Goal: Task Accomplishment & Management: Manage account settings

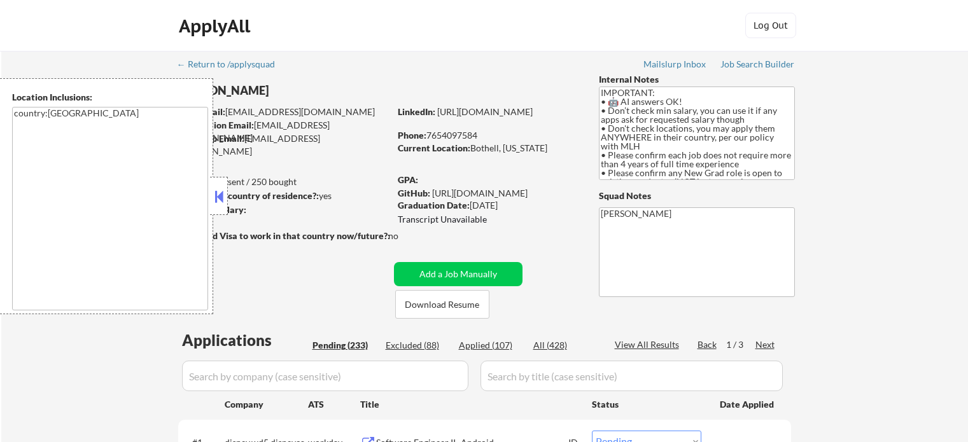
select select ""pending""
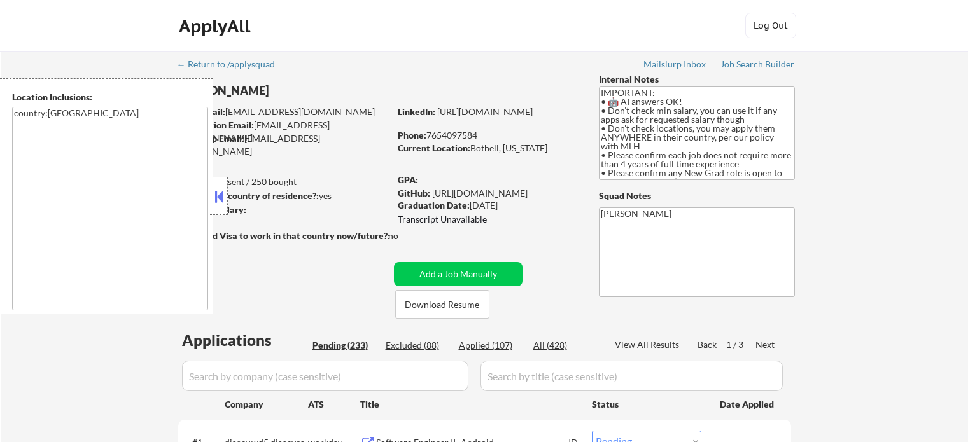
select select ""pending""
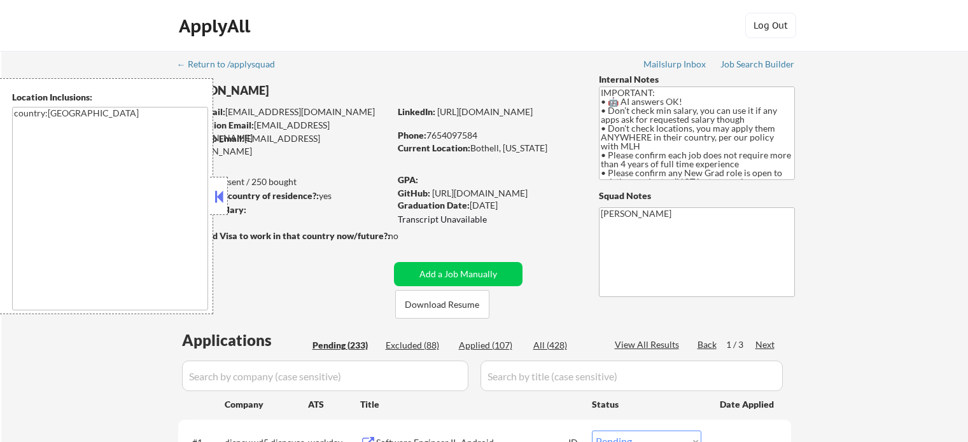
select select ""pending""
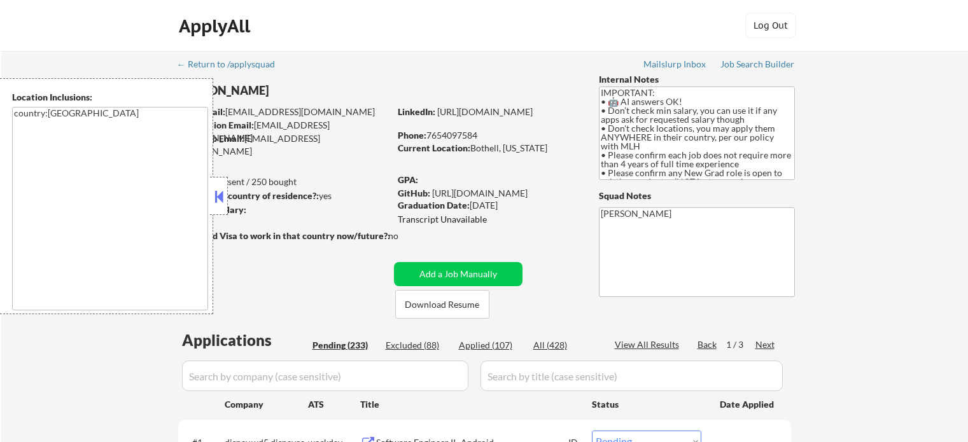
select select ""pending""
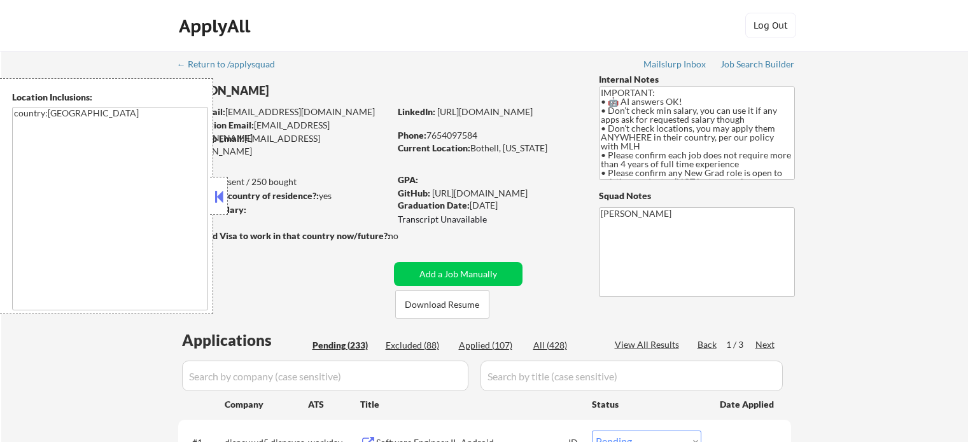
select select ""pending""
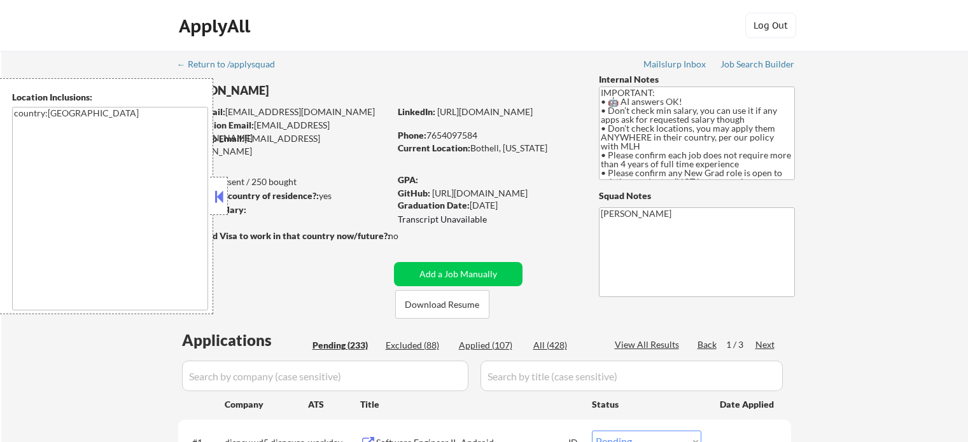
select select ""pending""
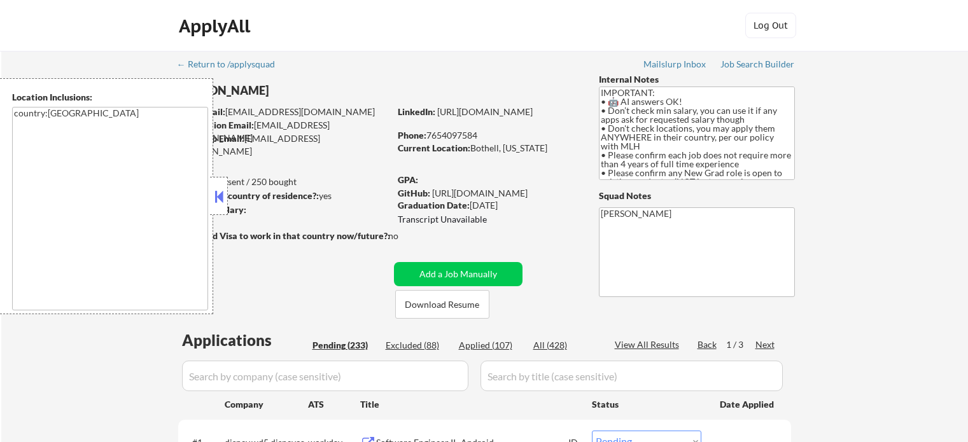
select select ""pending""
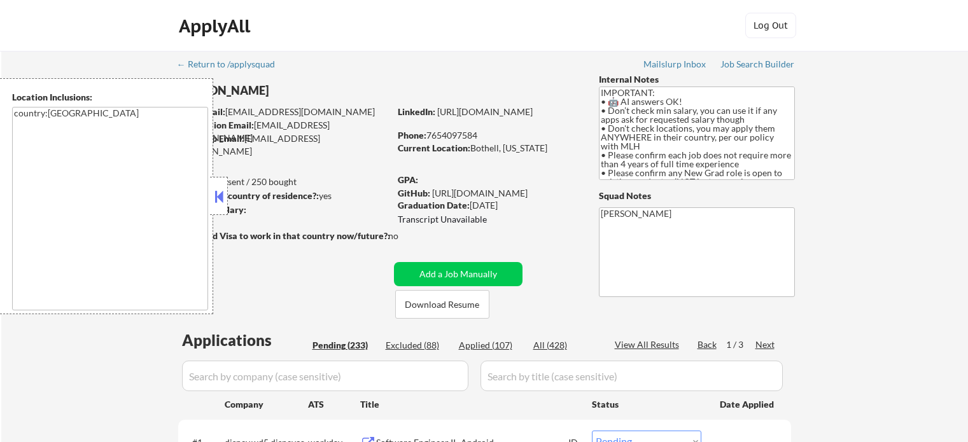
select select ""pending""
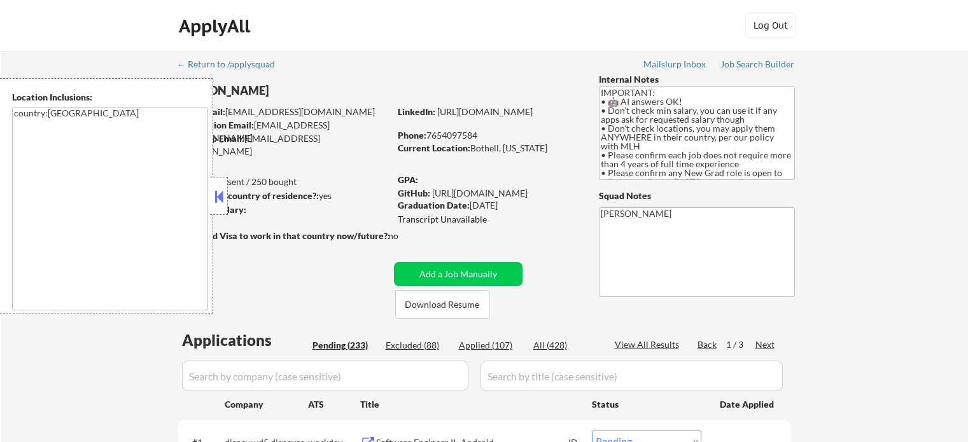
select select ""pending""
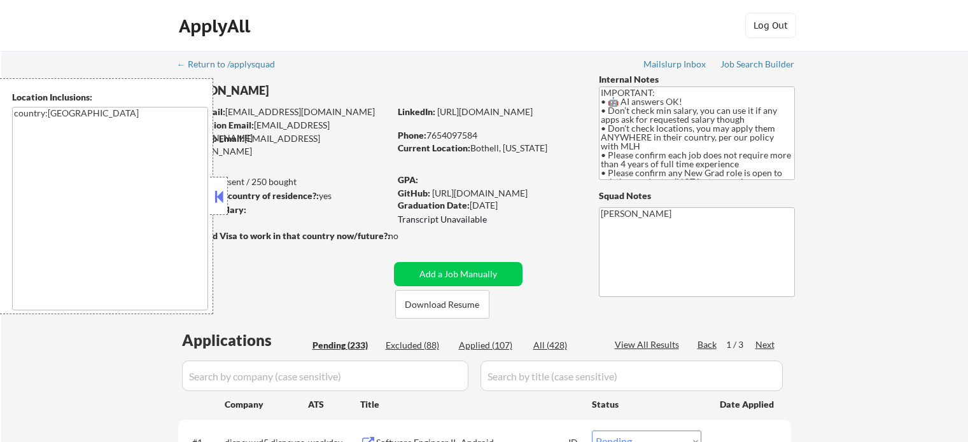
select select ""pending""
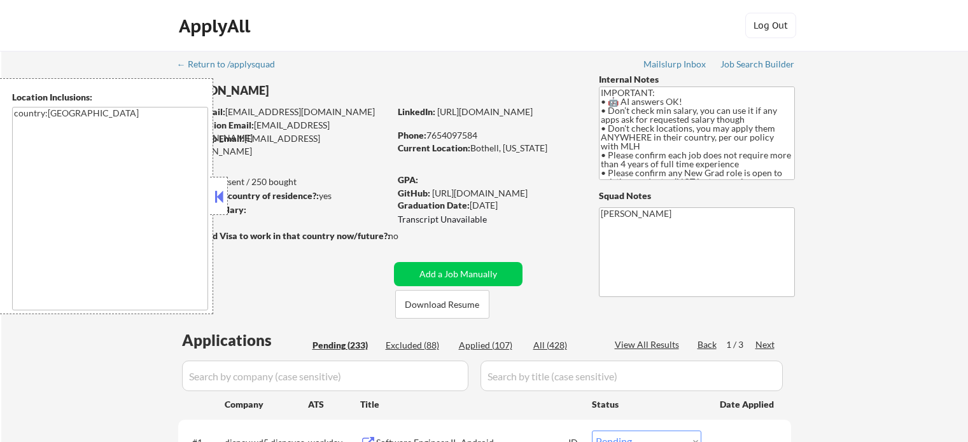
select select ""pending""
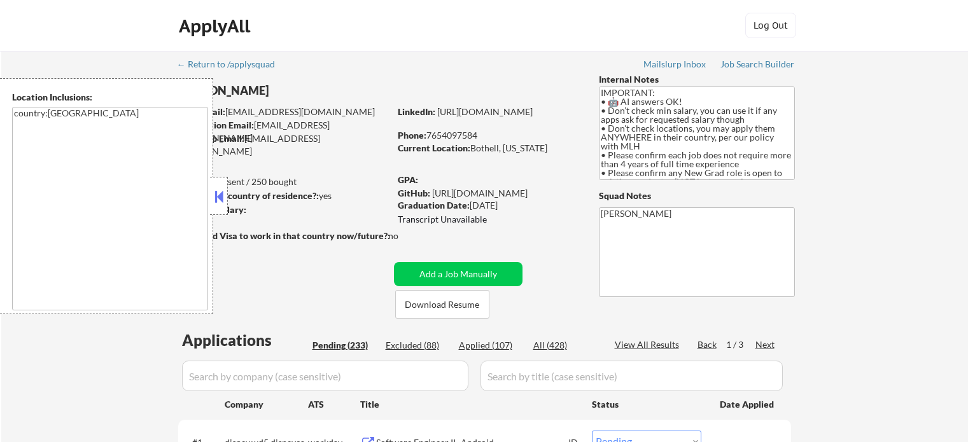
select select ""pending""
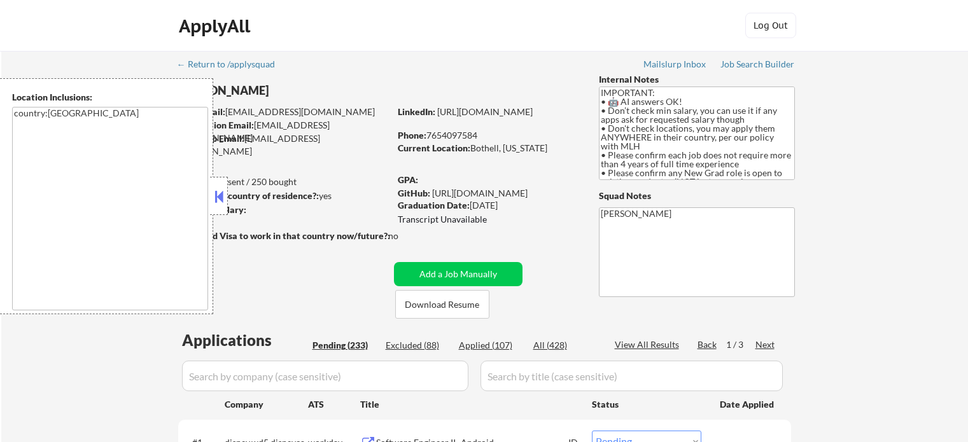
select select ""pending""
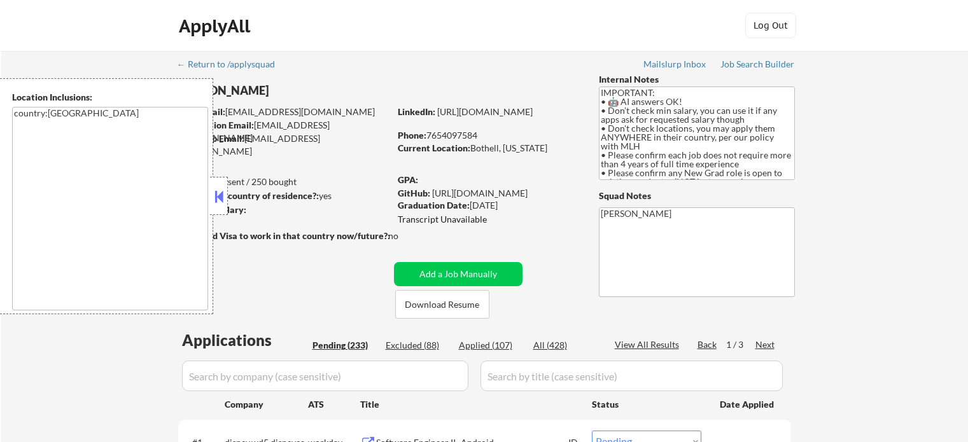
select select ""pending""
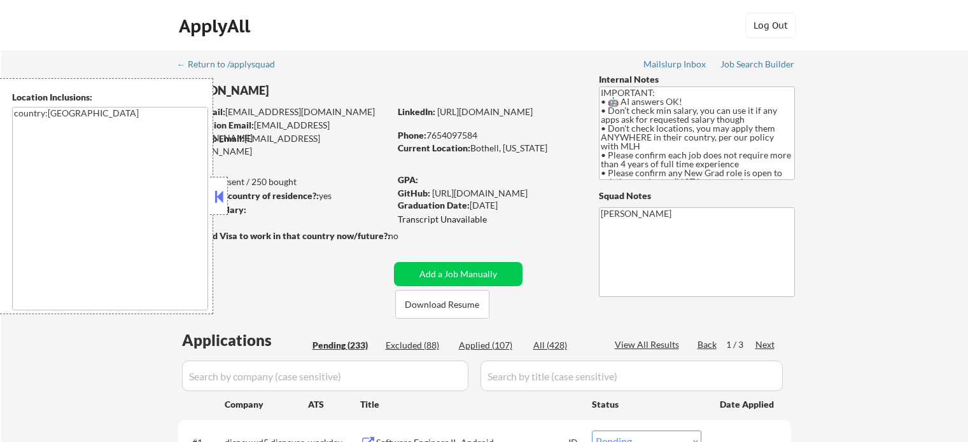
select select ""pending""
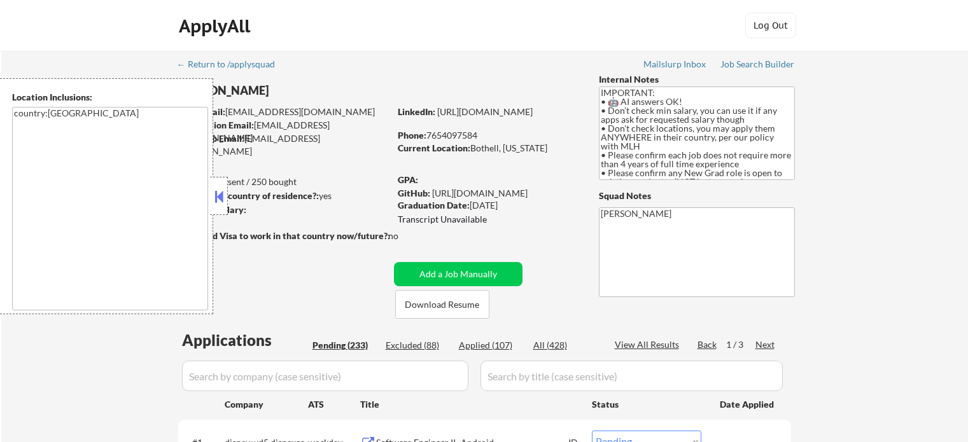
select select ""pending""
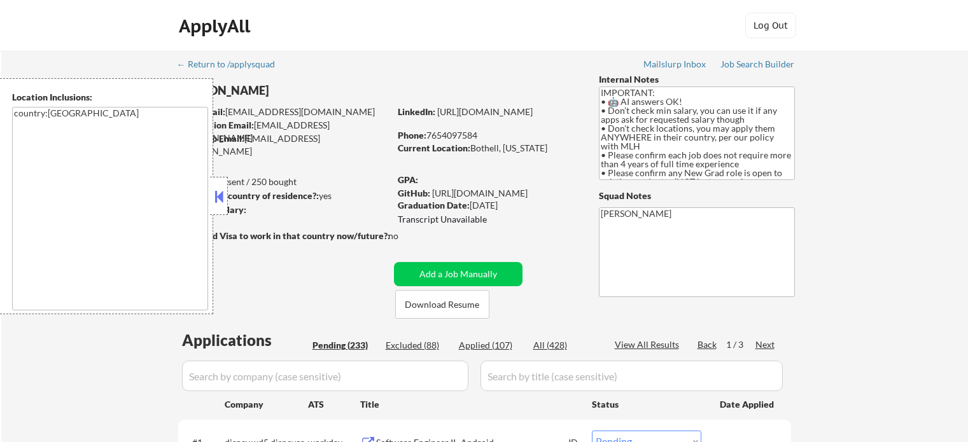
select select ""pending""
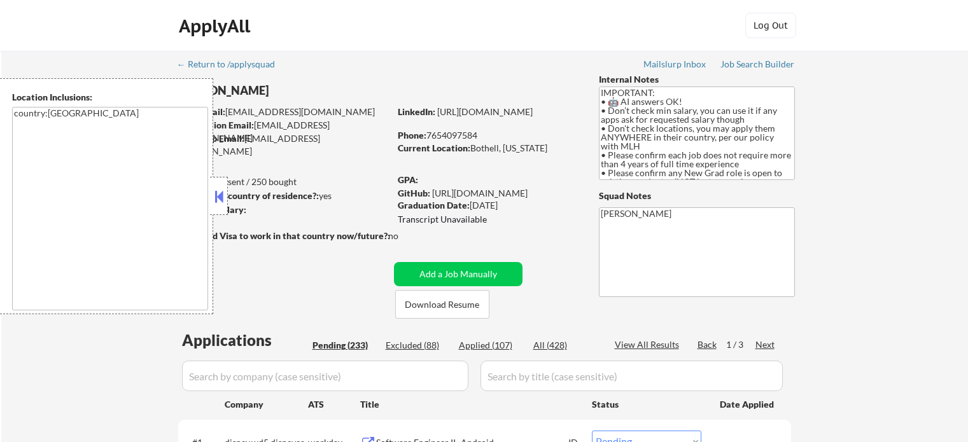
select select ""pending""
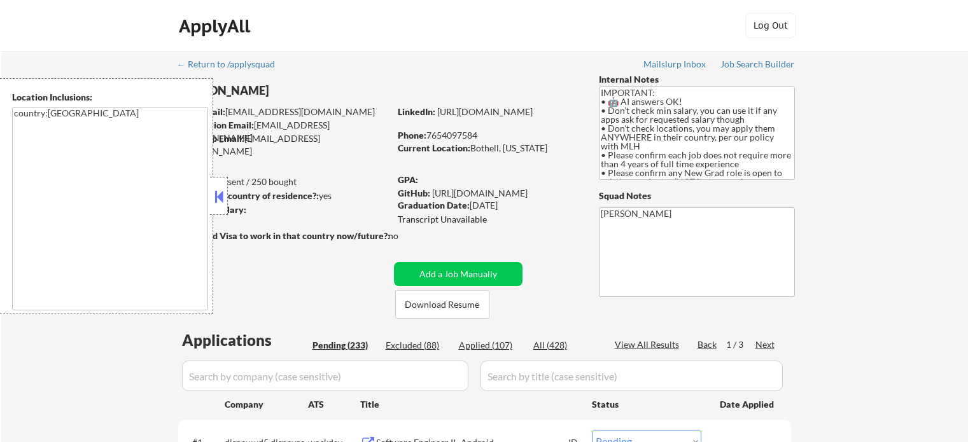
select select ""pending""
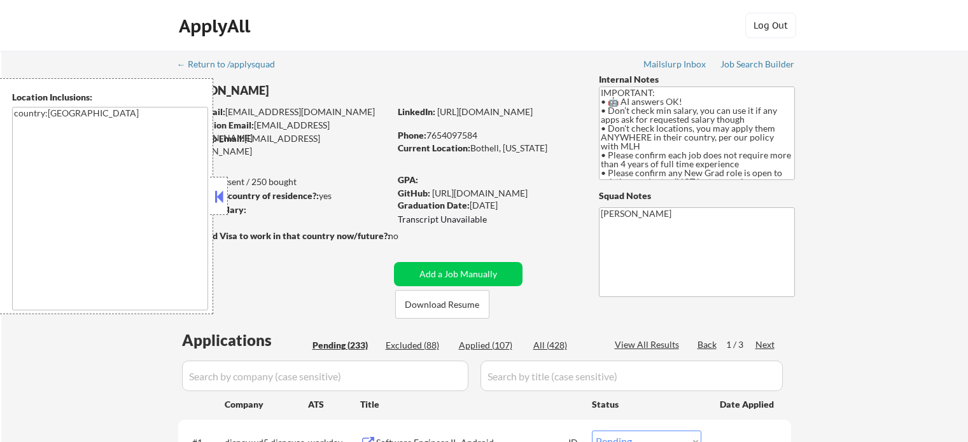
select select ""pending""
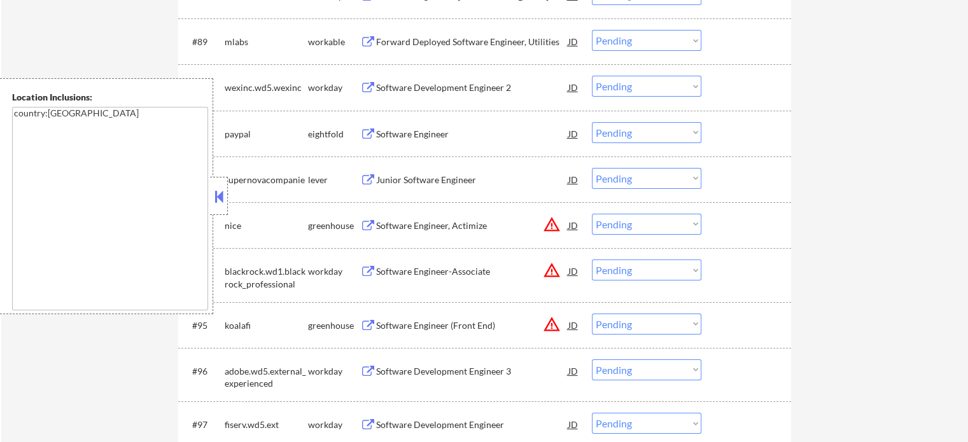
scroll to position [4695, 0]
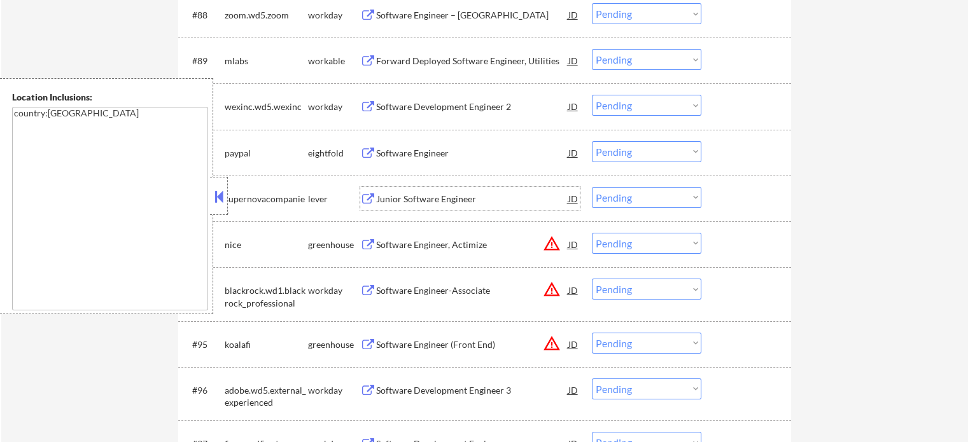
click at [461, 197] on div "Junior Software Engineer" at bounding box center [472, 199] width 192 height 13
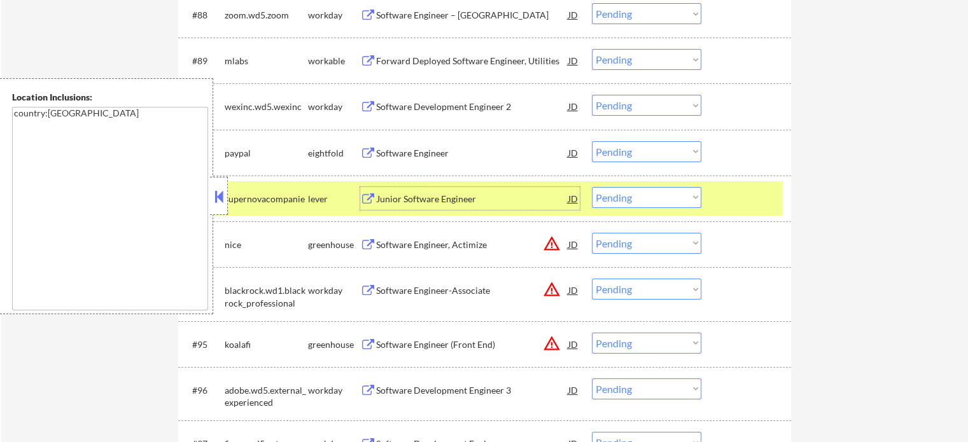
click at [764, 195] on div at bounding box center [748, 198] width 56 height 23
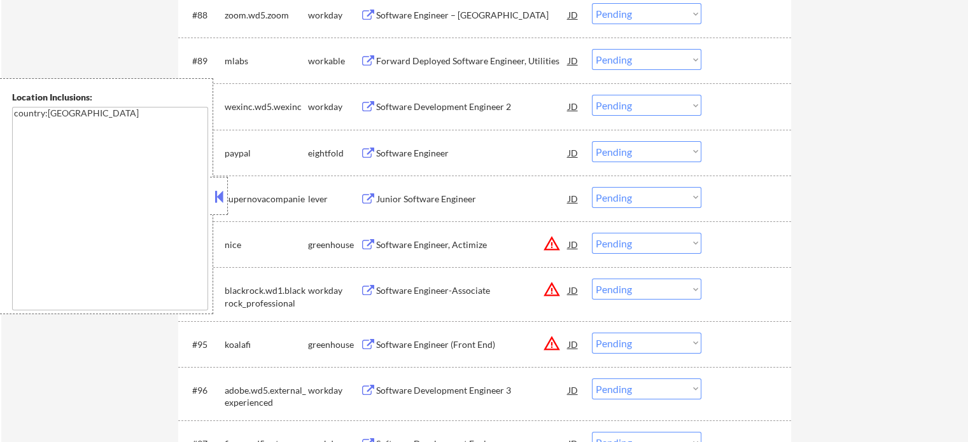
click at [445, 198] on div "Junior Software Engineer" at bounding box center [472, 199] width 192 height 13
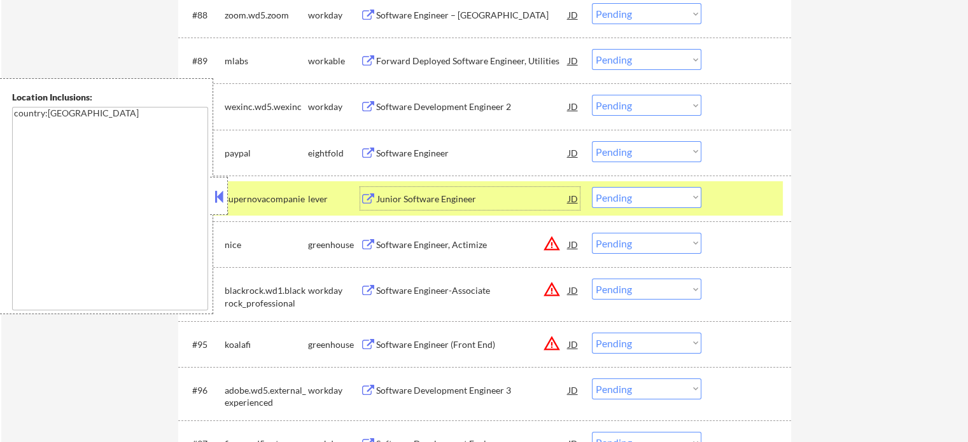
click at [648, 197] on select "Choose an option... Pending Applied Excluded (Questions) Excluded (Expired) Exc…" at bounding box center [646, 197] width 109 height 21
click at [592, 187] on select "Choose an option... Pending Applied Excluded (Questions) Excluded (Expired) Exc…" at bounding box center [646, 197] width 109 height 21
click at [742, 200] on div at bounding box center [748, 198] width 56 height 23
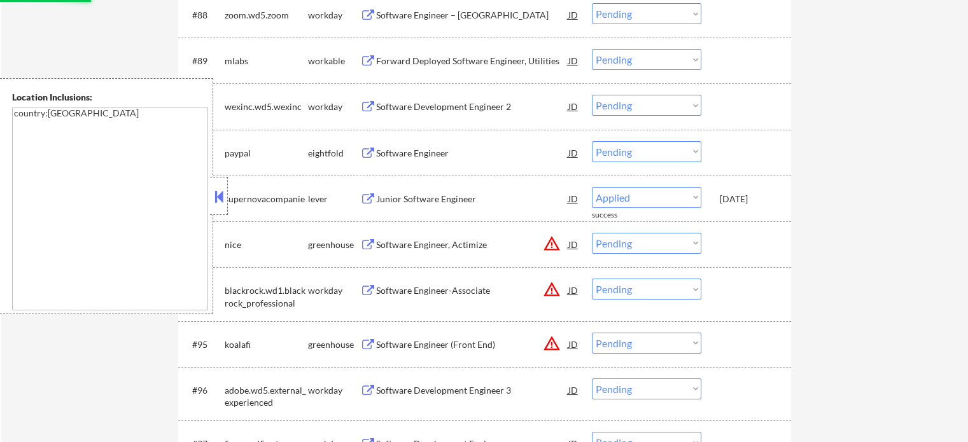
select select ""pending""
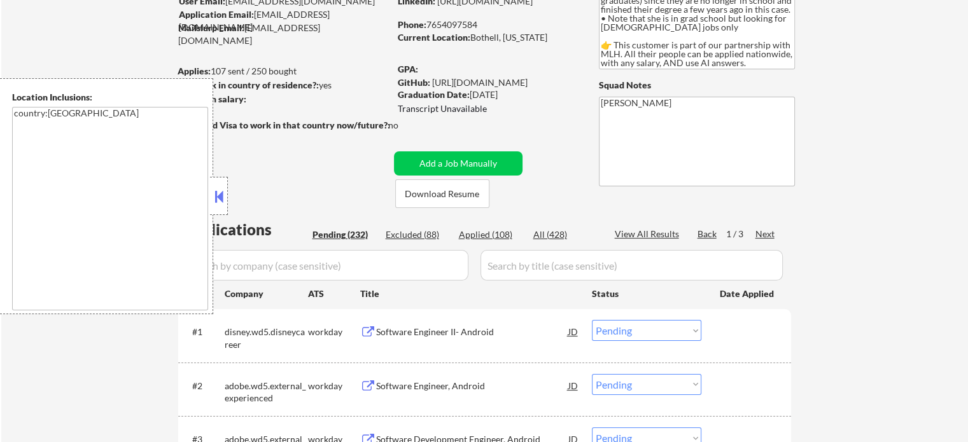
scroll to position [191, 0]
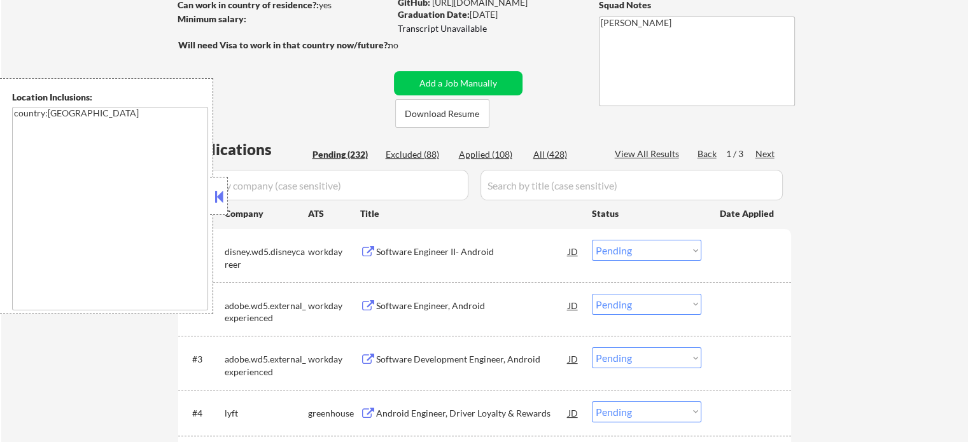
click at [762, 153] on div "Next" at bounding box center [766, 154] width 20 height 13
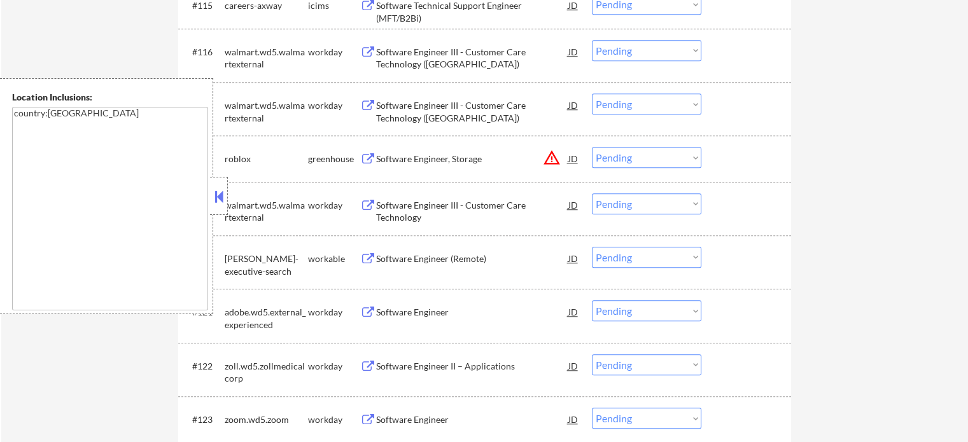
scroll to position [1209, 0]
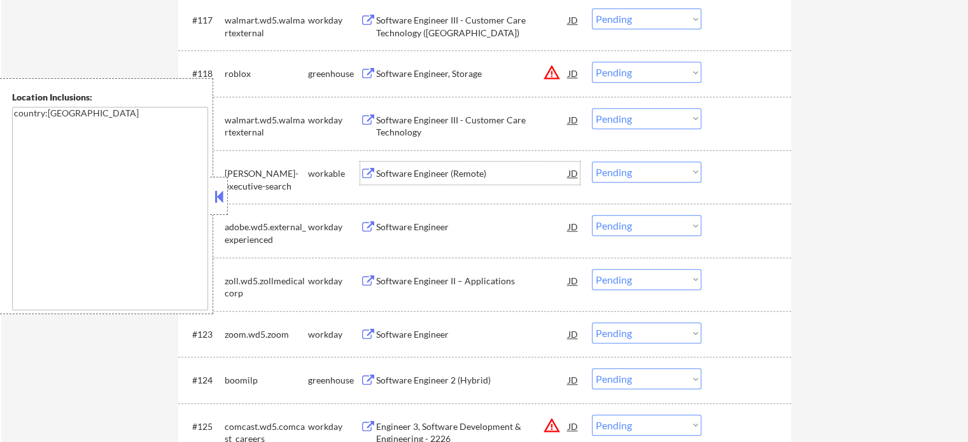
click at [420, 175] on div "Software Engineer (Remote)" at bounding box center [472, 173] width 192 height 13
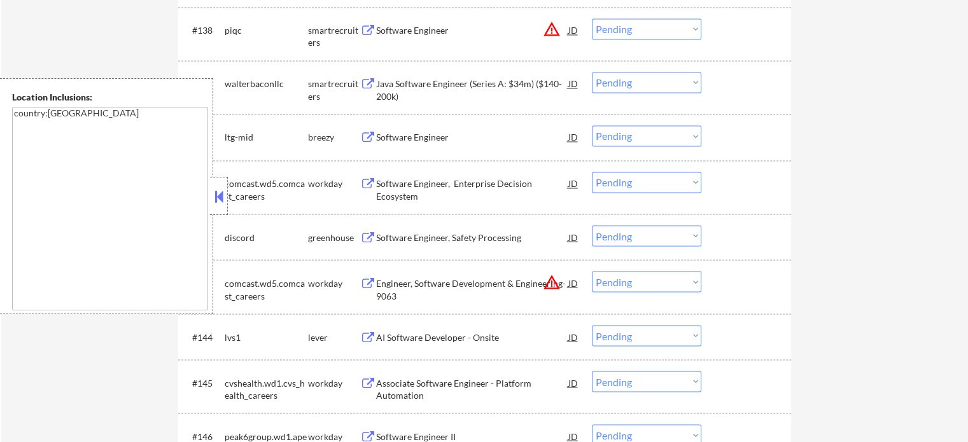
scroll to position [2292, 0]
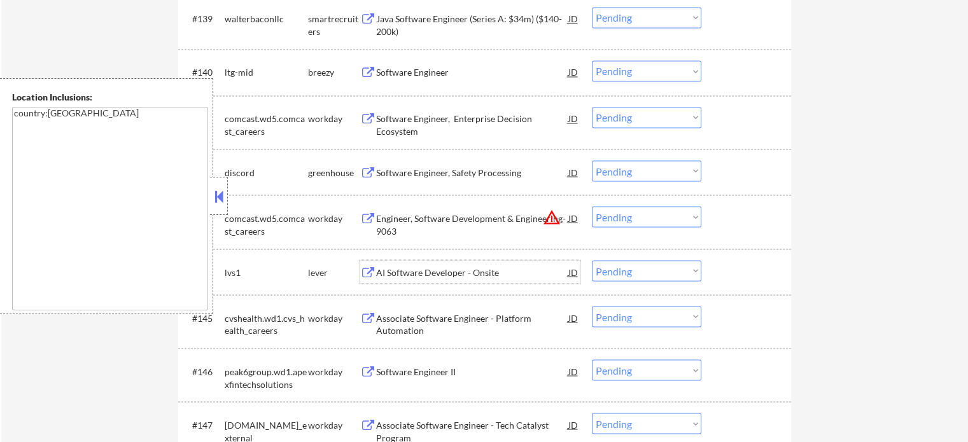
click at [414, 267] on div "AI Software Developer - Onsite" at bounding box center [472, 272] width 192 height 13
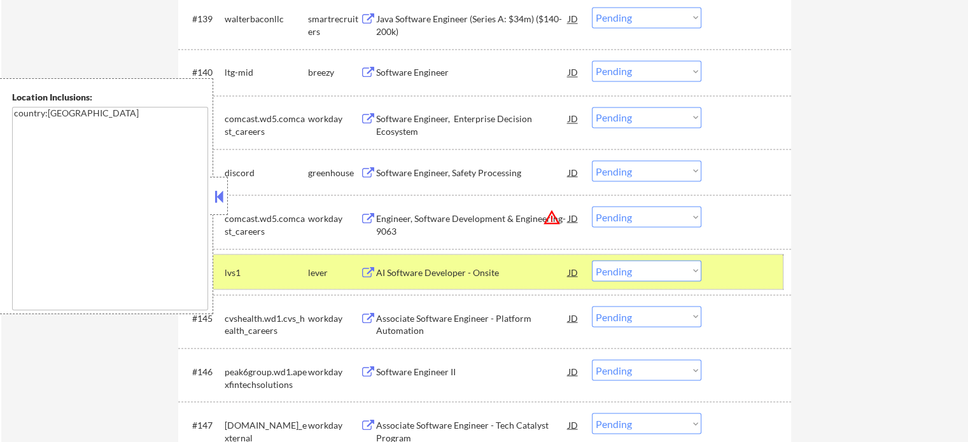
click at [736, 270] on div at bounding box center [748, 271] width 56 height 23
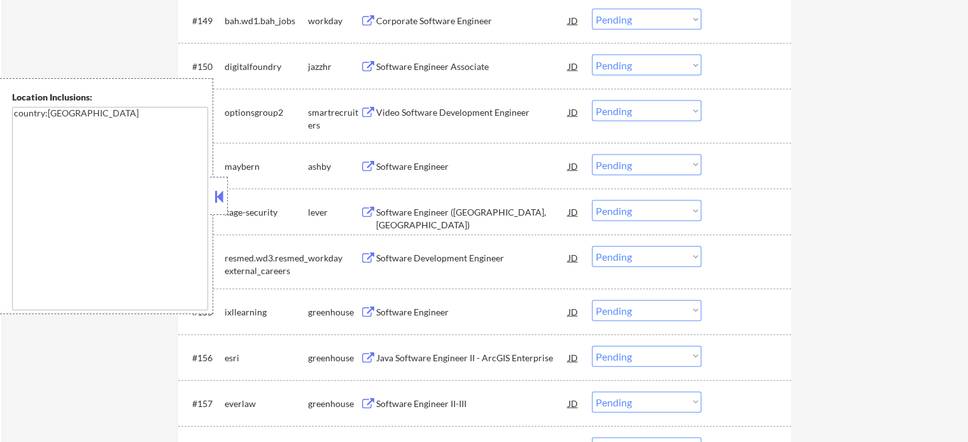
scroll to position [2801, 0]
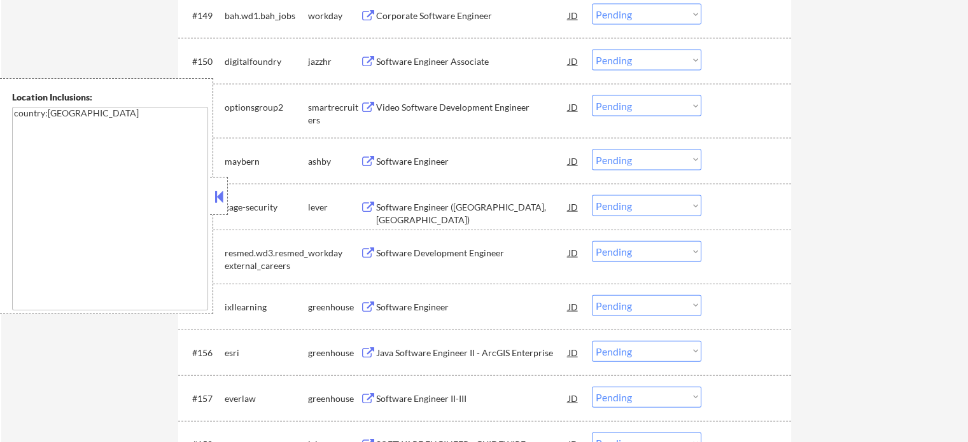
click at [428, 210] on div "Software Engineer (Lincoln, NE)" at bounding box center [472, 213] width 192 height 25
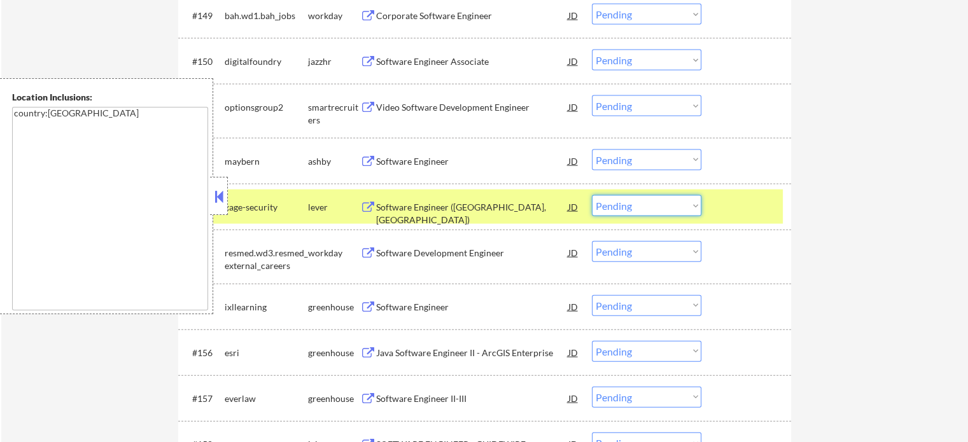
click at [659, 203] on select "Choose an option... Pending Applied Excluded (Questions) Excluded (Expired) Exc…" at bounding box center [646, 205] width 109 height 21
click at [592, 195] on select "Choose an option... Pending Applied Excluded (Questions) Excluded (Expired) Exc…" at bounding box center [646, 205] width 109 height 21
select select ""pending""
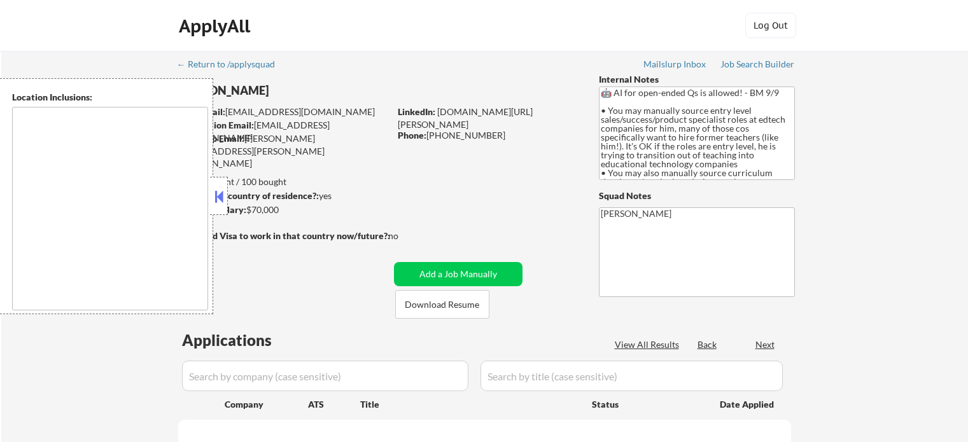
type textarea "Denver, CO Edgewater, CO Wheat Ridge, CO Lakewood, CO Englewood, CO Sheridan, C…"
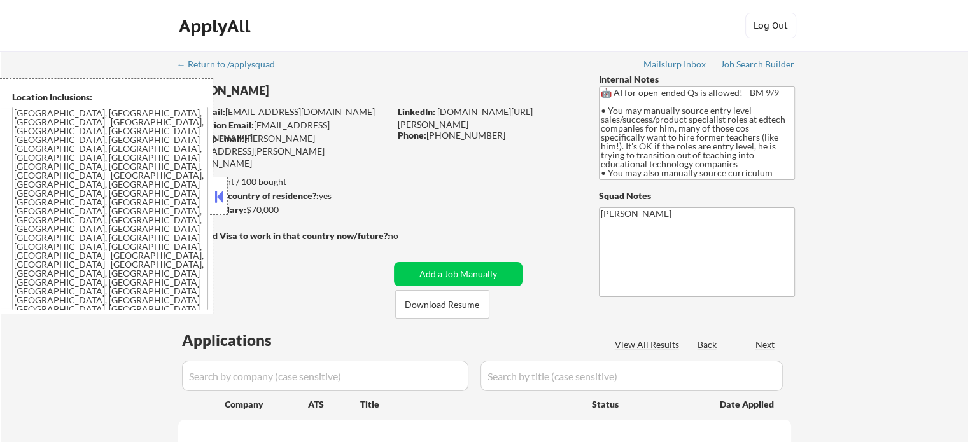
select select ""pending""
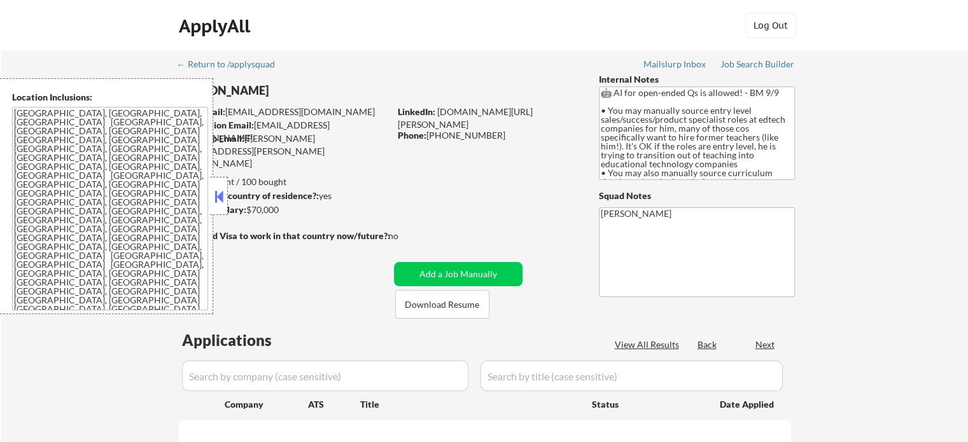
select select ""pending""
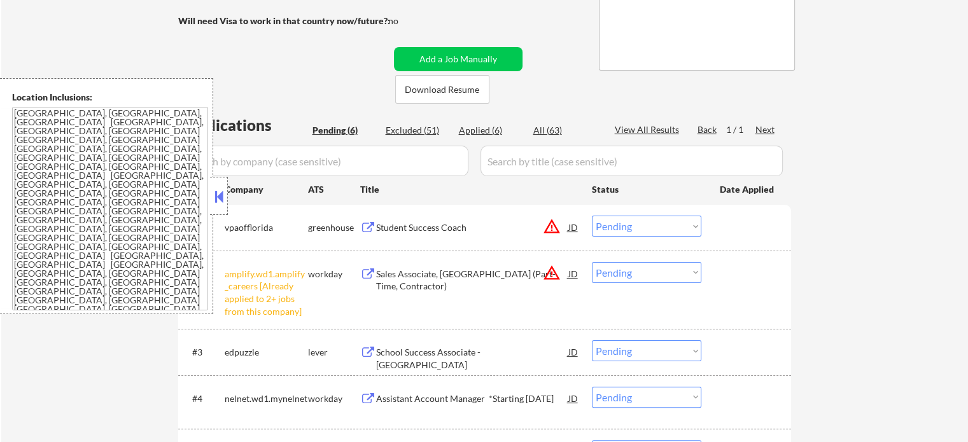
scroll to position [318, 0]
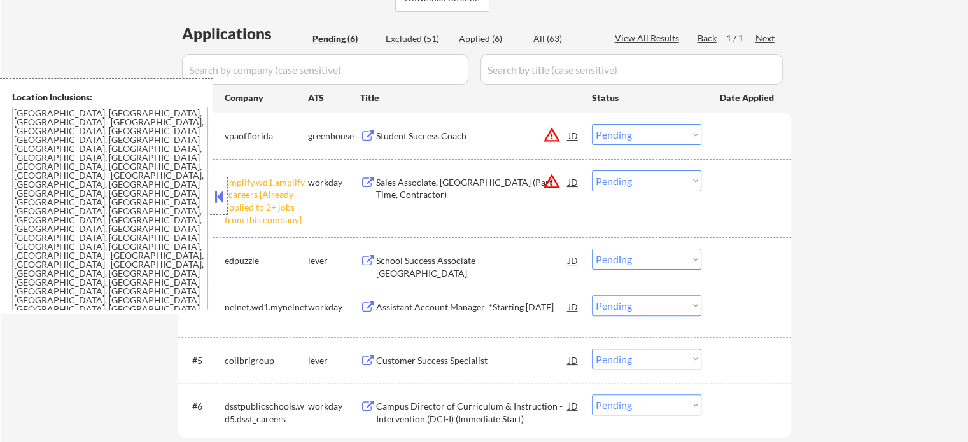
click at [663, 181] on select "Choose an option... Pending Applied Excluded (Questions) Excluded (Expired) Exc…" at bounding box center [646, 181] width 109 height 21
click at [592, 171] on select "Choose an option... Pending Applied Excluded (Questions) Excluded (Expired) Exc…" at bounding box center [646, 181] width 109 height 21
select select ""pending""
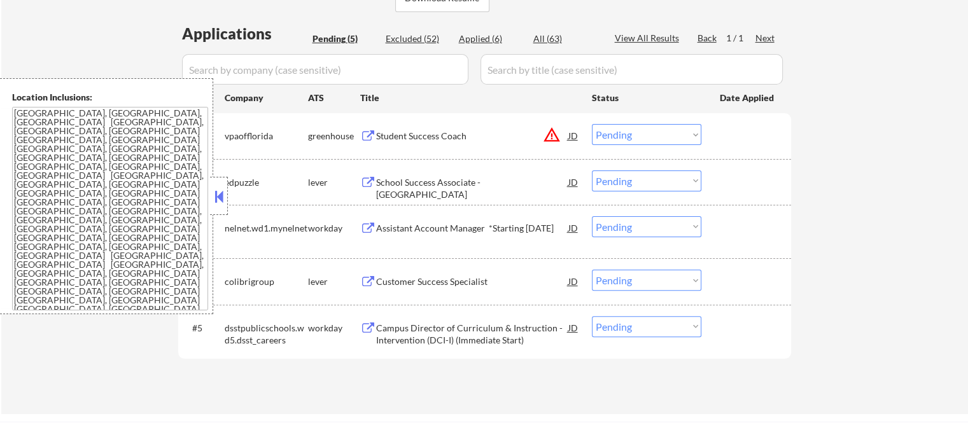
click at [657, 137] on select "Choose an option... Pending Applied Excluded (Questions) Excluded (Expired) Exc…" at bounding box center [646, 134] width 109 height 21
click at [592, 124] on select "Choose an option... Pending Applied Excluded (Questions) Excluded (Expired) Exc…" at bounding box center [646, 134] width 109 height 21
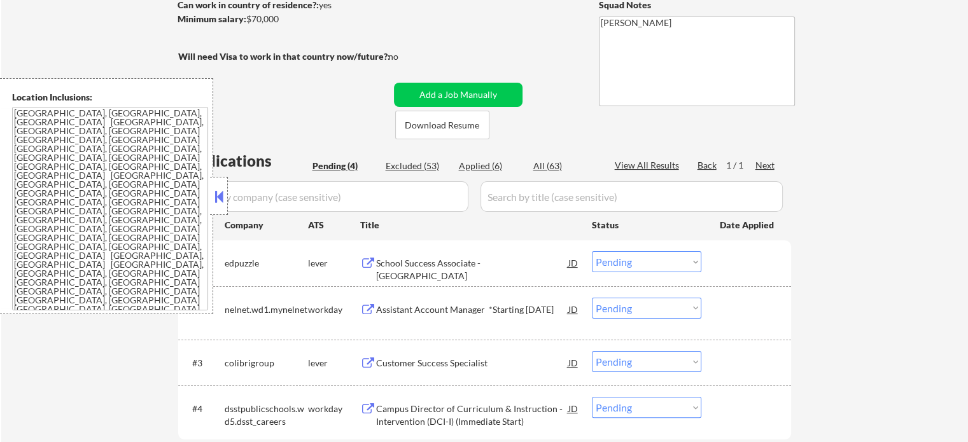
scroll to position [382, 0]
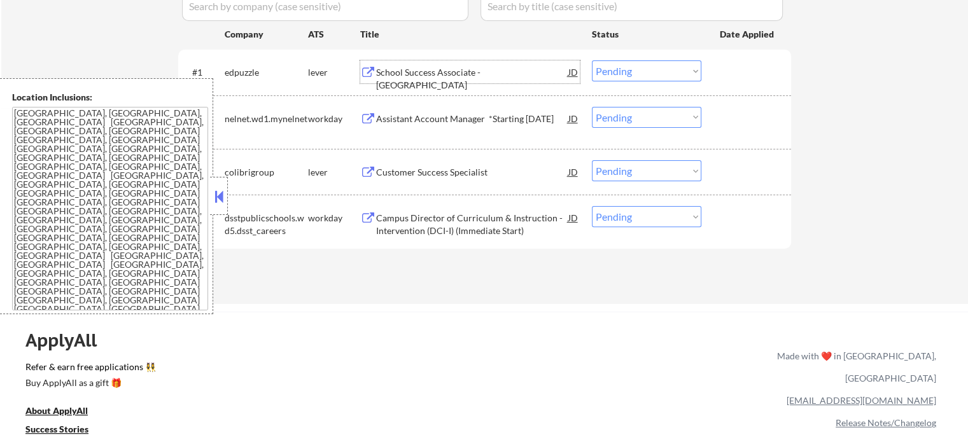
click at [426, 73] on div "School Success Associate - West Coast" at bounding box center [472, 78] width 192 height 25
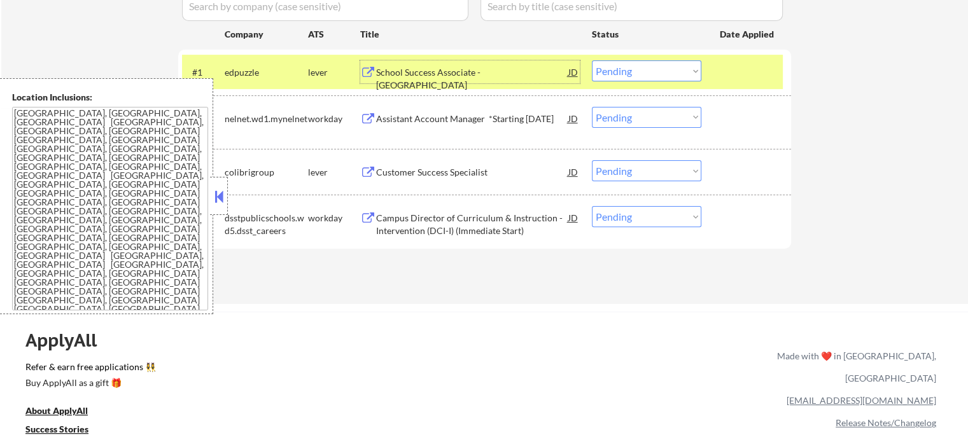
click at [613, 66] on select "Choose an option... Pending Applied Excluded (Questions) Excluded (Expired) Exc…" at bounding box center [646, 70] width 109 height 21
click at [592, 60] on select "Choose an option... Pending Applied Excluded (Questions) Excluded (Expired) Exc…" at bounding box center [646, 70] width 109 height 21
click at [730, 76] on div at bounding box center [748, 71] width 56 height 23
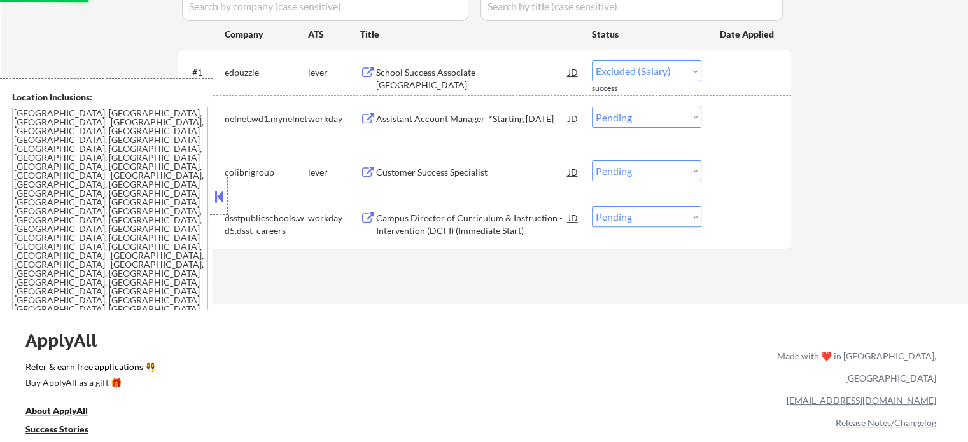
select select ""pending""
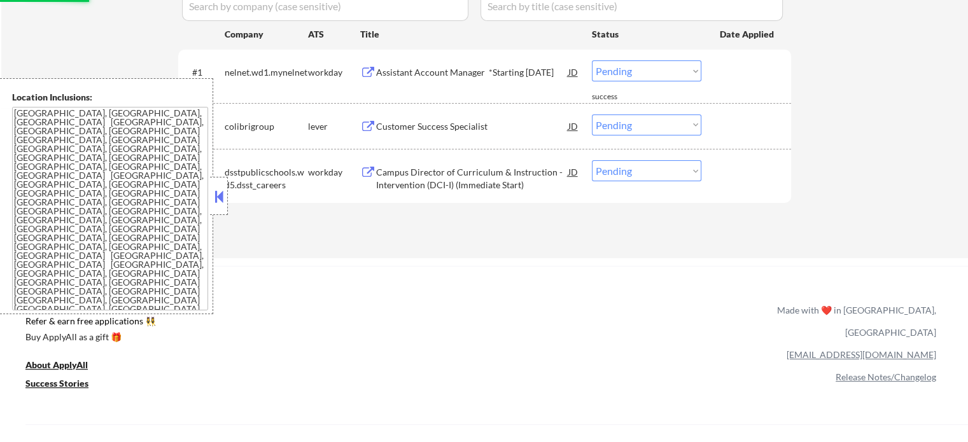
click at [426, 123] on div "Customer Success Specialist" at bounding box center [472, 126] width 192 height 13
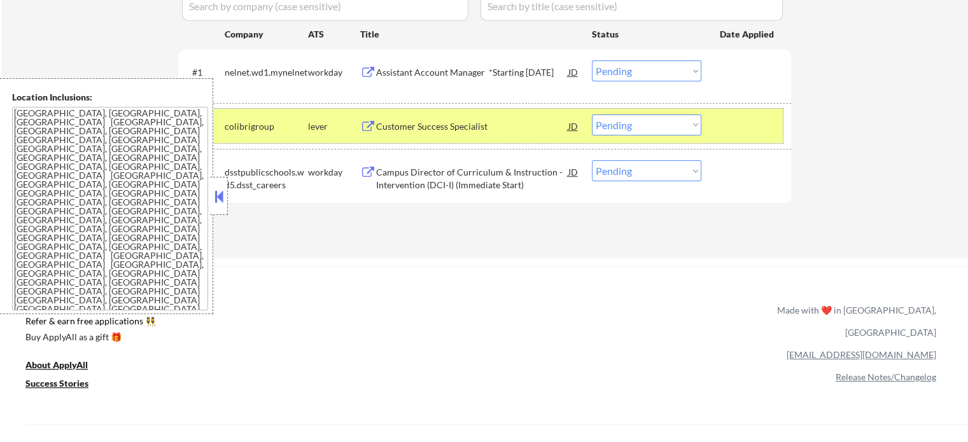
click at [752, 128] on div at bounding box center [748, 126] width 56 height 23
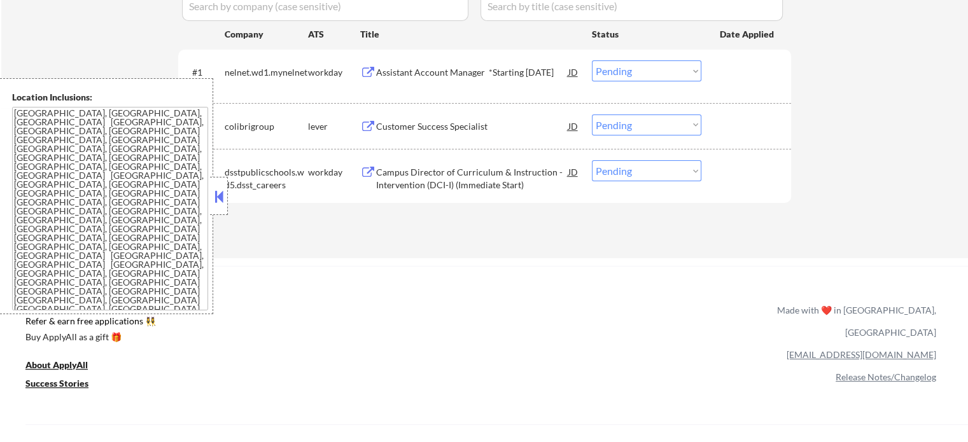
click at [453, 125] on div "Customer Success Specialist" at bounding box center [472, 126] width 192 height 13
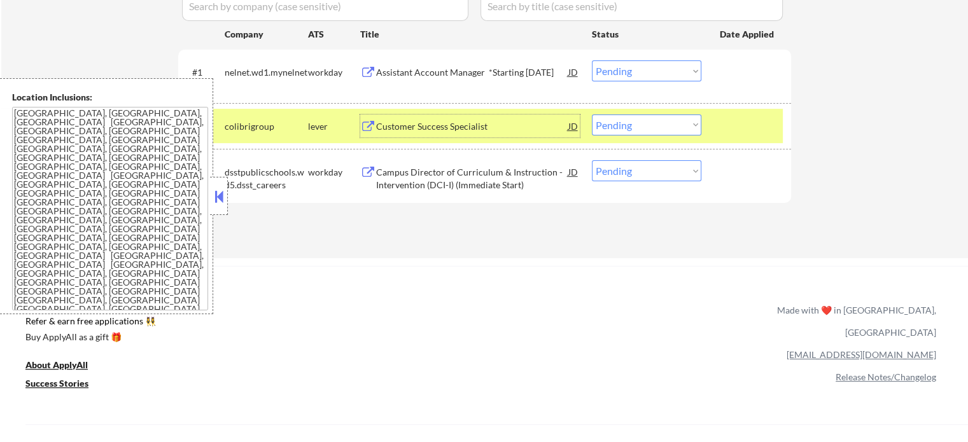
click at [606, 119] on select "Choose an option... Pending Applied Excluded (Questions) Excluded (Expired) Exc…" at bounding box center [646, 125] width 109 height 21
click at [592, 115] on select "Choose an option... Pending Applied Excluded (Questions) Excluded (Expired) Exc…" at bounding box center [646, 125] width 109 height 21
select select ""pending""
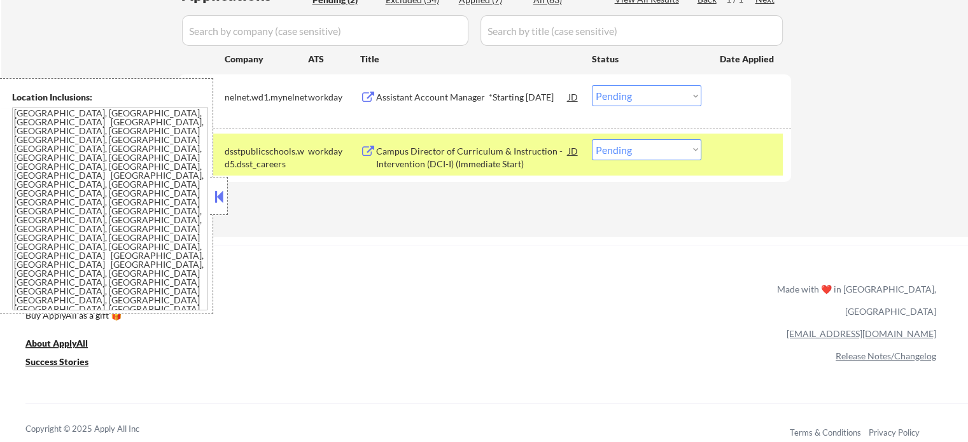
scroll to position [191, 0]
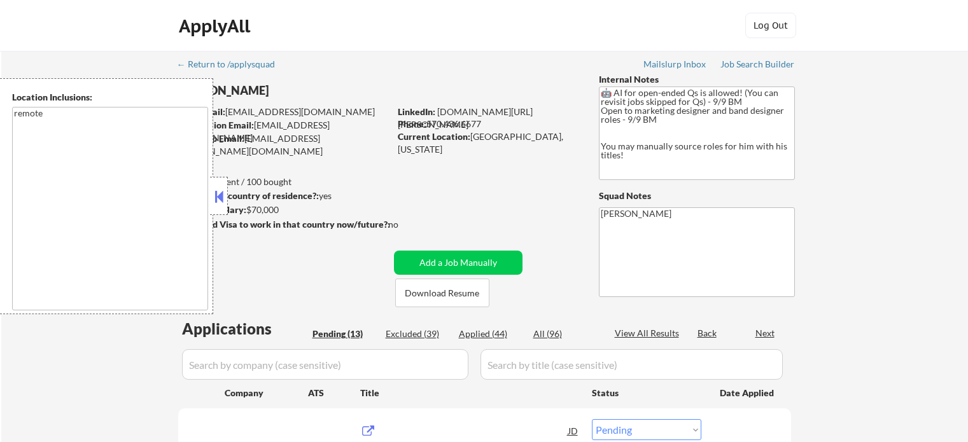
select select ""pending""
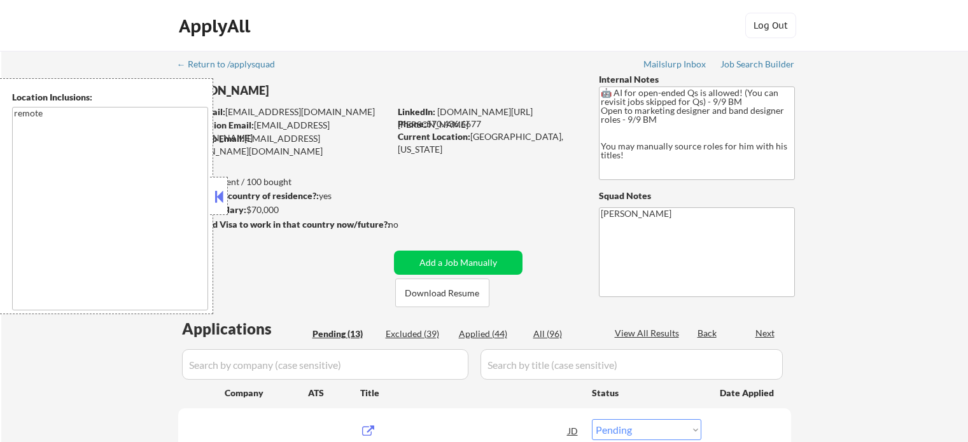
select select ""pending""
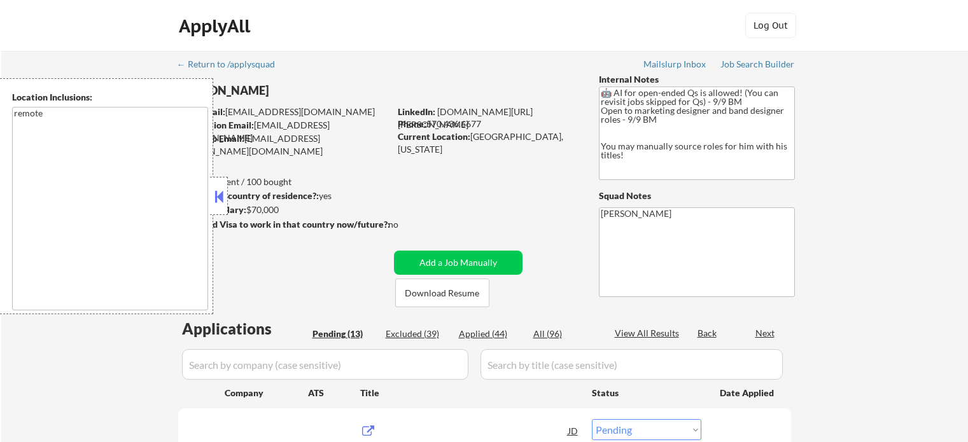
select select ""pending""
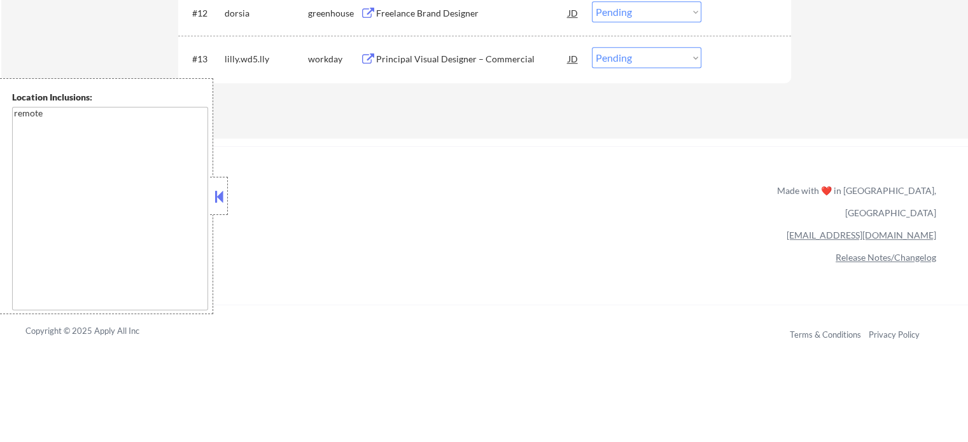
scroll to position [828, 0]
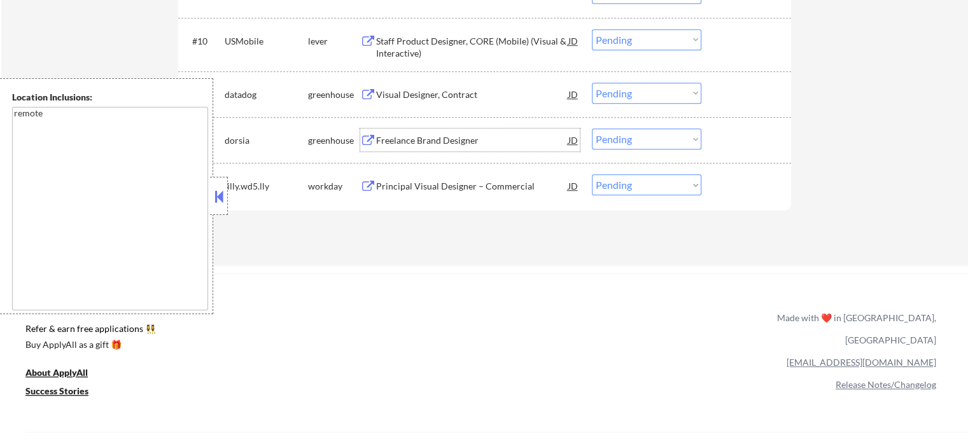
click at [439, 142] on div "Freelance Brand Designer" at bounding box center [472, 140] width 192 height 13
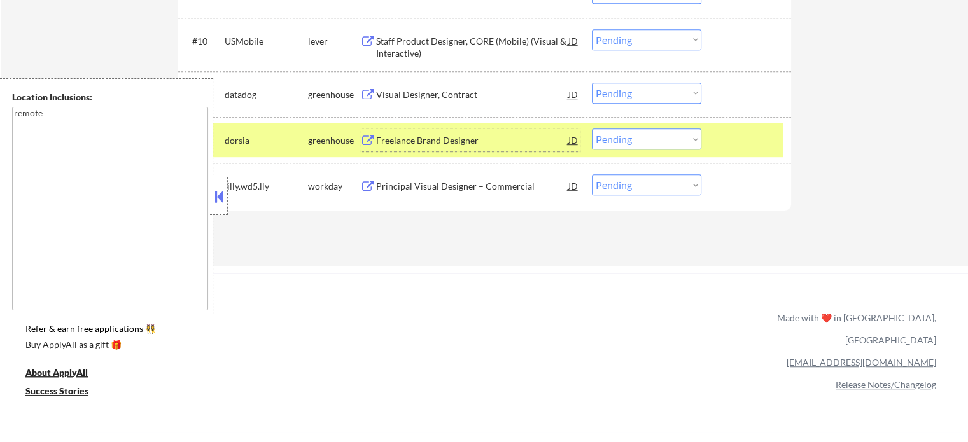
click at [626, 143] on select "Choose an option... Pending Applied Excluded (Questions) Excluded (Expired) Exc…" at bounding box center [646, 139] width 109 height 21
click at [592, 129] on select "Choose an option... Pending Applied Excluded (Questions) Excluded (Expired) Exc…" at bounding box center [646, 139] width 109 height 21
click at [719, 145] on div "#12 [PERSON_NAME] Freelance Brand Designer JD Choose an option... Pending Appli…" at bounding box center [482, 140] width 601 height 34
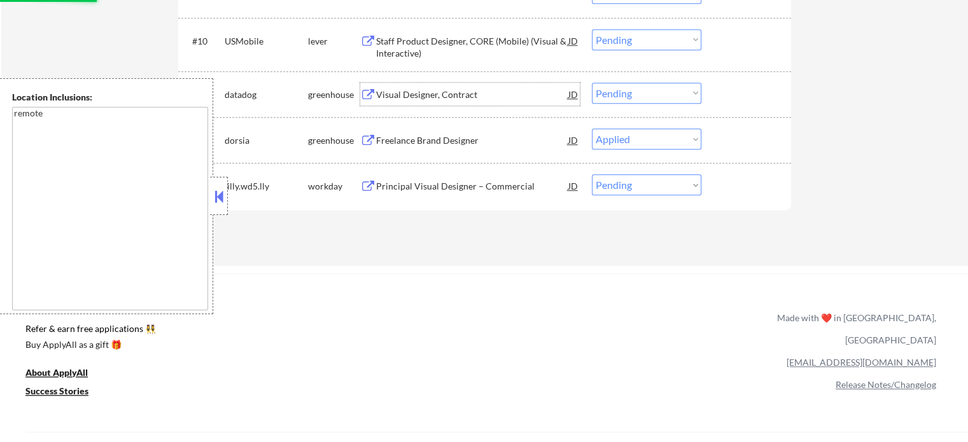
click at [428, 97] on div "Visual Designer, Contract" at bounding box center [472, 94] width 192 height 13
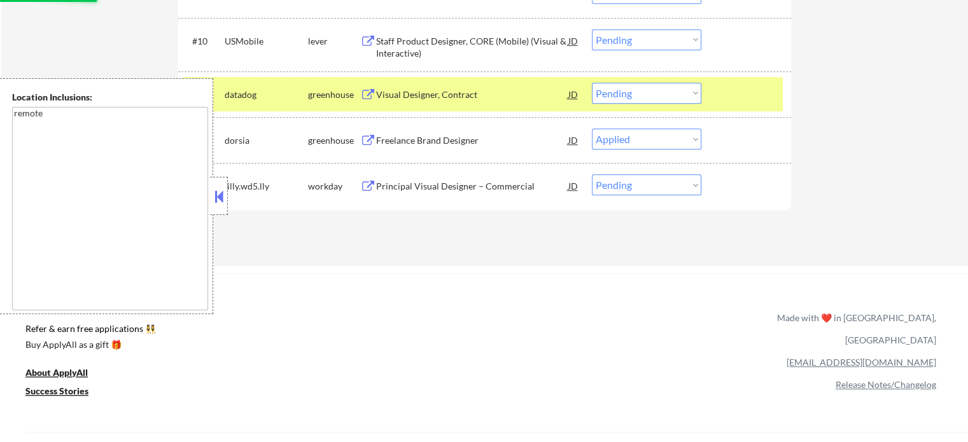
select select ""pending""
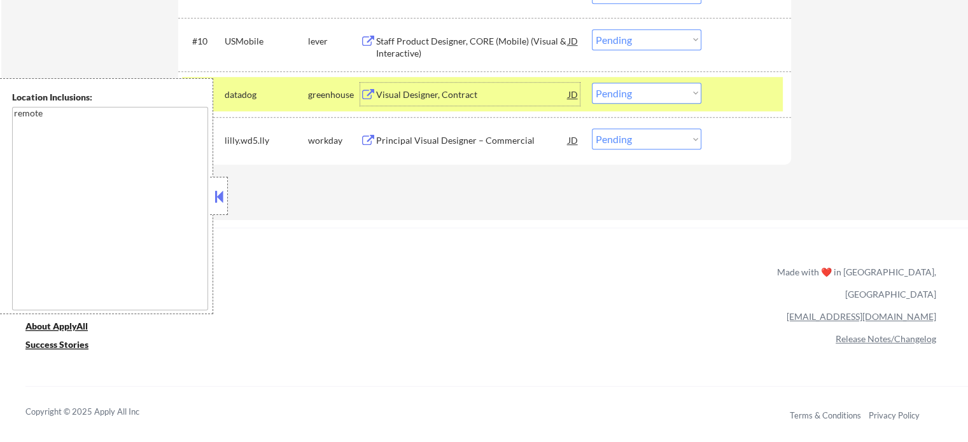
click at [655, 96] on select "Choose an option... Pending Applied Excluded (Questions) Excluded (Expired) Exc…" at bounding box center [646, 93] width 109 height 21
click at [592, 83] on select "Choose an option... Pending Applied Excluded (Questions) Excluded (Expired) Exc…" at bounding box center [646, 93] width 109 height 21
click at [722, 95] on div at bounding box center [748, 94] width 56 height 23
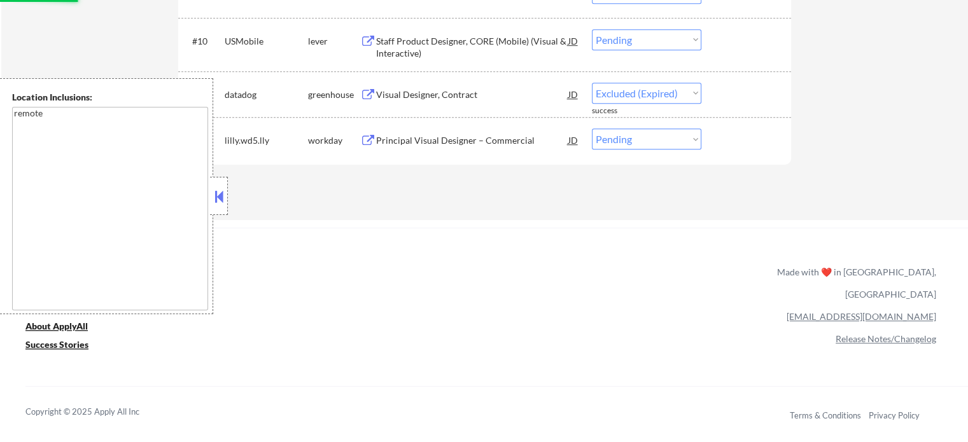
select select ""pending""
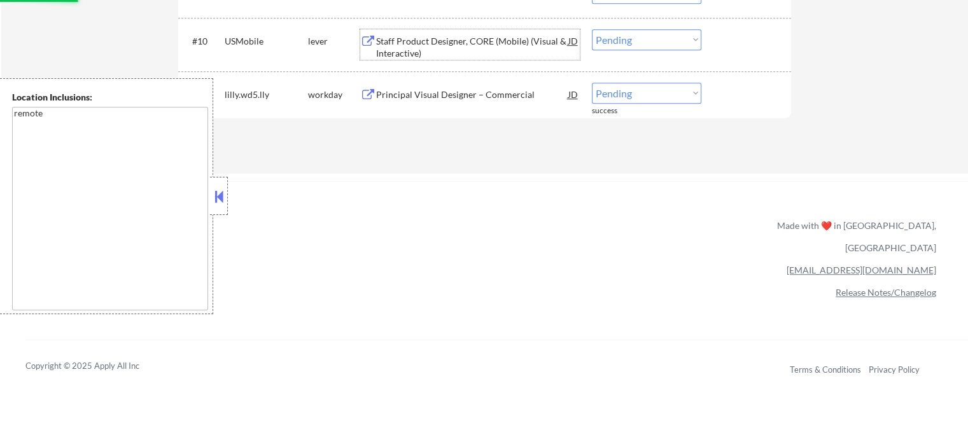
click at [478, 47] on div "Staff Product Designer, CORE (Mobile) (Visual & Interactive)" at bounding box center [472, 47] width 192 height 25
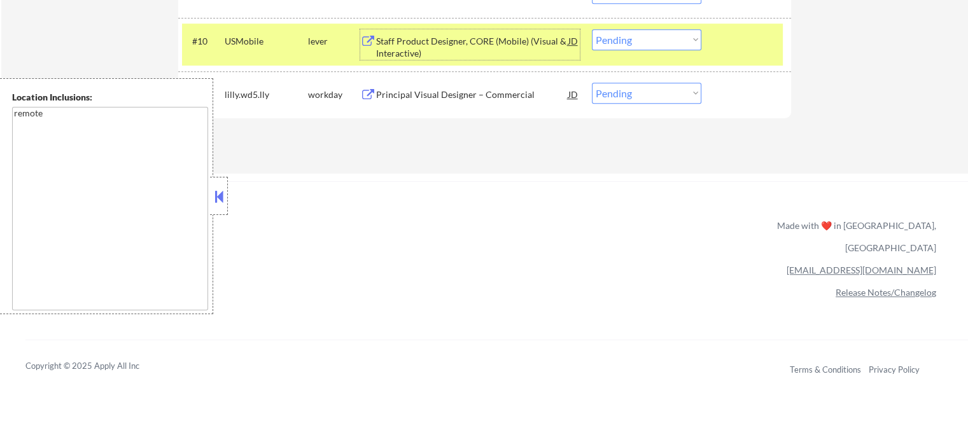
click at [659, 32] on select "Choose an option... Pending Applied Excluded (Questions) Excluded (Expired) Exc…" at bounding box center [646, 39] width 109 height 21
click at [592, 29] on select "Choose an option... Pending Applied Excluded (Questions) Excluded (Expired) Exc…" at bounding box center [646, 39] width 109 height 21
click at [717, 53] on div "#10 USMobile lever Staff Product Designer, CORE (Mobile) (Visual & Interactive)…" at bounding box center [482, 45] width 601 height 42
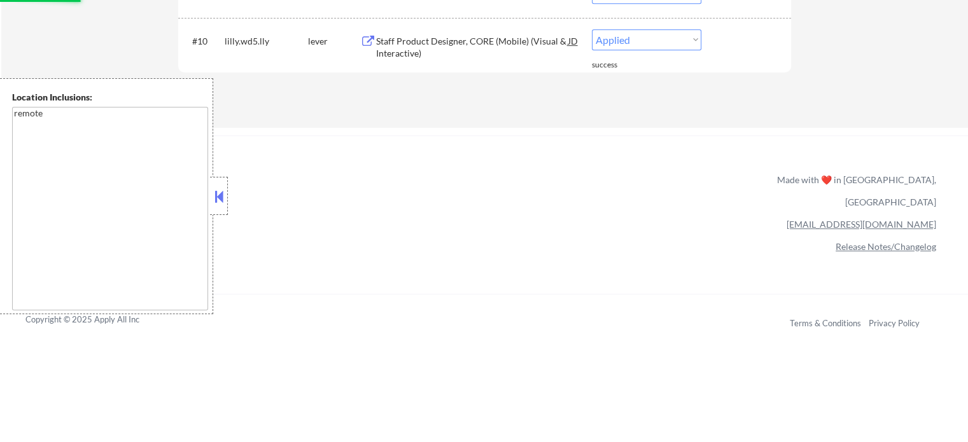
select select ""pending""
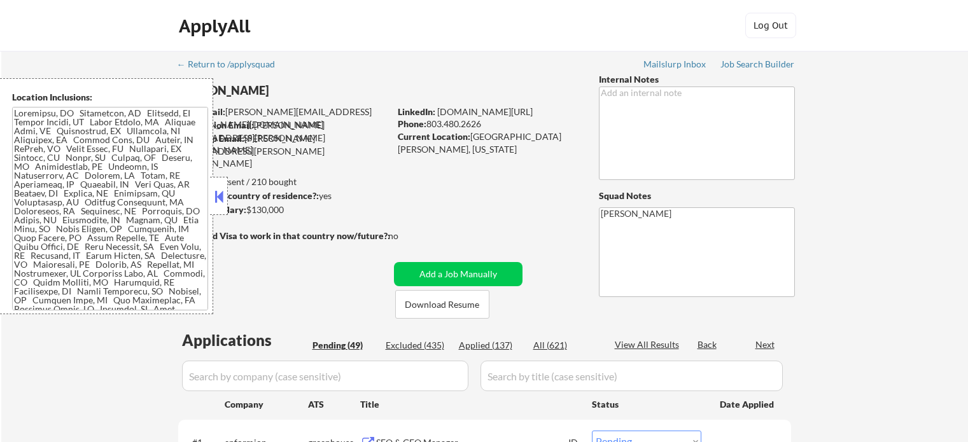
select select ""pending""
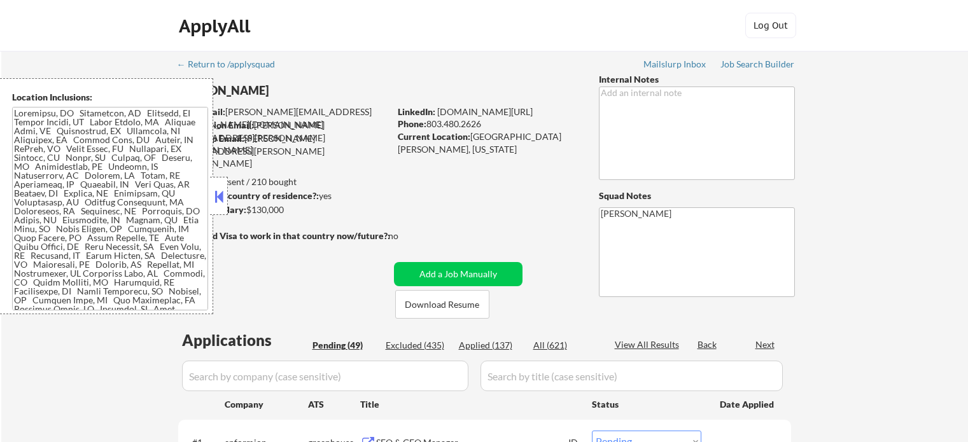
select select ""pending""
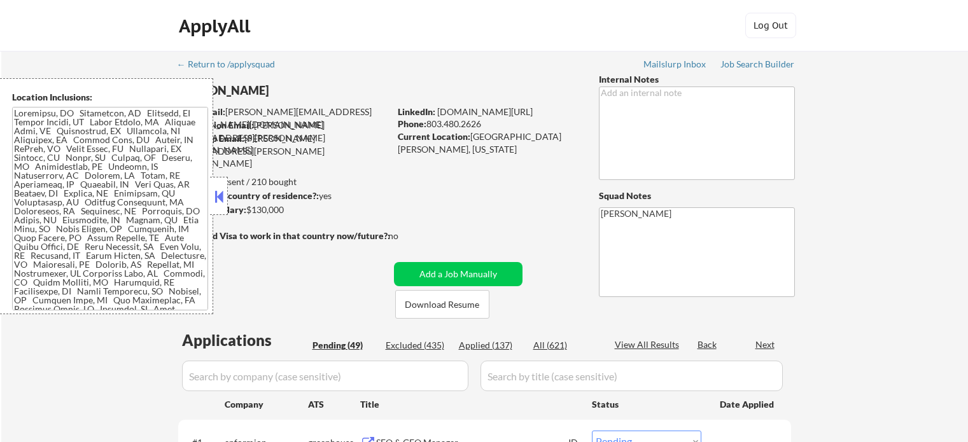
select select ""pending""
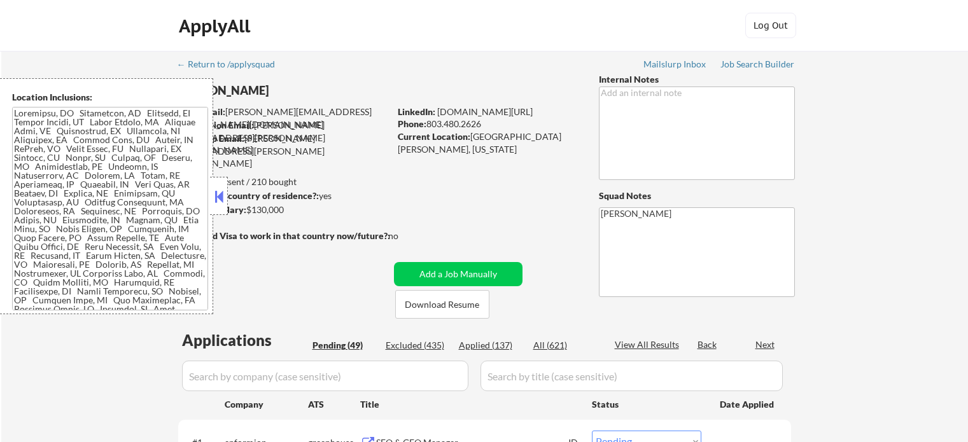
select select ""pending""
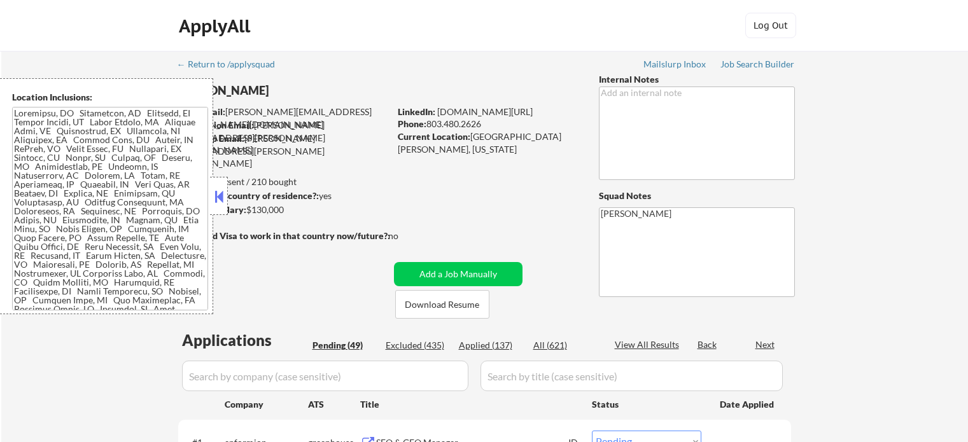
select select ""pending""
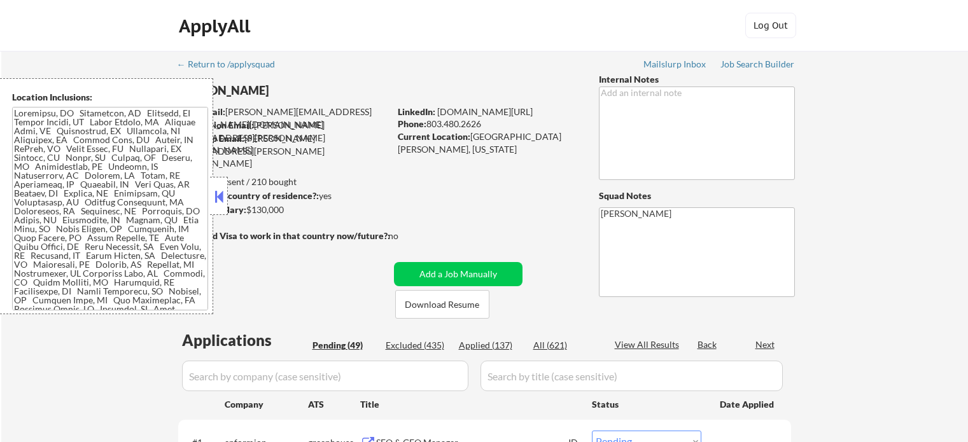
select select ""pending""
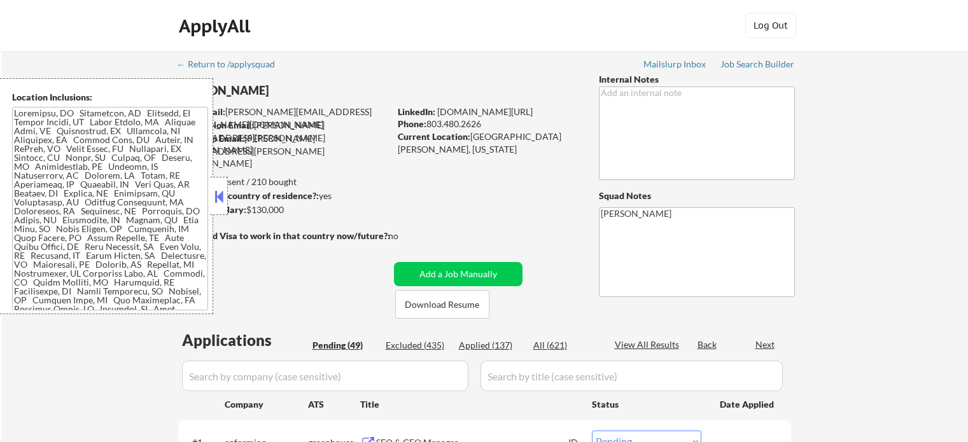
select select ""pending""
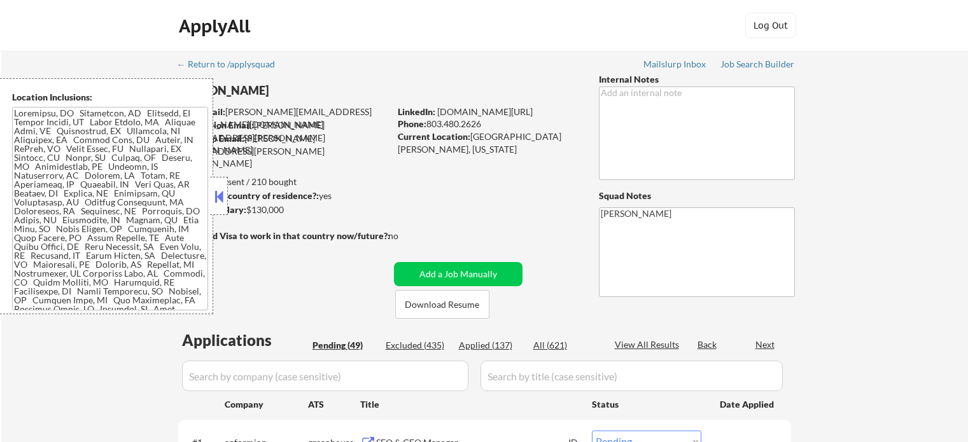
select select ""pending""
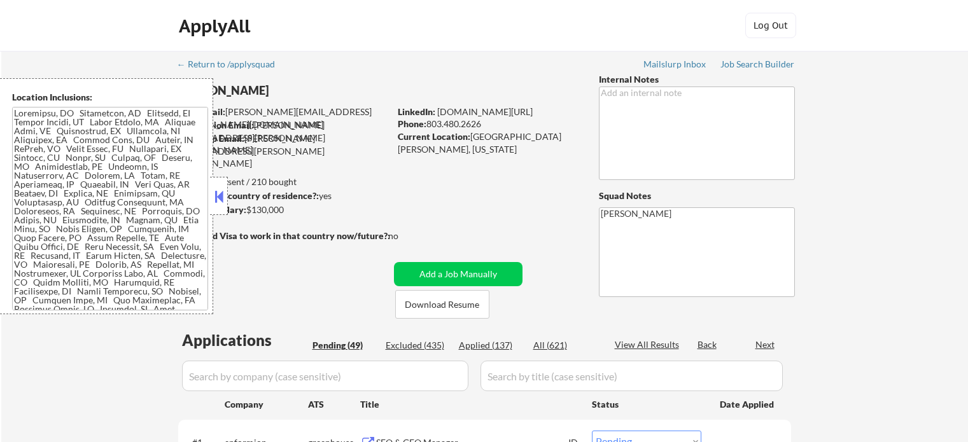
select select ""pending""
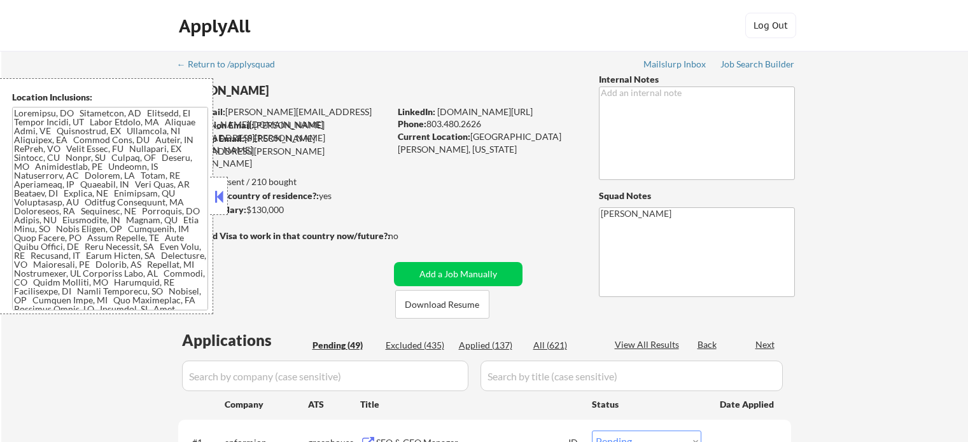
select select ""pending""
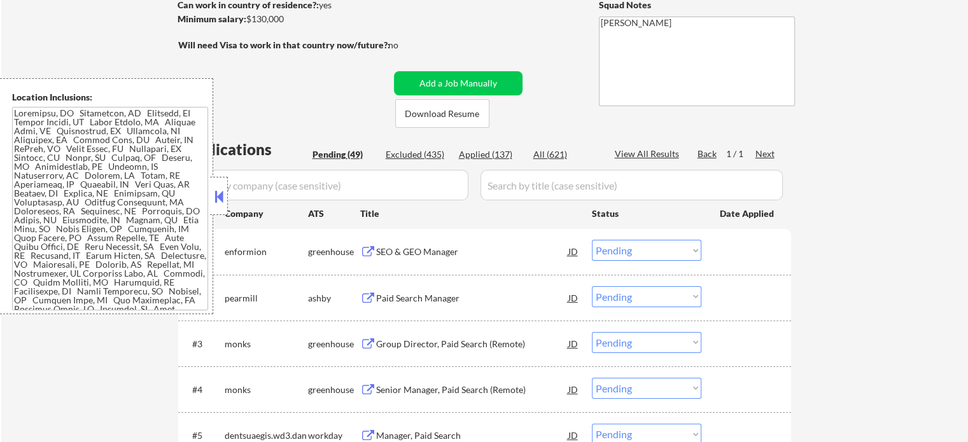
scroll to position [382, 0]
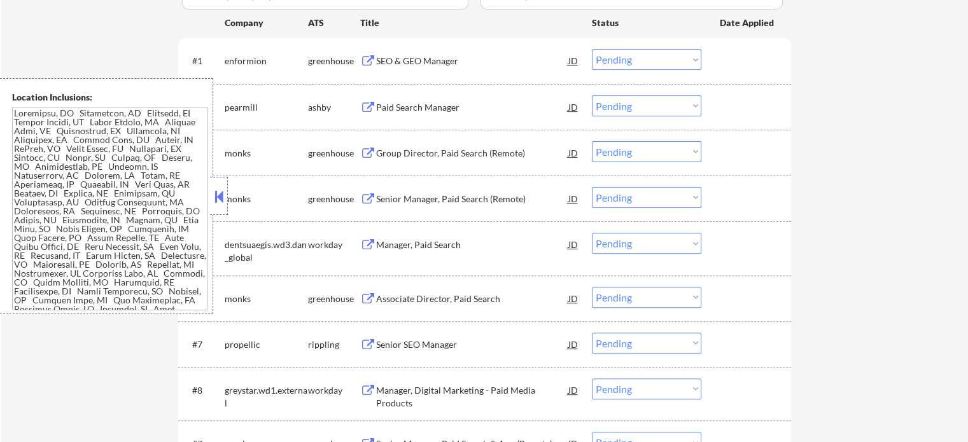
click at [432, 106] on div "Paid Search Manager" at bounding box center [472, 107] width 192 height 13
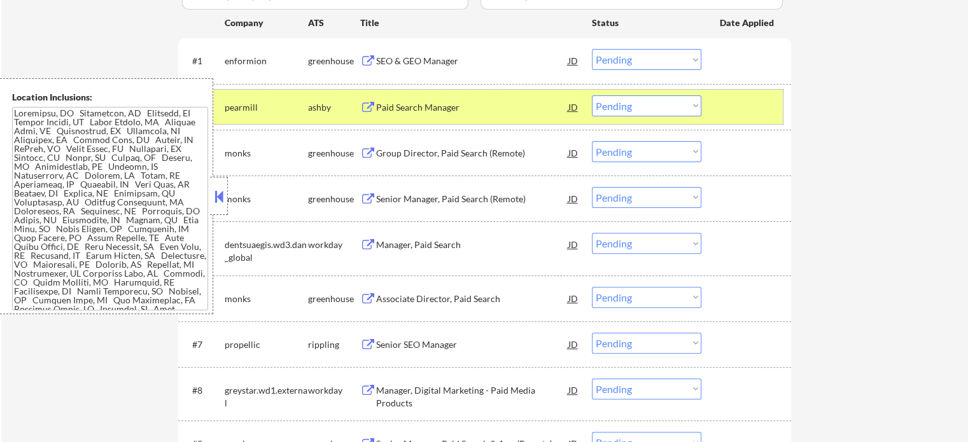
click at [749, 108] on div at bounding box center [748, 106] width 56 height 23
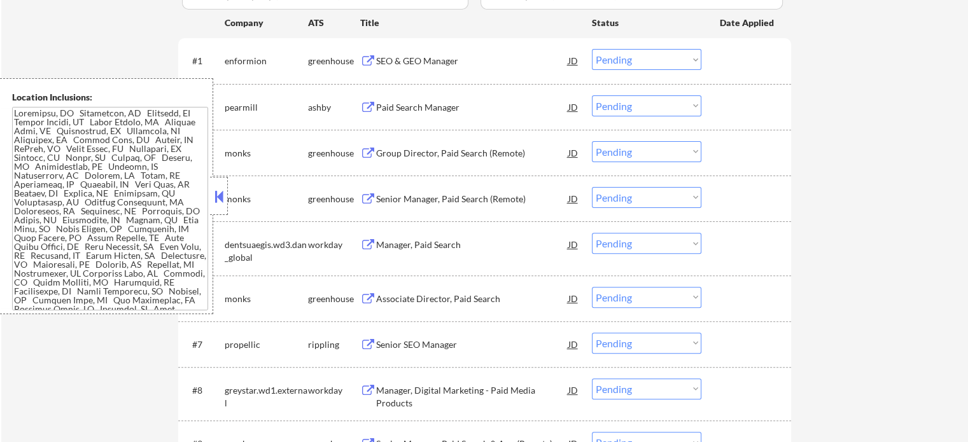
click at [370, 300] on button at bounding box center [368, 299] width 16 height 12
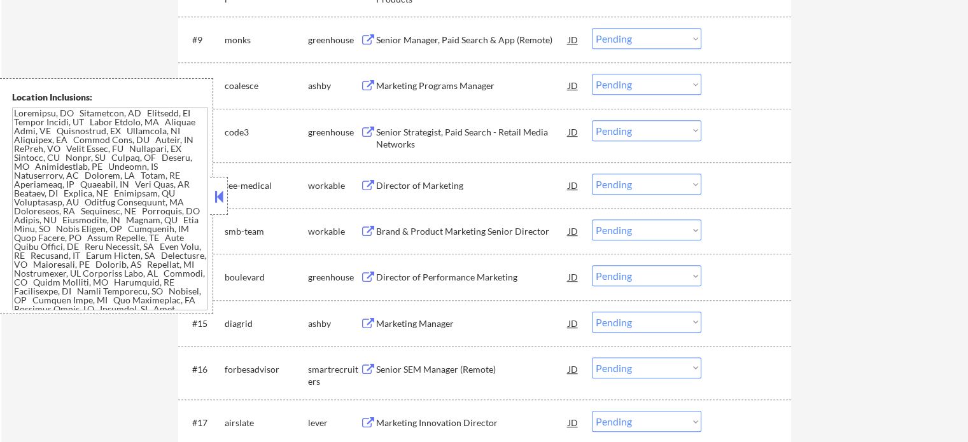
scroll to position [828, 0]
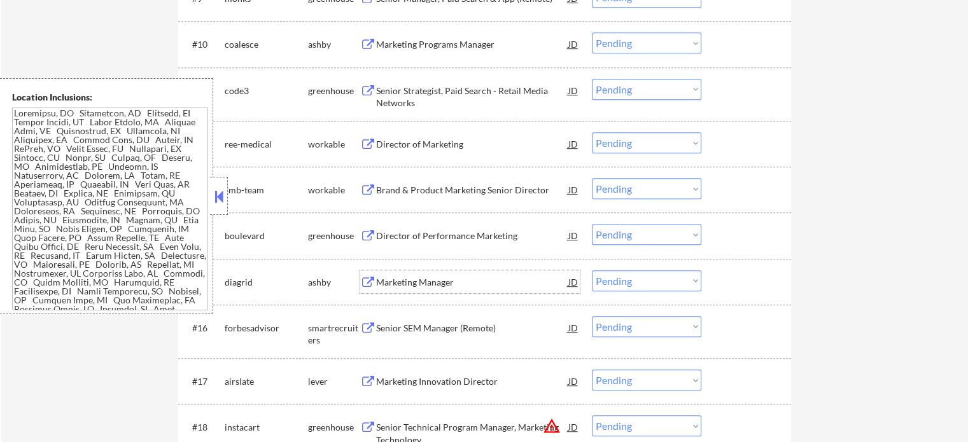
click at [411, 283] on div "Marketing Manager" at bounding box center [472, 282] width 192 height 13
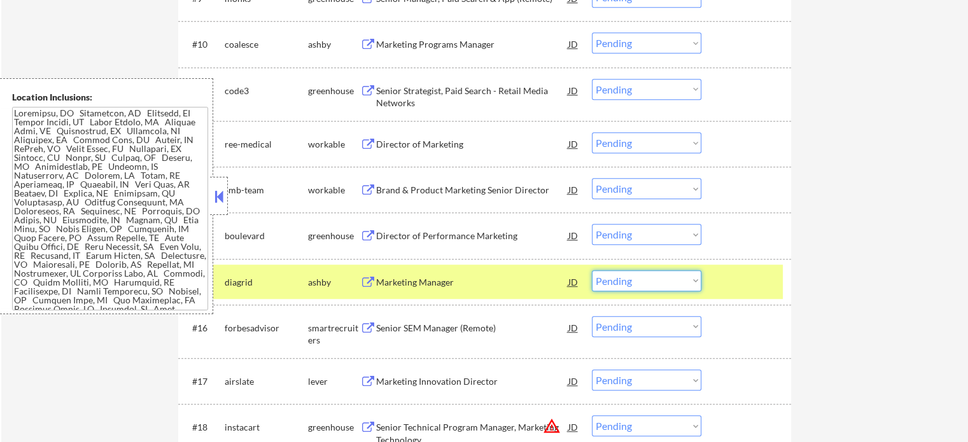
click at [626, 283] on select "Choose an option... Pending Applied Excluded (Questions) Excluded (Expired) Exc…" at bounding box center [646, 281] width 109 height 21
click at [592, 271] on select "Choose an option... Pending Applied Excluded (Questions) Excluded (Expired) Exc…" at bounding box center [646, 281] width 109 height 21
click at [756, 290] on div at bounding box center [748, 282] width 56 height 23
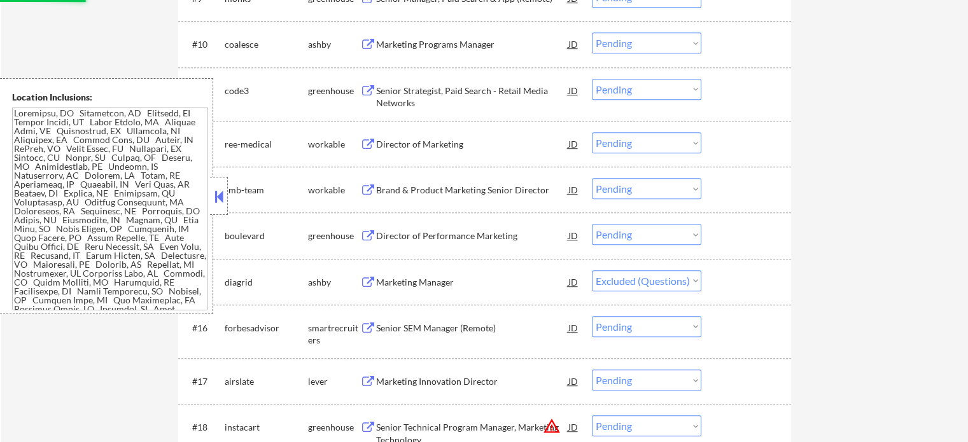
click at [455, 320] on div "Senior SEM Manager (Remote)" at bounding box center [472, 327] width 192 height 23
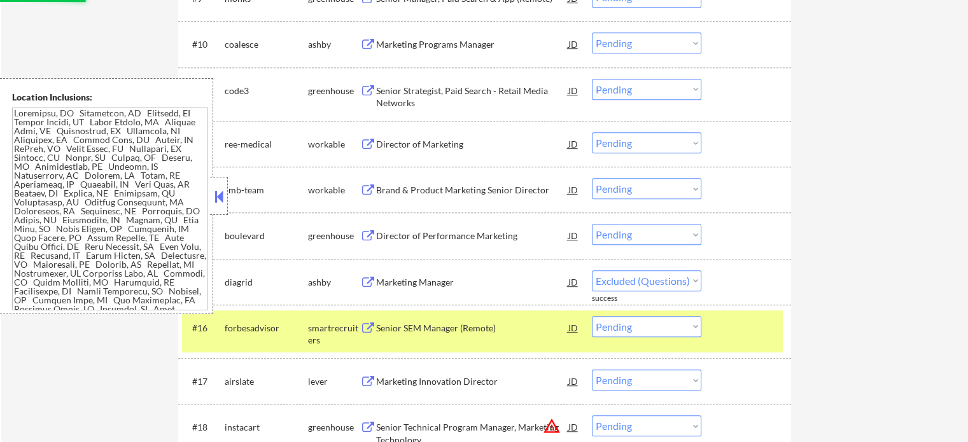
select select ""pending""
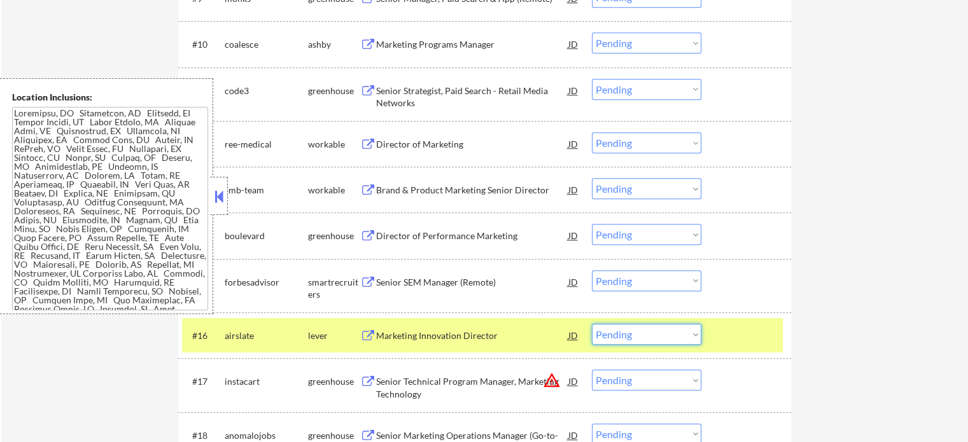
click at [651, 338] on select "Choose an option... Pending Applied Excluded (Questions) Excluded (Expired) Exc…" at bounding box center [646, 334] width 109 height 21
click at [592, 324] on select "Choose an option... Pending Applied Excluded (Questions) Excluded (Expired) Exc…" at bounding box center [646, 334] width 109 height 21
click at [737, 328] on div at bounding box center [748, 335] width 56 height 23
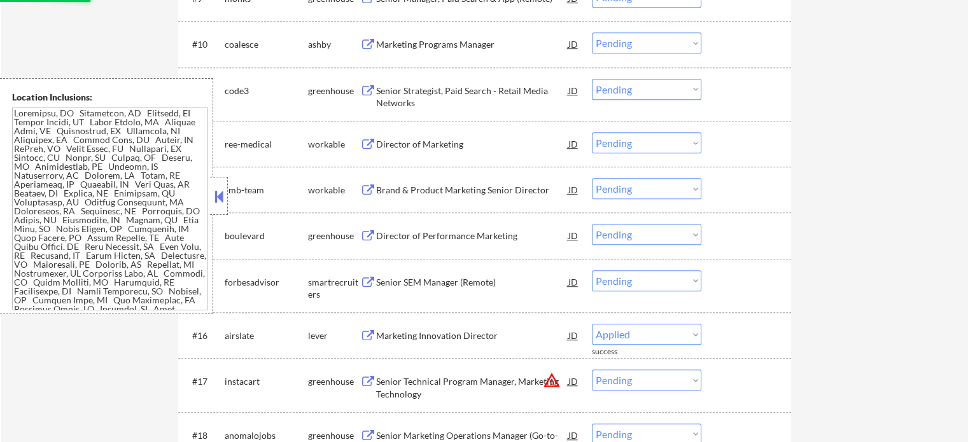
select select ""pending""
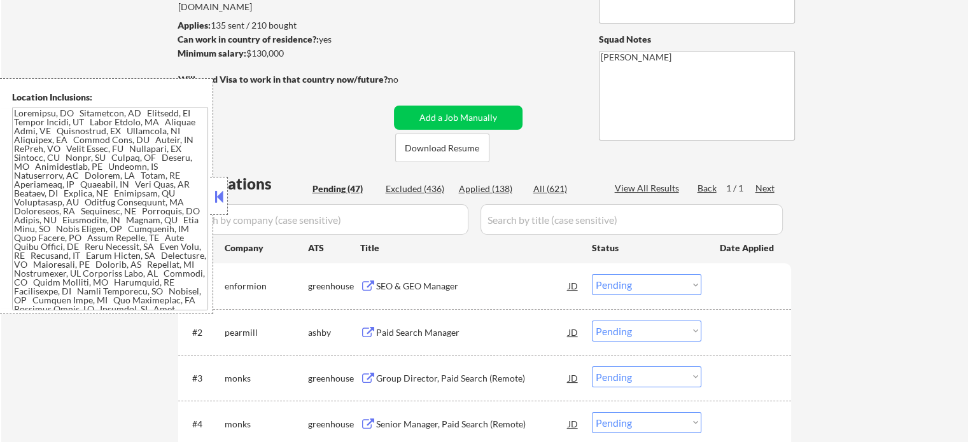
scroll to position [64, 0]
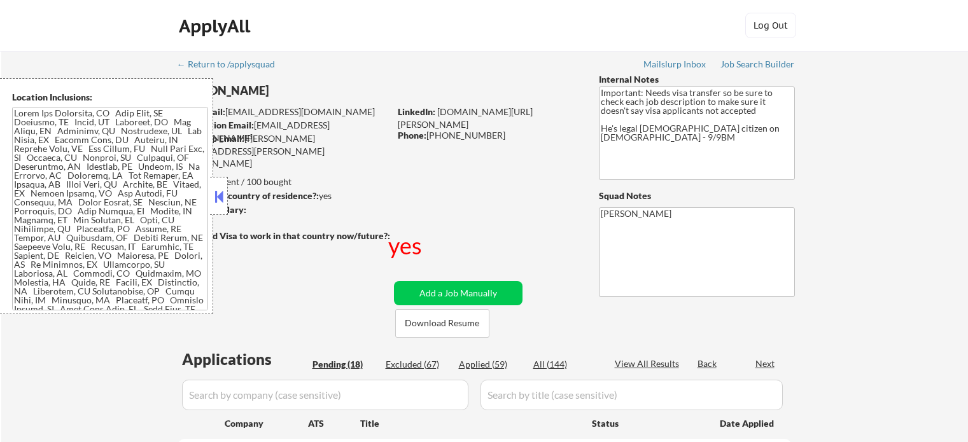
select select ""pending""
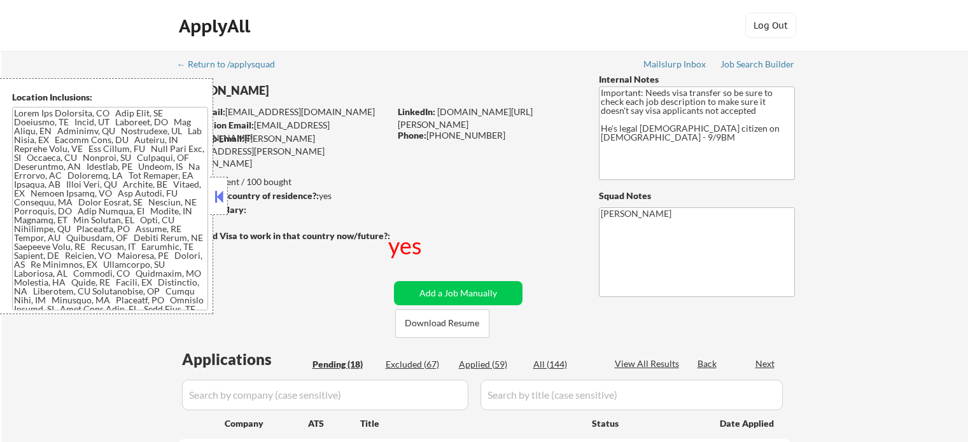
select select ""pending""
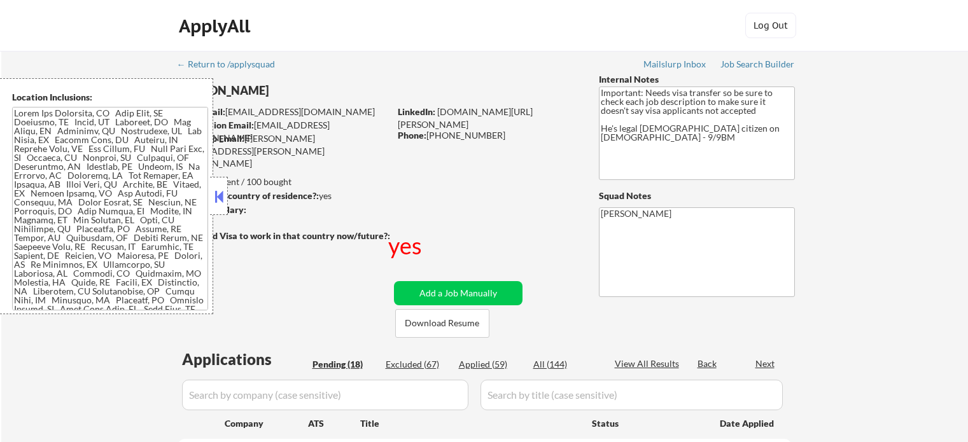
select select ""pending""
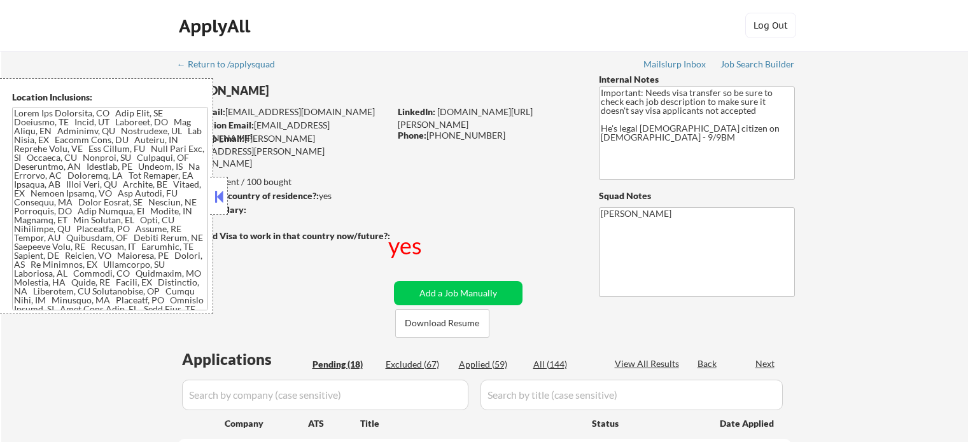
select select ""pending""
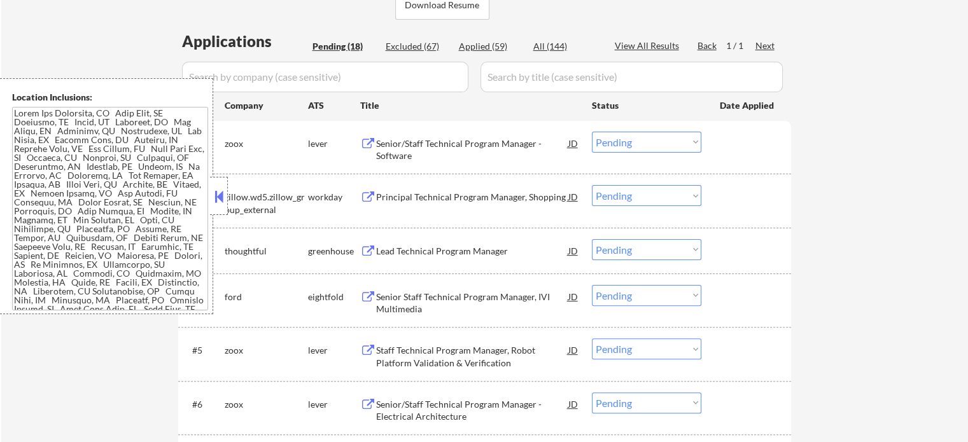
scroll to position [573, 0]
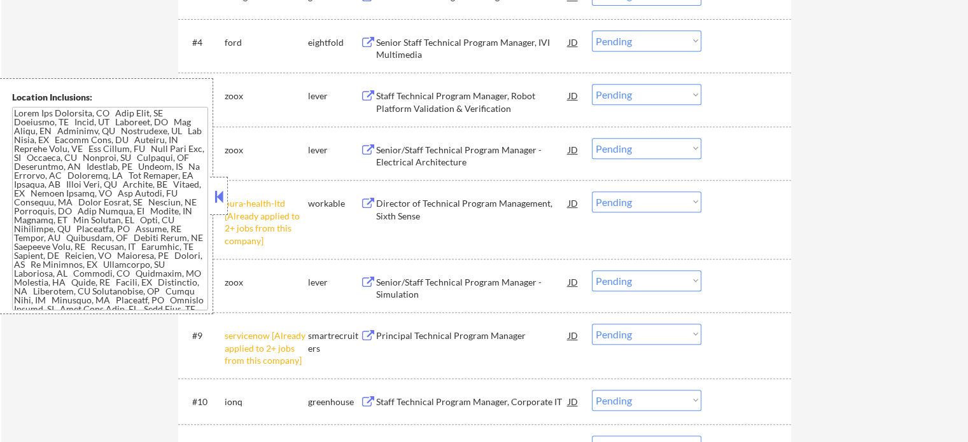
click at [652, 215] on div "#7 oura-health-ltd [Already applied to 2+ jobs from this company] workable Dire…" at bounding box center [482, 219] width 601 height 67
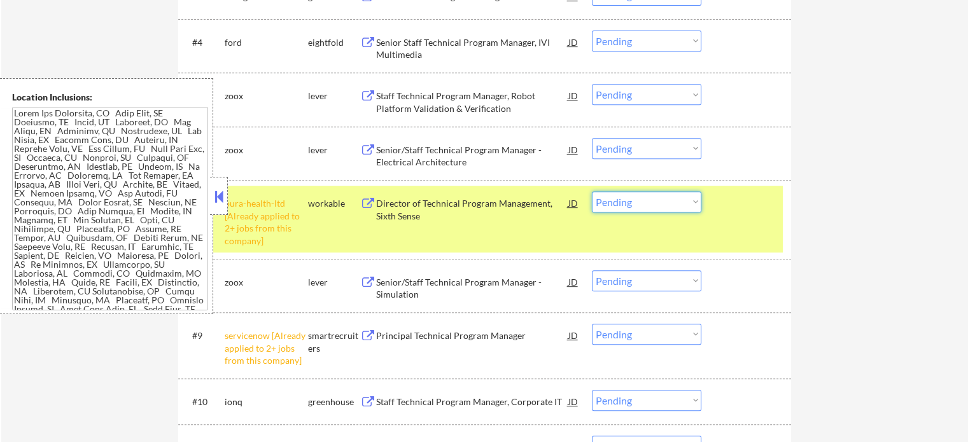
click at [653, 208] on select "Choose an option... Pending Applied Excluded (Questions) Excluded (Expired) Exc…" at bounding box center [646, 202] width 109 height 21
click at [592, 192] on select "Choose an option... Pending Applied Excluded (Questions) Excluded (Expired) Exc…" at bounding box center [646, 202] width 109 height 21
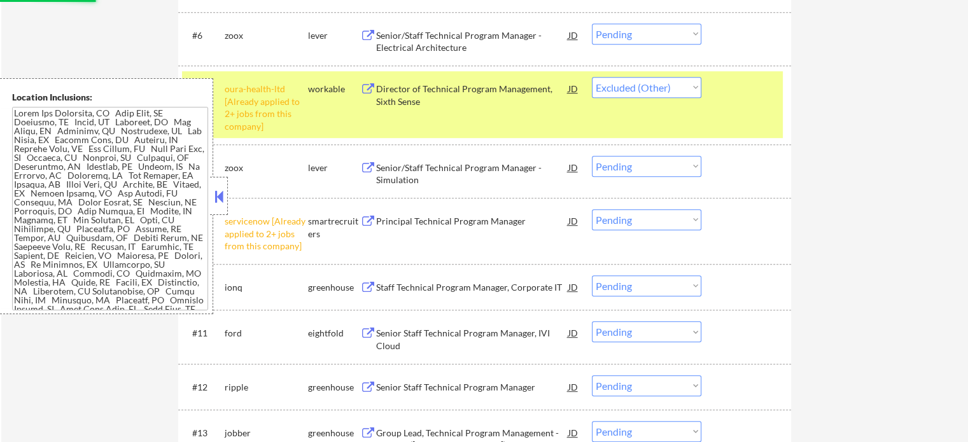
scroll to position [764, 0]
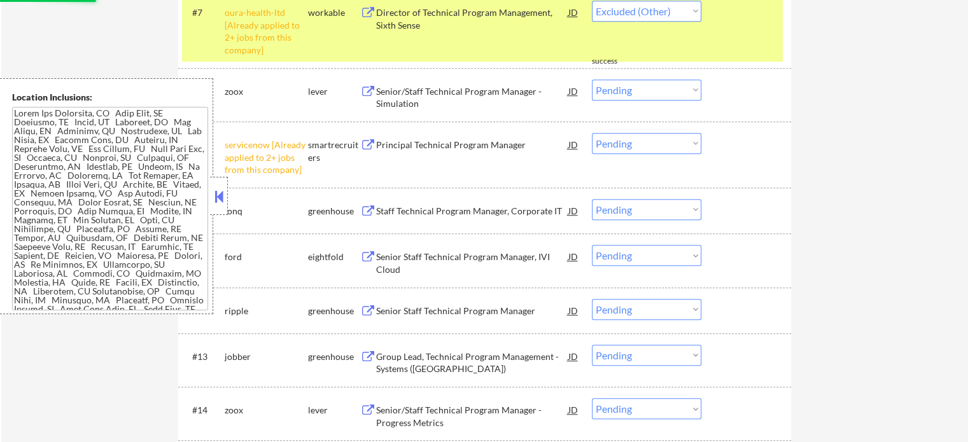
select select ""pending""
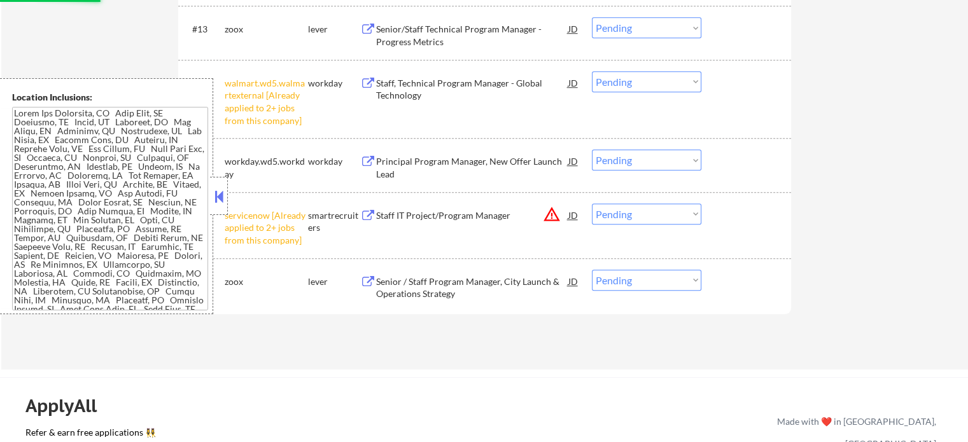
scroll to position [1146, 0]
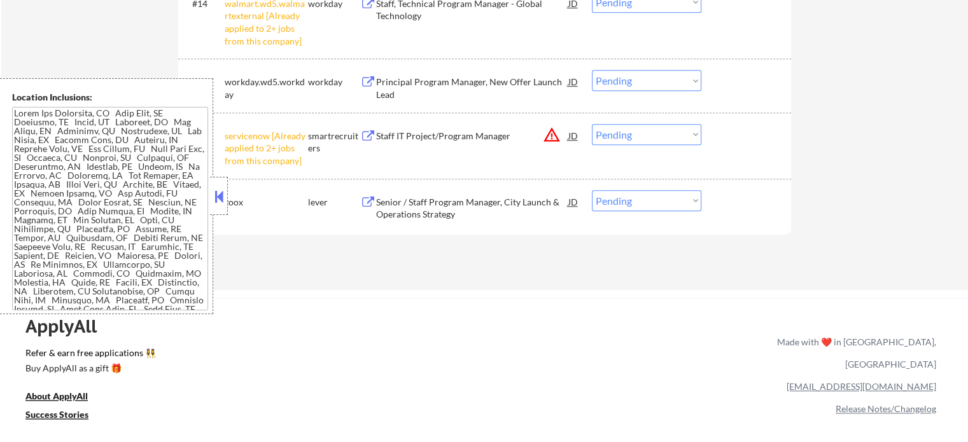
click at [624, 137] on select "Choose an option... Pending Applied Excluded (Questions) Excluded (Expired) Exc…" at bounding box center [646, 134] width 109 height 21
click at [592, 124] on select "Choose an option... Pending Applied Excluded (Questions) Excluded (Expired) Exc…" at bounding box center [646, 134] width 109 height 21
select select ""pending""
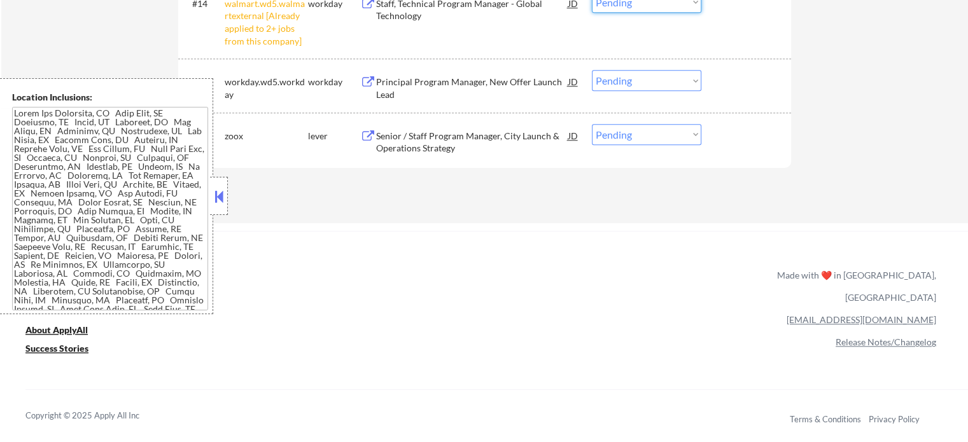
scroll to position [1138, 0]
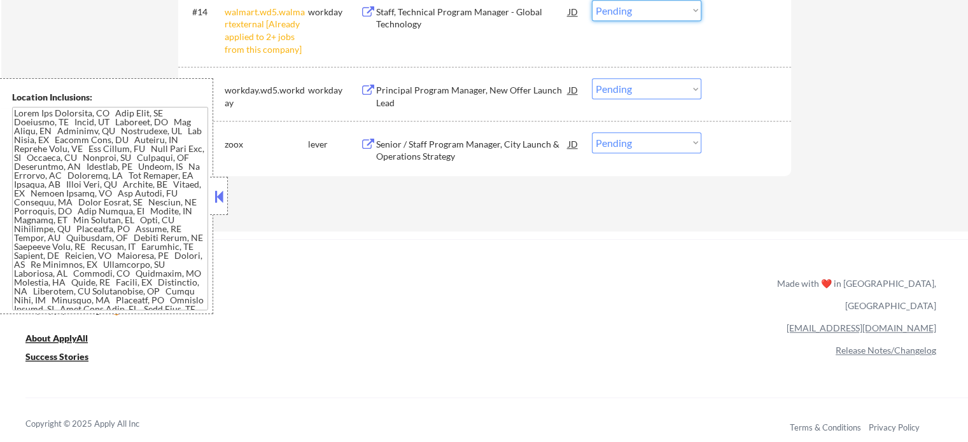
click at [616, 7] on select "Choose an option... Pending Applied Excluded (Questions) Excluded (Expired) Exc…" at bounding box center [646, 10] width 109 height 21
click at [592, 0] on select "Choose an option... Pending Applied Excluded (Questions) Excluded (Expired) Exc…" at bounding box center [646, 10] width 109 height 21
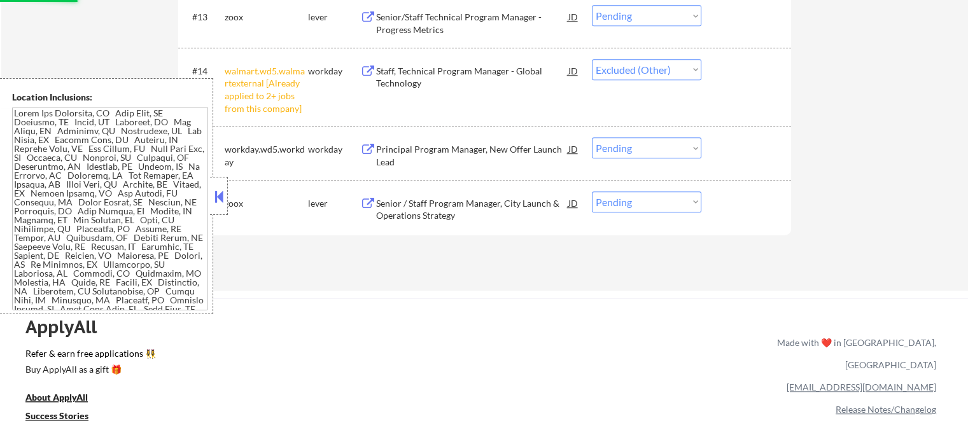
scroll to position [1010, 0]
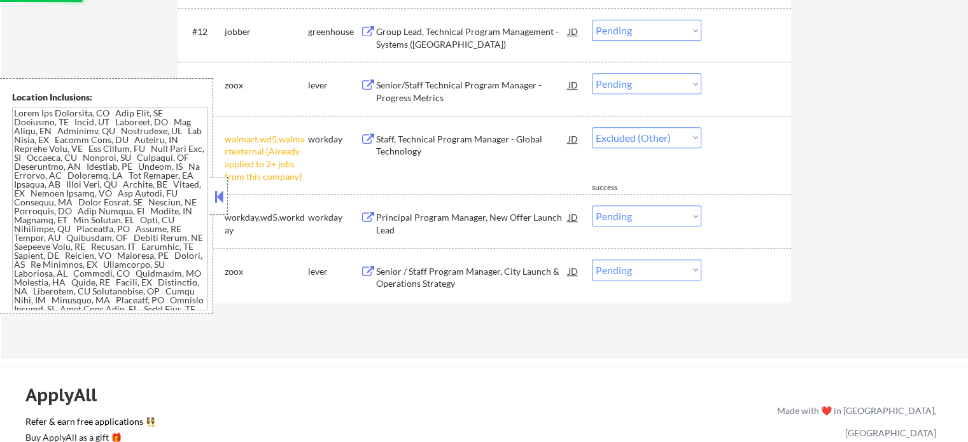
select select ""pending""
click at [736, 157] on div "#14 walmart.wd5.walmartexternal [Already applied to 2+ jobs from this company] …" at bounding box center [482, 155] width 601 height 67
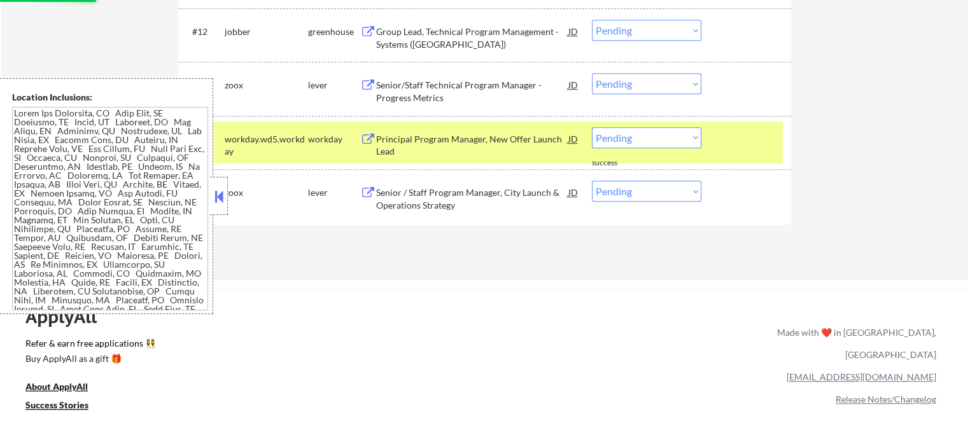
click at [740, 143] on div at bounding box center [748, 138] width 56 height 23
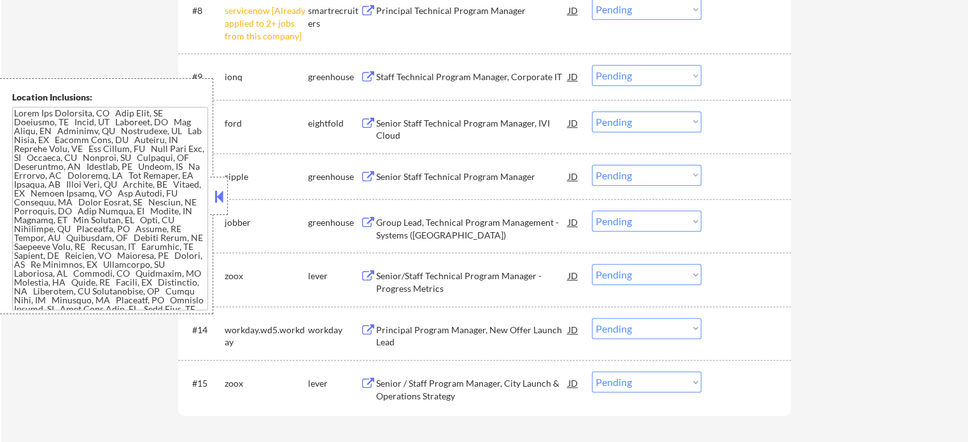
scroll to position [692, 0]
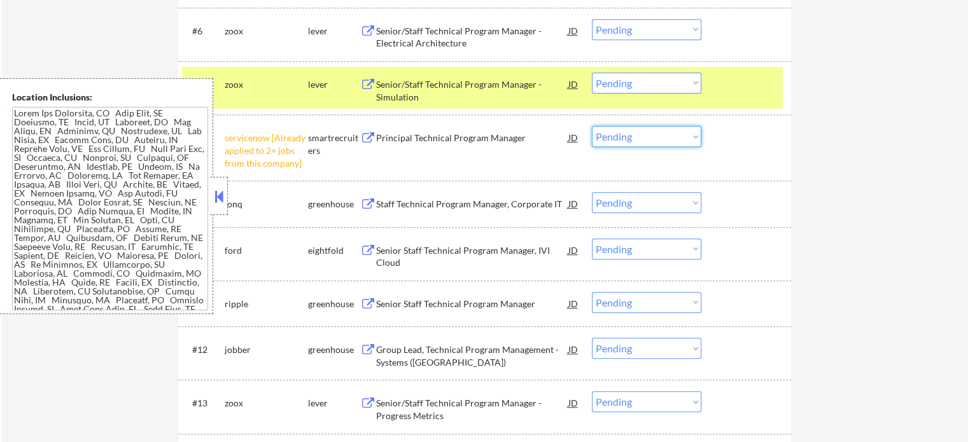
click at [617, 141] on select "Choose an option... Pending Applied Excluded (Questions) Excluded (Expired) Exc…" at bounding box center [646, 136] width 109 height 21
click at [592, 126] on select "Choose an option... Pending Applied Excluded (Questions) Excluded (Expired) Exc…" at bounding box center [646, 136] width 109 height 21
click at [734, 164] on div "#8 servicenow [Already applied to 2+ jobs from this company] smartrecruiters Pr…" at bounding box center [482, 147] width 601 height 55
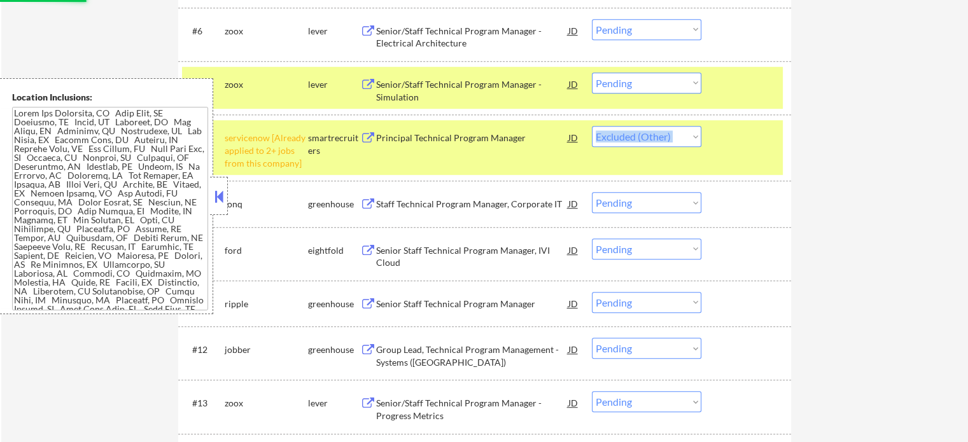
click at [733, 164] on div "#8 servicenow [Already applied to 2+ jobs from this company] smartrecruiters Pr…" at bounding box center [482, 147] width 601 height 55
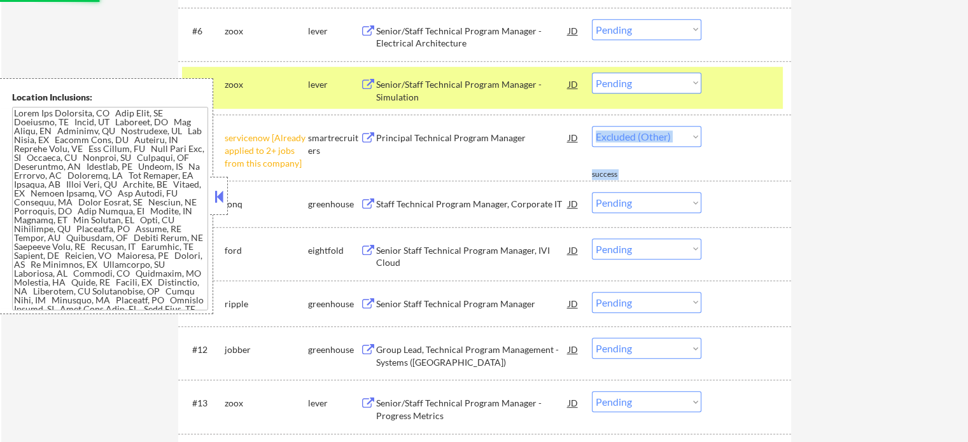
select select ""pending""
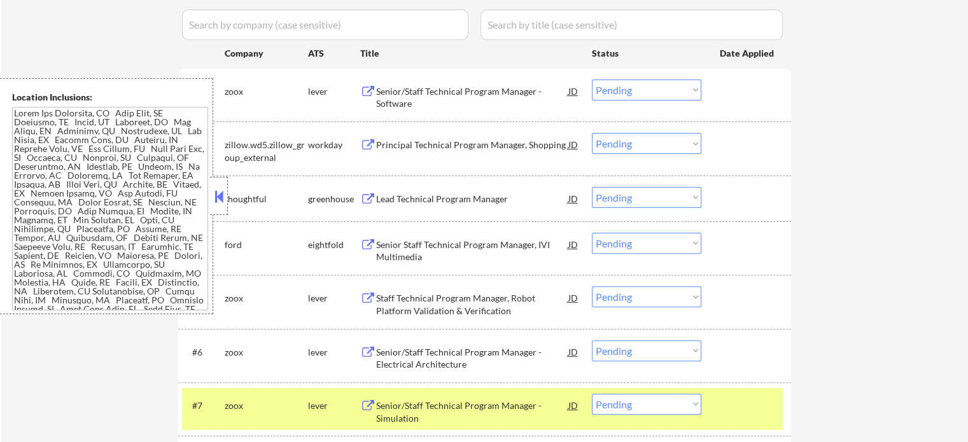
scroll to position [374, 0]
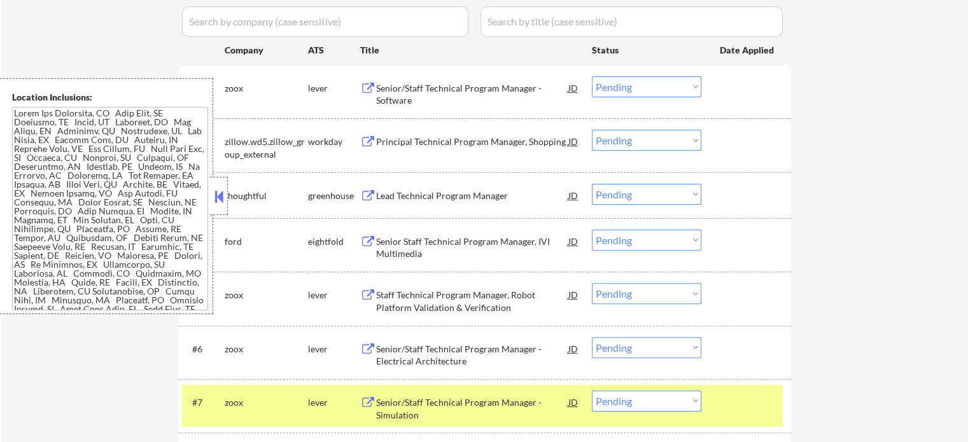
click at [764, 402] on div at bounding box center [748, 402] width 56 height 23
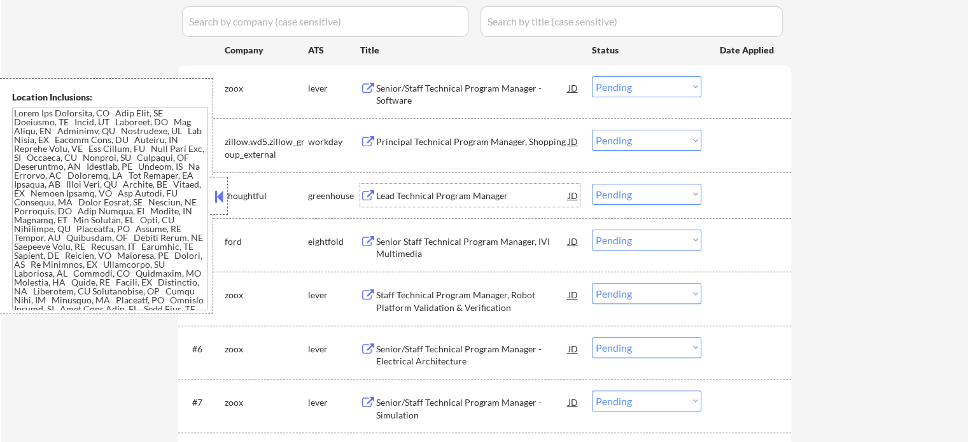
click at [439, 200] on div "Lead Technical Program Manager" at bounding box center [472, 196] width 192 height 13
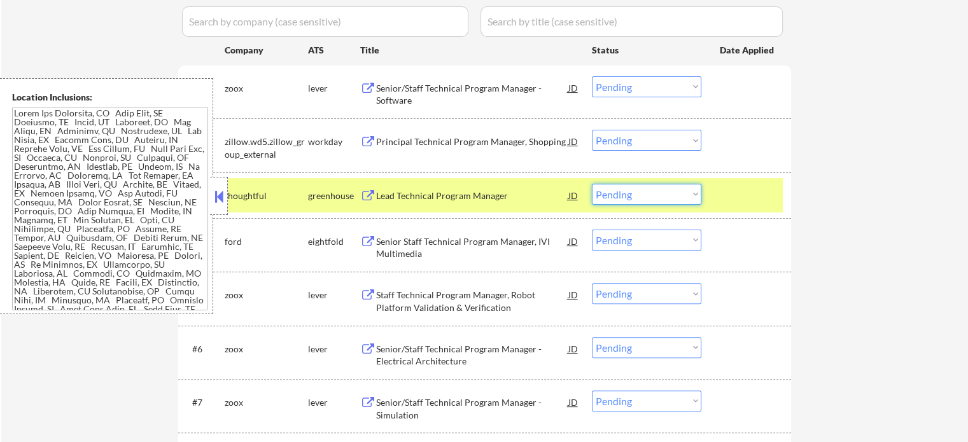
click at [654, 190] on select "Choose an option... Pending Applied Excluded (Questions) Excluded (Expired) Exc…" at bounding box center [646, 194] width 109 height 21
click at [592, 184] on select "Choose an option... Pending Applied Excluded (Questions) Excluded (Expired) Exc…" at bounding box center [646, 194] width 109 height 21
click at [731, 193] on div at bounding box center [748, 195] width 56 height 23
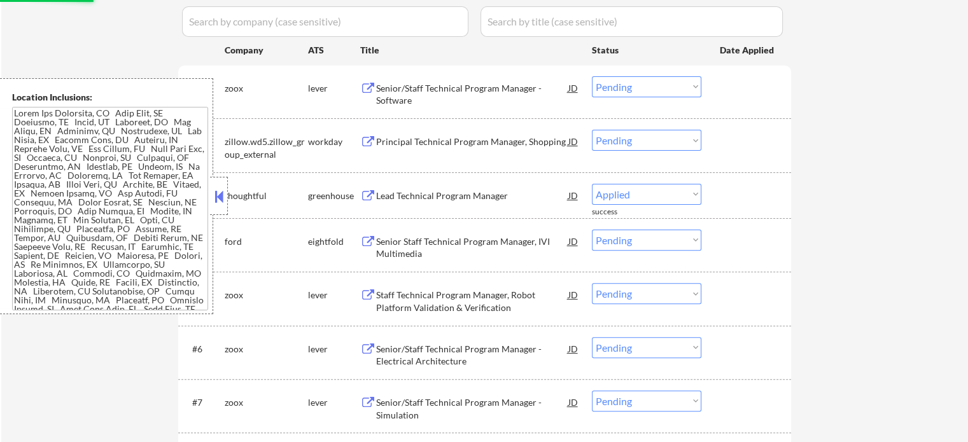
select select ""pending""
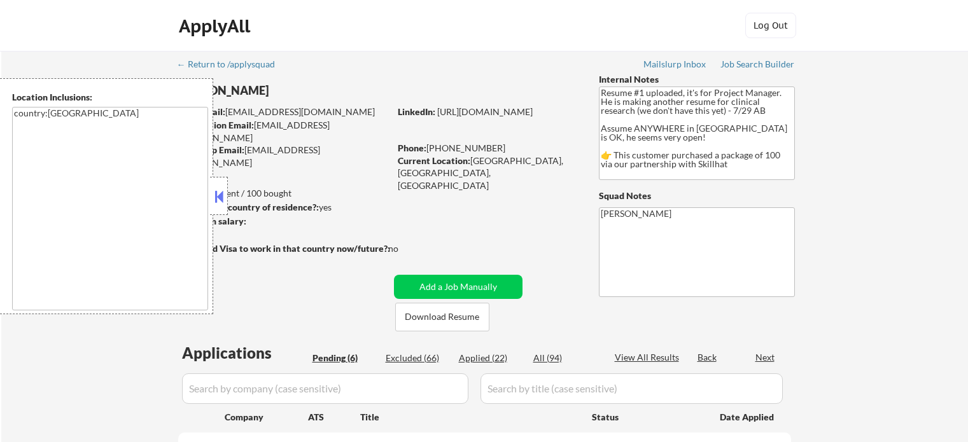
select select ""pending""
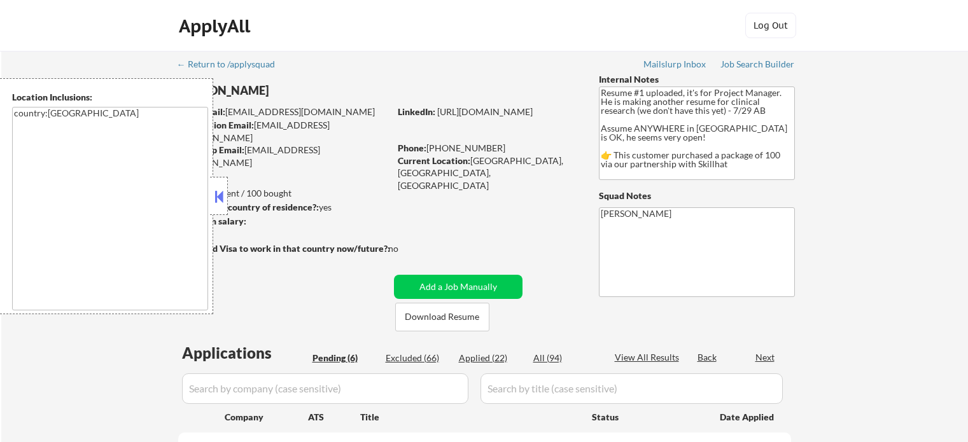
select select ""pending""
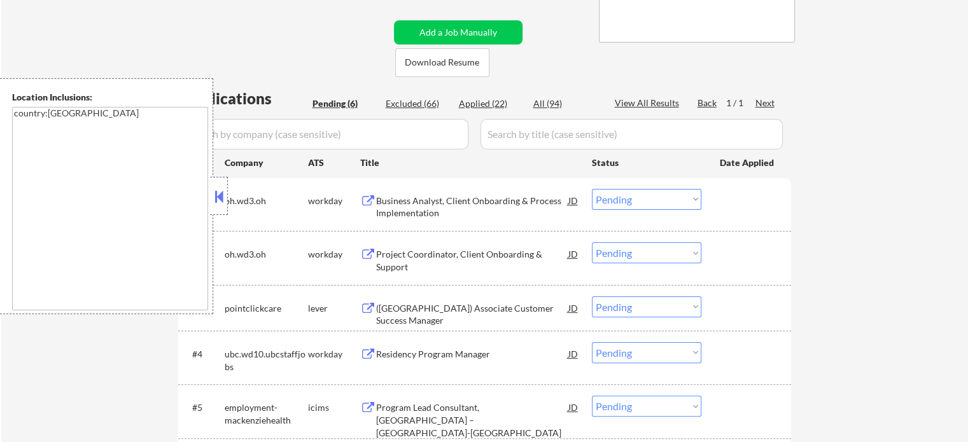
scroll to position [382, 0]
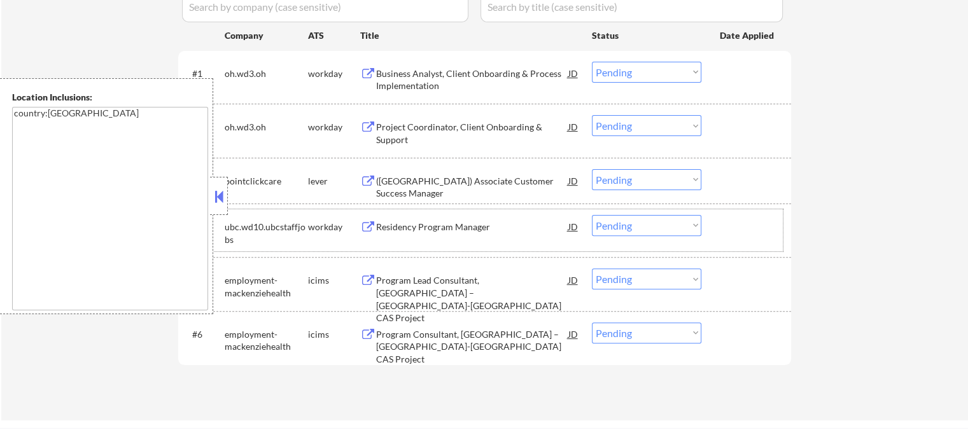
click at [451, 241] on div "#4 ubc.wd10.ubcstaffjobs workday Residency Program Manager JD Choose an option.…" at bounding box center [482, 230] width 601 height 42
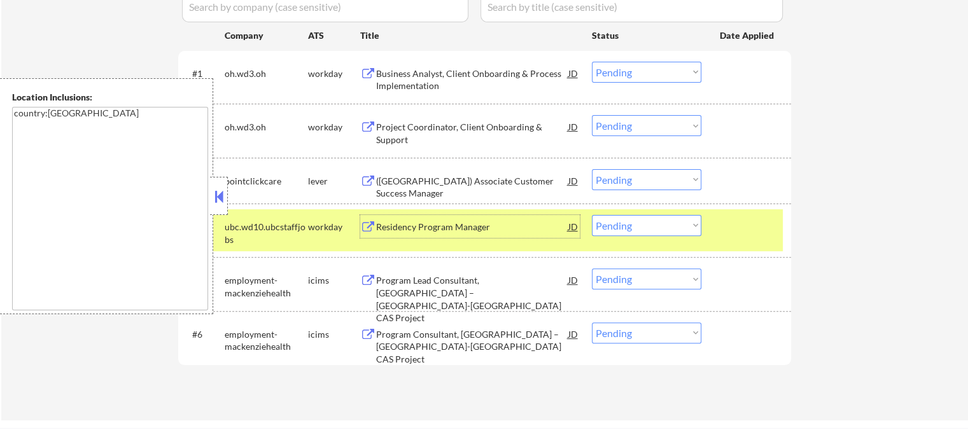
click at [451, 237] on div "Residency Program Manager" at bounding box center [472, 226] width 192 height 23
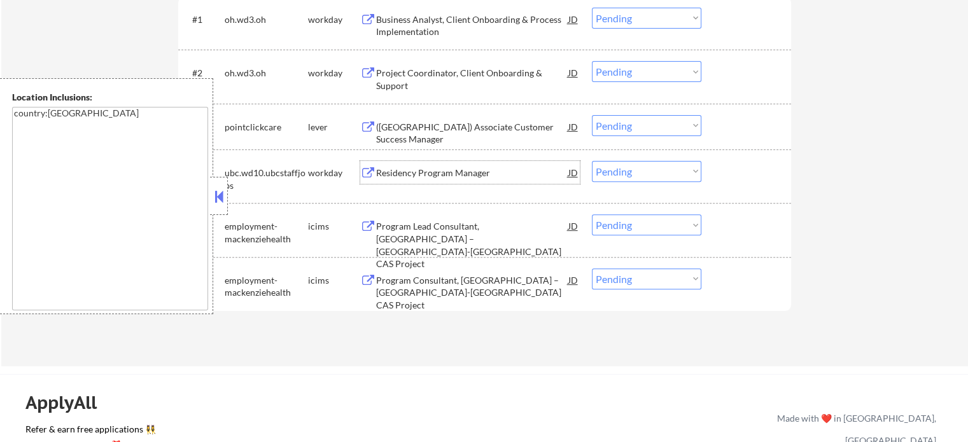
scroll to position [509, 0]
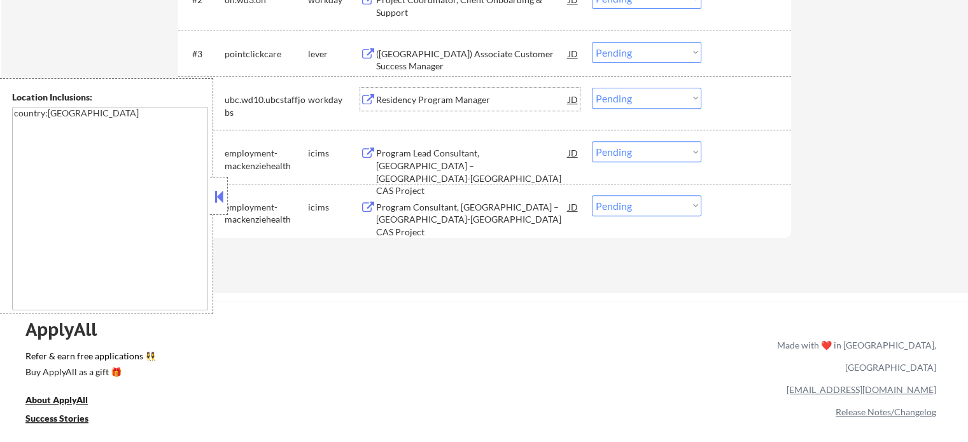
click at [472, 211] on div "Program Consultant, [GEOGRAPHIC_DATA] – [GEOGRAPHIC_DATA]-[GEOGRAPHIC_DATA] CAS…" at bounding box center [472, 220] width 192 height 38
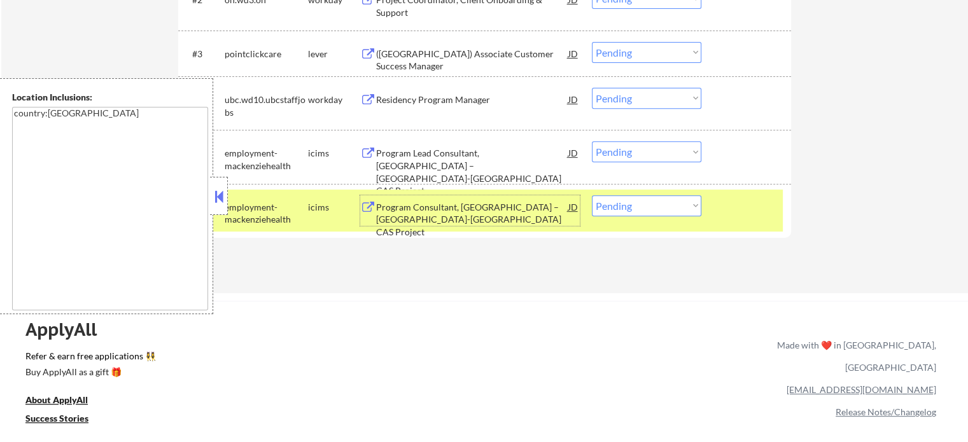
click at [718, 209] on div "#6 employment-mackenziehealth icims Program Consultant, [GEOGRAPHIC_DATA] – [GE…" at bounding box center [482, 211] width 601 height 42
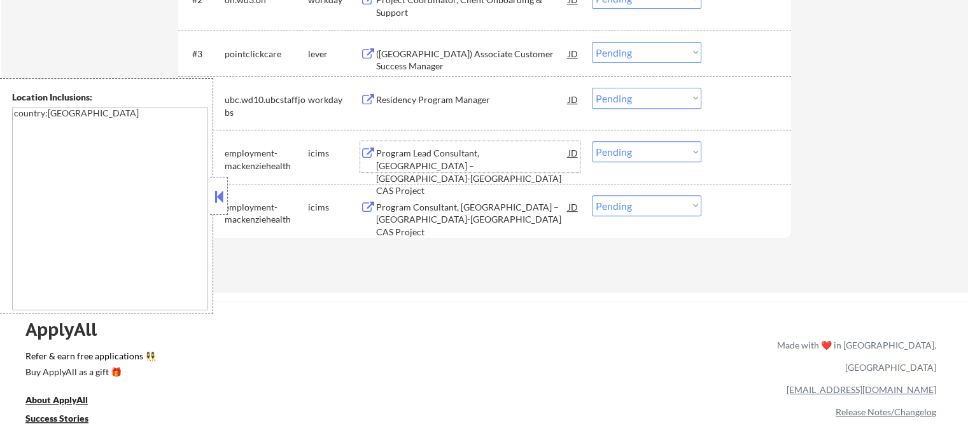
click at [479, 158] on div "Program Lead Consultant, [GEOGRAPHIC_DATA] – [GEOGRAPHIC_DATA]-[GEOGRAPHIC_DATA…" at bounding box center [472, 172] width 192 height 50
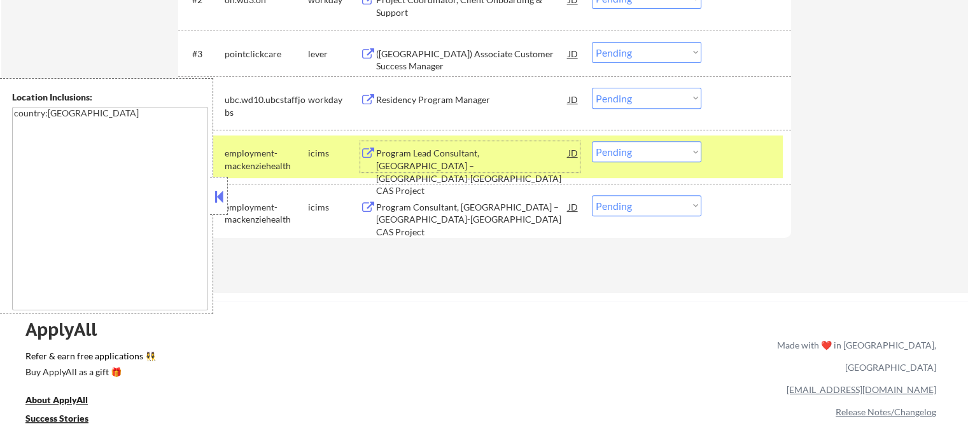
click at [711, 166] on div "#5 employment-mackenziehealth icims Program Lead Consultant, [GEOGRAPHIC_DATA] …" at bounding box center [482, 157] width 601 height 42
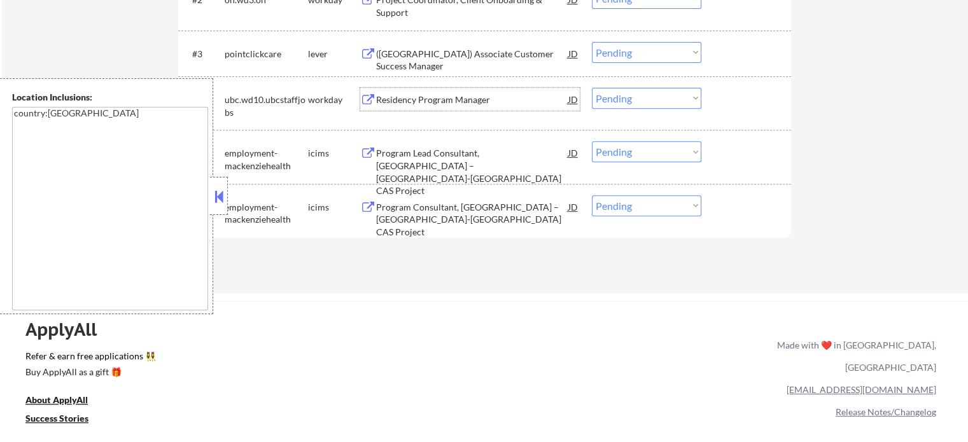
click at [480, 102] on div "Residency Program Manager" at bounding box center [472, 100] width 192 height 13
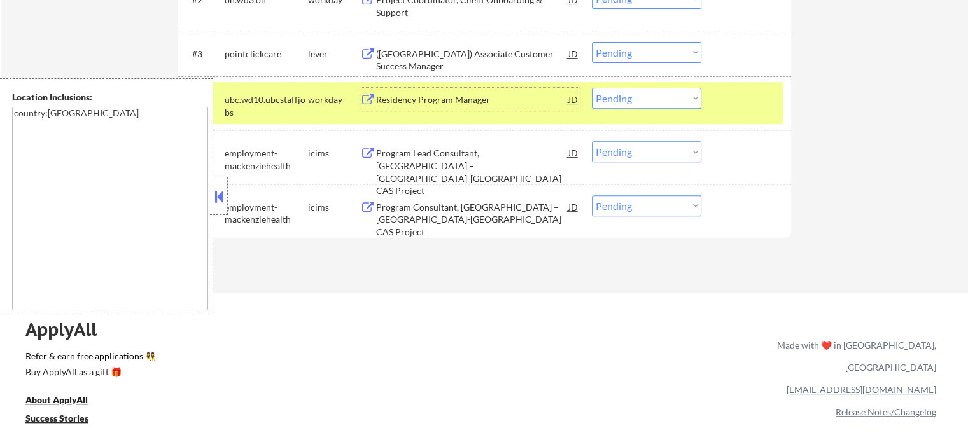
click at [749, 120] on div "#4 ubc.wd10.ubcstaffjobs workday Residency Program Manager JD Choose an option.…" at bounding box center [482, 103] width 601 height 42
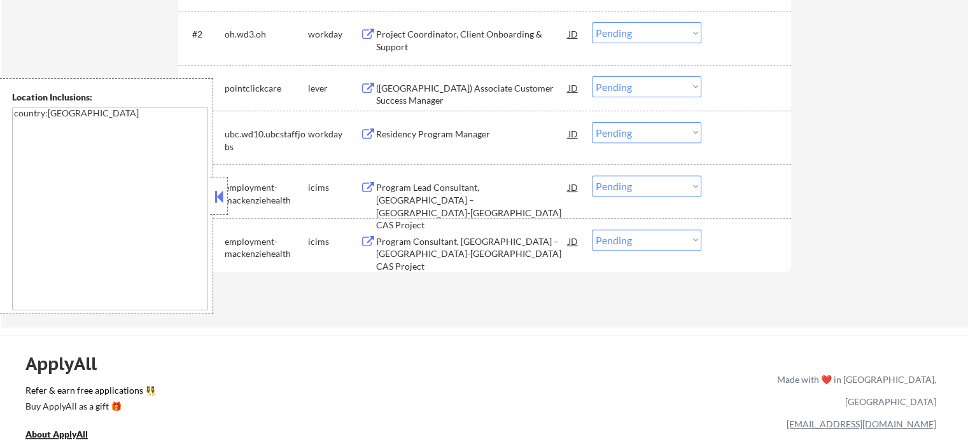
scroll to position [446, 0]
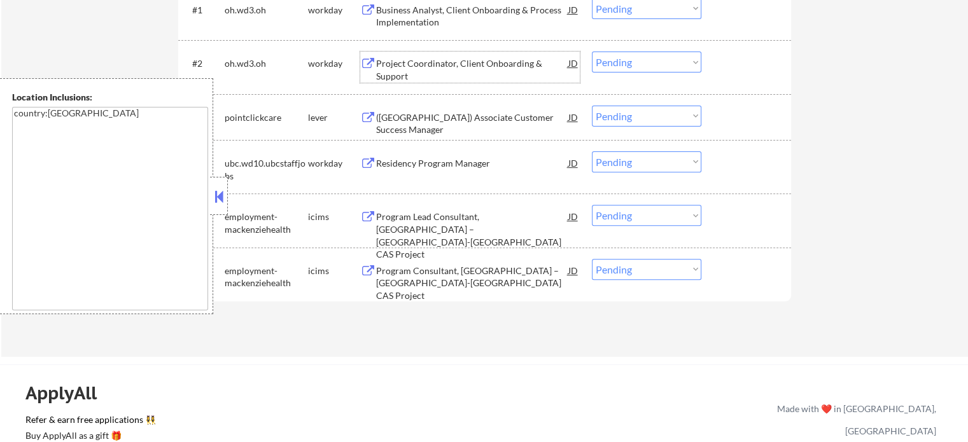
click at [461, 72] on div "Project Coordinator, Client Onboarding & Support" at bounding box center [472, 69] width 192 height 25
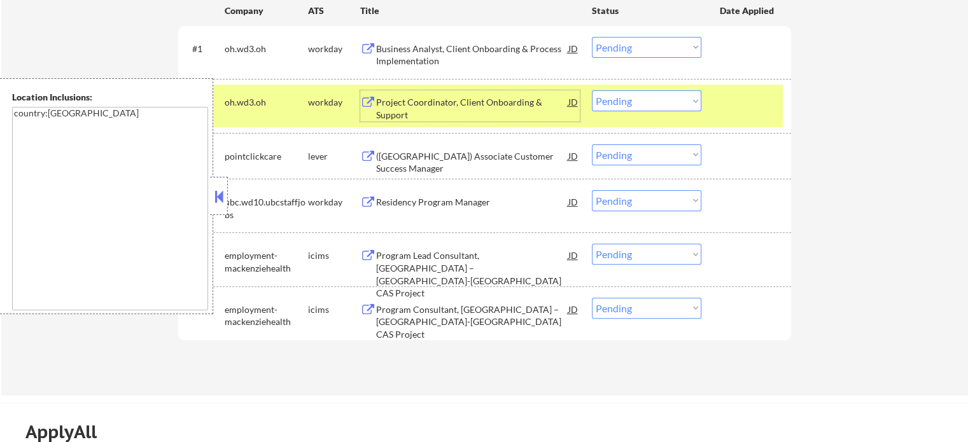
scroll to position [255, 0]
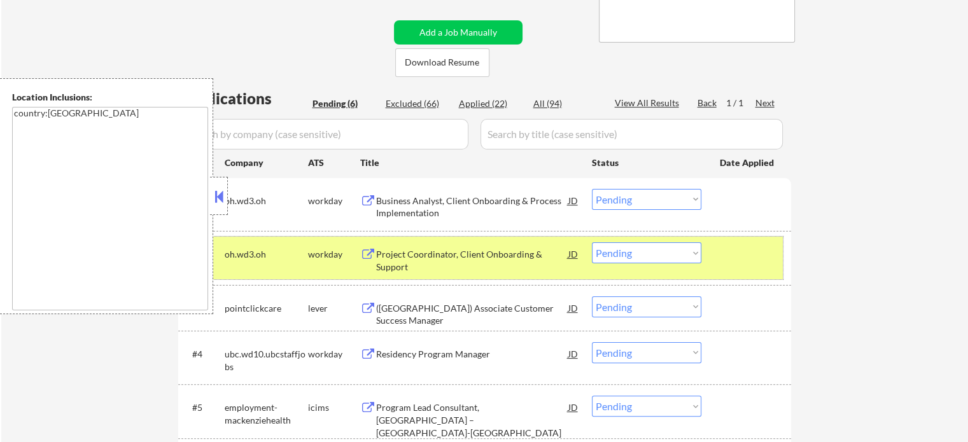
click at [703, 264] on div "#2 oh.wd3.oh workday Project Coordinator, Client Onboarding & Support JD Choose…" at bounding box center [482, 258] width 601 height 42
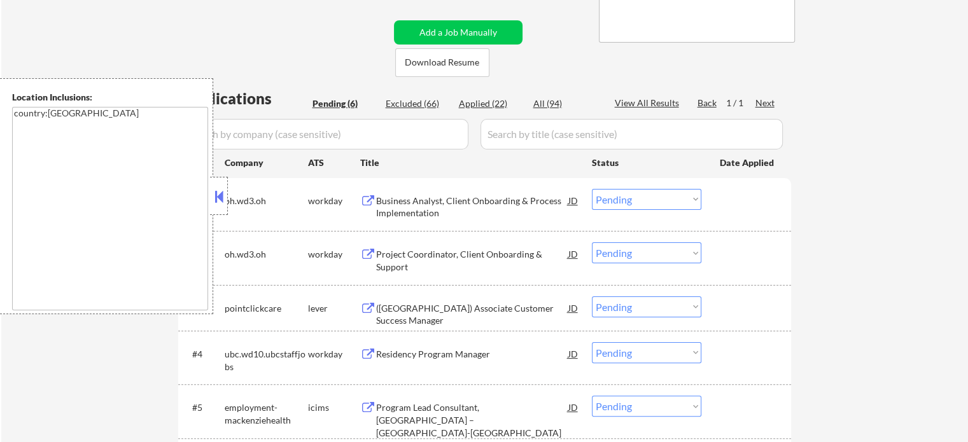
click at [483, 207] on div "Business Analyst, Client Onboarding & Process Implementation" at bounding box center [472, 207] width 192 height 25
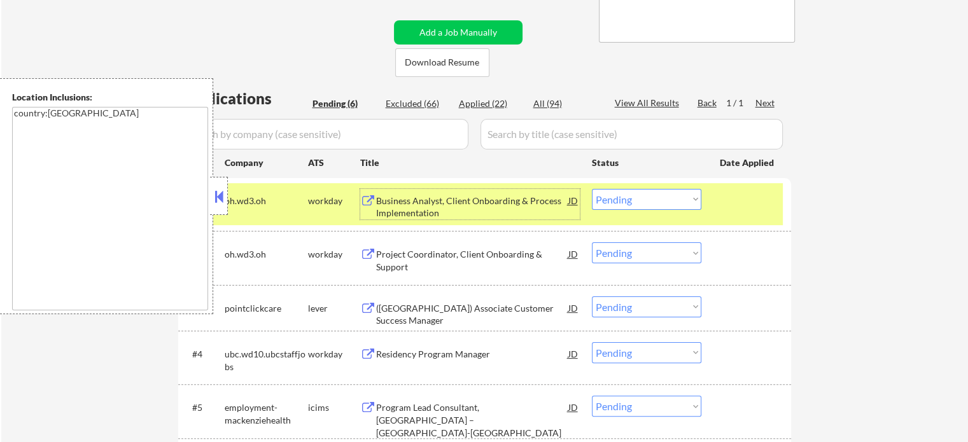
click at [753, 216] on div "#1 oh.wd3.oh workday Business Analyst, Client Onboarding & Process Implementati…" at bounding box center [482, 204] width 601 height 42
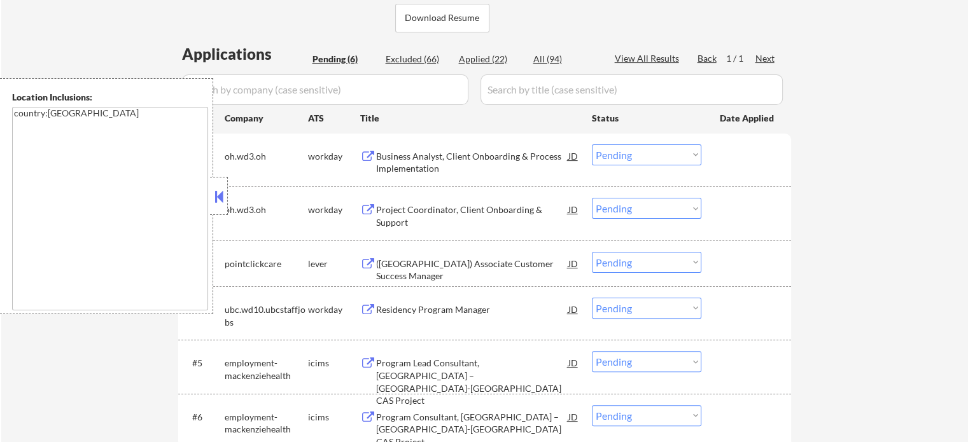
scroll to position [318, 0]
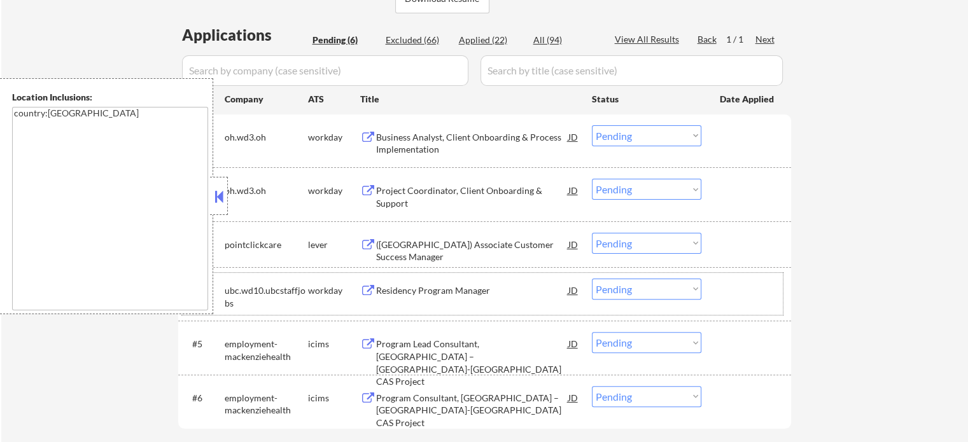
click at [436, 304] on div "#4 ubc.wd10.ubcstaffjobs workday Residency Program Manager JD Choose an option.…" at bounding box center [482, 294] width 601 height 42
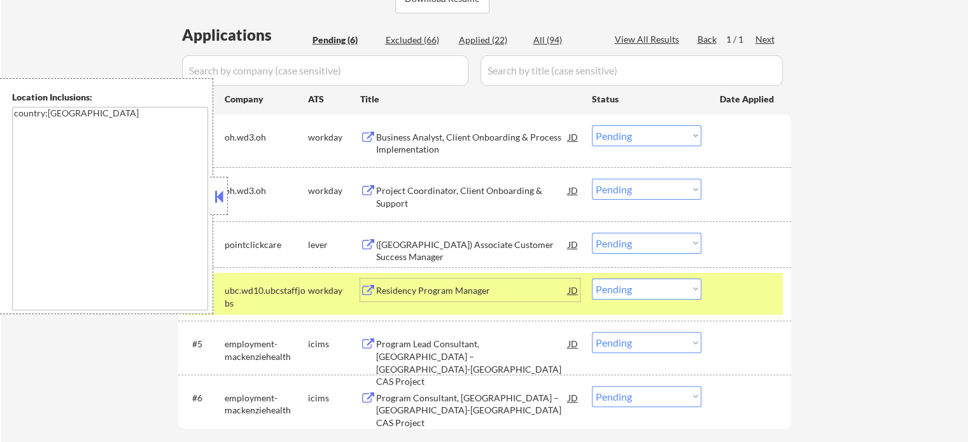
click at [444, 297] on div "Residency Program Manager" at bounding box center [472, 290] width 192 height 23
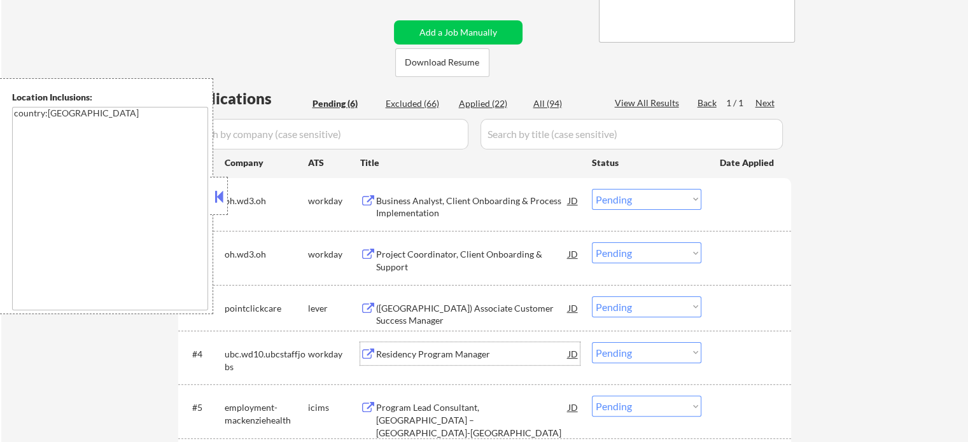
scroll to position [446, 0]
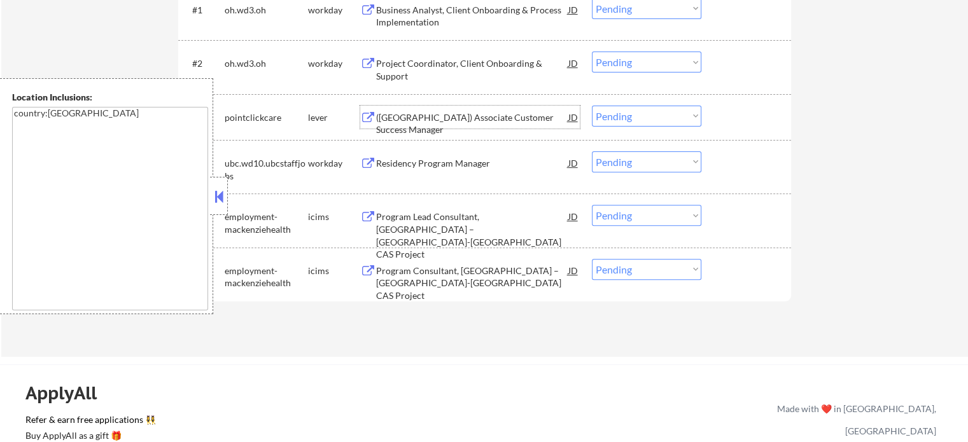
click at [481, 123] on div "(Canada) Associate Customer Success Manager" at bounding box center [472, 117] width 192 height 23
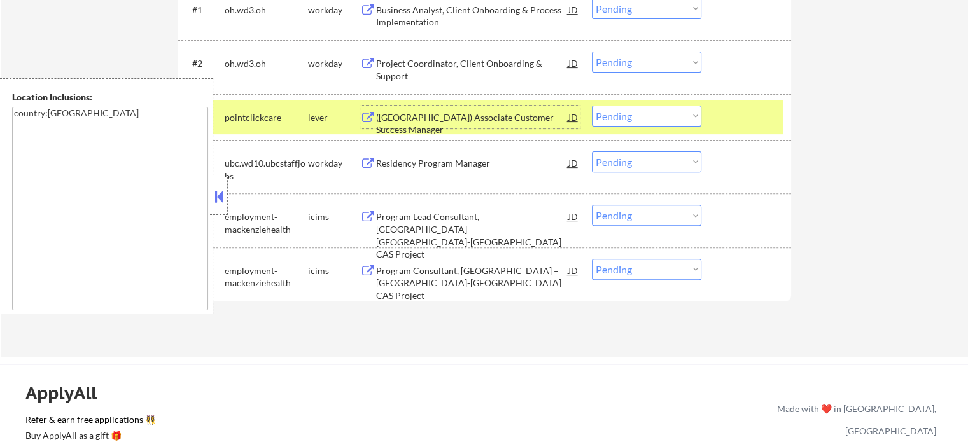
click at [652, 125] on select "Choose an option... Pending Applied Excluded (Questions) Excluded (Expired) Exc…" at bounding box center [646, 116] width 109 height 21
click at [592, 106] on select "Choose an option... Pending Applied Excluded (Questions) Excluded (Expired) Exc…" at bounding box center [646, 116] width 109 height 21
click at [764, 121] on div at bounding box center [748, 117] width 56 height 23
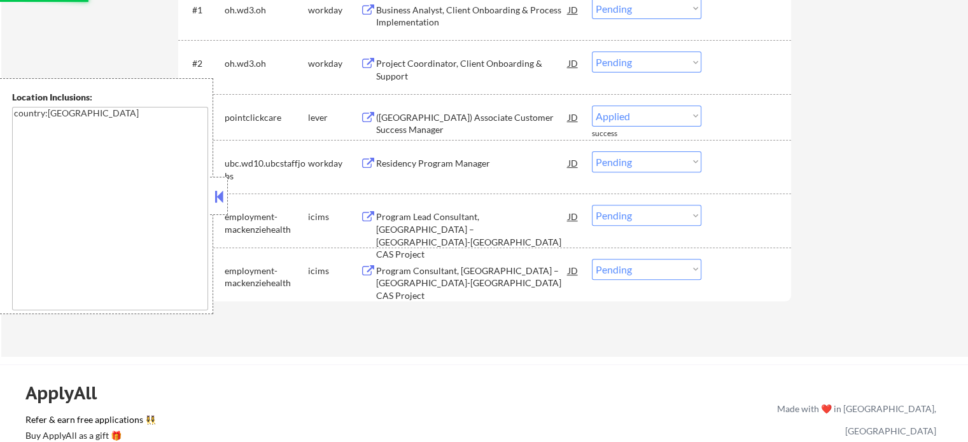
select select ""pending""
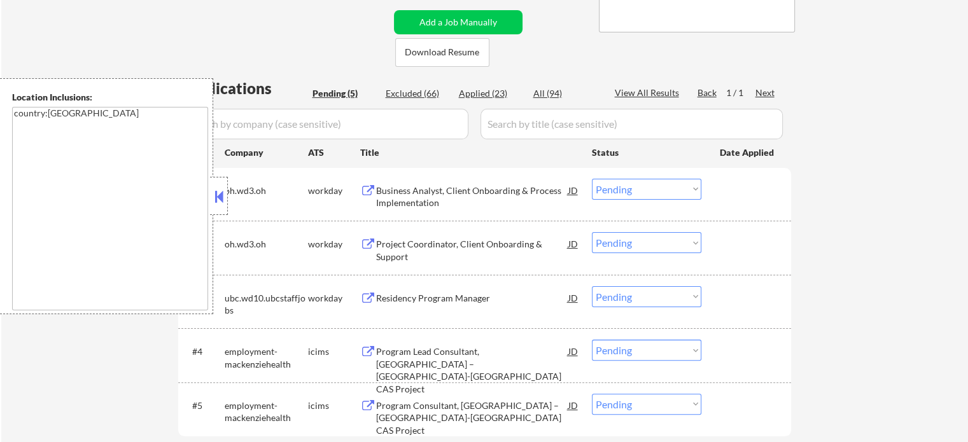
scroll to position [191, 0]
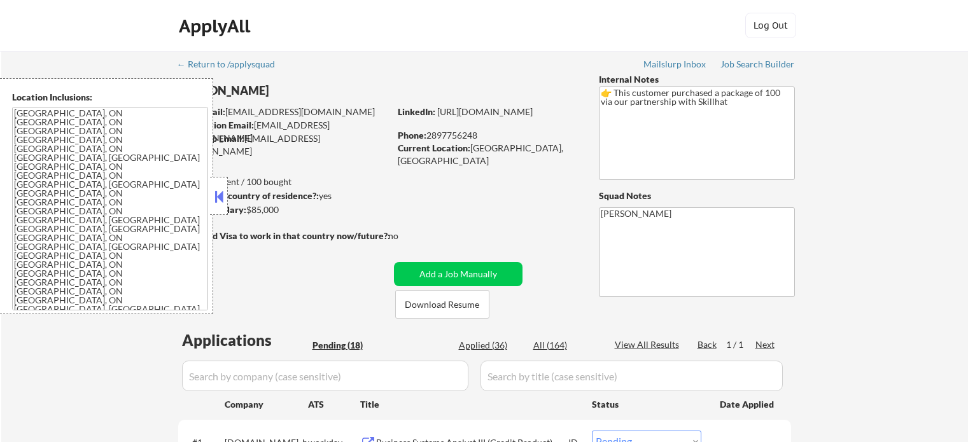
select select ""pending""
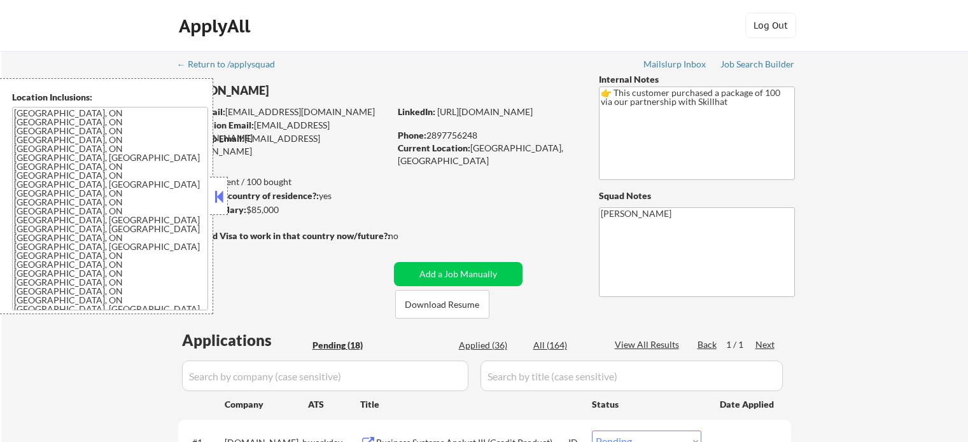
select select ""pending""
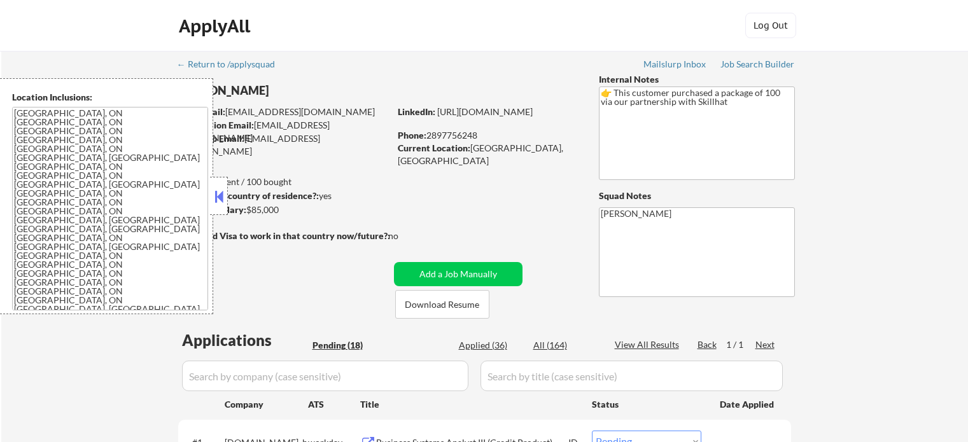
select select ""pending""
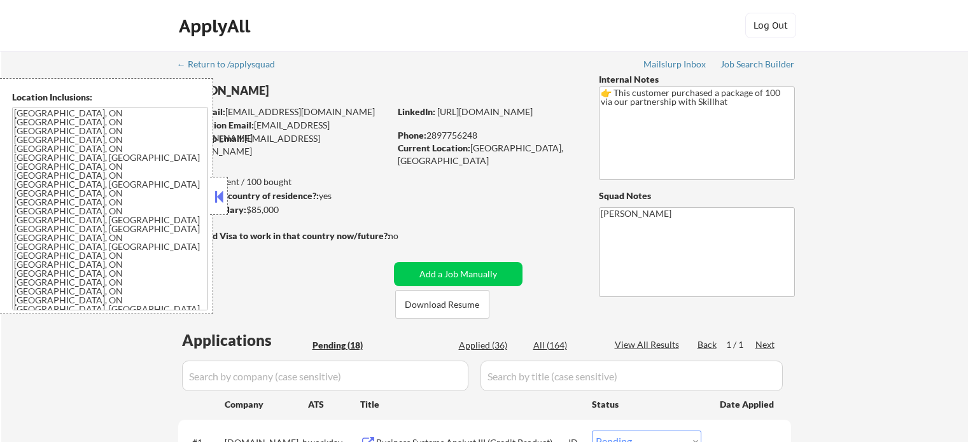
select select ""pending""
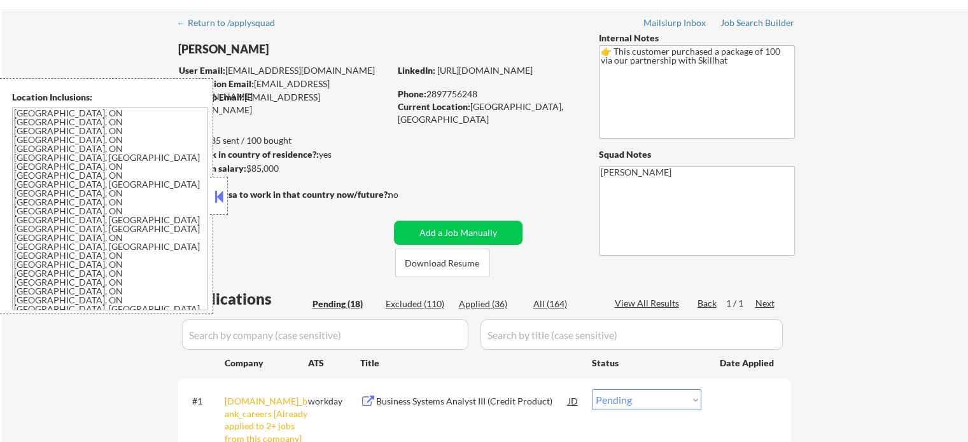
scroll to position [127, 0]
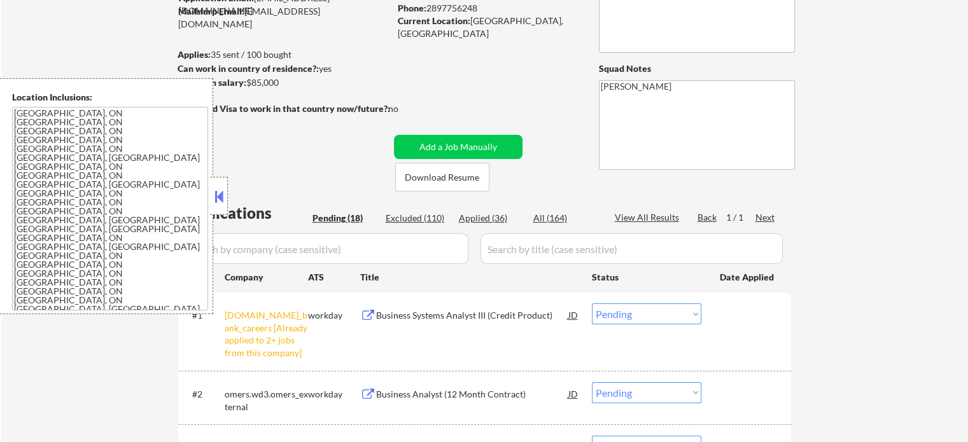
click at [657, 323] on select "Choose an option... Pending Applied Excluded (Questions) Excluded (Expired) Exc…" at bounding box center [646, 314] width 109 height 21
click at [592, 304] on select "Choose an option... Pending Applied Excluded (Questions) Excluded (Expired) Exc…" at bounding box center [646, 314] width 109 height 21
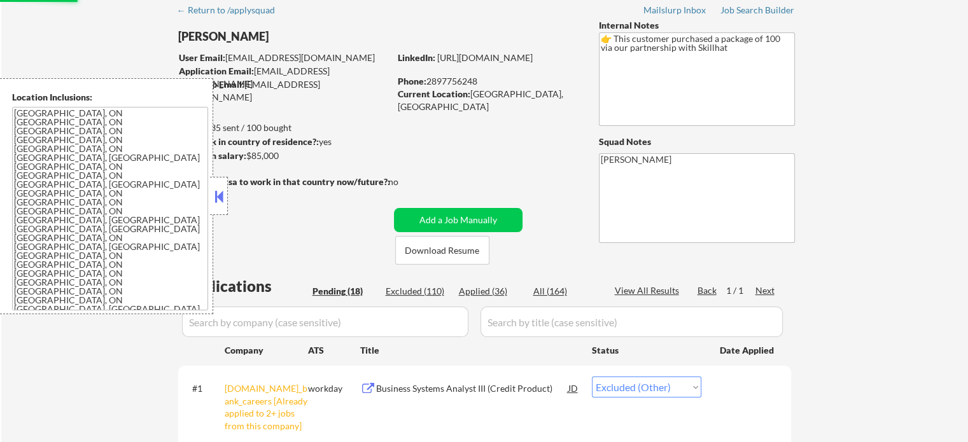
scroll to position [0, 0]
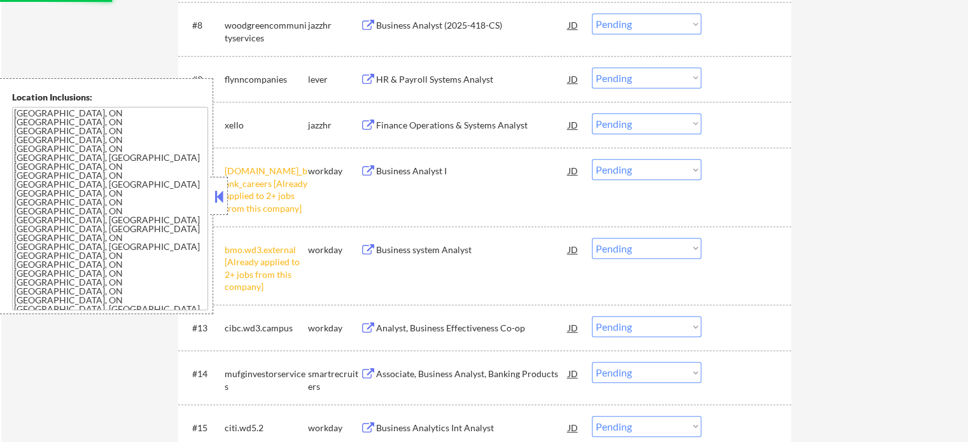
select select ""pending""
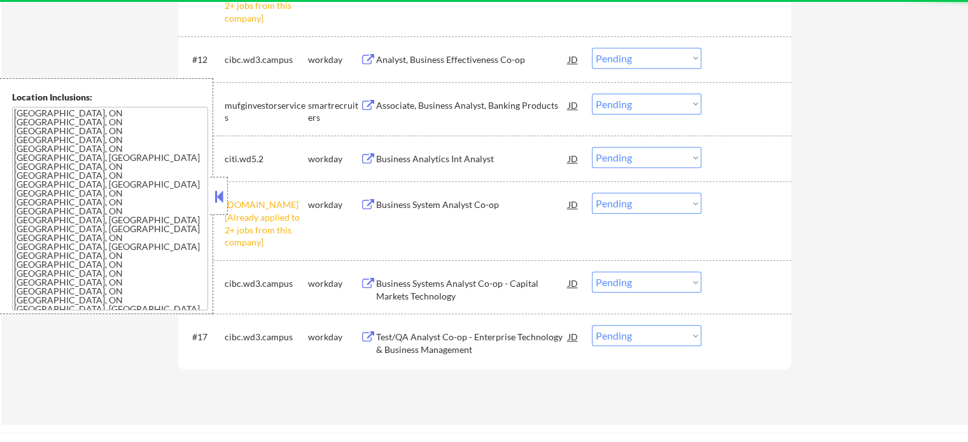
scroll to position [1019, 0]
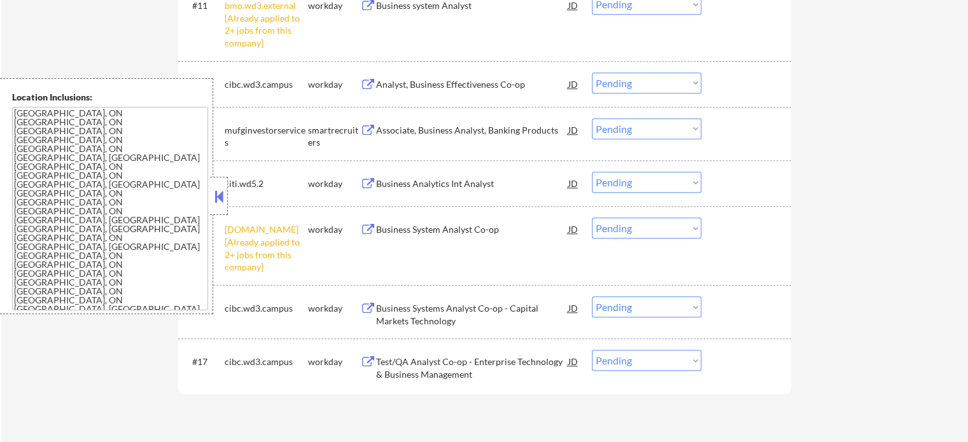
click at [630, 233] on select "Choose an option... Pending Applied Excluded (Questions) Excluded (Expired) Exc…" at bounding box center [646, 228] width 109 height 21
click at [592, 218] on select "Choose an option... Pending Applied Excluded (Questions) Excluded (Expired) Exc…" at bounding box center [646, 228] width 109 height 21
select select ""pending""
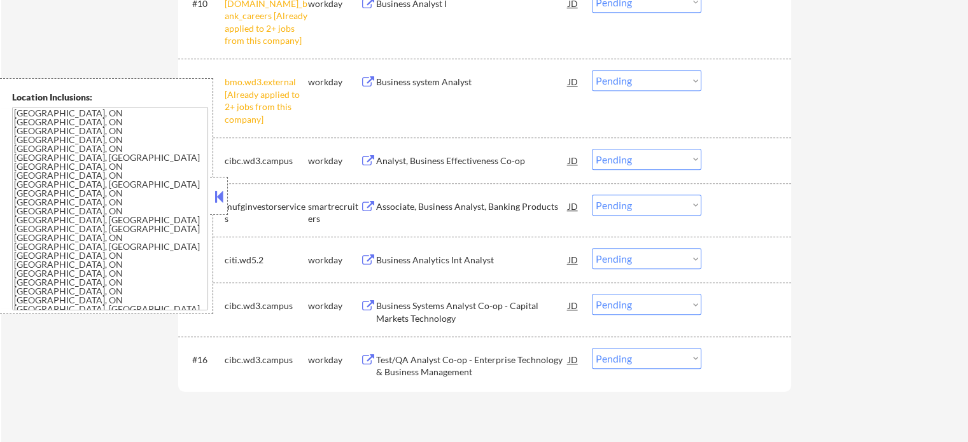
scroll to position [891, 0]
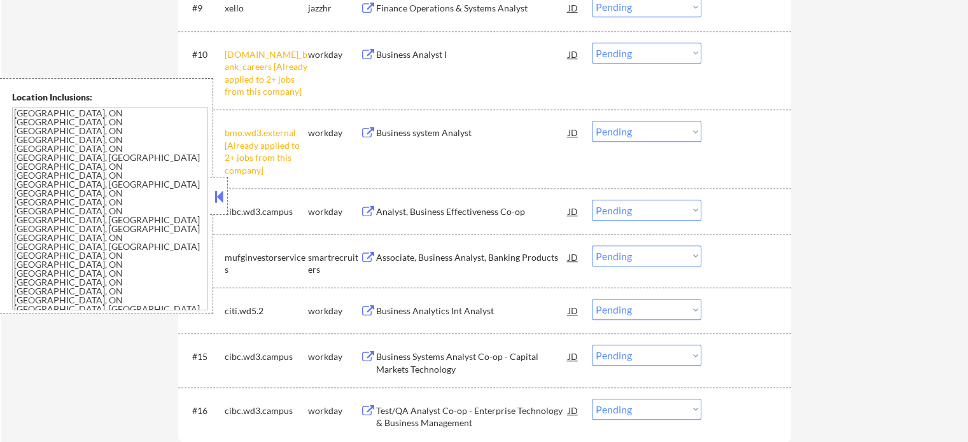
click at [624, 139] on select "Choose an option... Pending Applied Excluded (Questions) Excluded (Expired) Exc…" at bounding box center [646, 131] width 109 height 21
select select ""excluded__other_""
click at [592, 121] on select "Choose an option... Pending Applied Excluded (Questions) Excluded (Expired) Exc…" at bounding box center [646, 131] width 109 height 21
click at [647, 60] on select "Choose an option... Pending Applied Excluded (Questions) Excluded (Expired) Exc…" at bounding box center [646, 53] width 109 height 21
select select ""excluded__other_""
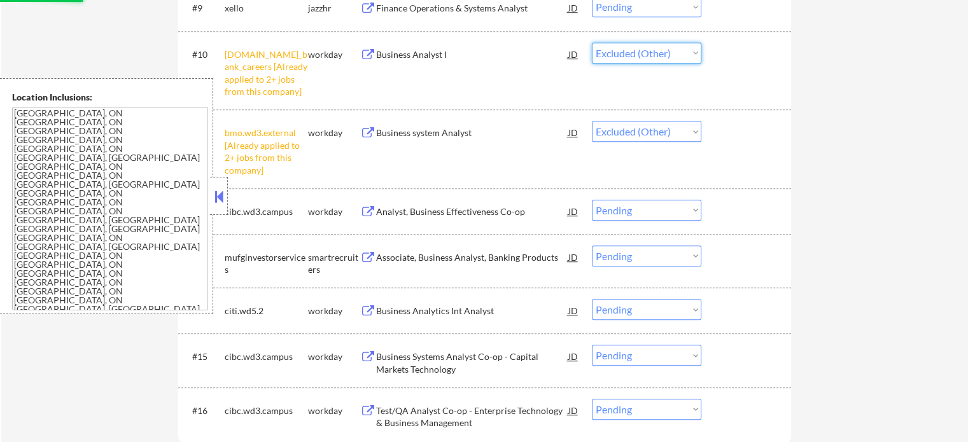
click at [592, 43] on select "Choose an option... Pending Applied Excluded (Questions) Excluded (Expired) Exc…" at bounding box center [646, 53] width 109 height 21
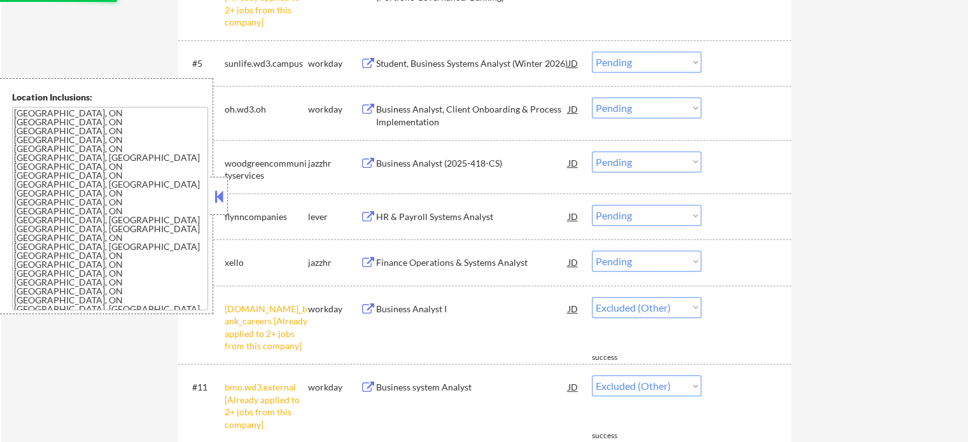
select select ""pending""
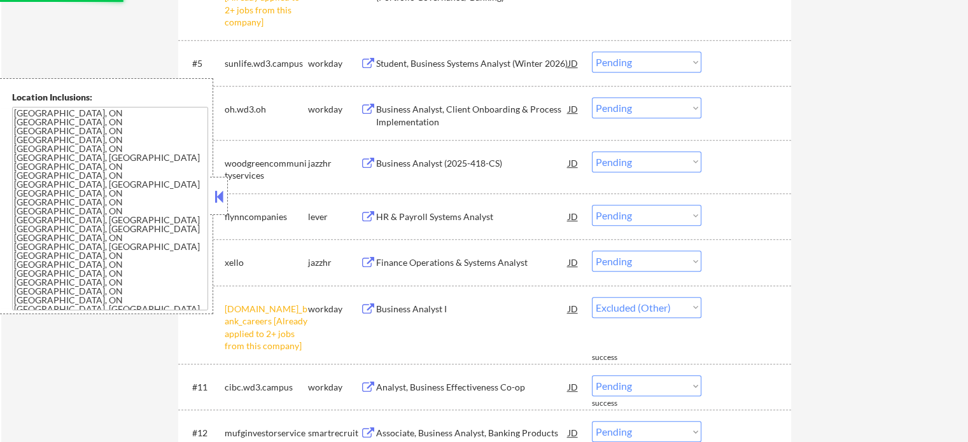
select select ""pending""
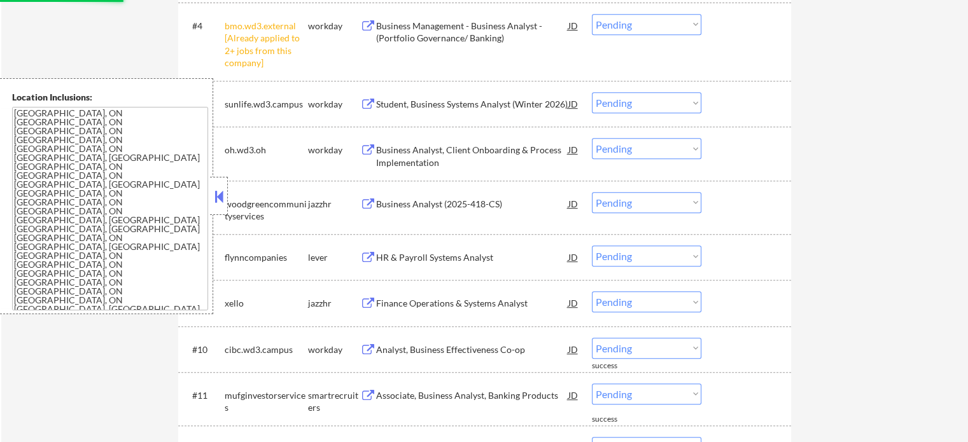
scroll to position [509, 0]
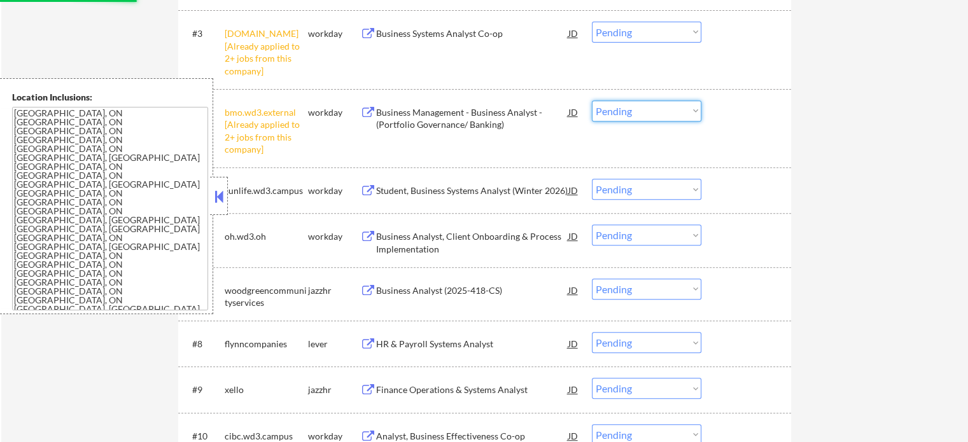
click at [640, 112] on select "Choose an option... Pending Applied Excluded (Questions) Excluded (Expired) Exc…" at bounding box center [646, 111] width 109 height 21
click at [592, 101] on select "Choose an option... Pending Applied Excluded (Questions) Excluded (Expired) Exc…" at bounding box center [646, 111] width 109 height 21
click at [623, 32] on select "Choose an option... Pending Applied Excluded (Questions) Excluded (Expired) Exc…" at bounding box center [646, 32] width 109 height 21
select select ""pending""
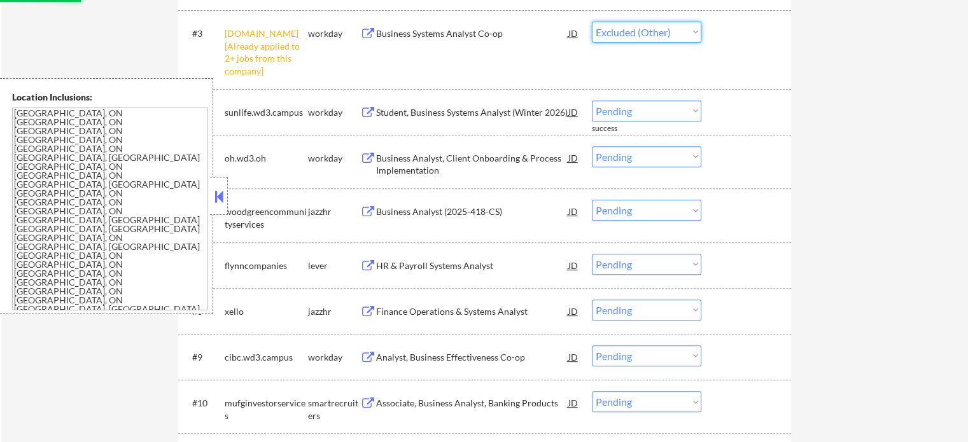
click at [592, 22] on select "Choose an option... Pending Applied Excluded (Questions) Excluded (Expired) Exc…" at bounding box center [646, 32] width 109 height 21
select select ""pending""
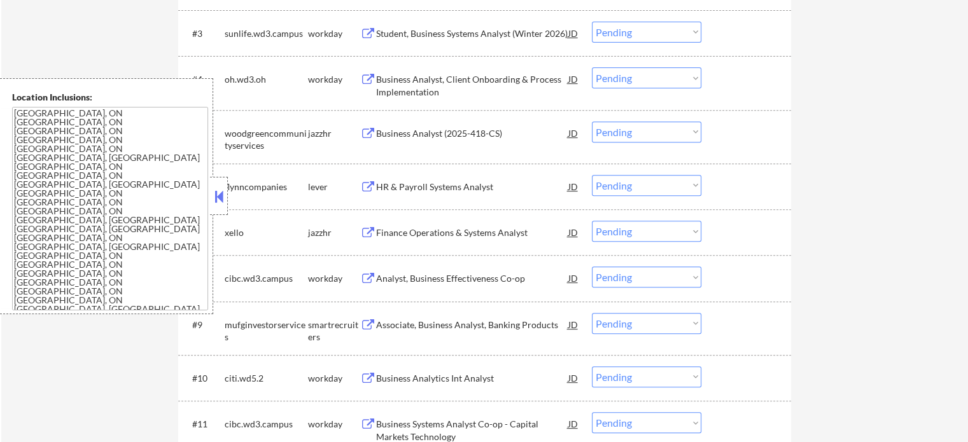
click at [741, 243] on div at bounding box center [748, 232] width 56 height 23
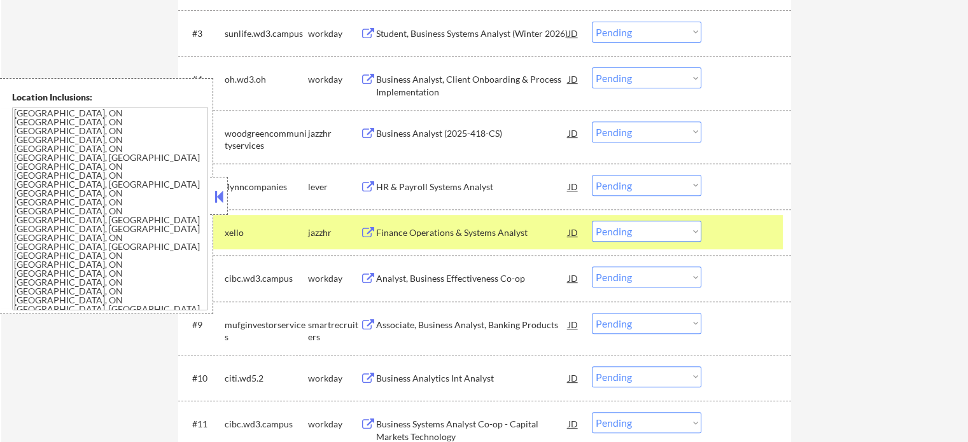
click at [733, 242] on div at bounding box center [748, 232] width 56 height 23
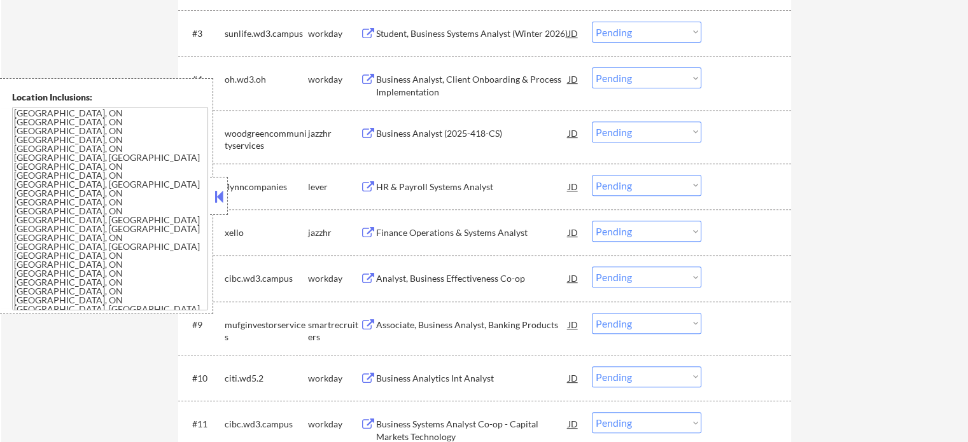
click at [463, 188] on div "HR & Payroll Systems Analyst" at bounding box center [472, 187] width 192 height 13
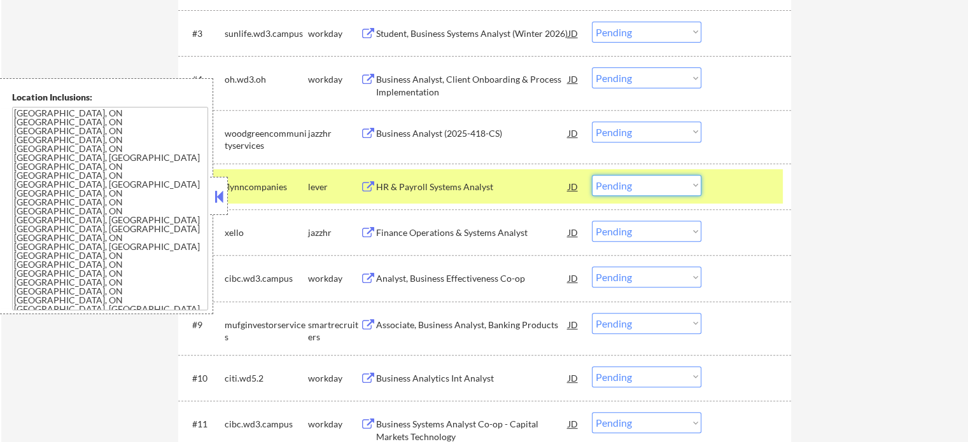
click at [649, 181] on select "Choose an option... Pending Applied Excluded (Questions) Excluded (Expired) Exc…" at bounding box center [646, 185] width 109 height 21
click at [592, 175] on select "Choose an option... Pending Applied Excluded (Questions) Excluded (Expired) Exc…" at bounding box center [646, 185] width 109 height 21
click at [746, 193] on div at bounding box center [748, 186] width 56 height 23
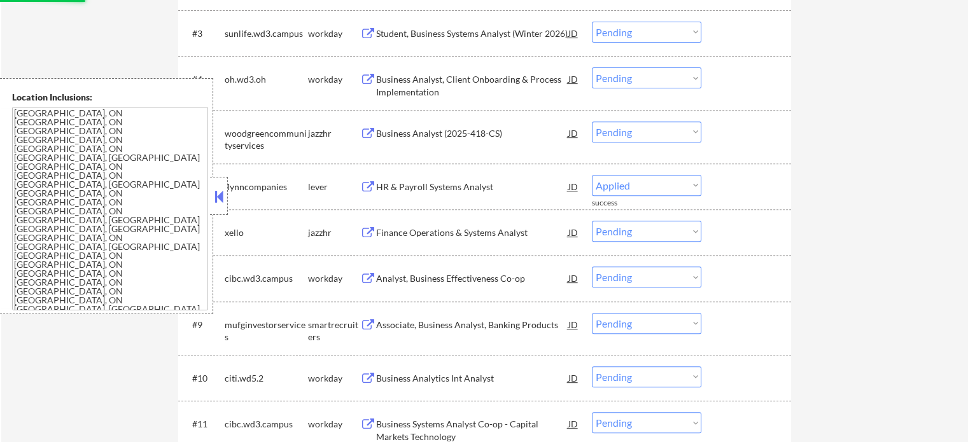
select select ""pending""
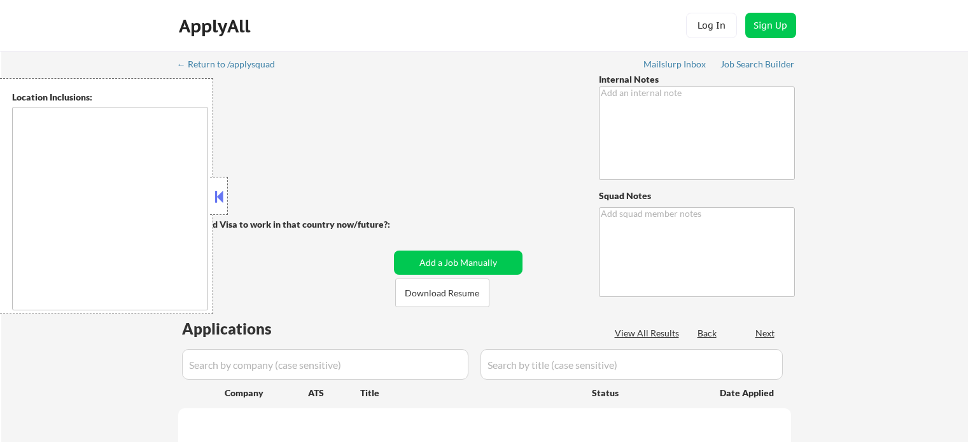
type textarea "You may manually source applications for them Emailing abt expanding to more ar…"
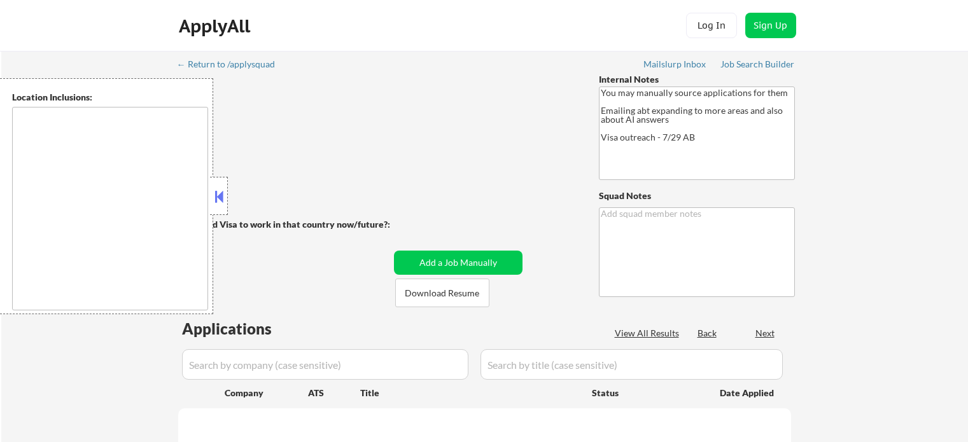
type textarea "[PERSON_NAME]"
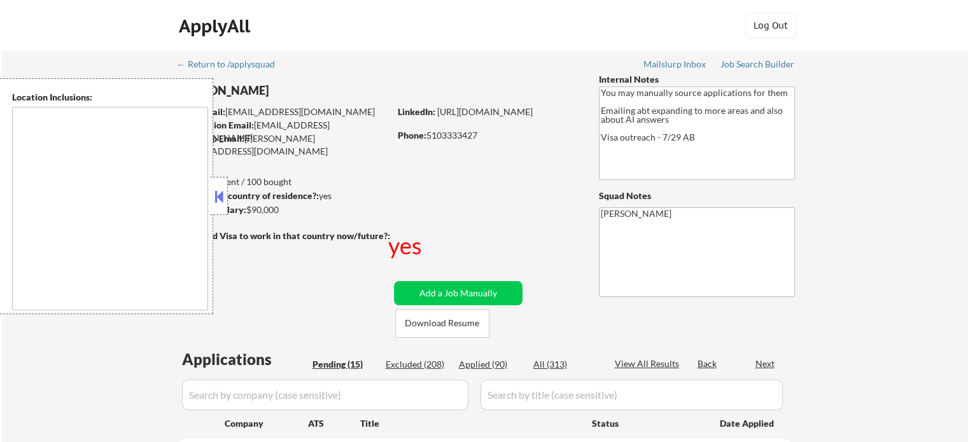
type textarea "country:US"
select select ""pending""
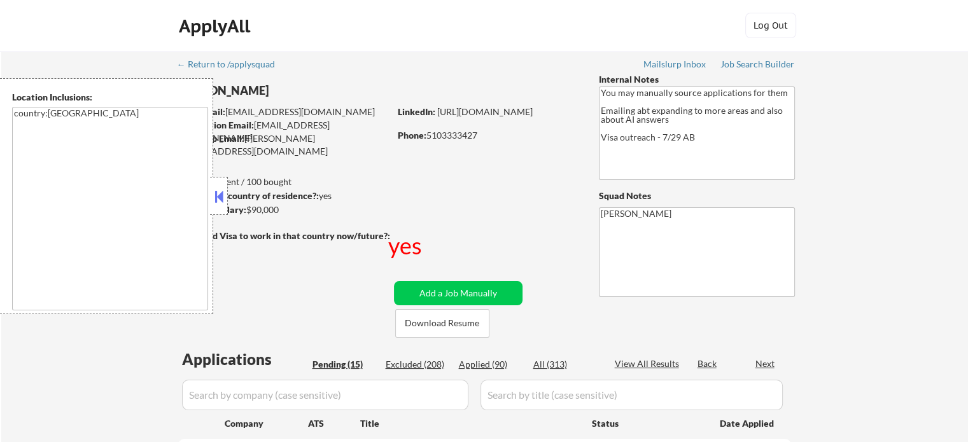
select select ""pending""
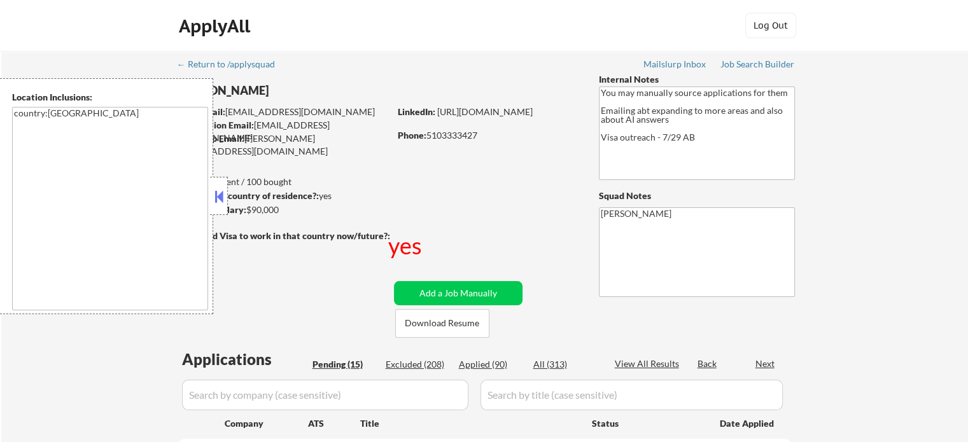
select select ""pending""
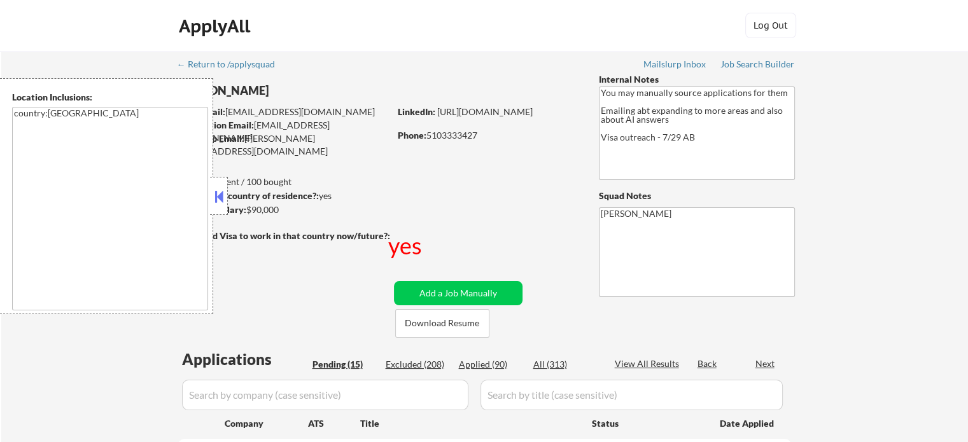
select select ""pending""
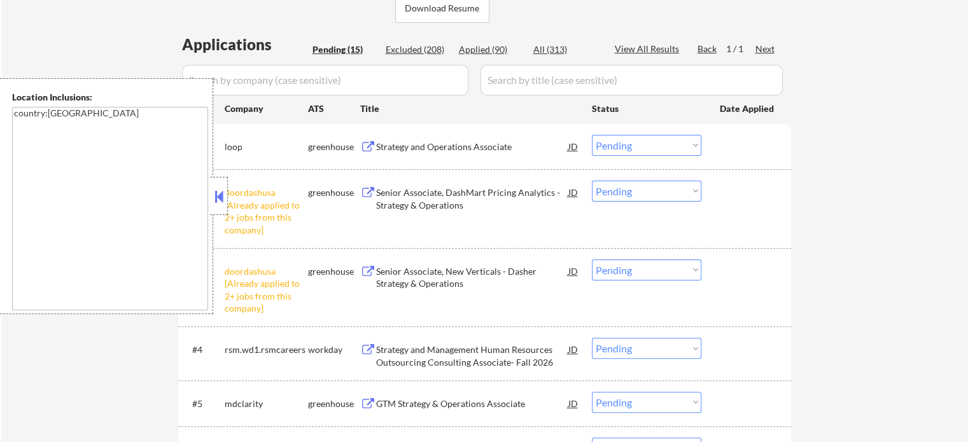
scroll to position [318, 0]
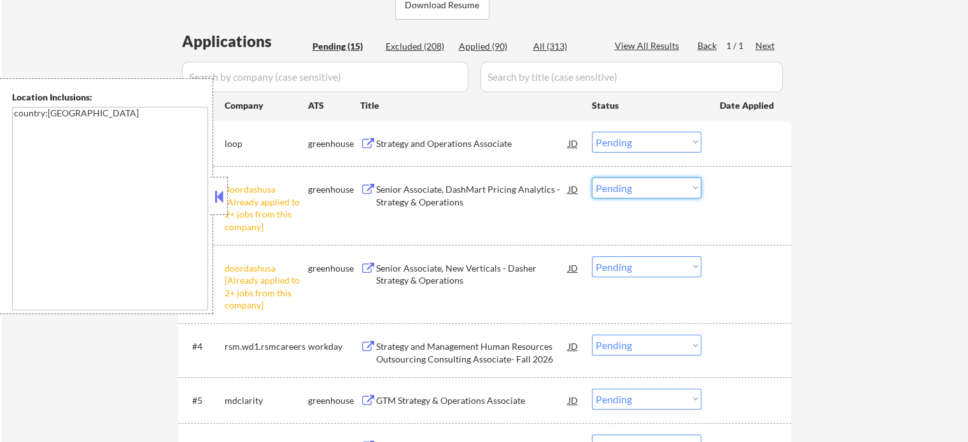
click at [657, 197] on select "Choose an option... Pending Applied Excluded (Questions) Excluded (Expired) Exc…" at bounding box center [646, 188] width 109 height 21
click at [592, 178] on select "Choose an option... Pending Applied Excluded (Questions) Excluded (Expired) Exc…" at bounding box center [646, 188] width 109 height 21
click at [756, 207] on div "#2 doordashusa [Already applied to 2+ jobs from this company] greenhouse Senior…" at bounding box center [482, 205] width 601 height 67
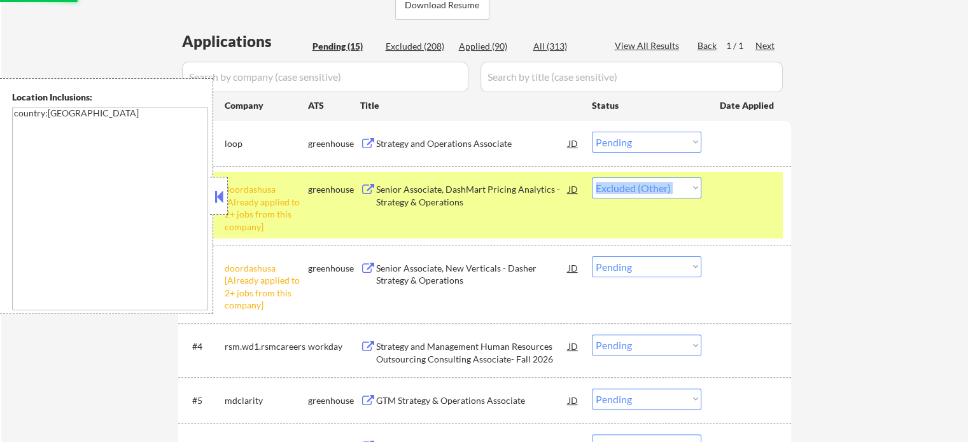
click at [756, 207] on div "#2 doordashusa [Already applied to 2+ jobs from this company] greenhouse Senior…" at bounding box center [482, 205] width 601 height 67
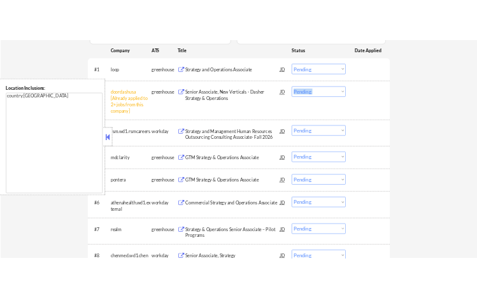
scroll to position [382, 0]
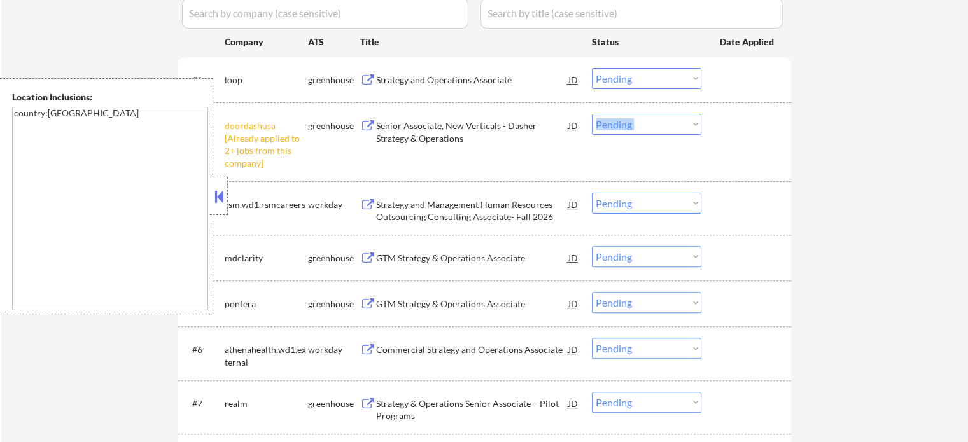
click at [628, 127] on select "Choose an option... Pending Applied Excluded (Questions) Excluded (Expired) Exc…" at bounding box center [646, 124] width 109 height 21
click at [592, 114] on select "Choose an option... Pending Applied Excluded (Questions) Excluded (Expired) Exc…" at bounding box center [646, 124] width 109 height 21
click at [732, 132] on div at bounding box center [748, 125] width 56 height 23
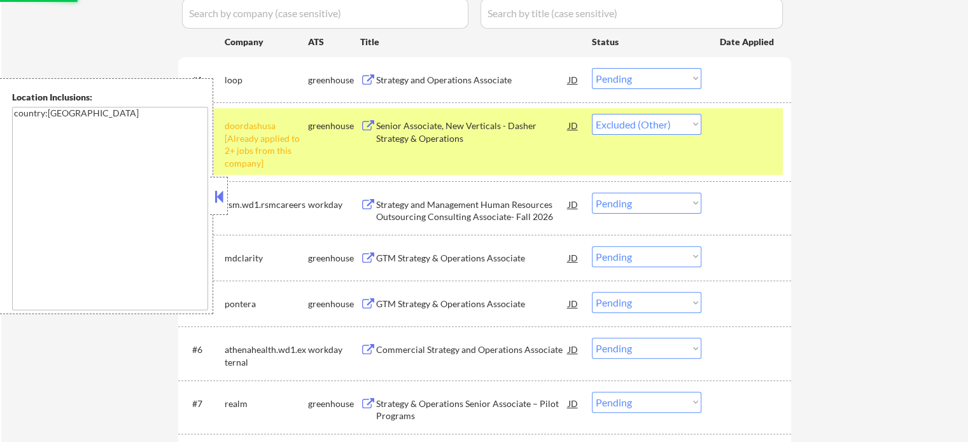
click at [732, 132] on div at bounding box center [748, 125] width 56 height 23
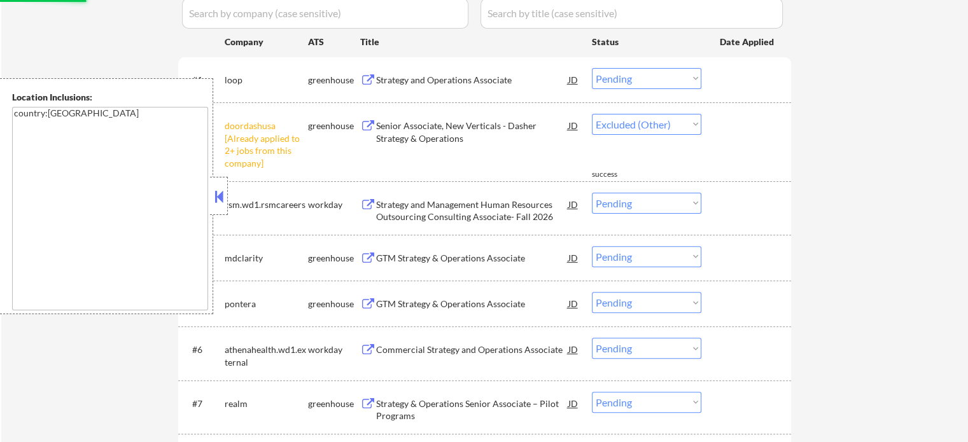
select select ""pending""
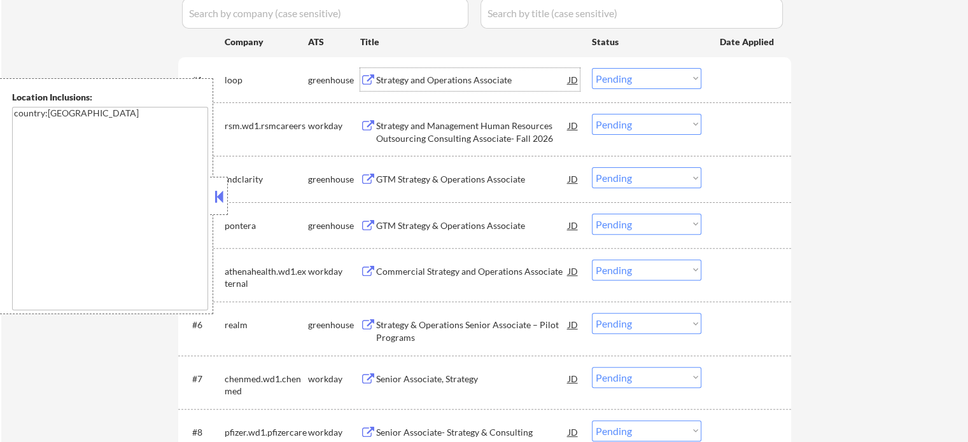
click at [439, 86] on div "Strategy and Operations Associate" at bounding box center [472, 79] width 192 height 23
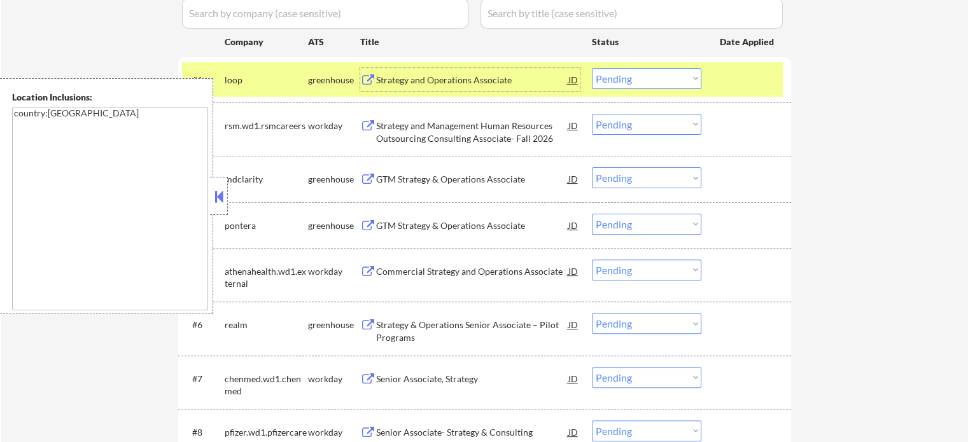
select select ""pending""
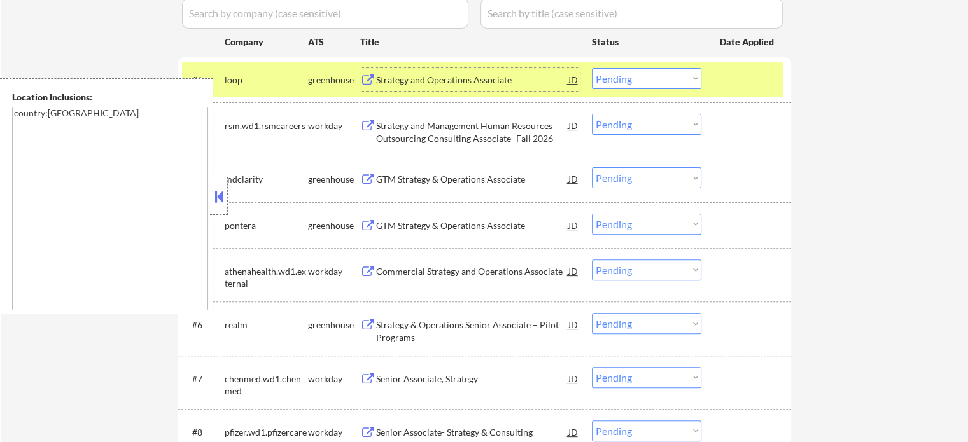
select select ""pending""
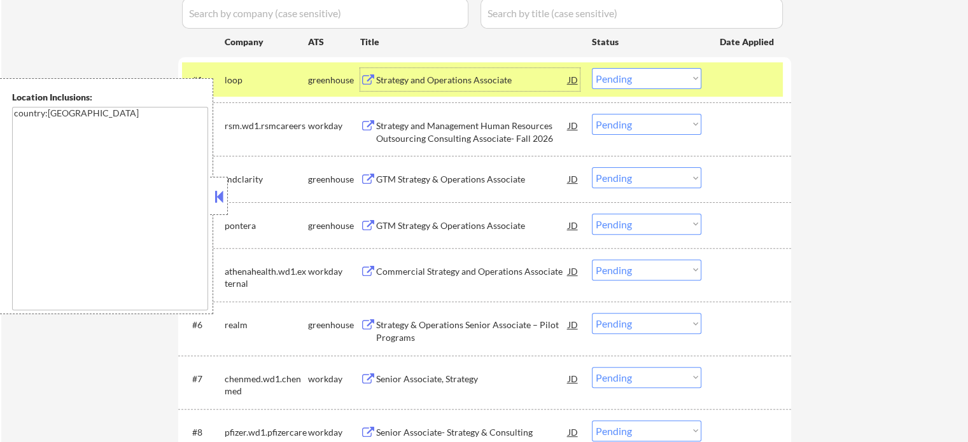
select select ""pending""
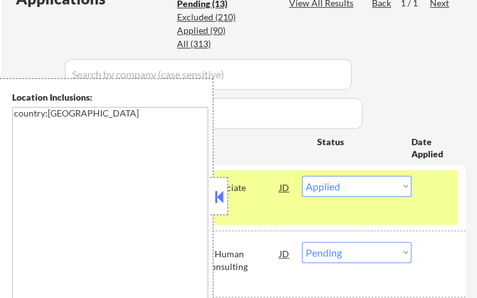
select select ""pending""
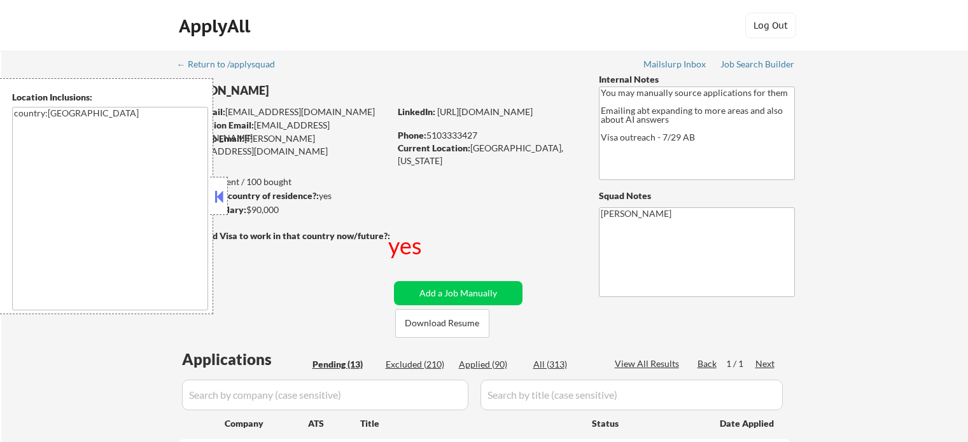
select select ""pending""
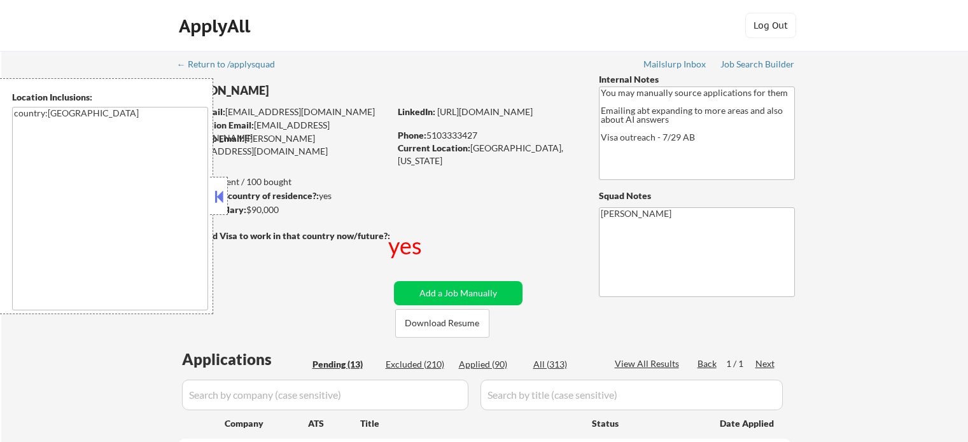
select select ""pending""
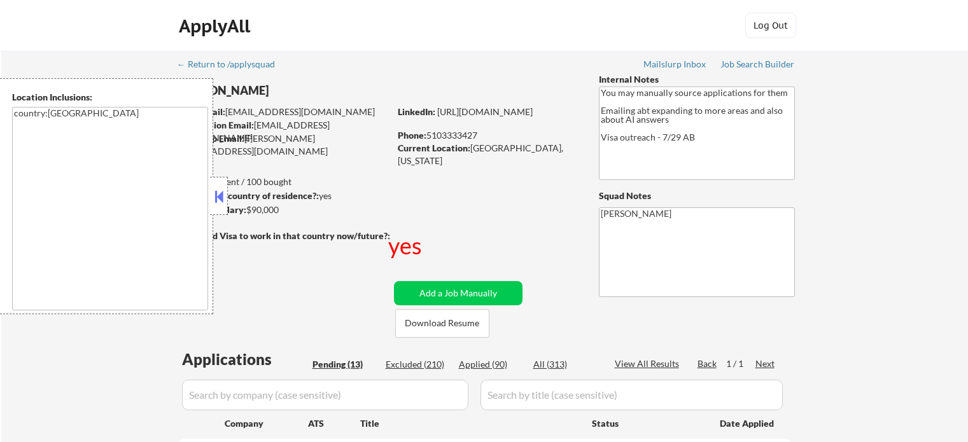
select select ""pending""
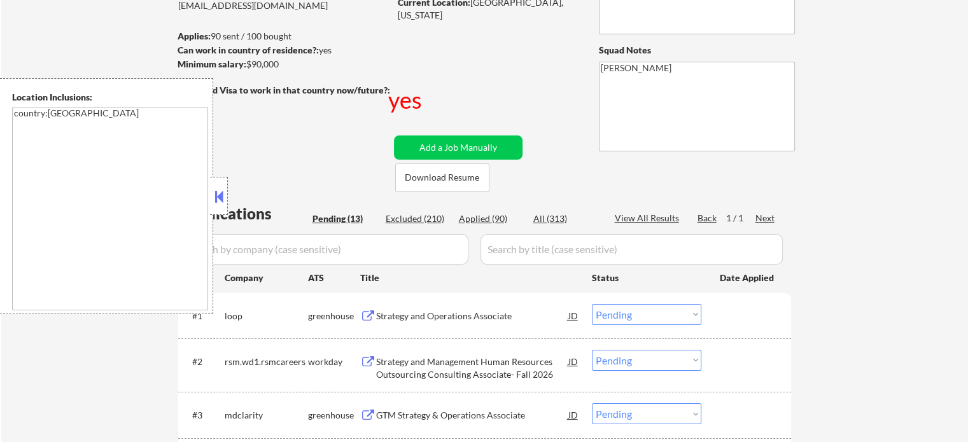
scroll to position [255, 0]
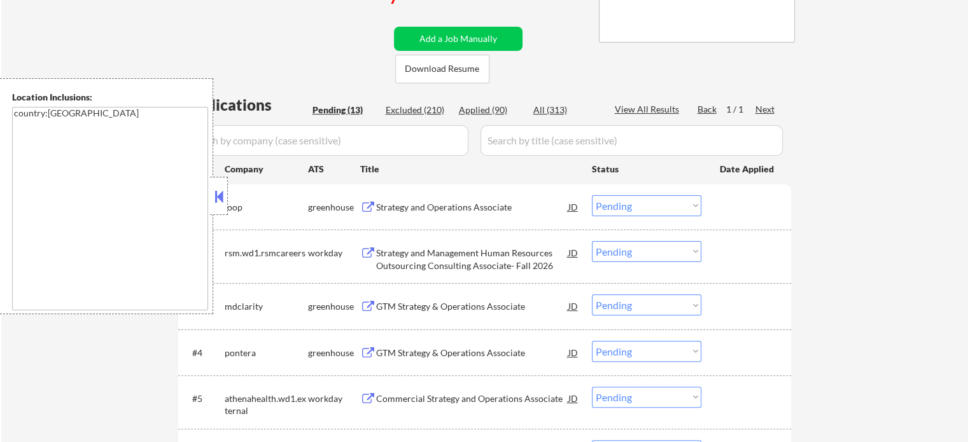
click at [428, 201] on div "Strategy and Operations Associate" at bounding box center [472, 207] width 192 height 13
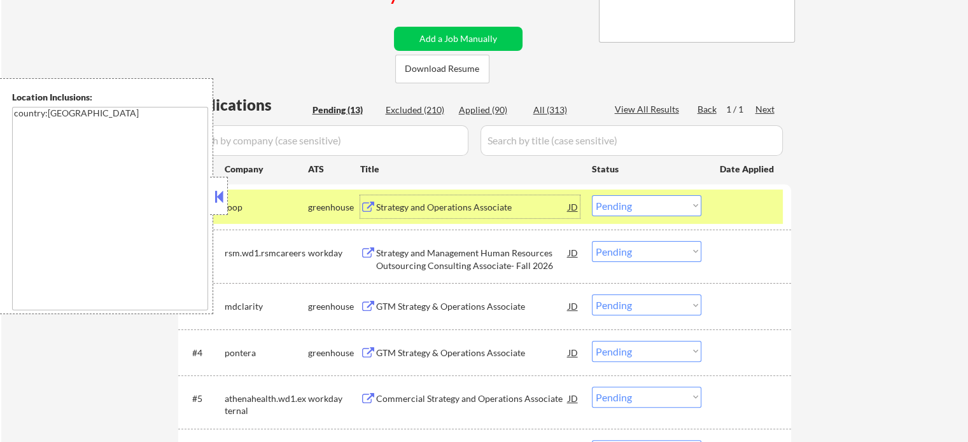
click at [666, 205] on select "Choose an option... Pending Applied Excluded (Questions) Excluded (Expired) Exc…" at bounding box center [646, 205] width 109 height 21
click at [592, 195] on select "Choose an option... Pending Applied Excluded (Questions) Excluded (Expired) Exc…" at bounding box center [646, 205] width 109 height 21
click at [743, 216] on div at bounding box center [748, 206] width 56 height 23
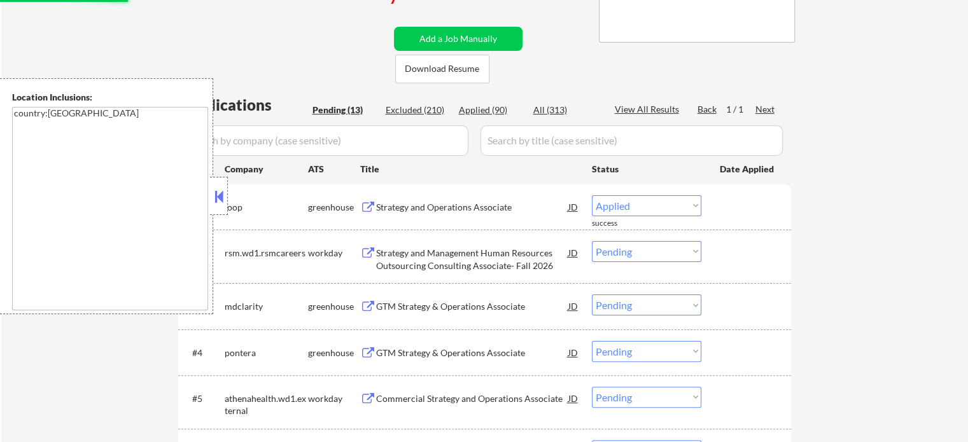
select select ""pending""
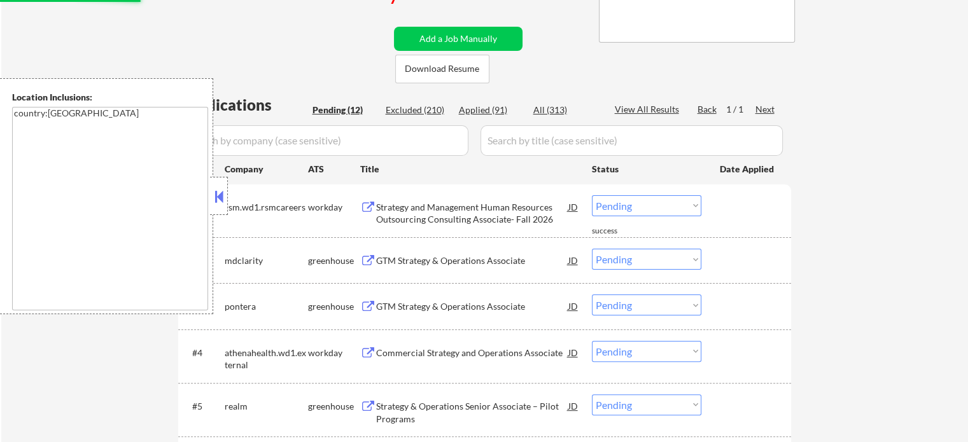
click at [433, 258] on div "GTM Strategy & Operations Associate" at bounding box center [472, 261] width 192 height 13
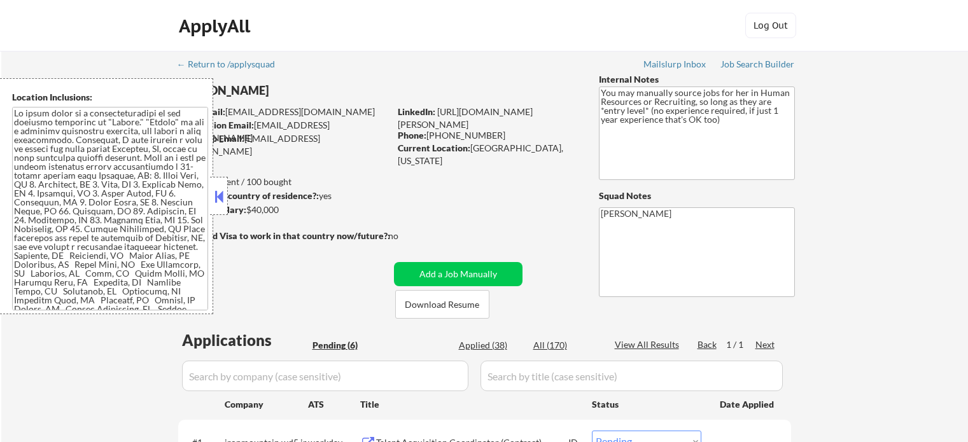
select select ""pending""
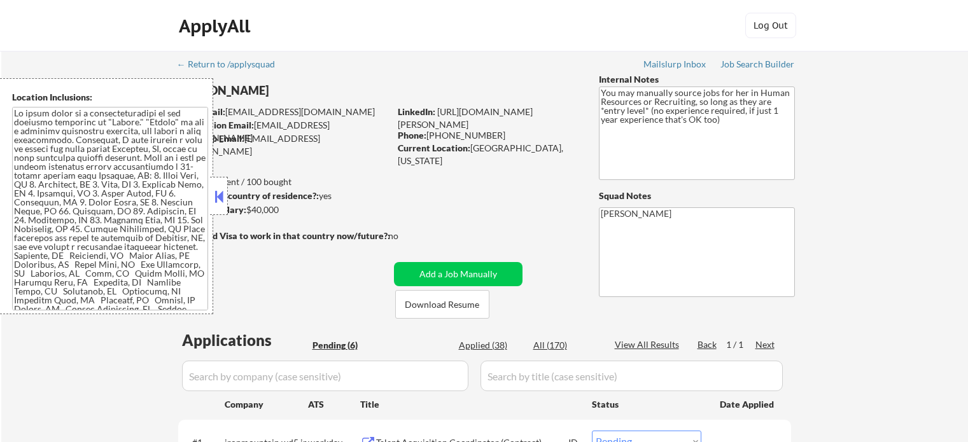
select select ""pending""
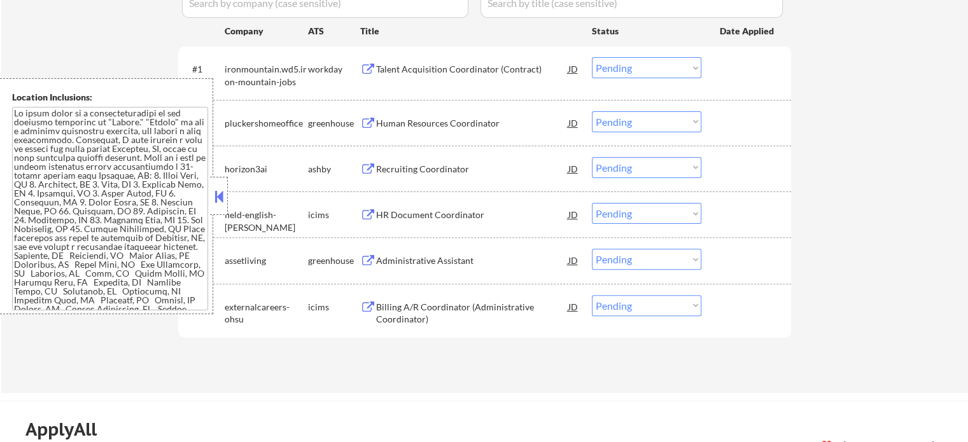
scroll to position [382, 0]
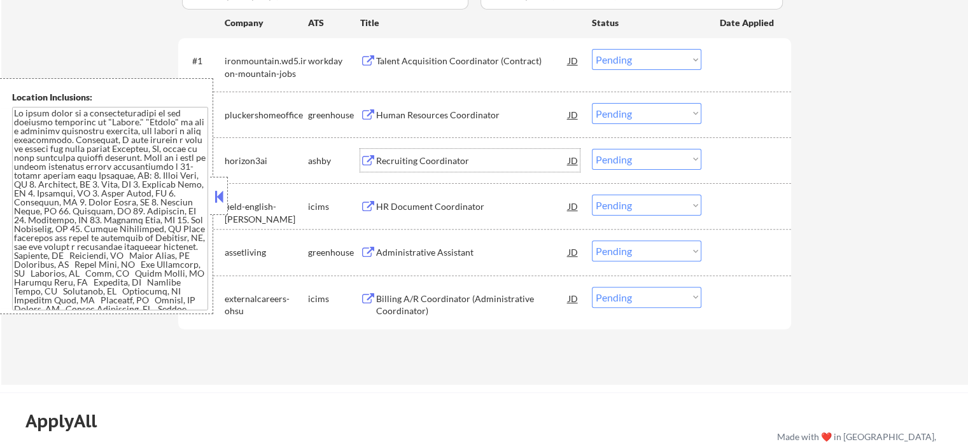
click at [435, 164] on div "Recruiting Coordinator" at bounding box center [472, 161] width 192 height 13
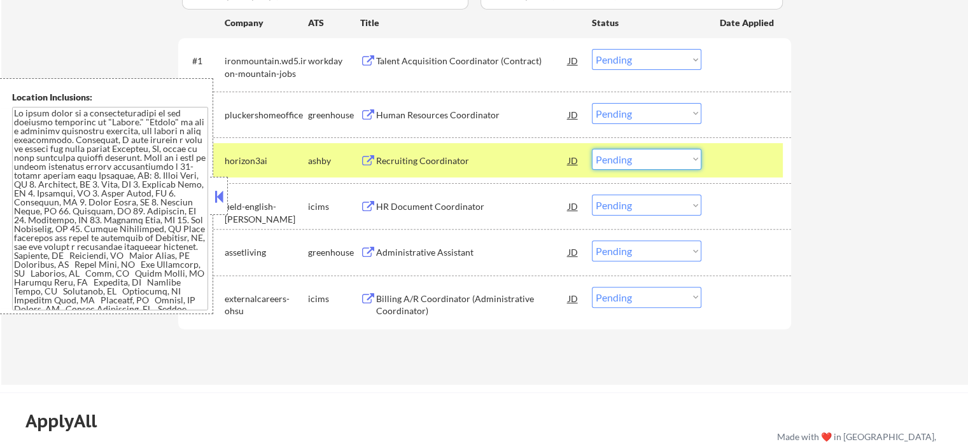
click at [642, 158] on select "Choose an option... Pending Applied Excluded (Questions) Excluded (Expired) Exc…" at bounding box center [646, 159] width 109 height 21
click at [592, 149] on select "Choose an option... Pending Applied Excluded (Questions) Excluded (Expired) Exc…" at bounding box center [646, 159] width 109 height 21
click at [742, 162] on div at bounding box center [748, 160] width 56 height 23
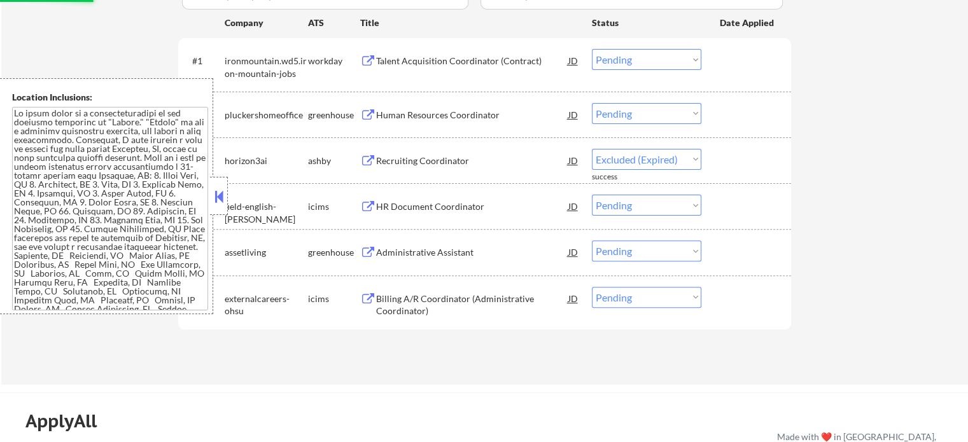
select select ""pending""
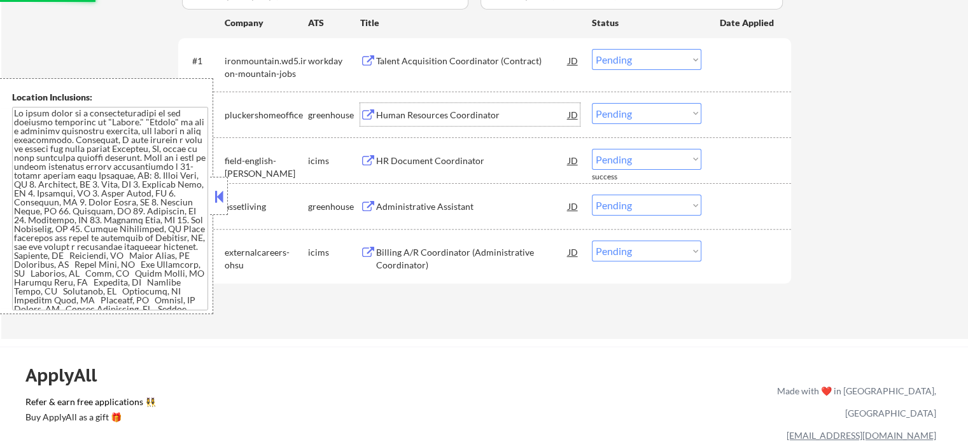
click at [450, 117] on div "Human Resources Coordinator" at bounding box center [472, 115] width 192 height 13
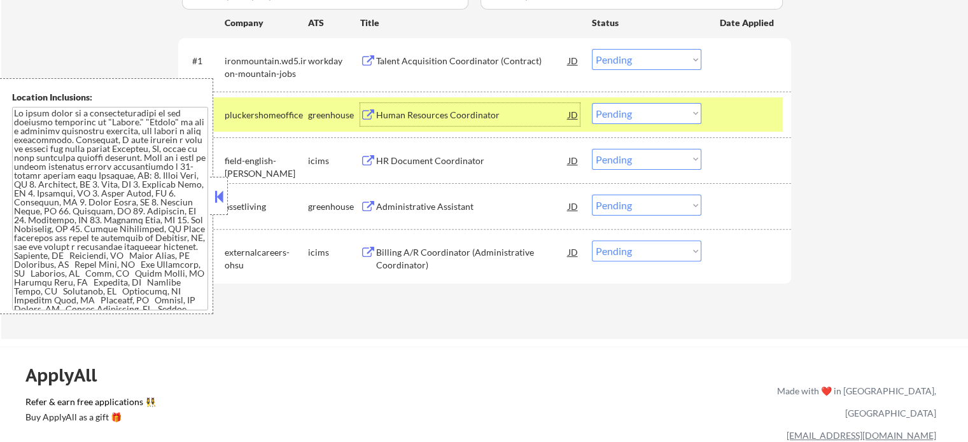
click at [644, 109] on select "Choose an option... Pending Applied Excluded (Questions) Excluded (Expired) Exc…" at bounding box center [646, 113] width 109 height 21
click at [592, 103] on select "Choose an option... Pending Applied Excluded (Questions) Excluded (Expired) Exc…" at bounding box center [646, 113] width 109 height 21
click at [726, 114] on div at bounding box center [748, 114] width 56 height 23
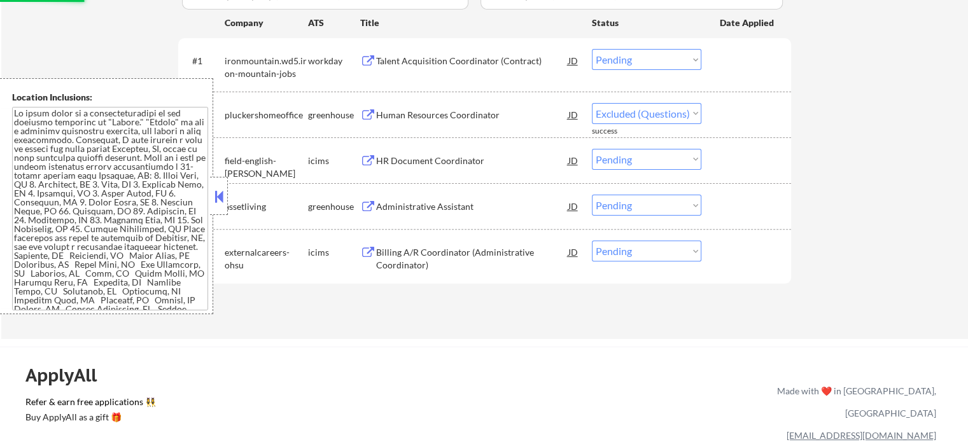
select select ""pending""
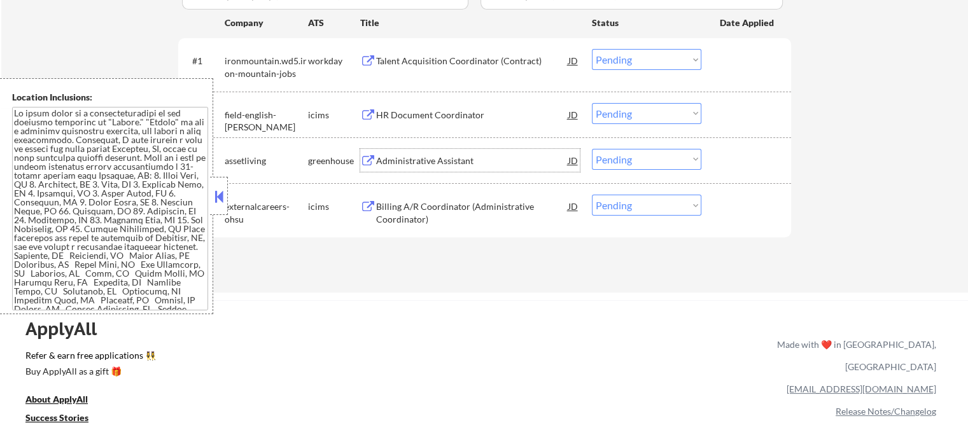
click at [415, 160] on div "Administrative Assistant" at bounding box center [472, 161] width 192 height 13
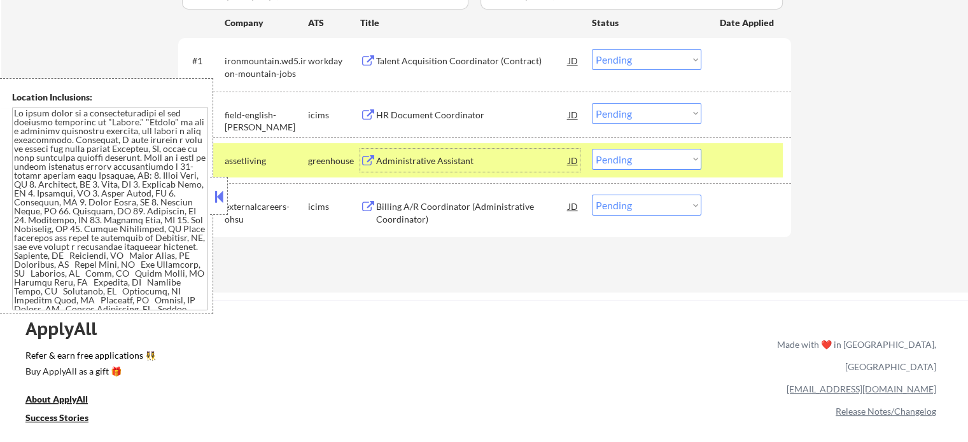
click at [441, 156] on div "Administrative Assistant" at bounding box center [472, 161] width 192 height 13
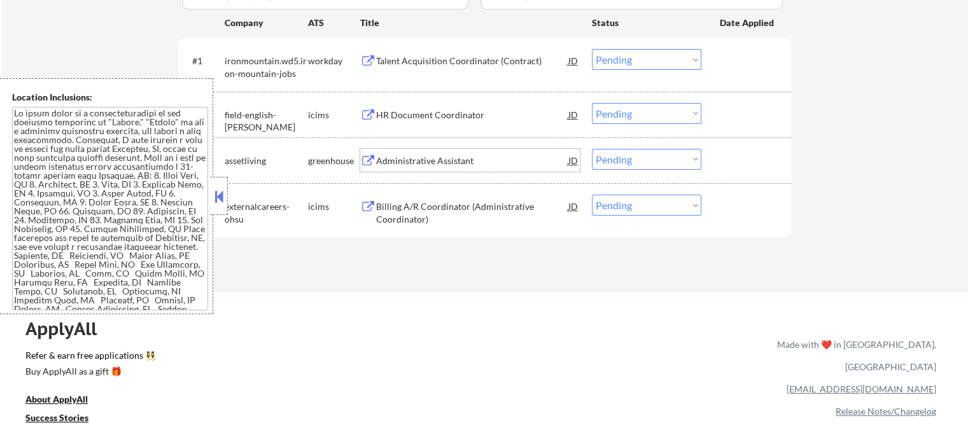
click at [436, 209] on div "Billing A/R Coordinator (Administrative Coordinator)" at bounding box center [472, 213] width 192 height 25
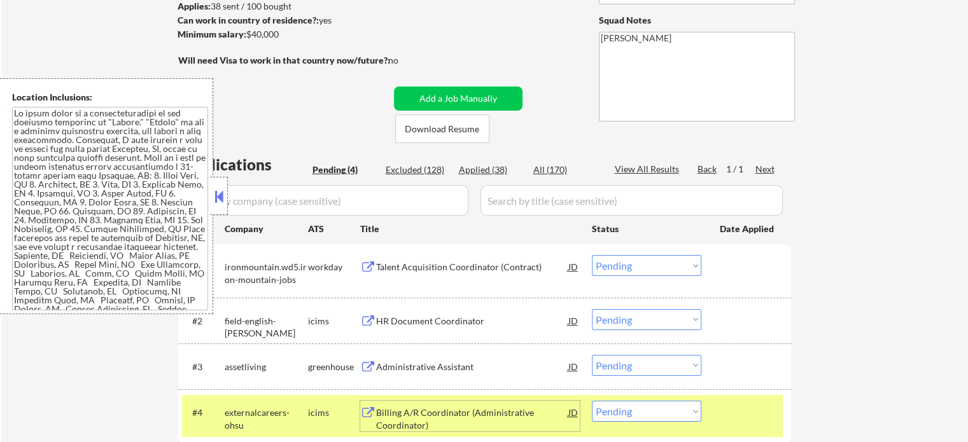
scroll to position [255, 0]
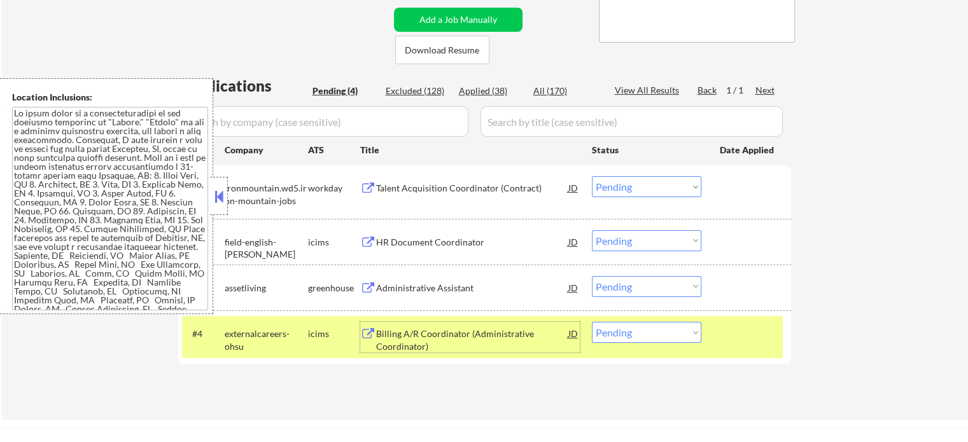
click at [413, 183] on div "Talent Acquisition Coordinator (Contract)" at bounding box center [472, 188] width 192 height 13
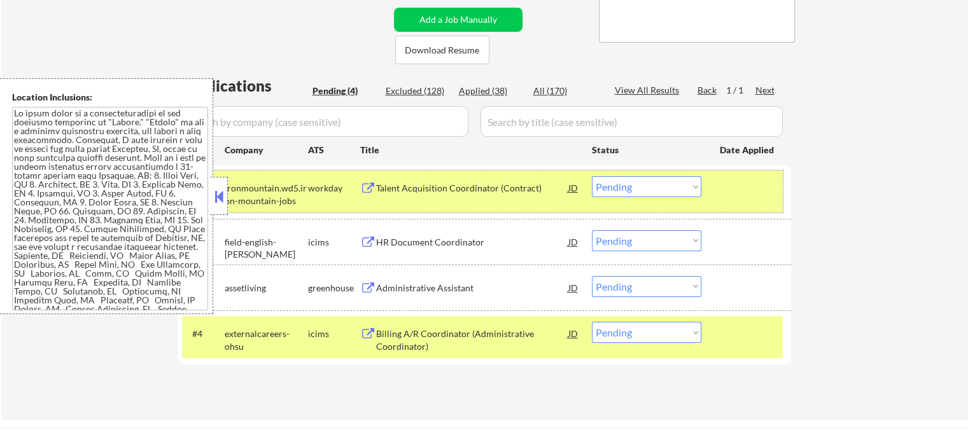
click at [759, 180] on div at bounding box center [748, 187] width 56 height 23
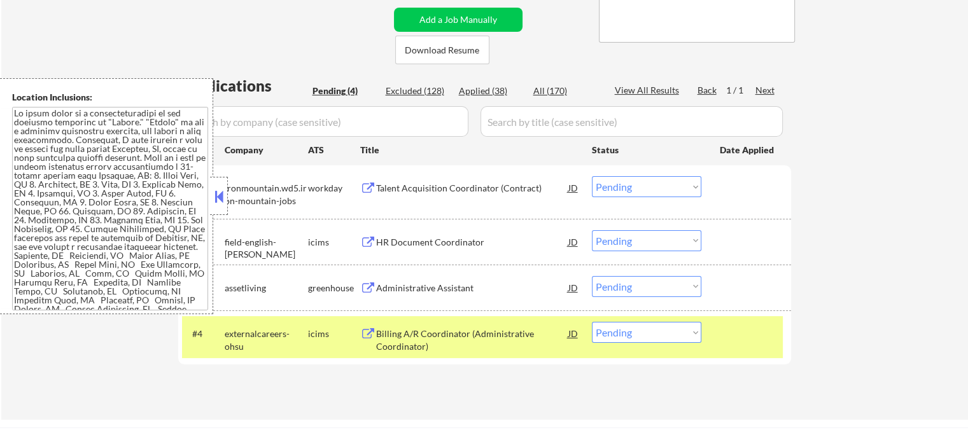
click at [747, 326] on div at bounding box center [748, 333] width 56 height 23
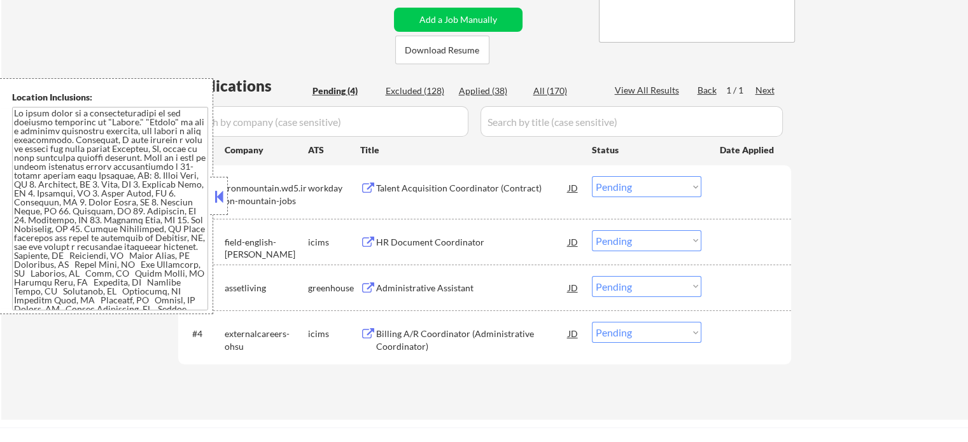
click at [446, 283] on div "Administrative Assistant" at bounding box center [472, 288] width 192 height 13
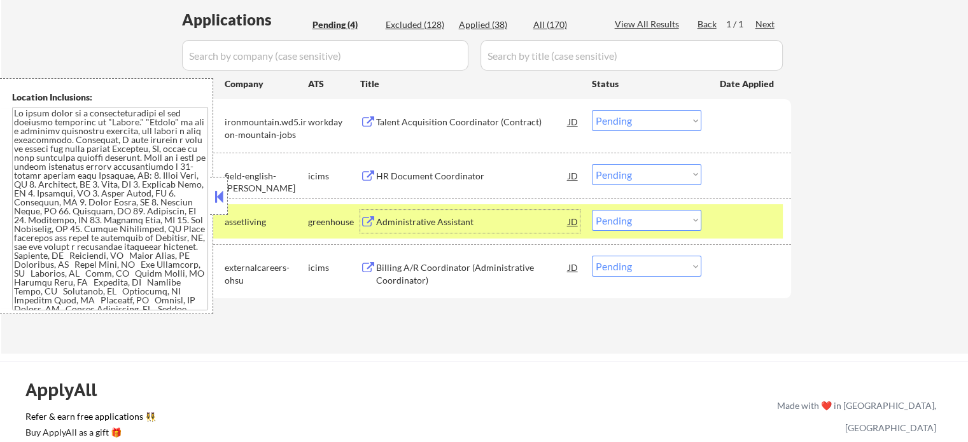
scroll to position [382, 0]
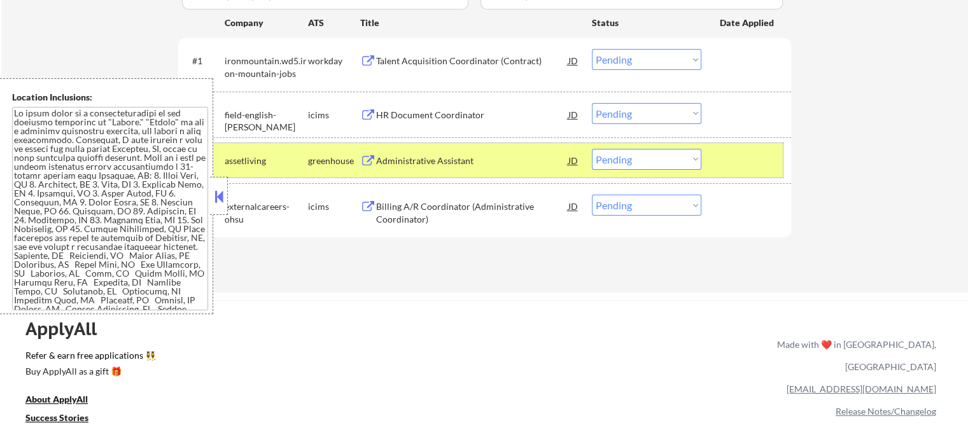
click at [728, 155] on div at bounding box center [748, 160] width 56 height 23
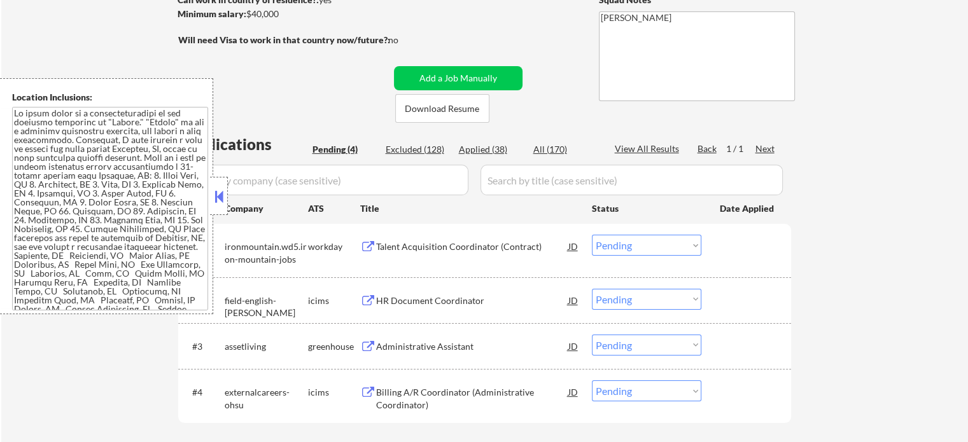
scroll to position [191, 0]
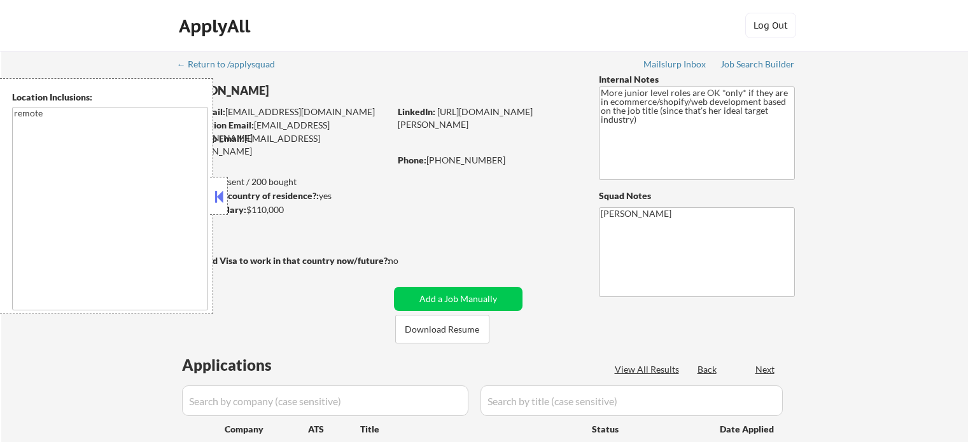
select select ""pending""
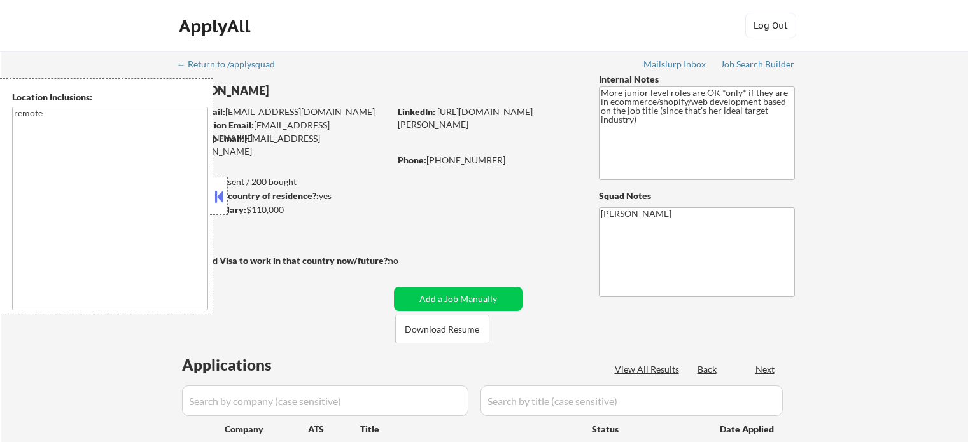
select select ""pending""
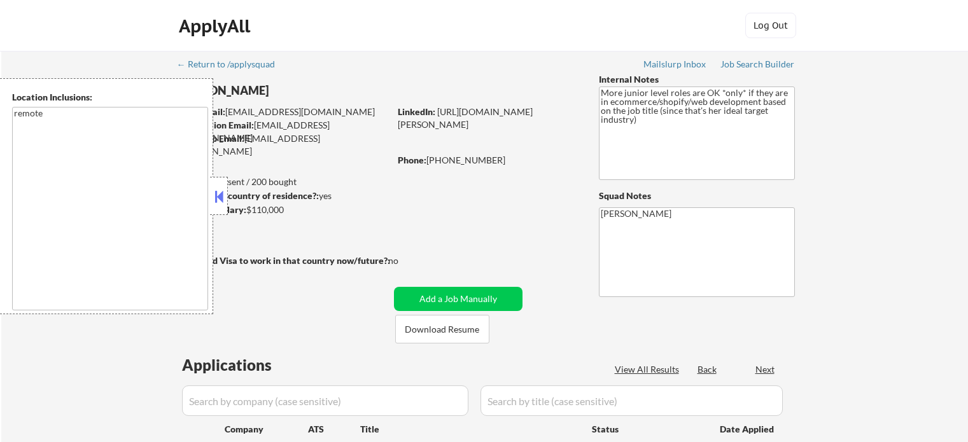
select select ""pending""
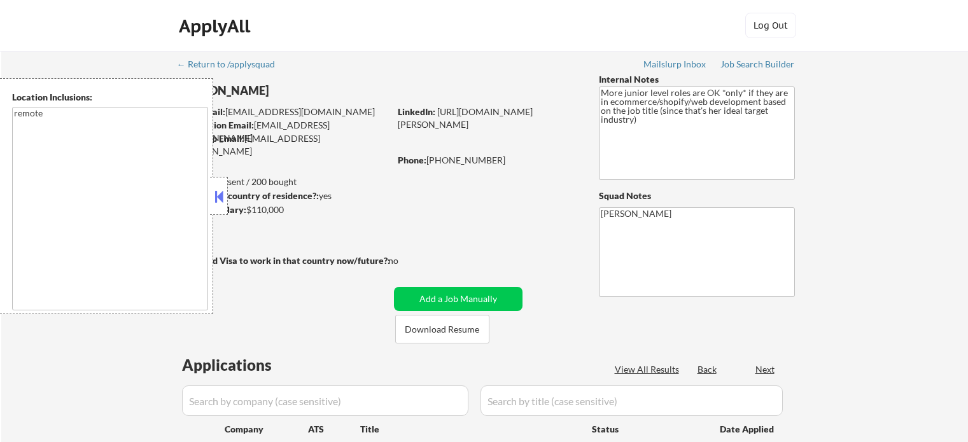
select select ""pending""
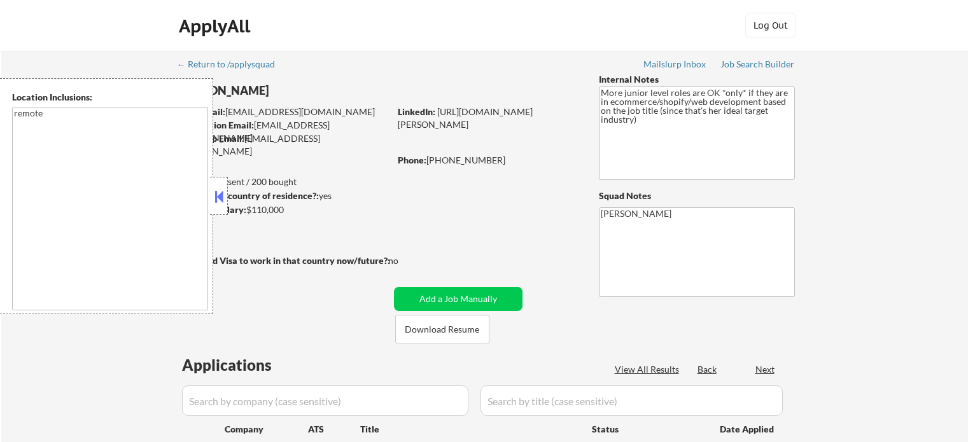
select select ""pending""
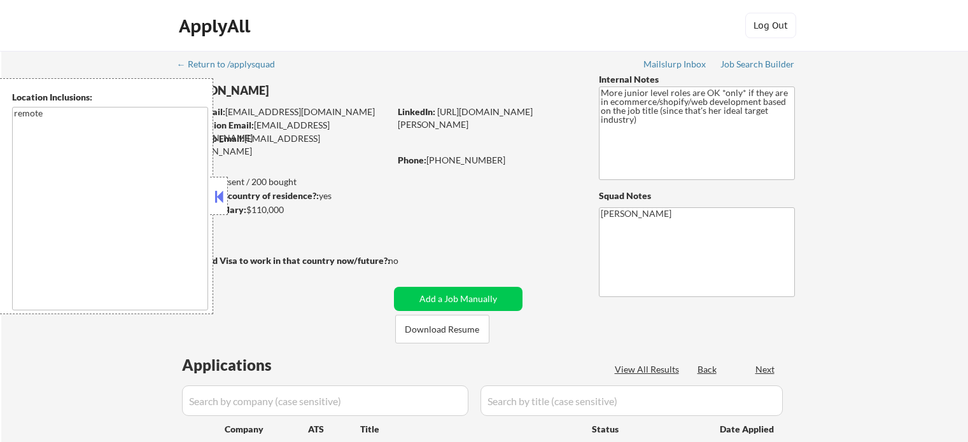
select select ""pending""
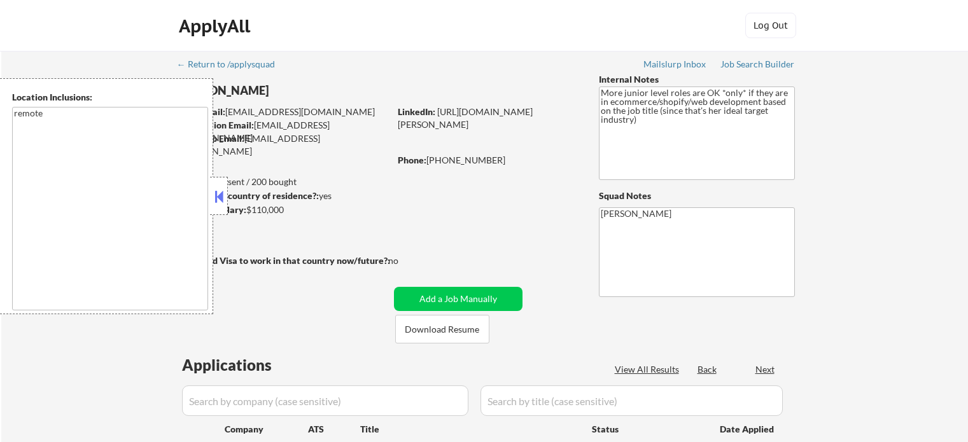
select select ""pending""
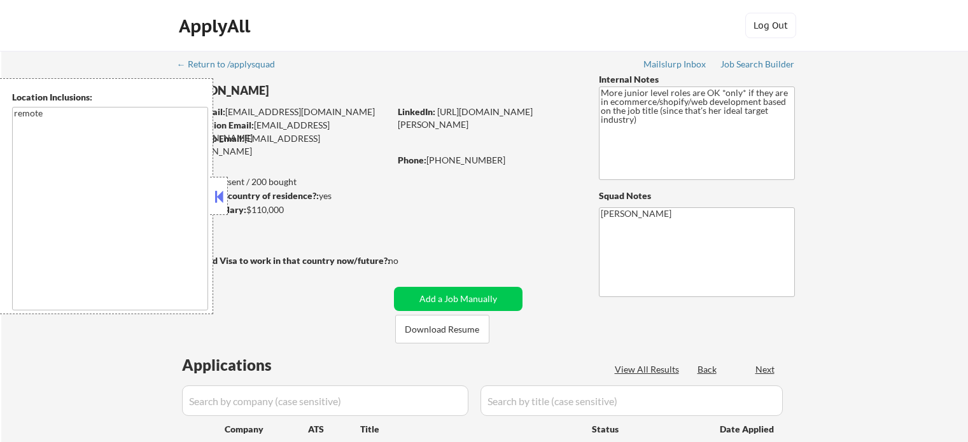
select select ""pending""
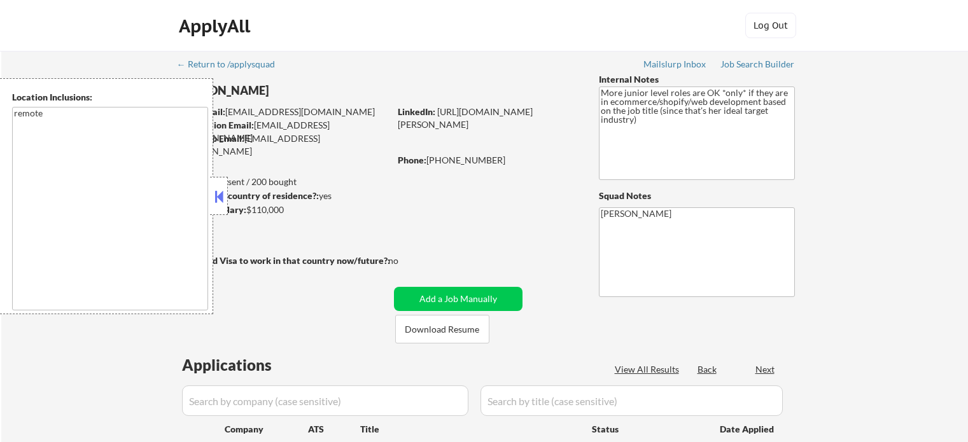
select select ""pending""
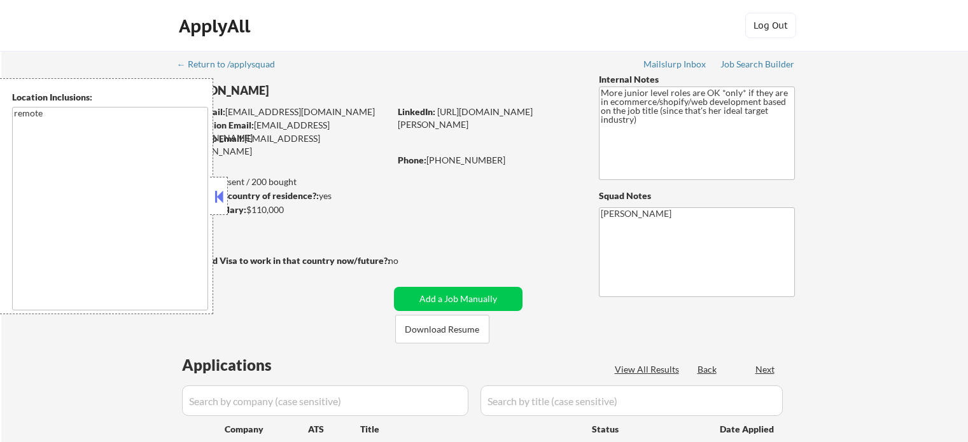
select select ""pending""
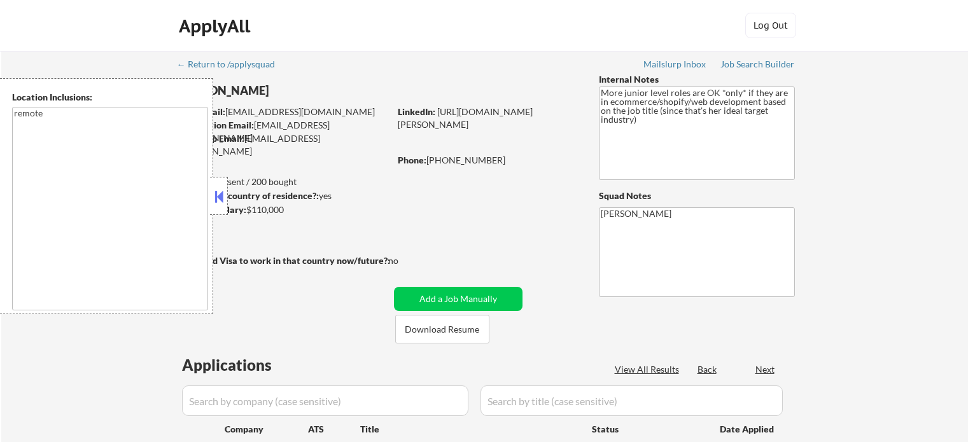
select select ""pending""
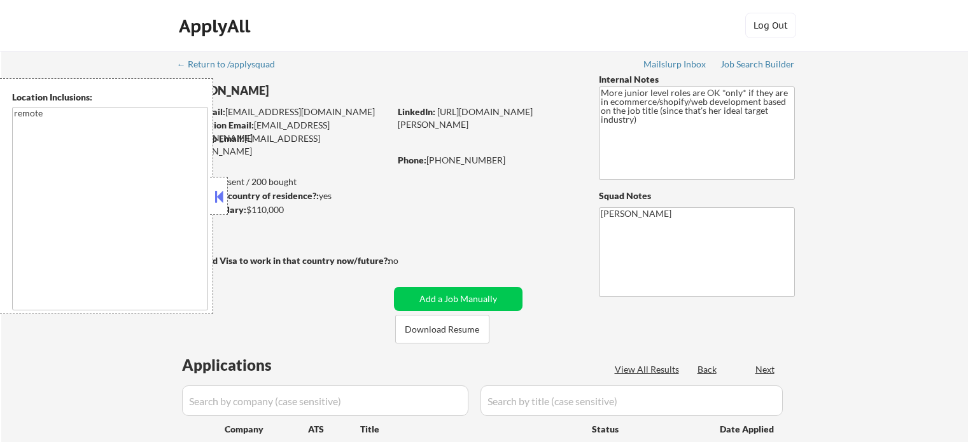
select select ""pending""
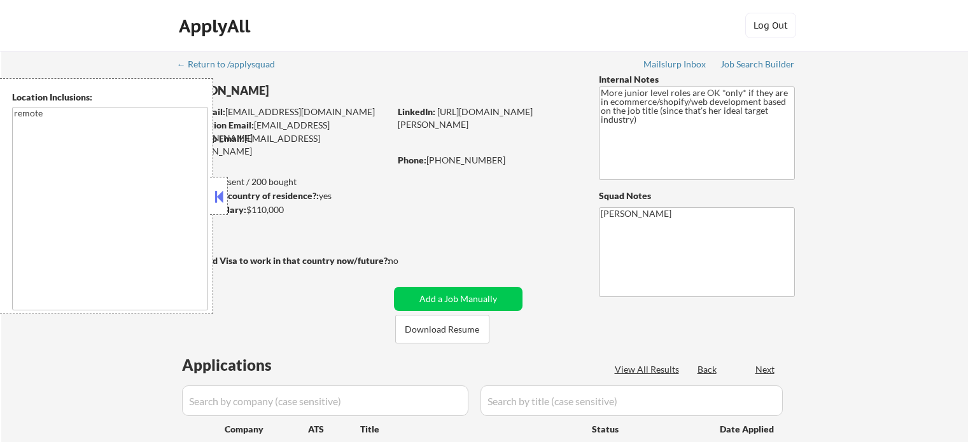
select select ""pending""
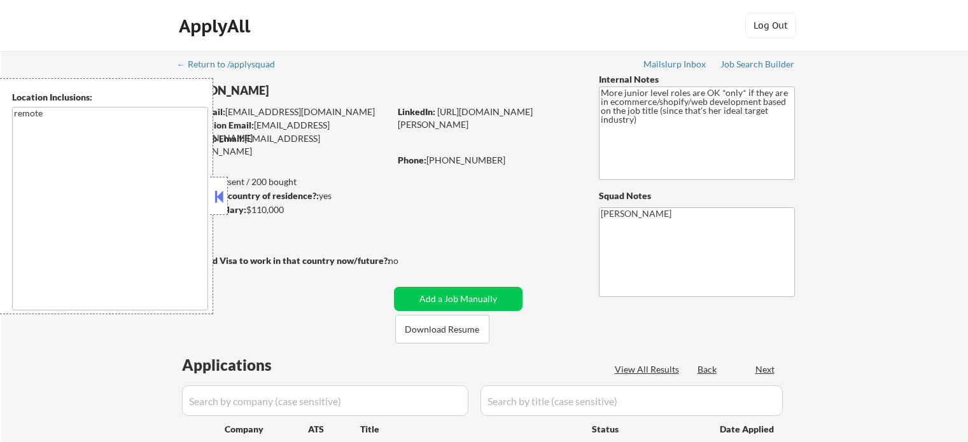
select select ""pending""
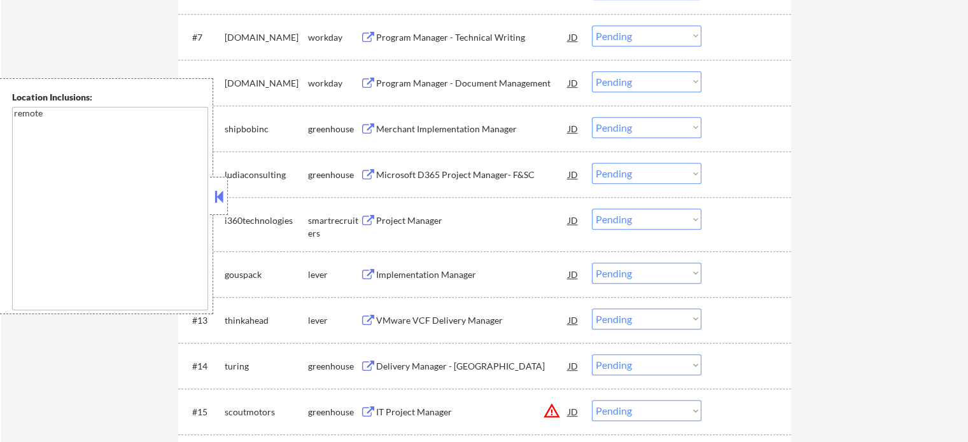
scroll to position [764, 0]
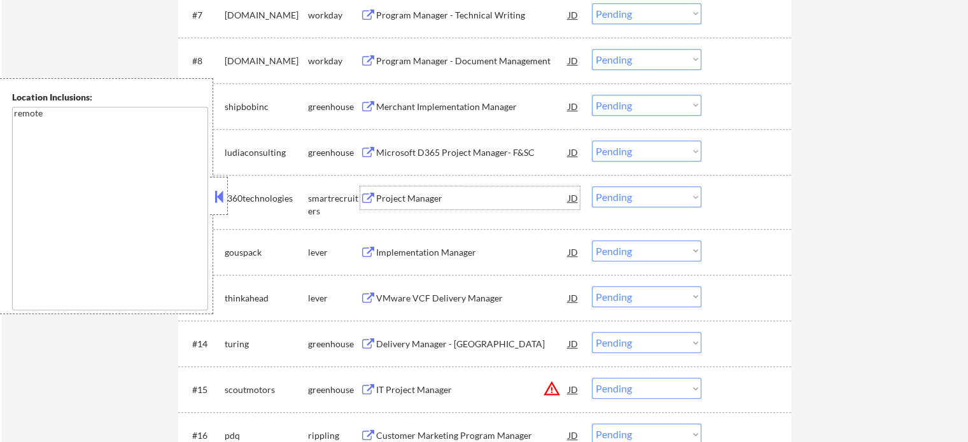
click at [399, 203] on div "Project Manager" at bounding box center [472, 198] width 192 height 13
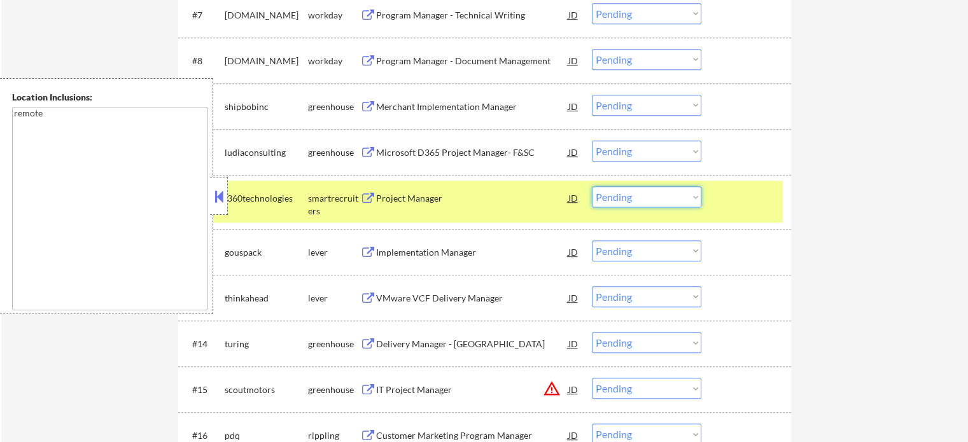
click at [652, 202] on select "Choose an option... Pending Applied Excluded (Questions) Excluded (Expired) Exc…" at bounding box center [646, 197] width 109 height 21
click at [592, 187] on select "Choose an option... Pending Applied Excluded (Questions) Excluded (Expired) Exc…" at bounding box center [646, 197] width 109 height 21
click at [766, 210] on div "#11 i360technologies smartrecruiters Project Manager JD Choose an option... Pen…" at bounding box center [482, 202] width 601 height 42
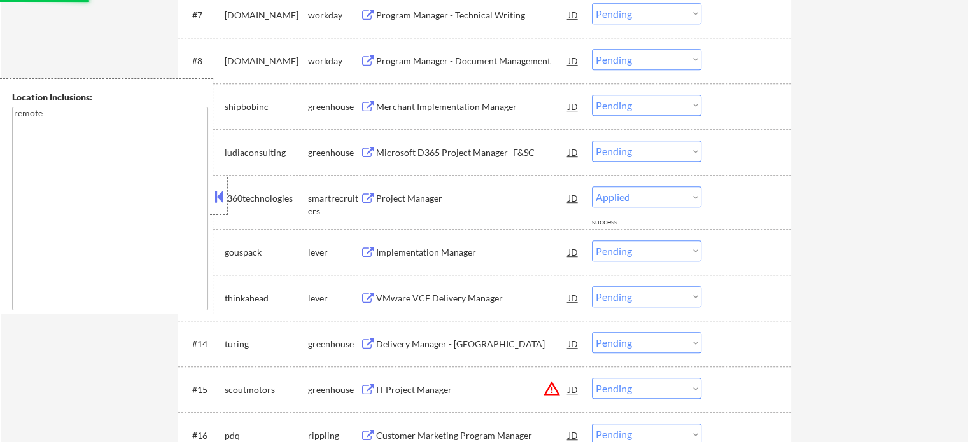
select select ""pending""
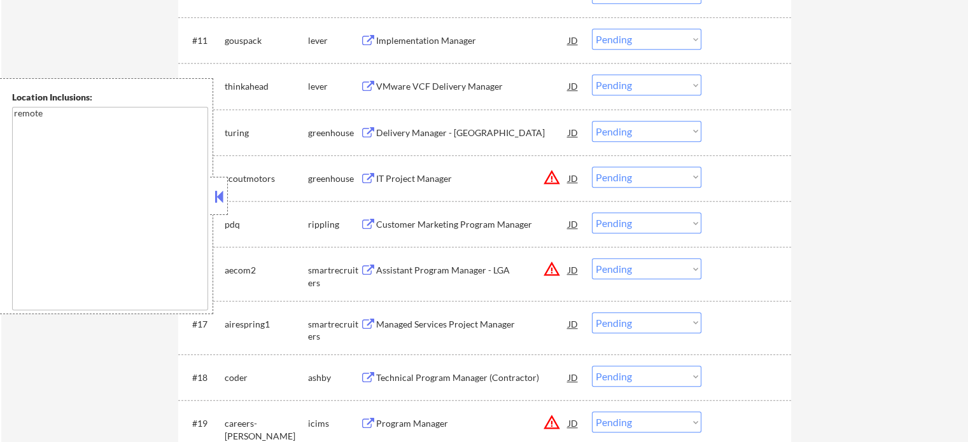
scroll to position [955, 0]
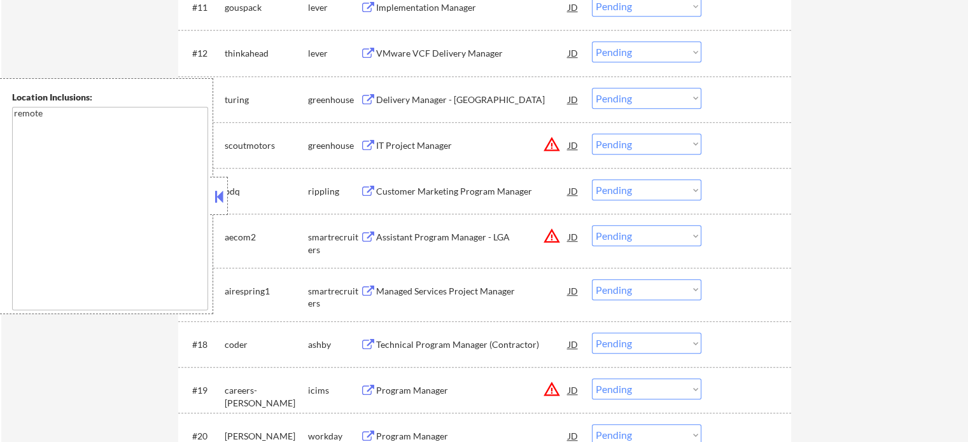
click at [426, 188] on div "Customer Marketing Program Manager" at bounding box center [472, 191] width 192 height 13
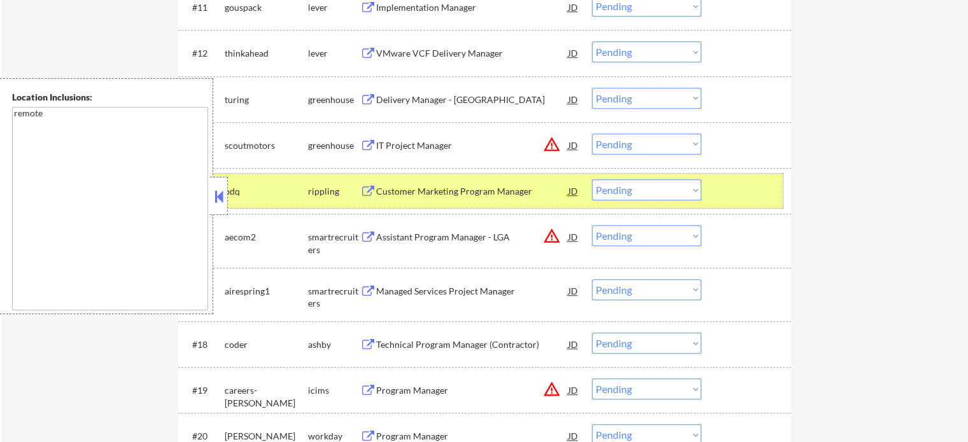
click at [730, 193] on div at bounding box center [748, 191] width 56 height 23
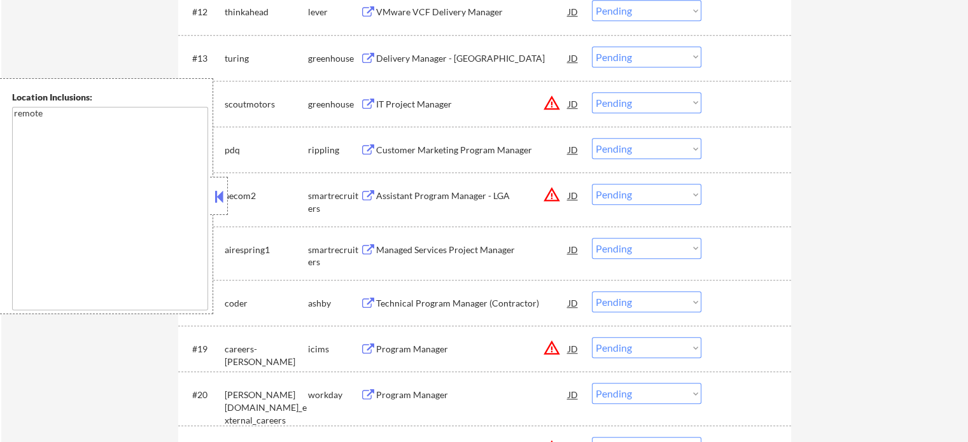
scroll to position [1019, 0]
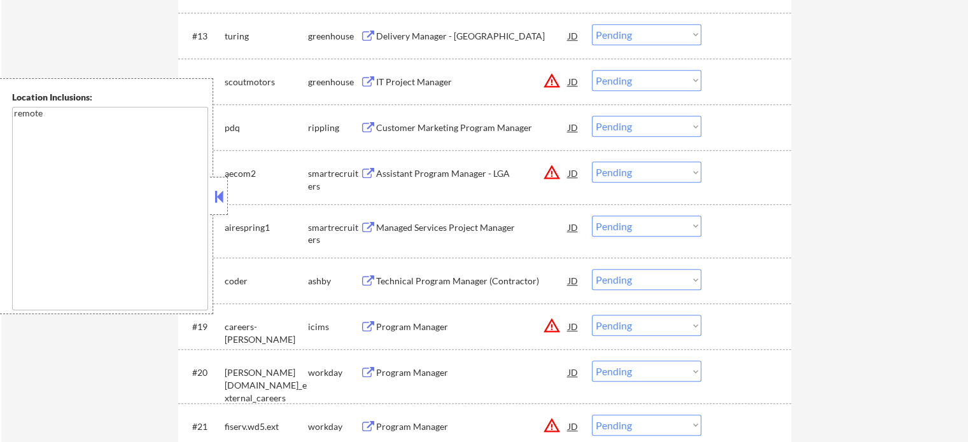
click at [456, 280] on div "Technical Program Manager (Contractor)" at bounding box center [472, 281] width 192 height 13
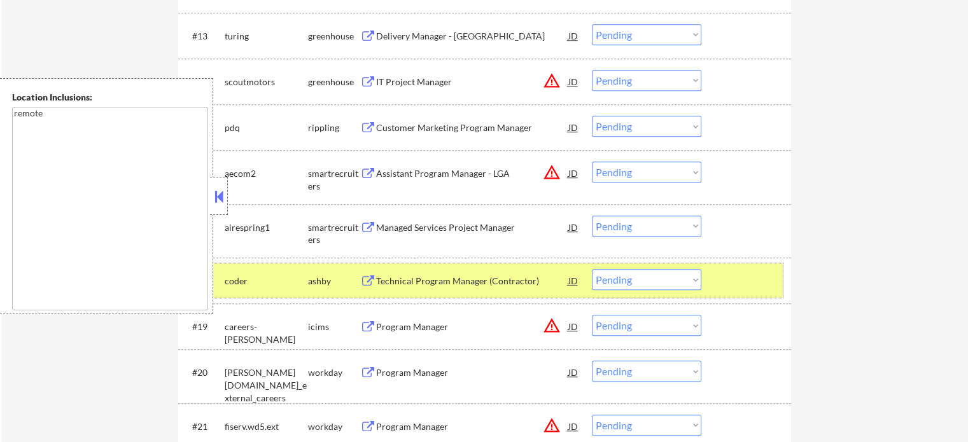
click at [756, 282] on div at bounding box center [748, 280] width 56 height 23
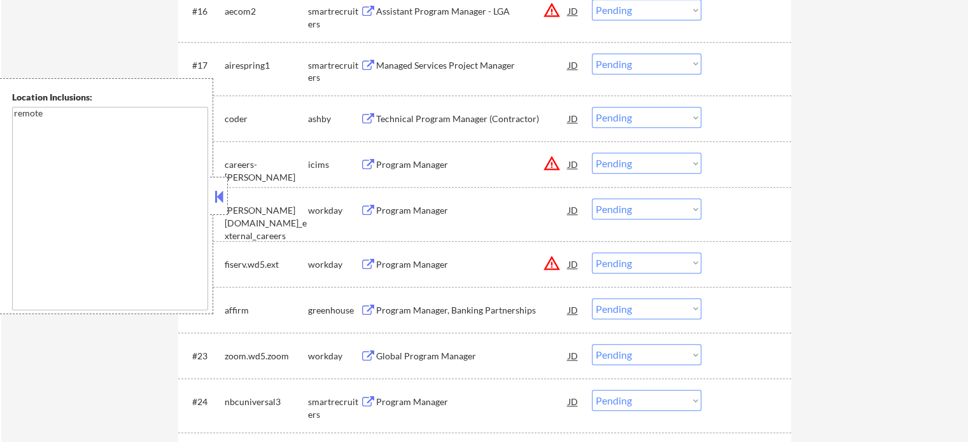
scroll to position [1209, 0]
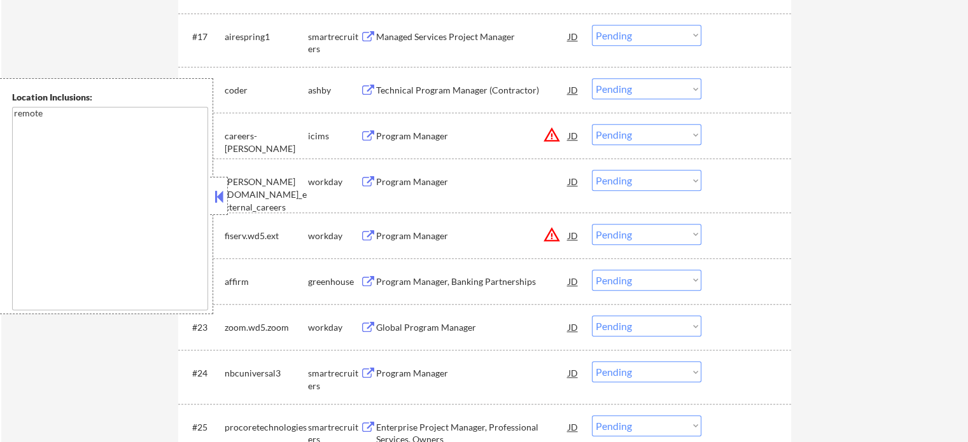
click at [448, 281] on div "Program Manager, Banking Partnerships" at bounding box center [472, 282] width 192 height 13
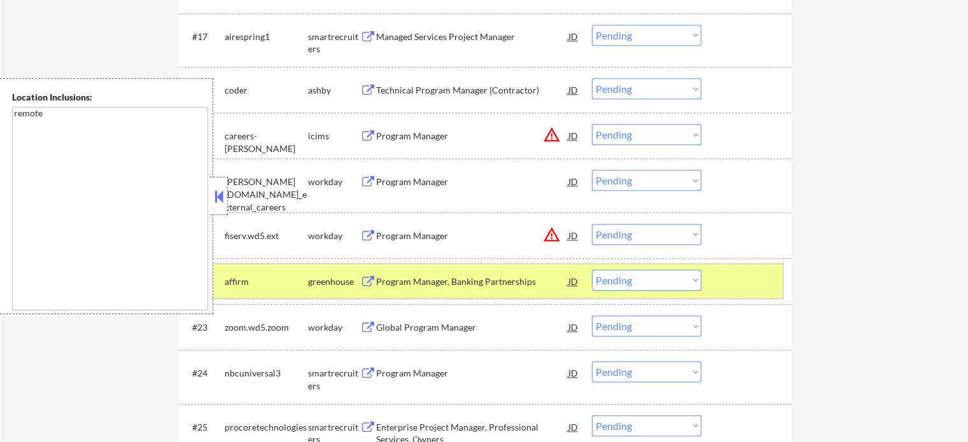
click at [744, 286] on div at bounding box center [748, 281] width 56 height 23
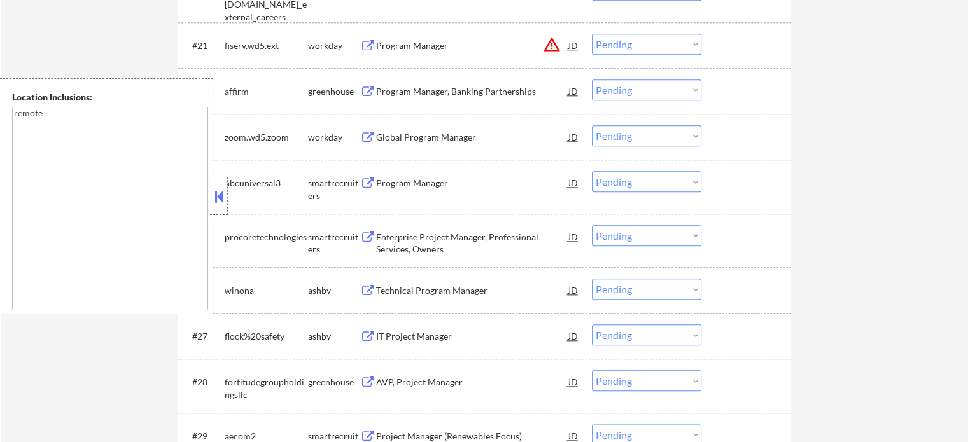
scroll to position [1400, 0]
click at [417, 179] on div "Program Manager" at bounding box center [472, 182] width 192 height 13
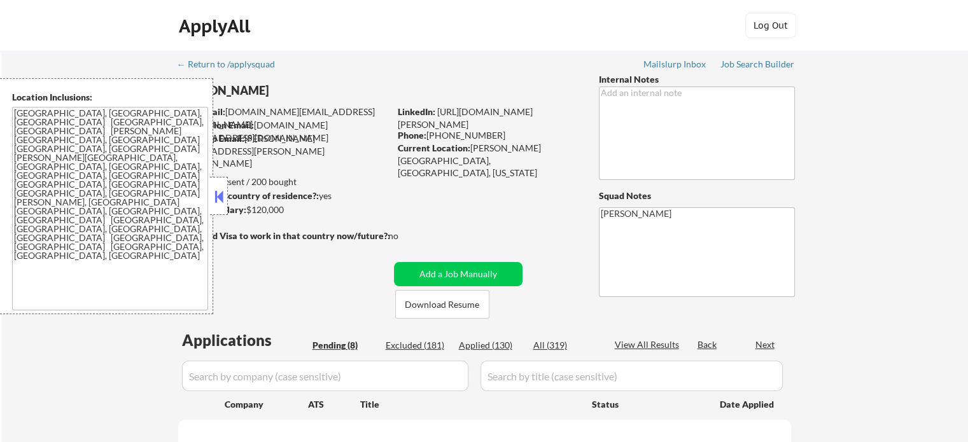
select select ""pending""
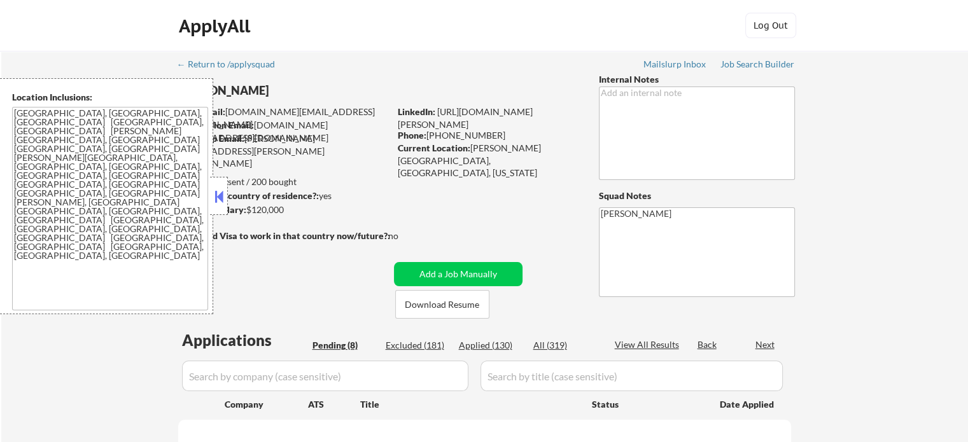
select select ""pending""
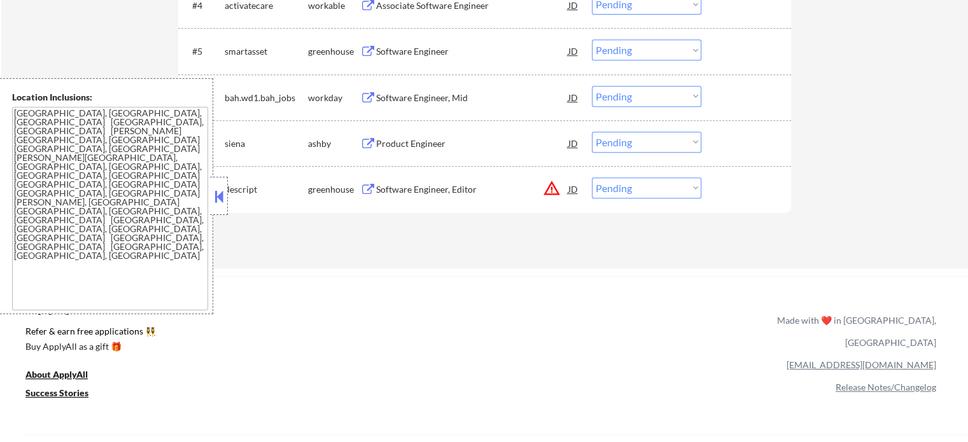
scroll to position [700, 0]
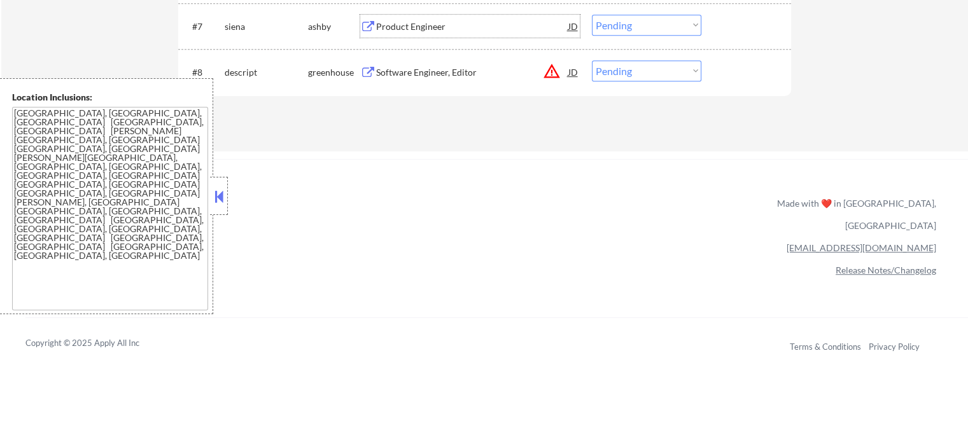
click at [397, 24] on div "Product Engineer" at bounding box center [472, 26] width 192 height 13
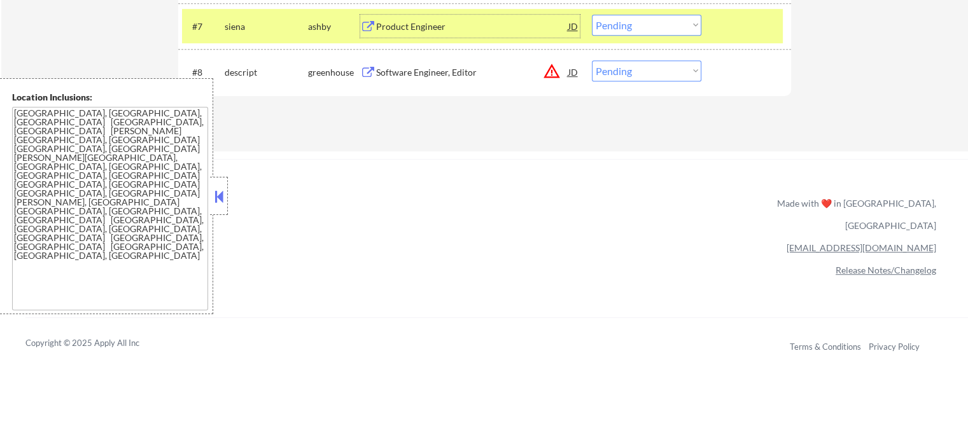
click at [748, 38] on div "#7 siena ashby Product Engineer JD Choose an option... Pending Applied Excluded…" at bounding box center [482, 26] width 601 height 34
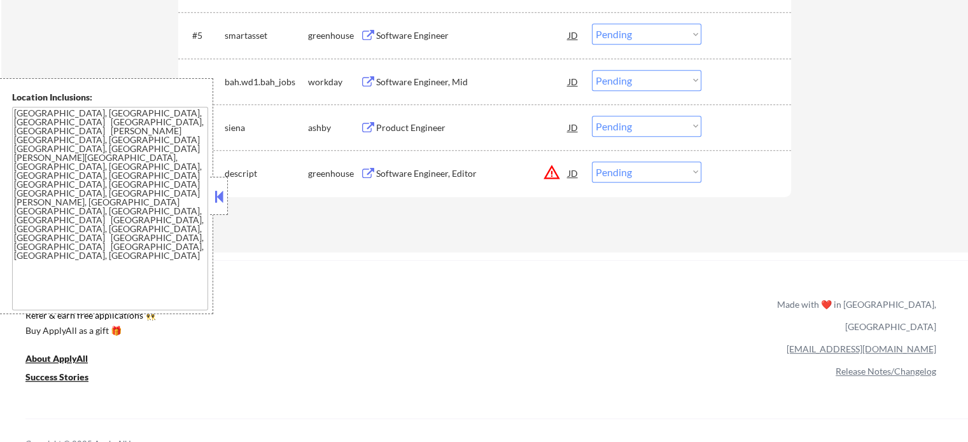
scroll to position [509, 0]
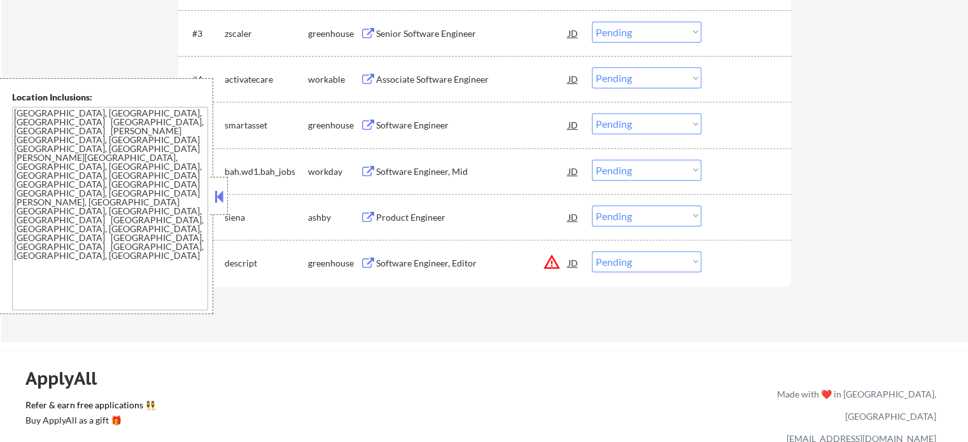
click at [433, 215] on div "Product Engineer" at bounding box center [472, 217] width 192 height 13
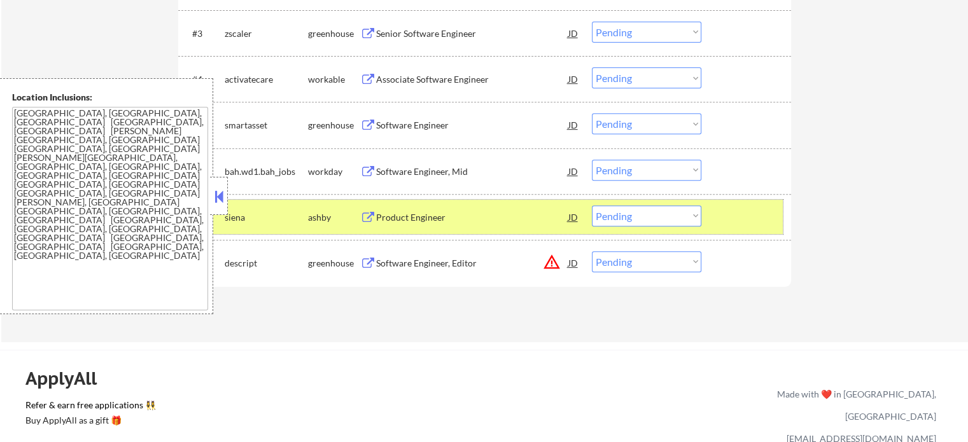
click at [738, 217] on div at bounding box center [748, 217] width 56 height 23
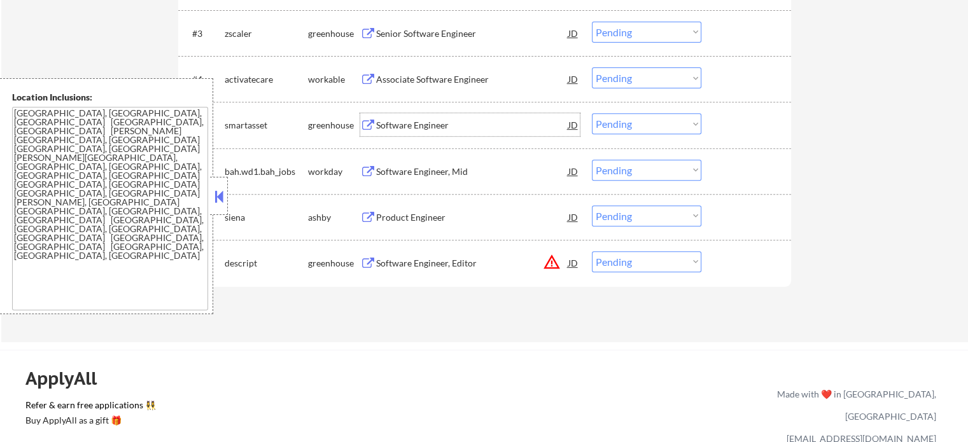
click at [383, 120] on div "Software Engineer" at bounding box center [472, 125] width 192 height 13
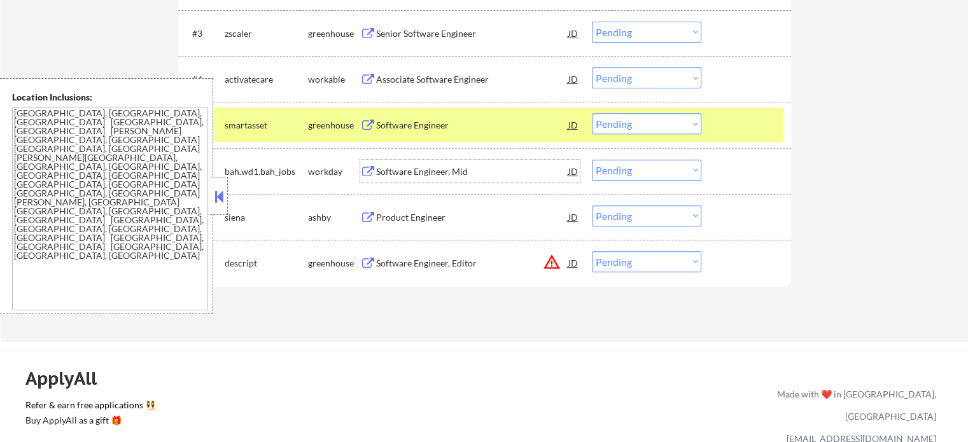
click at [414, 170] on div "Software Engineer, Mid" at bounding box center [472, 172] width 192 height 13
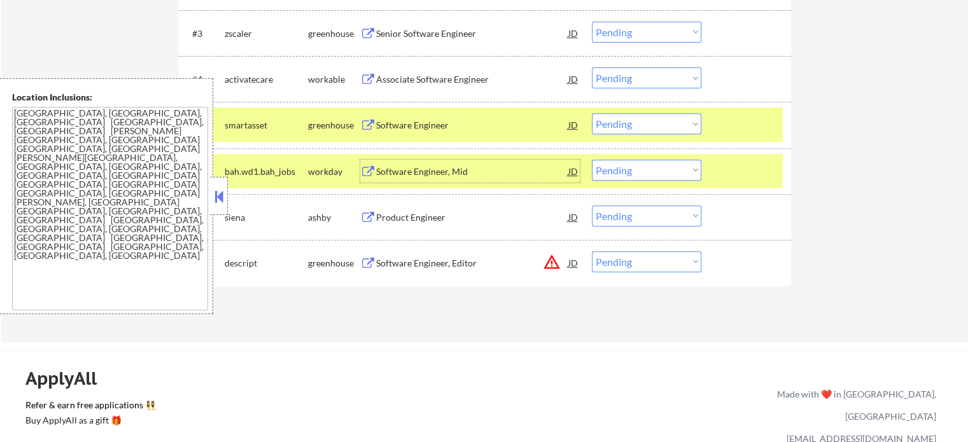
click at [759, 178] on div at bounding box center [748, 171] width 56 height 23
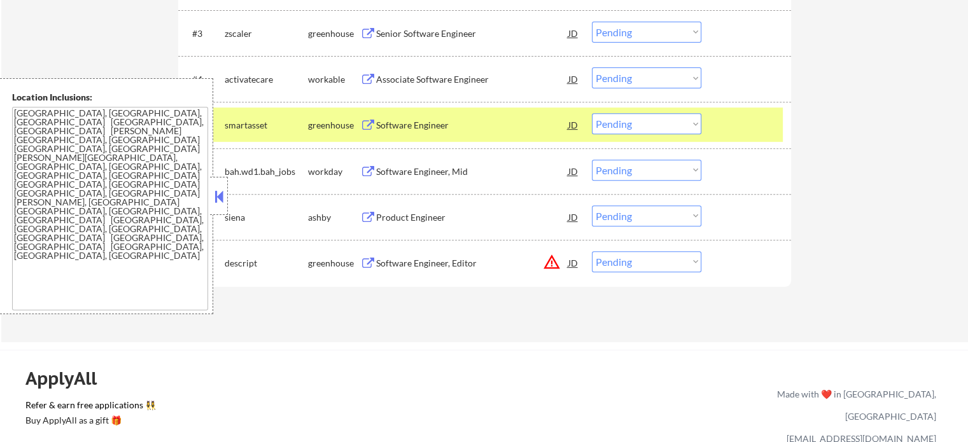
click at [754, 125] on div at bounding box center [748, 124] width 56 height 23
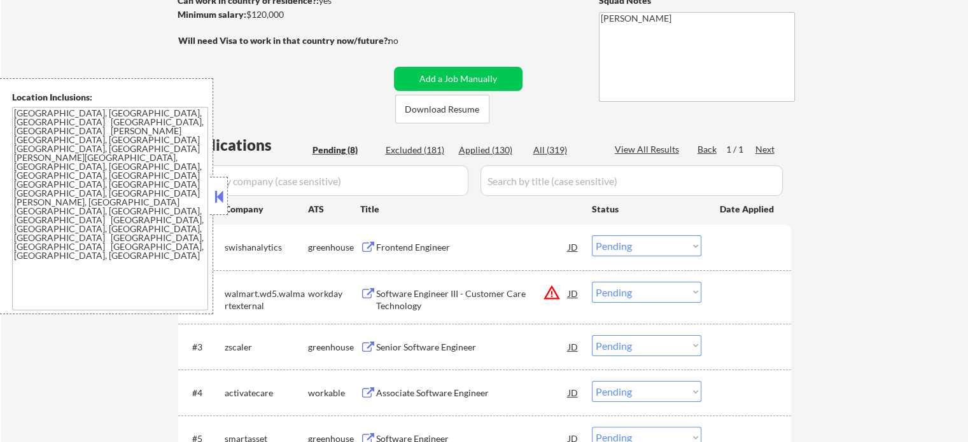
scroll to position [191, 0]
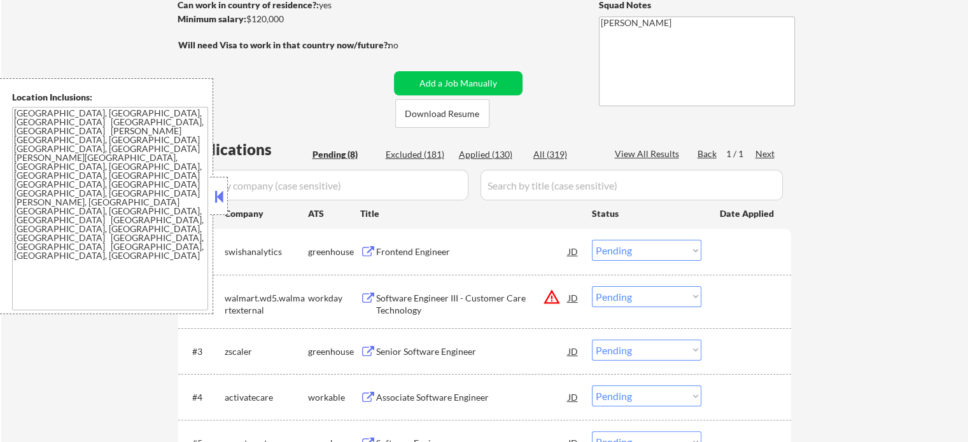
click at [434, 248] on div "Frontend Engineer" at bounding box center [472, 252] width 192 height 13
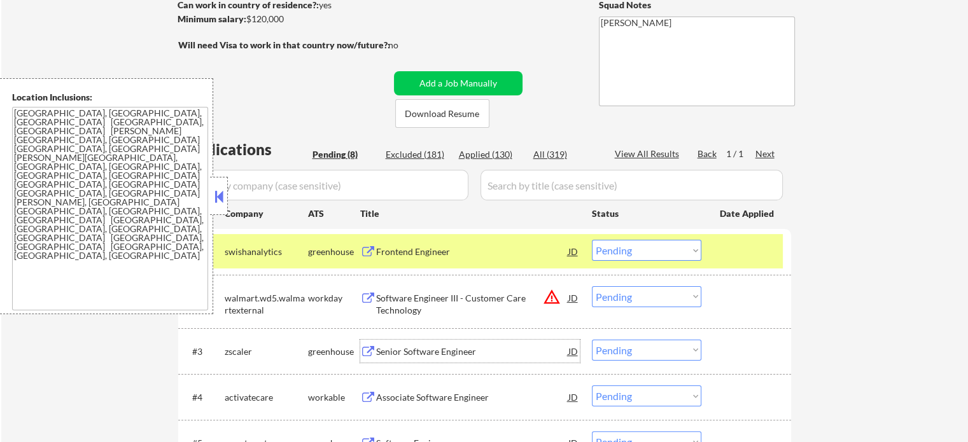
click at [387, 352] on div "Senior Software Engineer" at bounding box center [472, 352] width 192 height 13
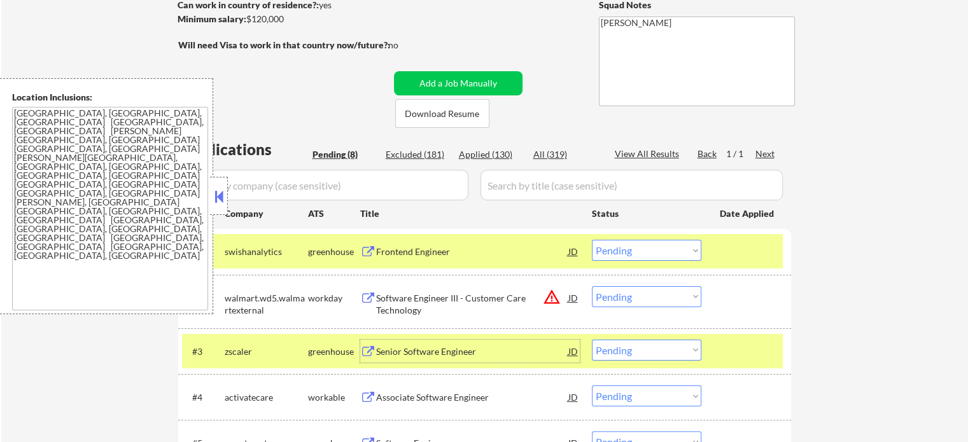
click at [675, 345] on select "Choose an option... Pending Applied Excluded (Questions) Excluded (Expired) Exc…" at bounding box center [646, 350] width 109 height 21
click at [592, 340] on select "Choose an option... Pending Applied Excluded (Questions) Excluded (Expired) Exc…" at bounding box center [646, 350] width 109 height 21
click at [749, 346] on div at bounding box center [748, 351] width 56 height 23
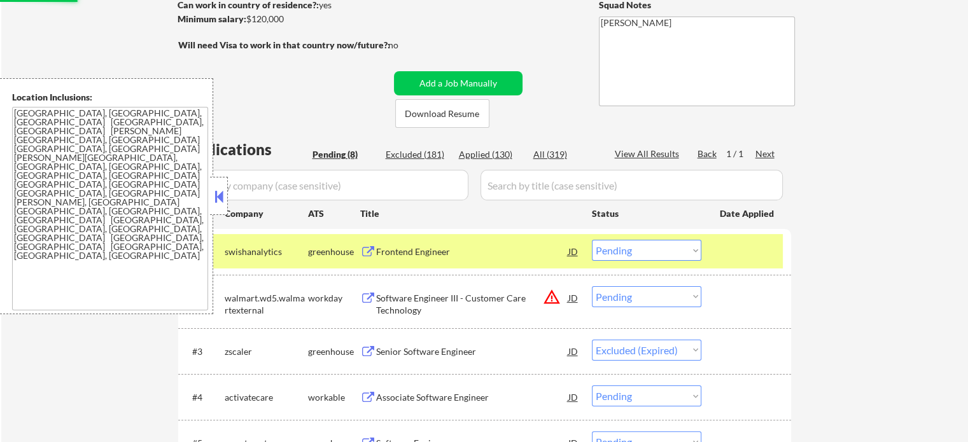
click at [733, 258] on div at bounding box center [748, 251] width 56 height 23
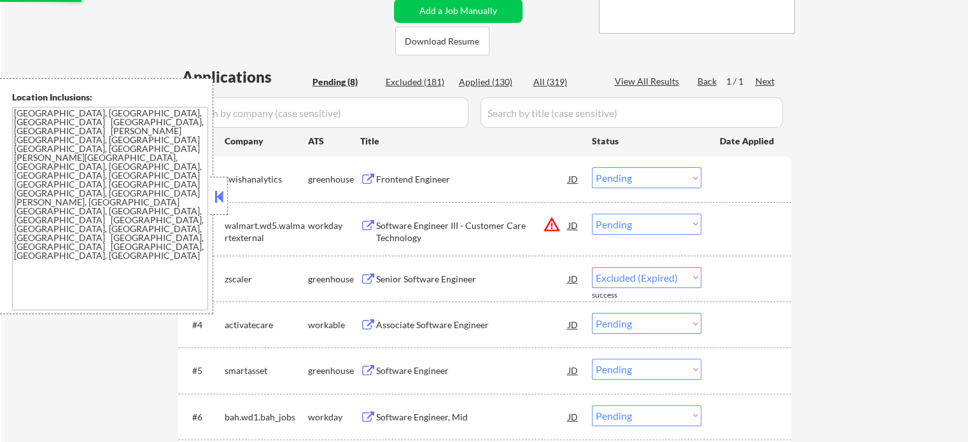
scroll to position [318, 0]
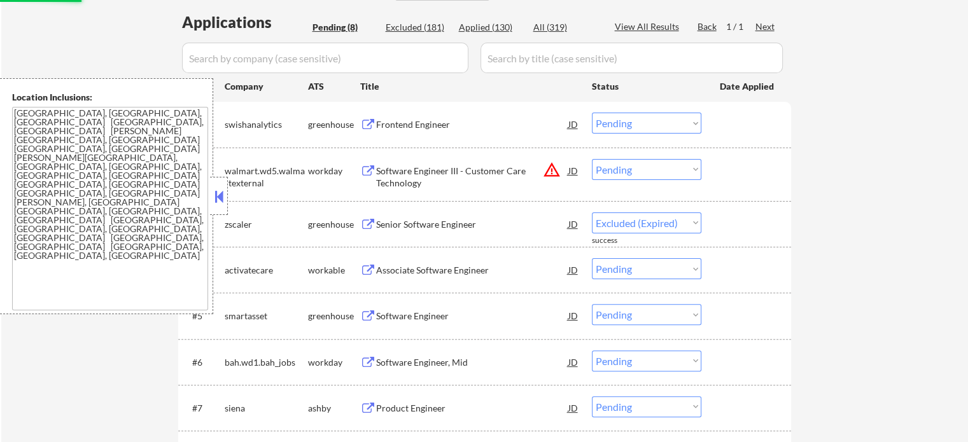
select select ""pending""
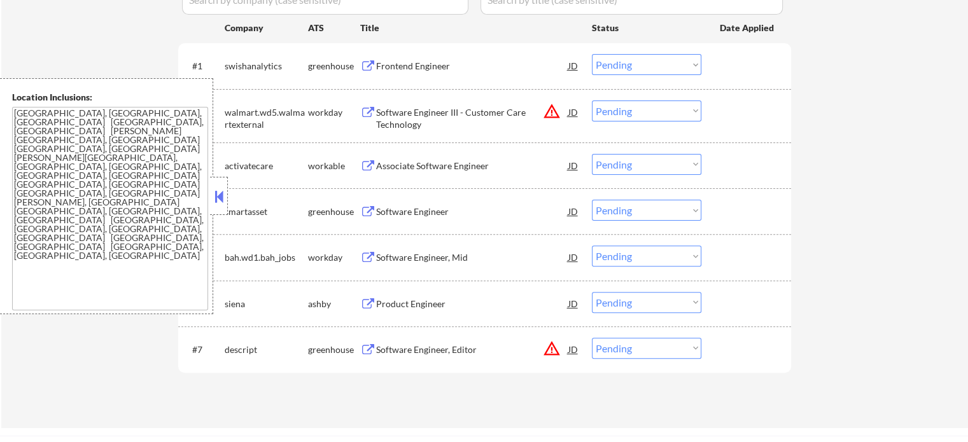
scroll to position [446, 0]
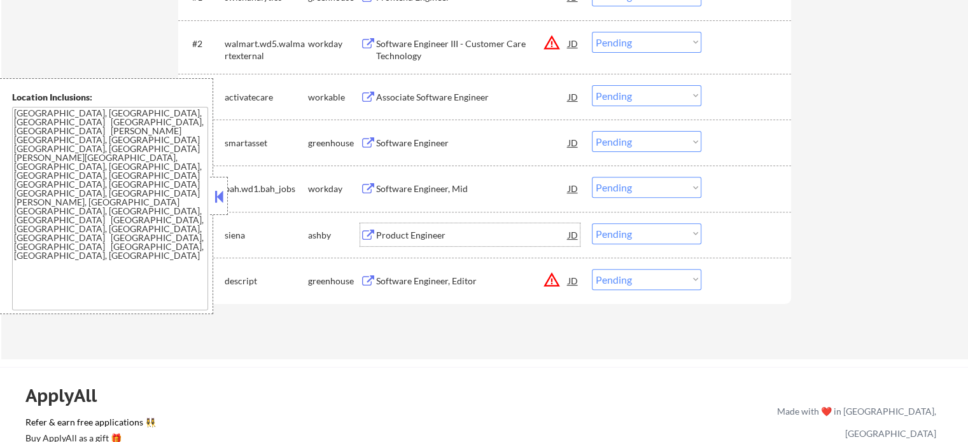
click at [434, 230] on div "Product Engineer" at bounding box center [472, 235] width 192 height 13
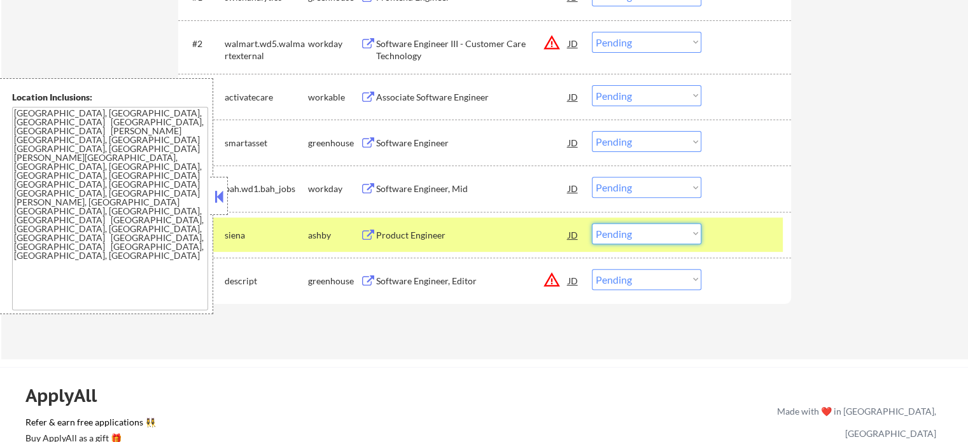
click at [670, 239] on select "Choose an option... Pending Applied Excluded (Questions) Excluded (Expired) Exc…" at bounding box center [646, 233] width 109 height 21
click at [592, 223] on select "Choose an option... Pending Applied Excluded (Questions) Excluded (Expired) Exc…" at bounding box center [646, 233] width 109 height 21
select select ""pending""
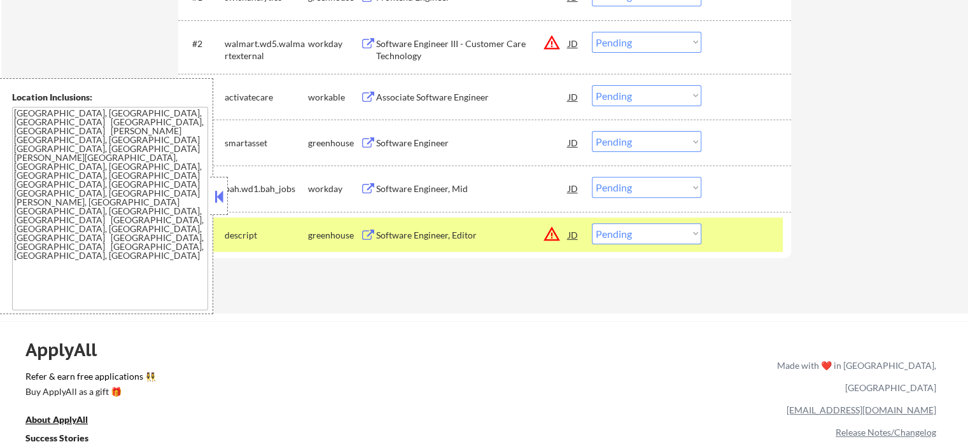
click at [362, 137] on button at bounding box center [368, 143] width 16 height 12
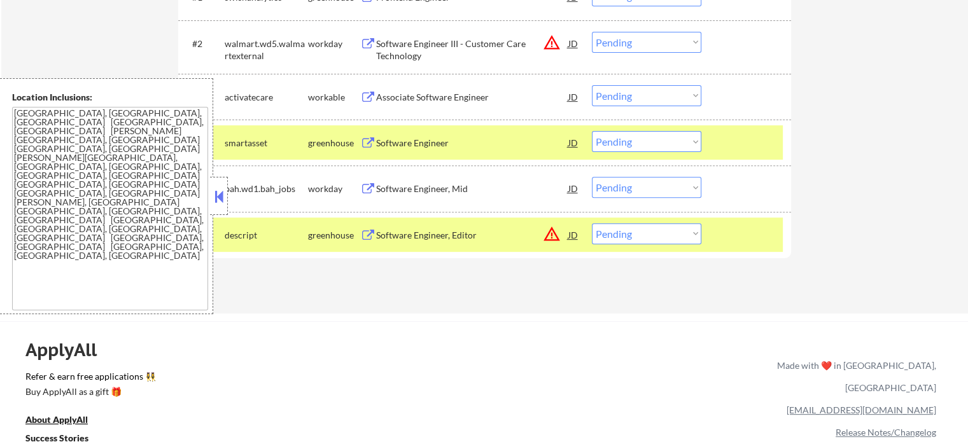
click at [750, 234] on div at bounding box center [748, 234] width 56 height 23
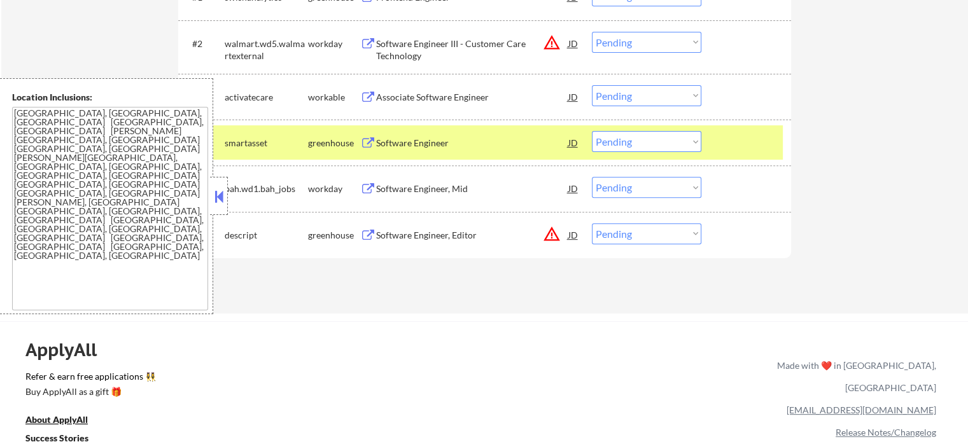
click at [729, 137] on div at bounding box center [748, 142] width 56 height 23
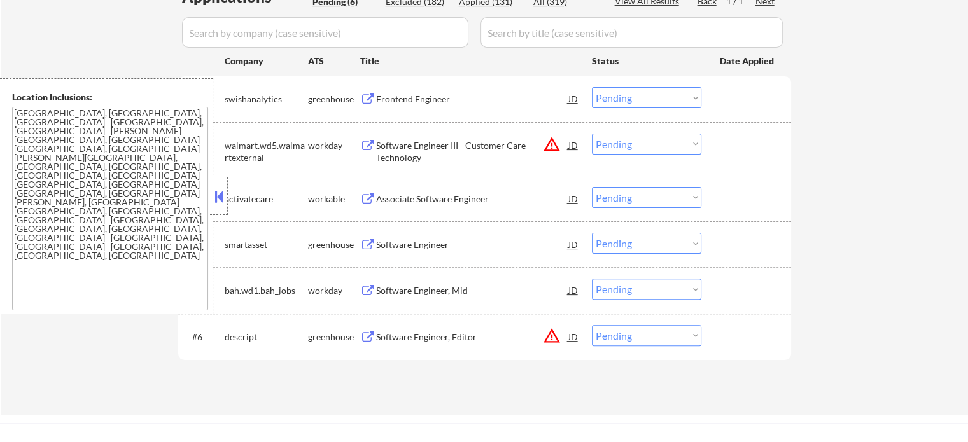
scroll to position [255, 0]
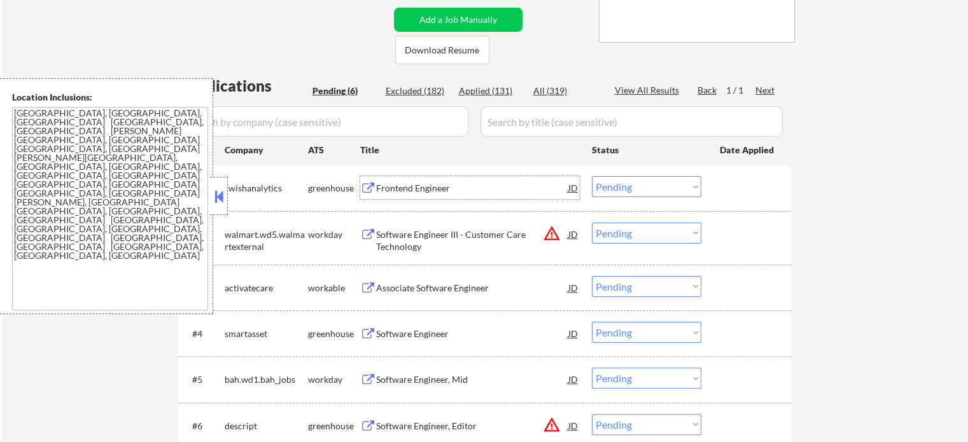
click at [415, 184] on div "Frontend Engineer" at bounding box center [472, 188] width 192 height 13
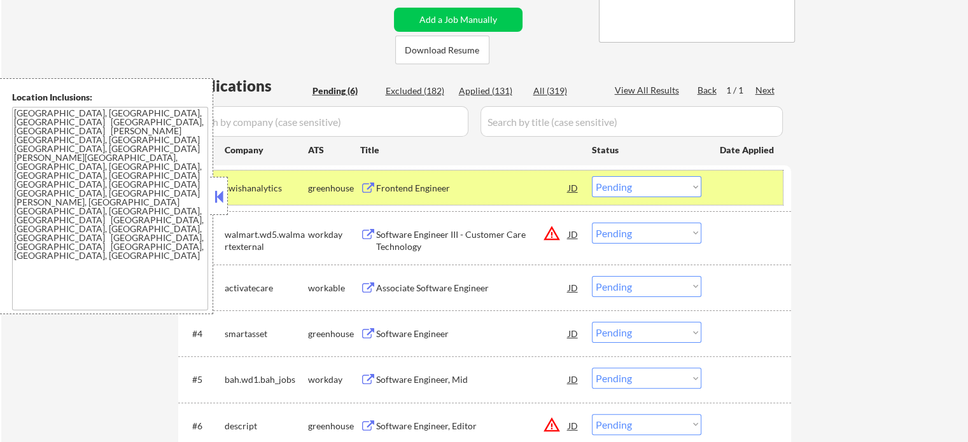
click at [723, 195] on div at bounding box center [748, 187] width 56 height 23
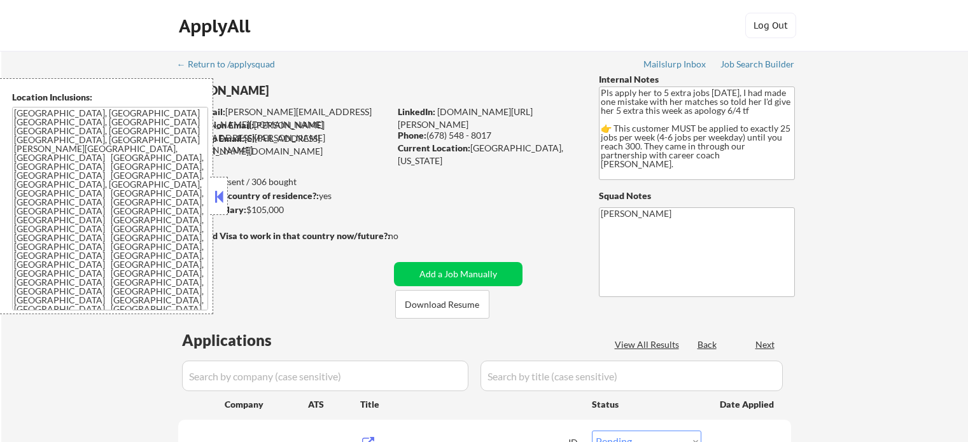
select select ""pending""
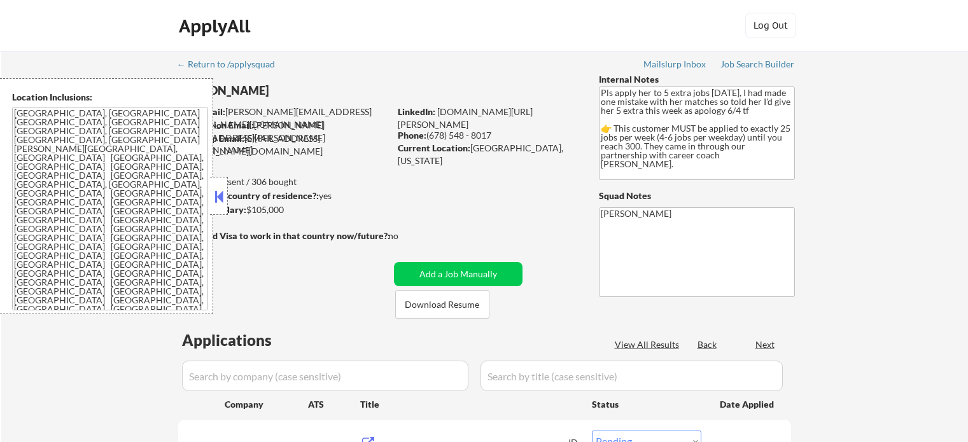
select select ""pending""
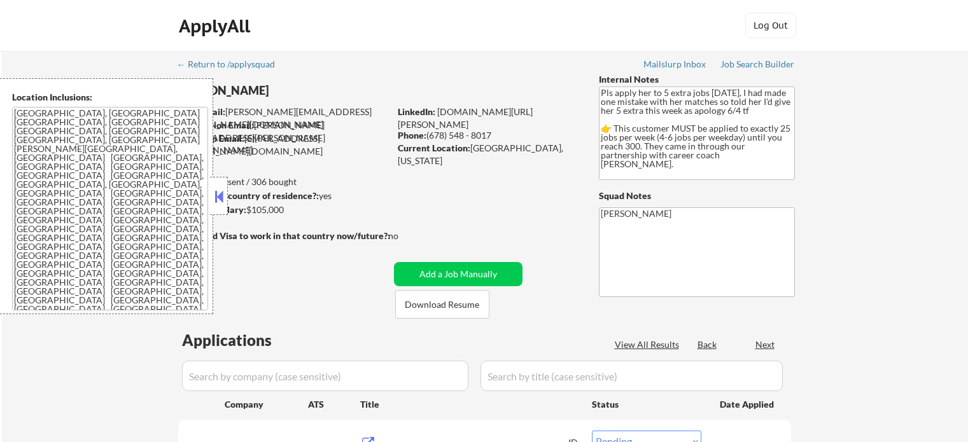
select select ""pending""
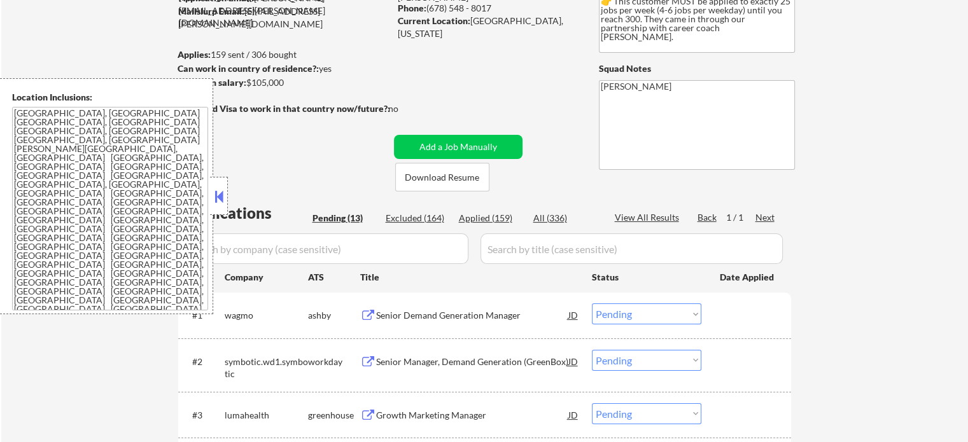
scroll to position [191, 0]
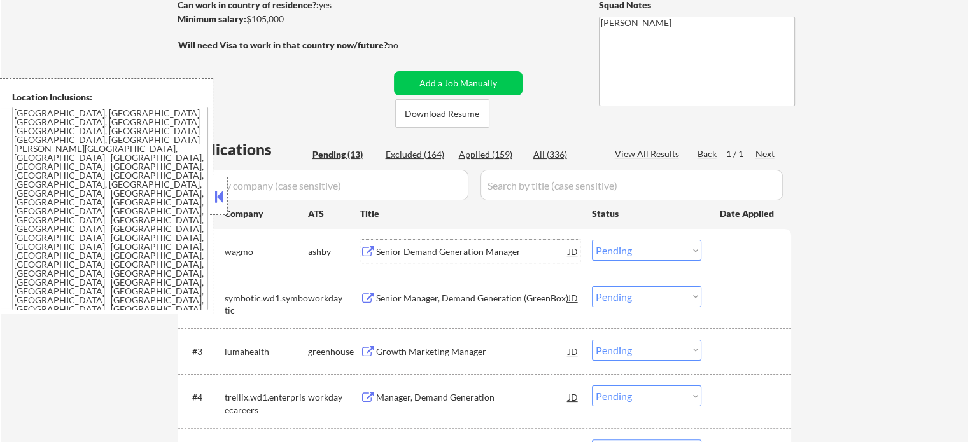
click at [455, 257] on div "Senior Demand Generation Manager" at bounding box center [472, 252] width 192 height 13
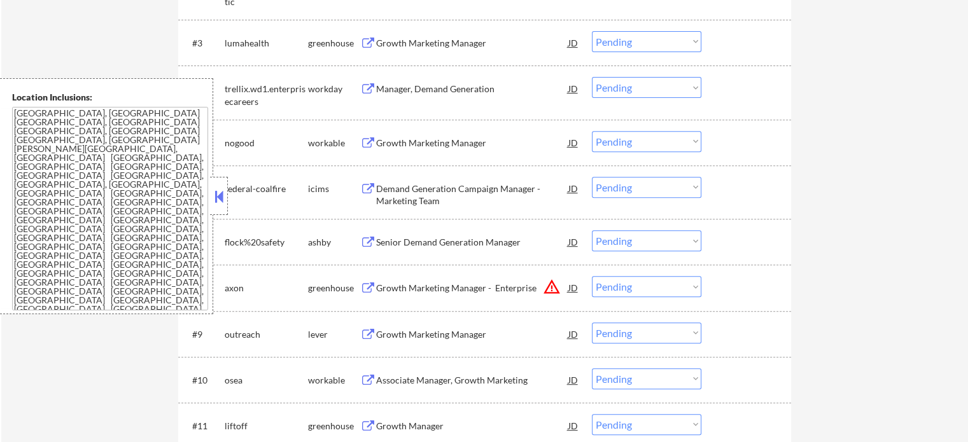
scroll to position [573, 0]
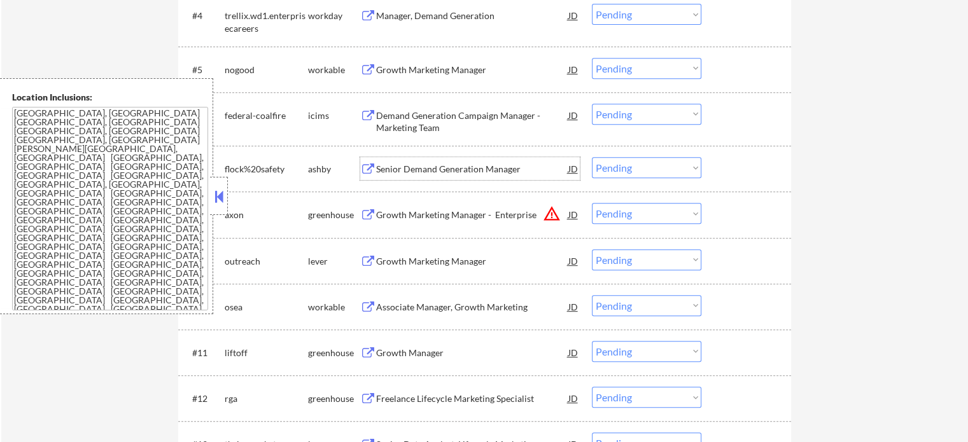
click at [432, 167] on div "Senior Demand Generation Manager" at bounding box center [472, 169] width 192 height 13
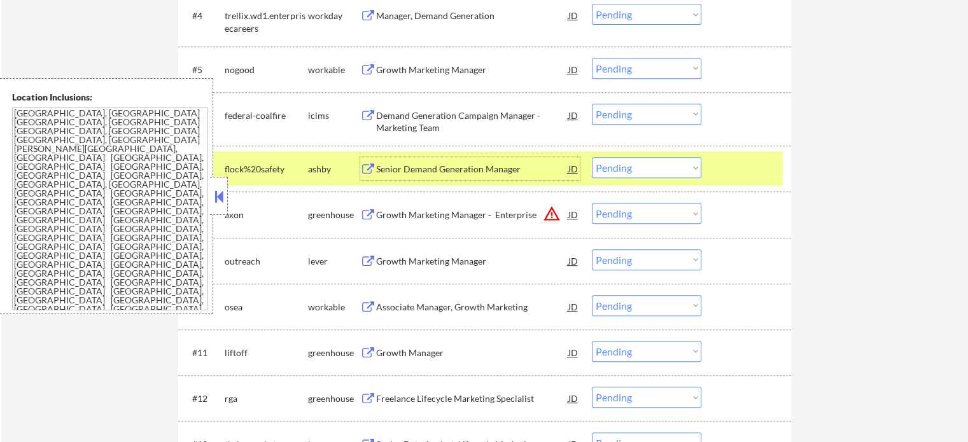
click at [609, 164] on select "Choose an option... Pending Applied Excluded (Questions) Excluded (Expired) Exc…" at bounding box center [646, 167] width 109 height 21
click at [592, 157] on select "Choose an option... Pending Applied Excluded (Questions) Excluded (Expired) Exc…" at bounding box center [646, 167] width 109 height 21
click at [738, 169] on div at bounding box center [748, 168] width 56 height 23
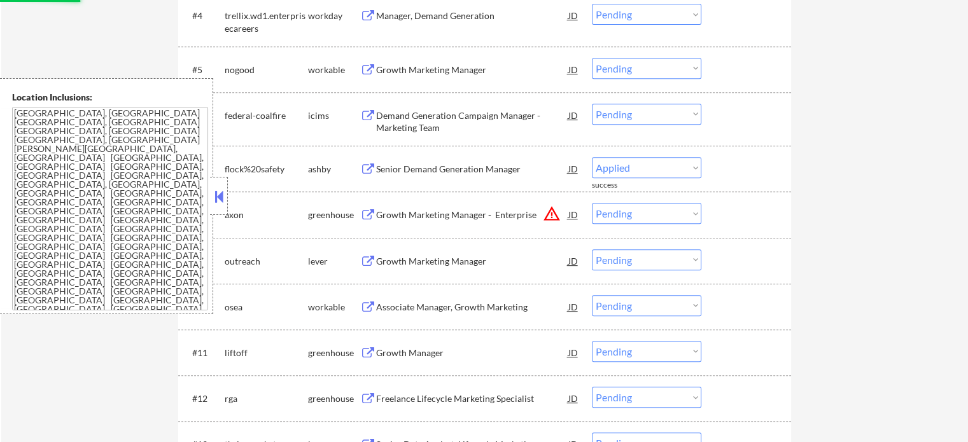
select select ""pending""
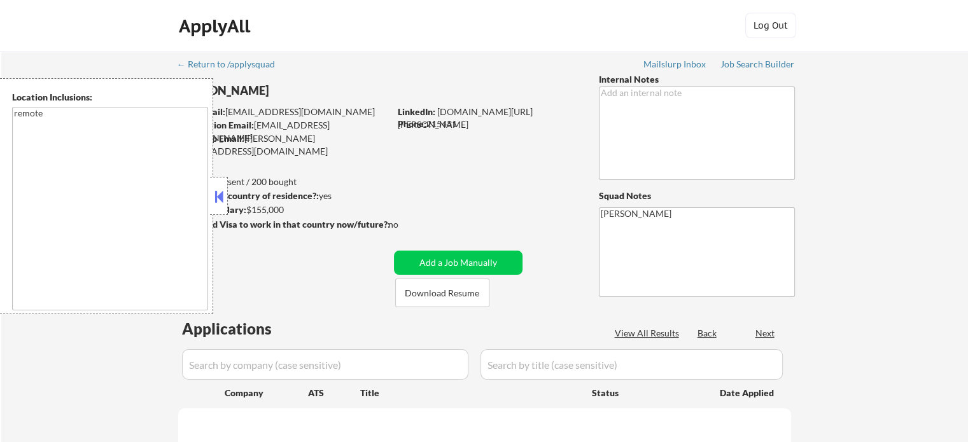
select select ""pending""
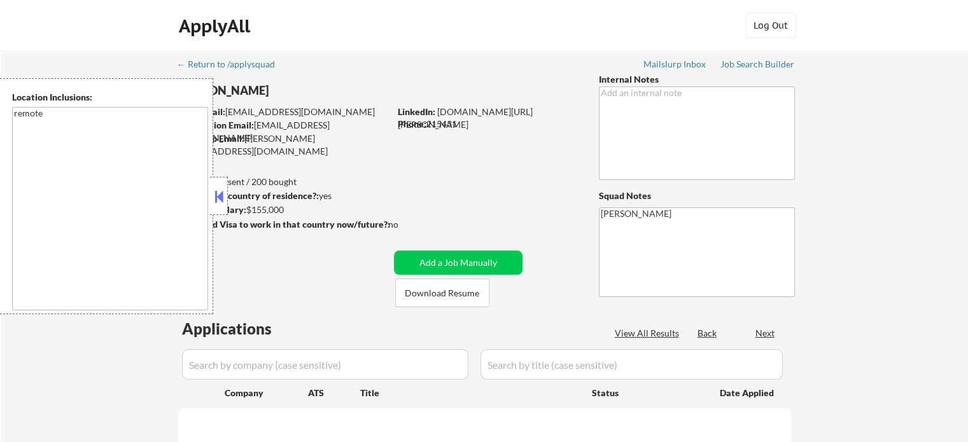
select select ""pending""
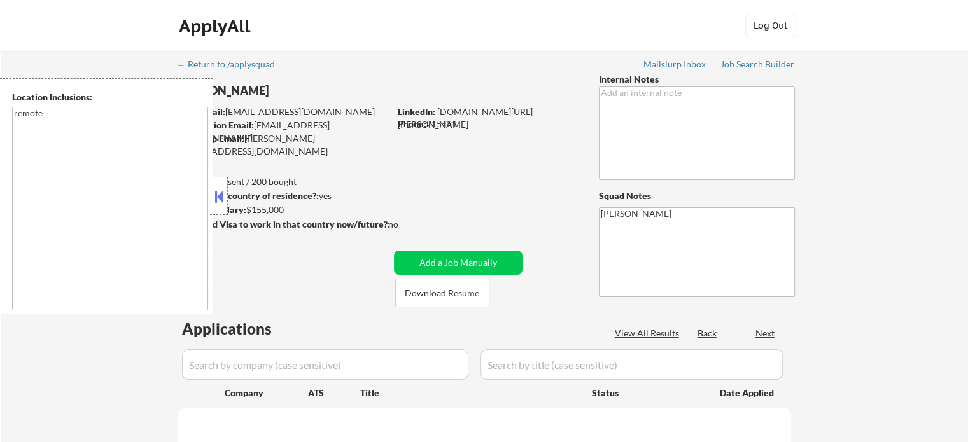
select select ""pending""
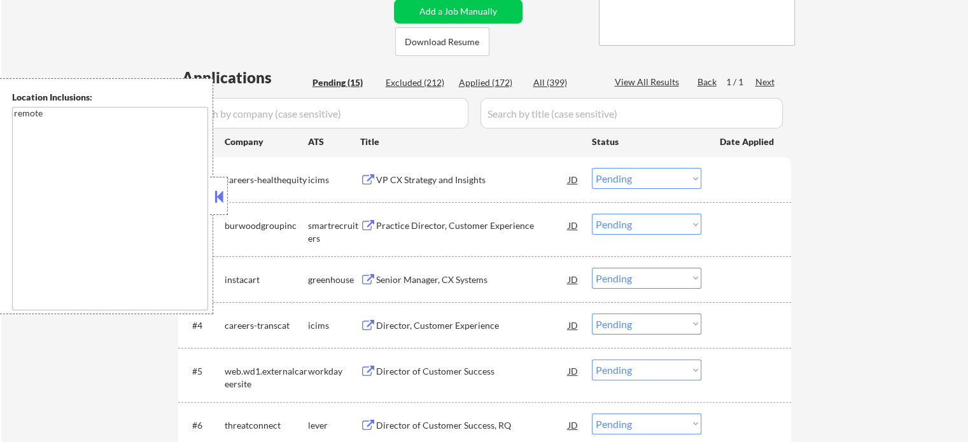
scroll to position [318, 0]
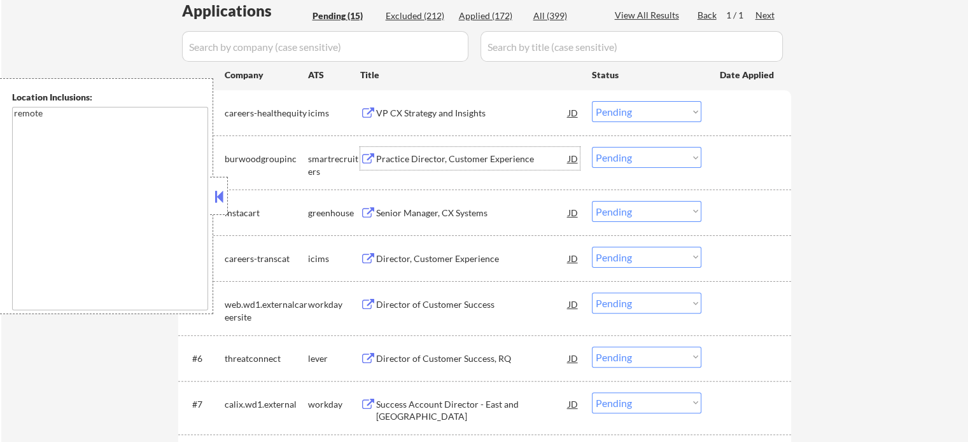
click at [449, 162] on div "Practice Director, Customer Experience" at bounding box center [472, 159] width 192 height 13
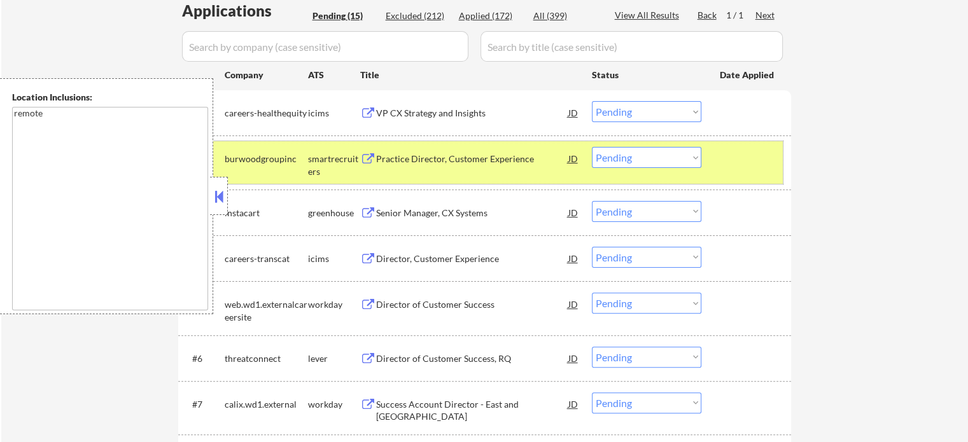
click at [729, 159] on div at bounding box center [748, 158] width 56 height 23
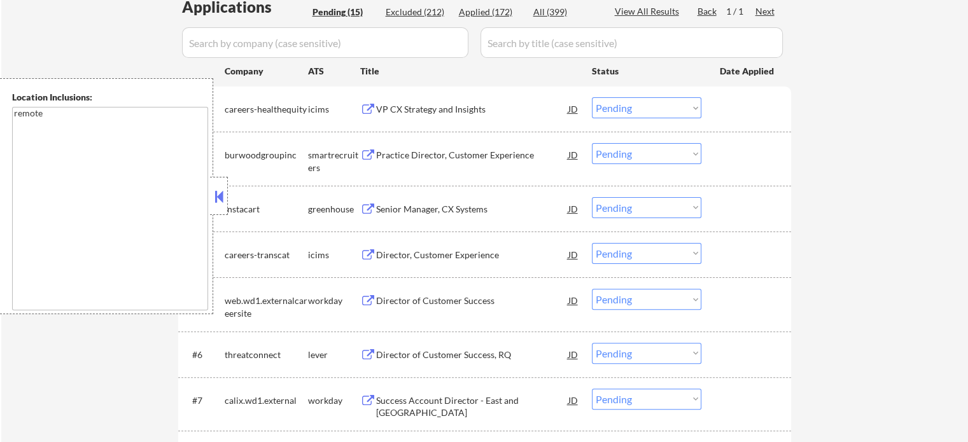
scroll to position [446, 0]
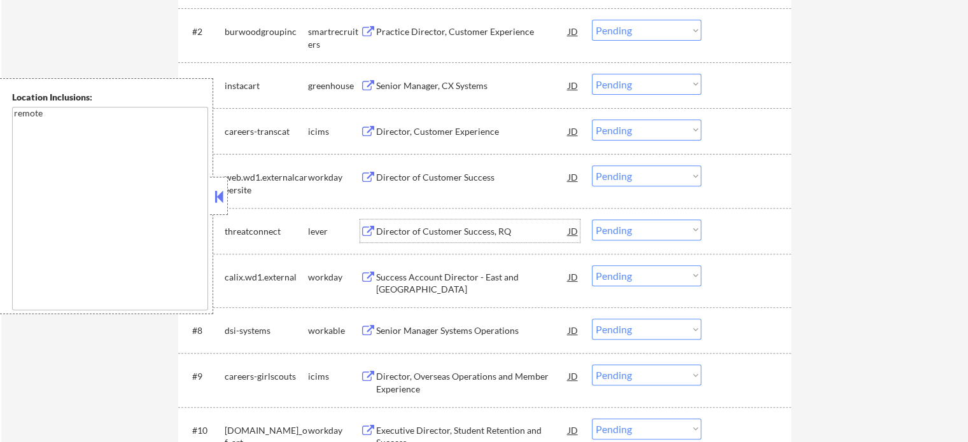
click at [384, 231] on div "Director of Customer Success, RQ" at bounding box center [472, 231] width 192 height 13
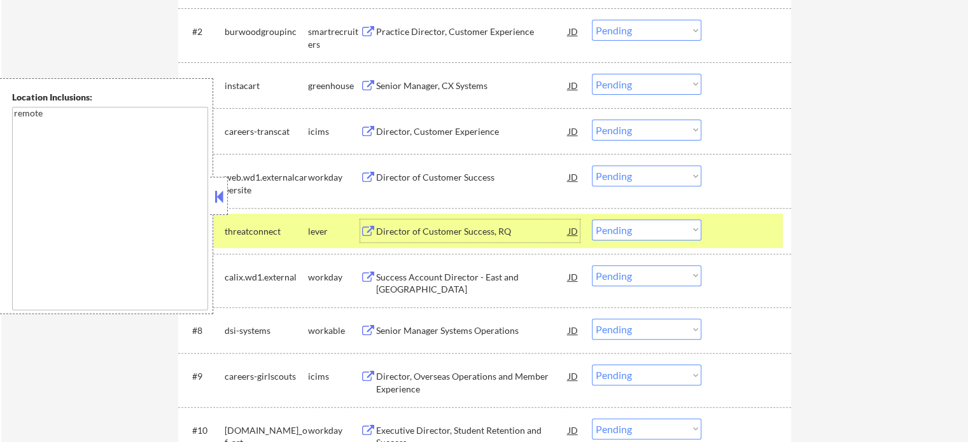
click at [622, 226] on select "Choose an option... Pending Applied Excluded (Questions) Excluded (Expired) Exc…" at bounding box center [646, 230] width 109 height 21
click at [592, 220] on select "Choose an option... Pending Applied Excluded (Questions) Excluded (Expired) Exc…" at bounding box center [646, 230] width 109 height 21
click at [725, 234] on div at bounding box center [748, 231] width 56 height 23
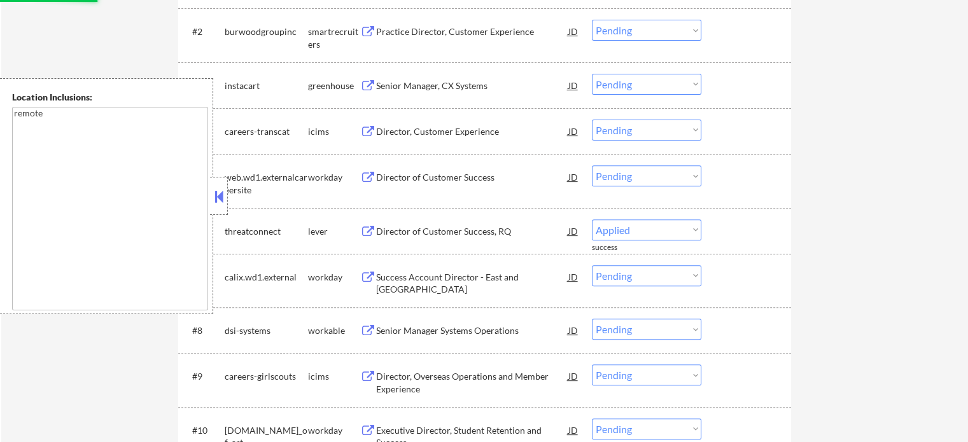
select select ""pending""
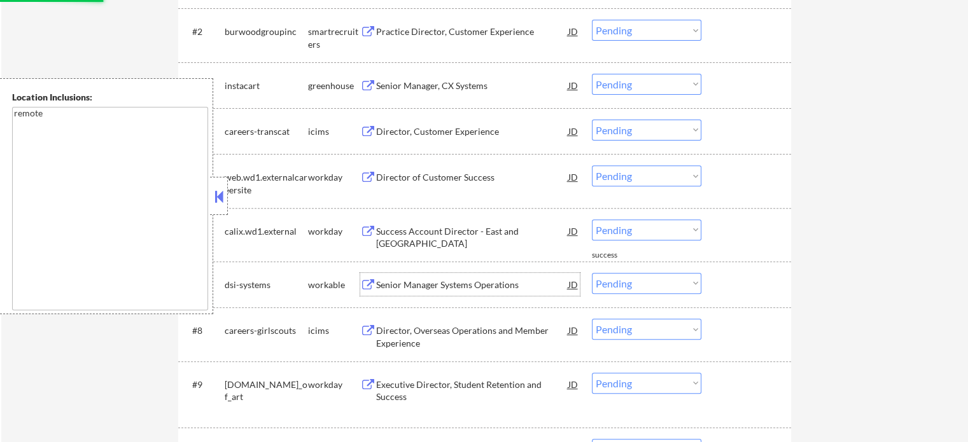
click at [410, 285] on div "Senior Manager Systems Operations" at bounding box center [472, 285] width 192 height 13
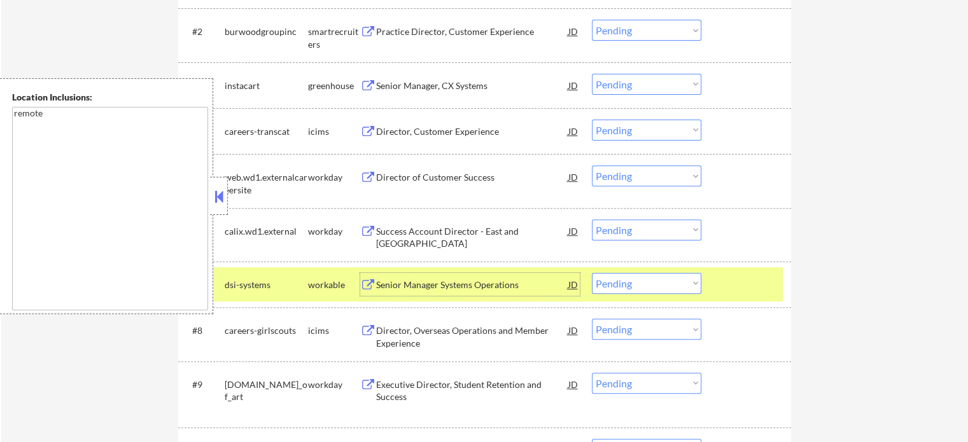
click at [483, 220] on div "Success Account Director - East and Central Region" at bounding box center [472, 235] width 192 height 31
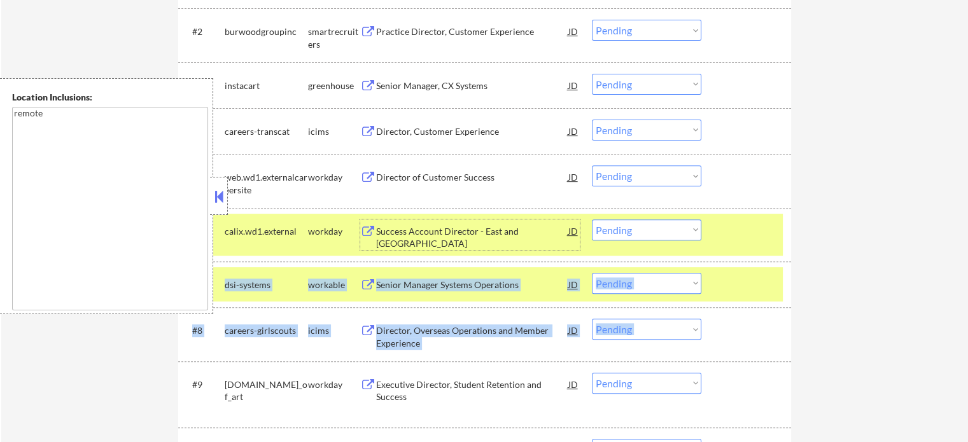
drag, startPoint x: 756, startPoint y: 307, endPoint x: 749, endPoint y: 285, distance: 24.0
click at [756, 304] on div "#1 careers-healthequity icims VP CX Strategy and Insights JD Choose an option..…" at bounding box center [484, 321] width 613 height 717
click at [749, 282] on div at bounding box center [748, 284] width 56 height 23
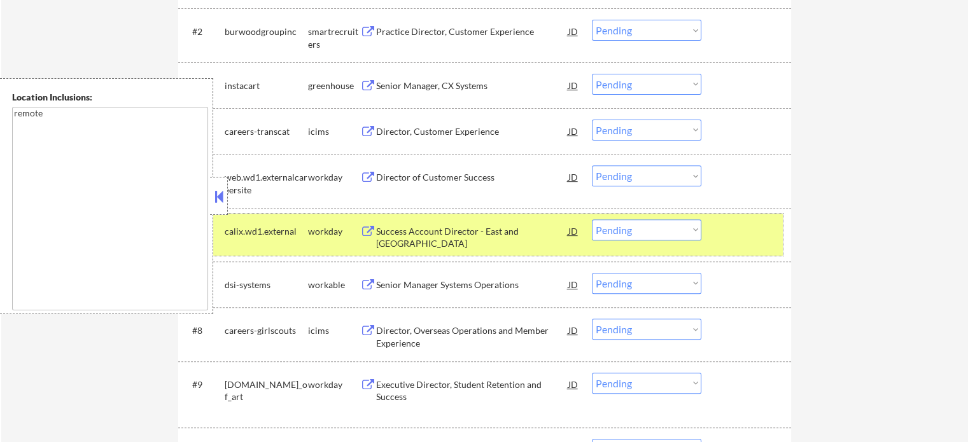
click at [745, 242] on div "#6 calix.wd1.external workday Success Account Director - East and Central Regio…" at bounding box center [482, 235] width 601 height 42
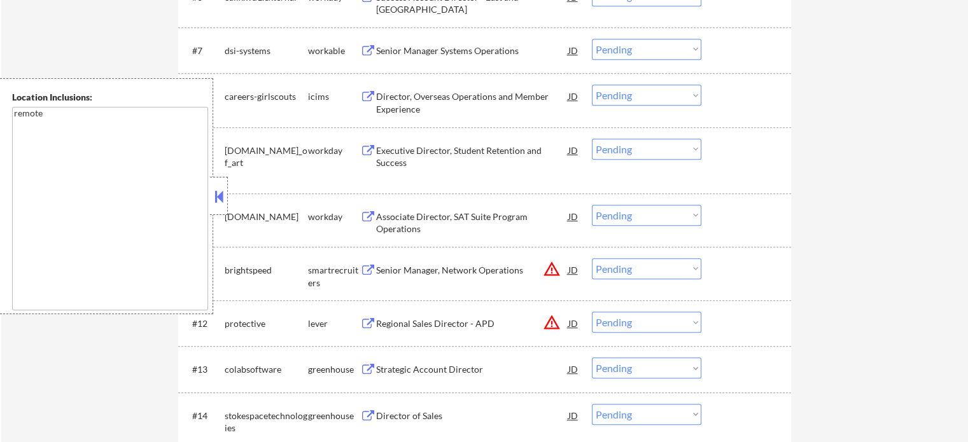
scroll to position [700, 0]
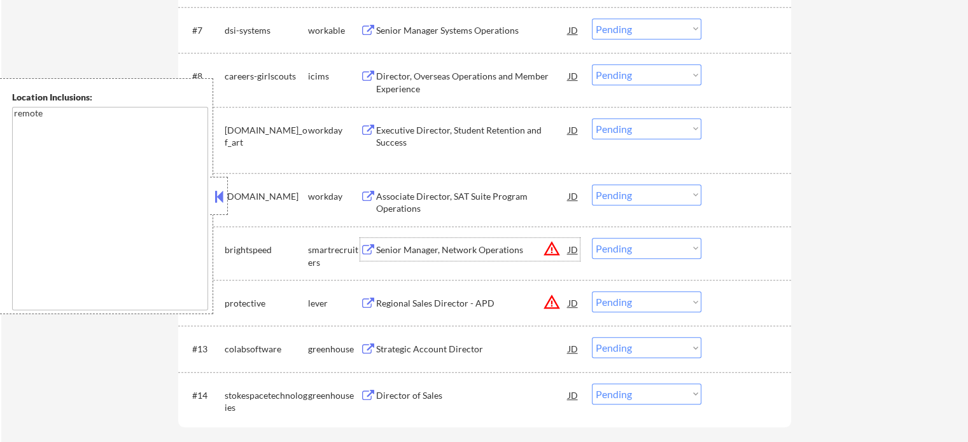
click at [412, 245] on div "Senior Manager, Network Operations" at bounding box center [472, 250] width 192 height 13
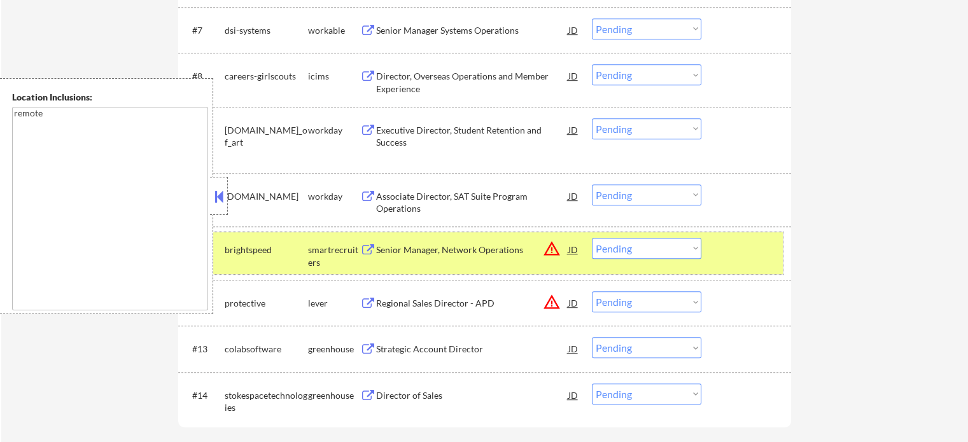
click at [738, 248] on div at bounding box center [748, 249] width 56 height 23
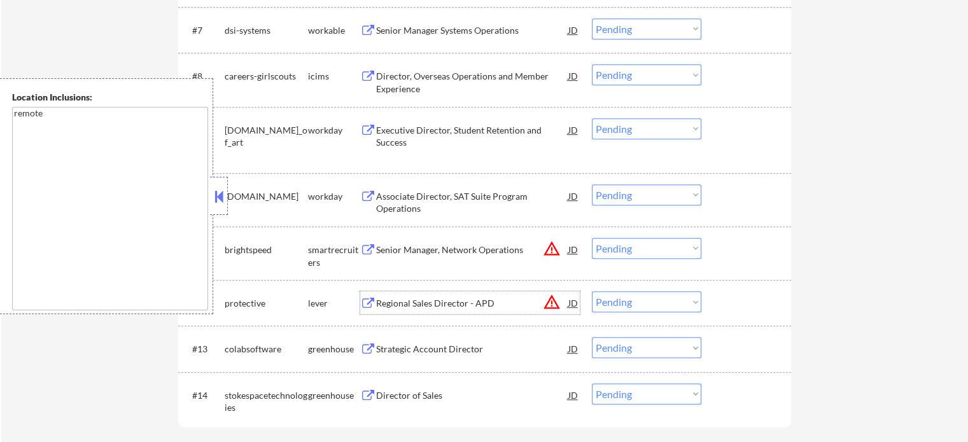
click at [437, 297] on div "Regional Sales Director - APD" at bounding box center [472, 303] width 192 height 13
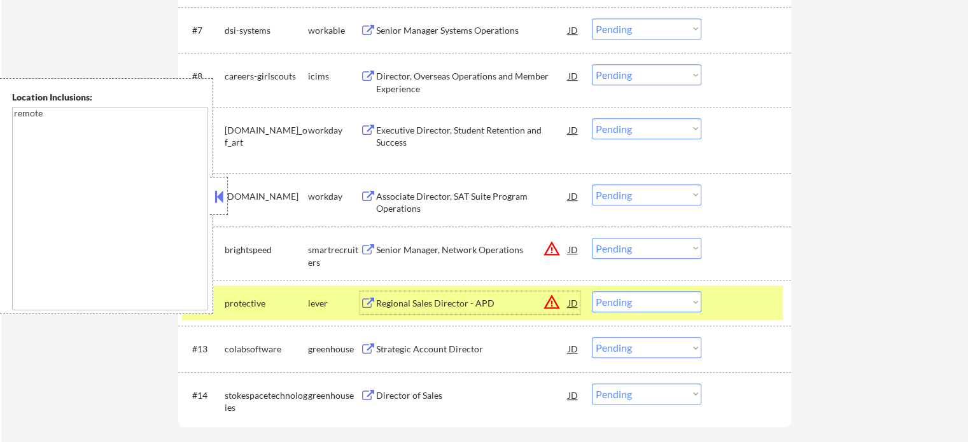
click at [763, 294] on div at bounding box center [748, 303] width 56 height 23
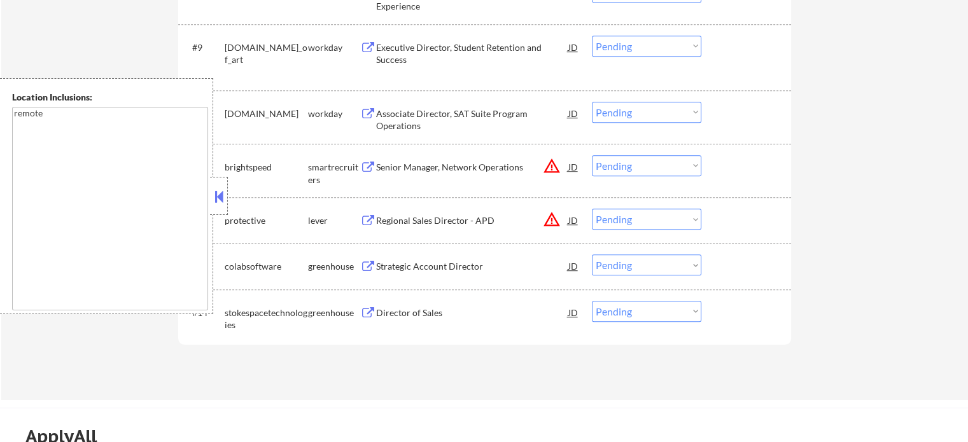
scroll to position [891, 0]
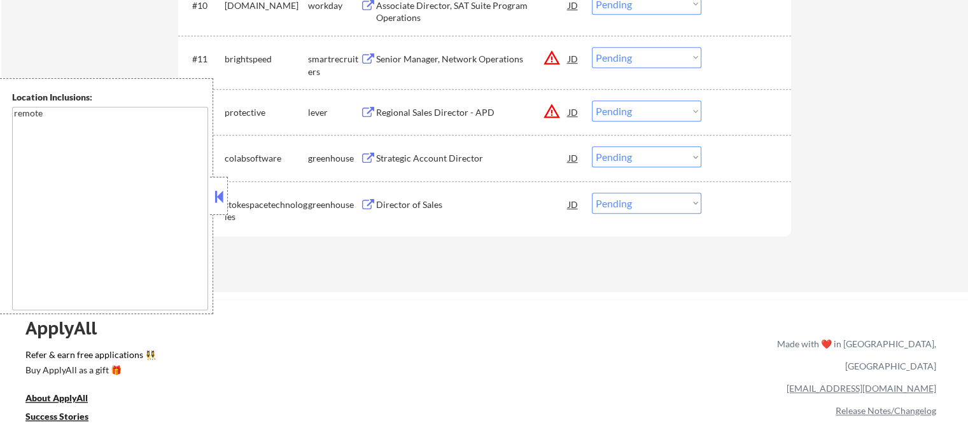
click at [400, 156] on div "Strategic Account Director" at bounding box center [472, 158] width 192 height 13
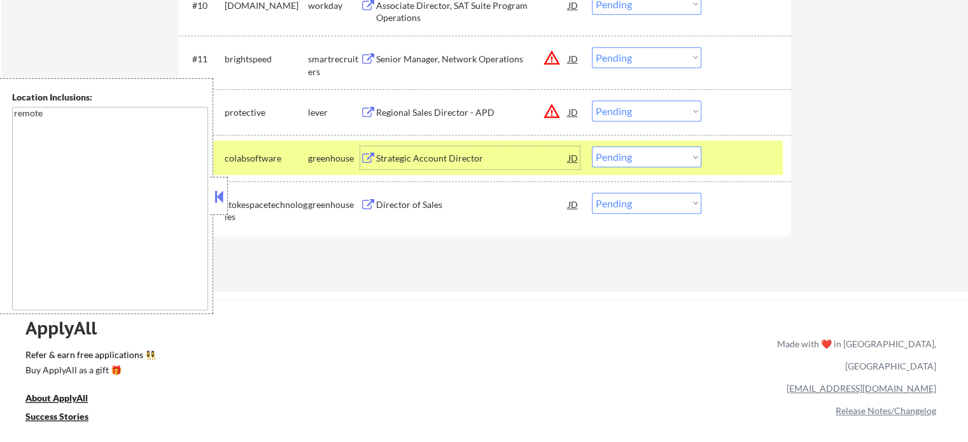
click at [741, 159] on div at bounding box center [748, 157] width 56 height 23
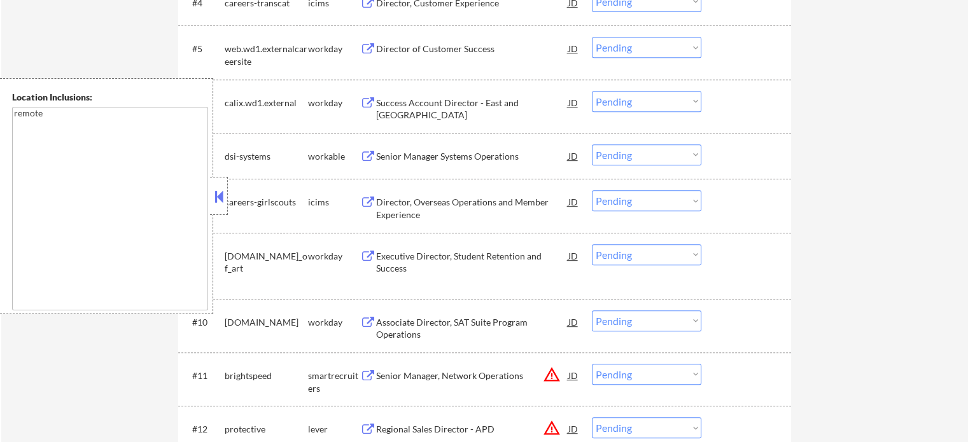
scroll to position [573, 0]
click at [404, 152] on div "Senior Manager Systems Operations" at bounding box center [472, 158] width 192 height 13
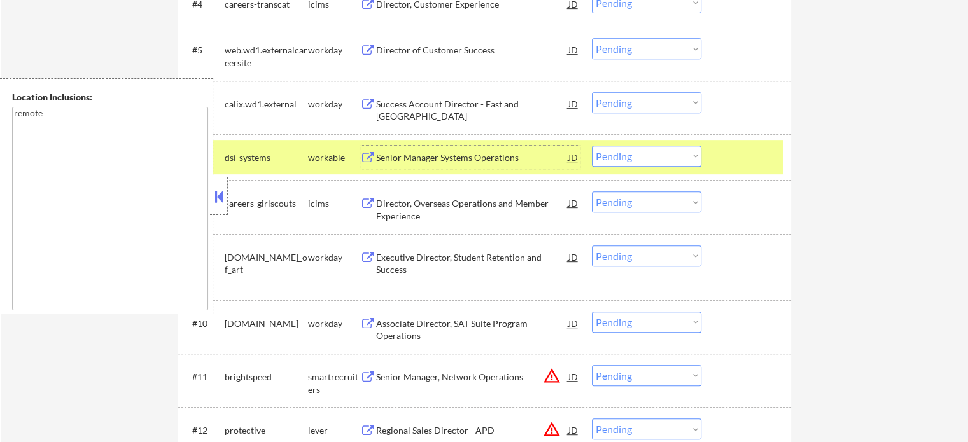
click at [729, 170] on div "#7 dsi-systems workable Senior Manager Systems Operations JD Choose an option..…" at bounding box center [482, 157] width 601 height 34
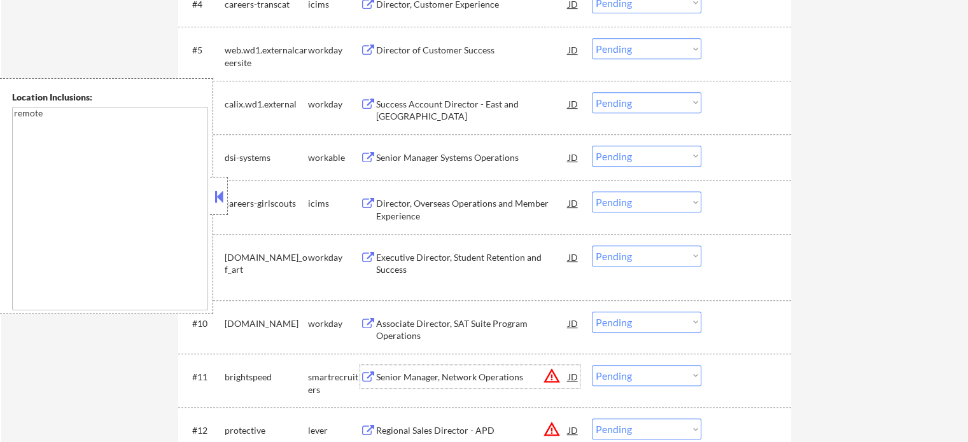
click at [431, 373] on div "Senior Manager, Network Operations" at bounding box center [472, 377] width 192 height 13
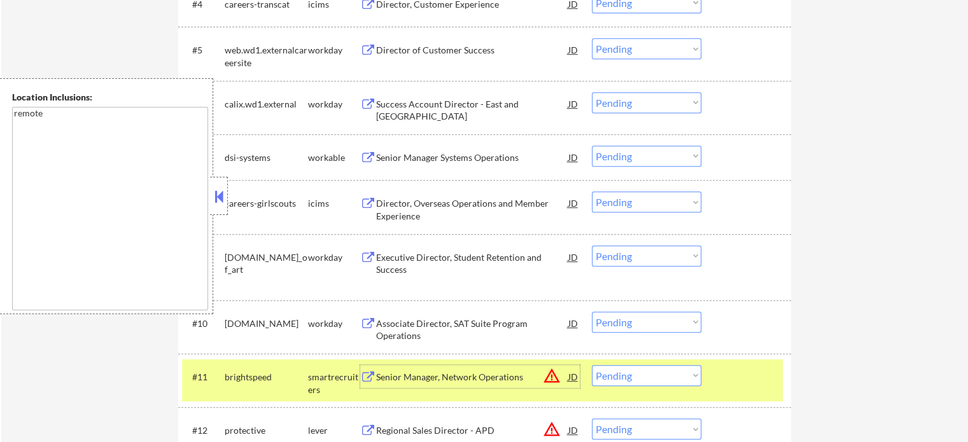
click at [738, 381] on div at bounding box center [748, 376] width 56 height 23
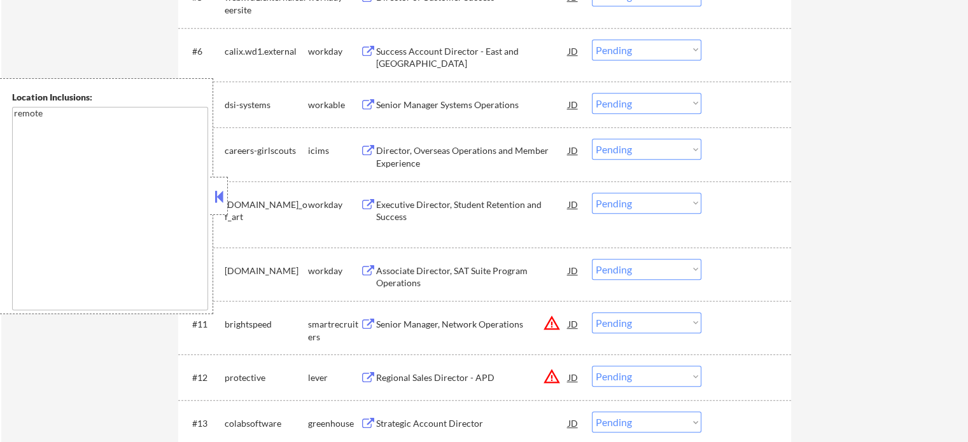
scroll to position [764, 0]
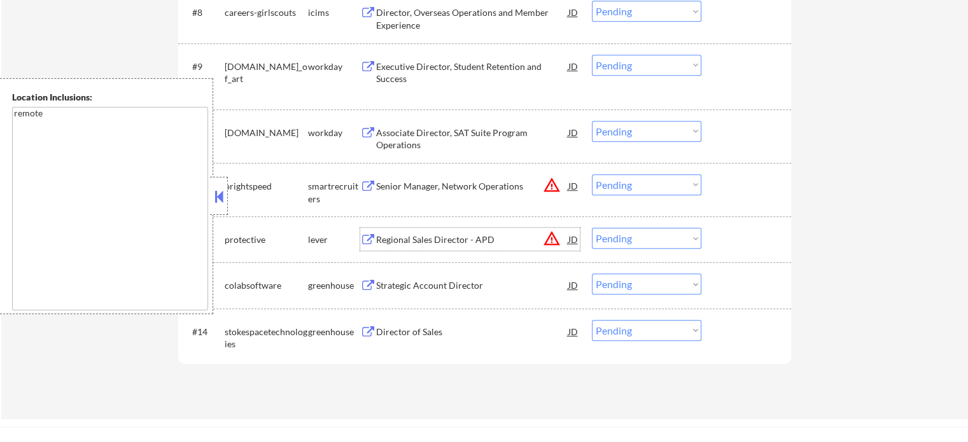
click at [385, 239] on div "Regional Sales Director - APD" at bounding box center [472, 240] width 192 height 13
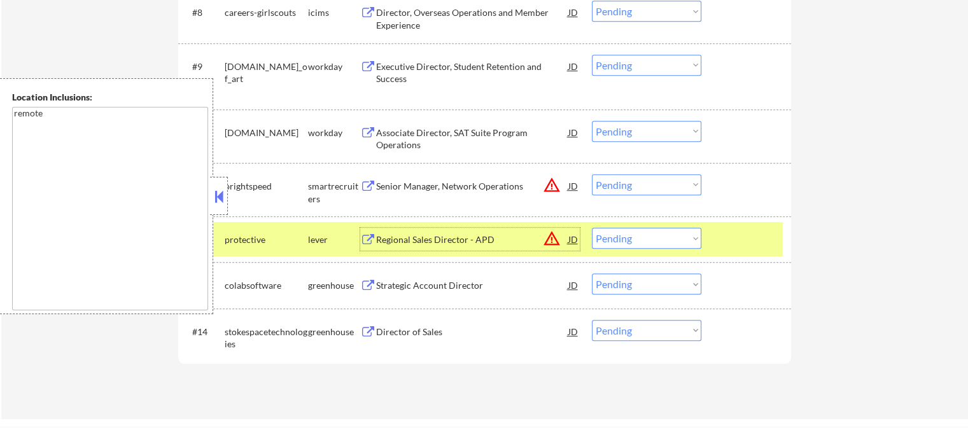
click at [738, 239] on div at bounding box center [748, 239] width 56 height 23
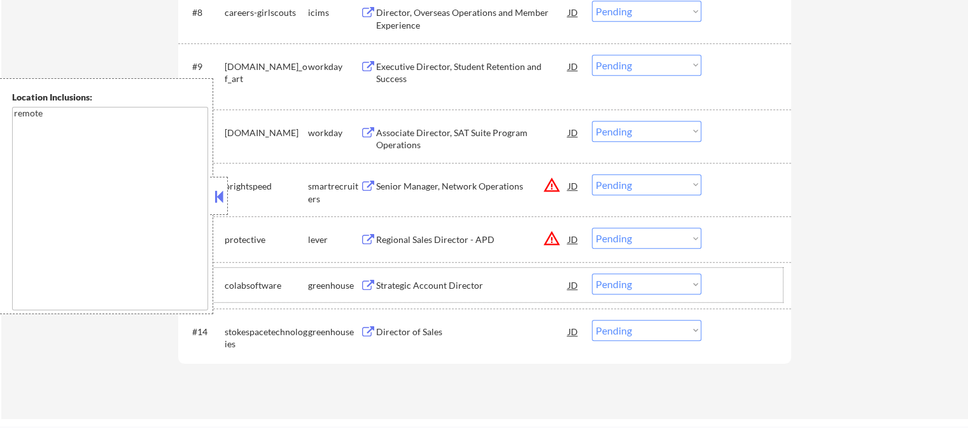
click at [356, 282] on div "greenhouse" at bounding box center [334, 285] width 52 height 13
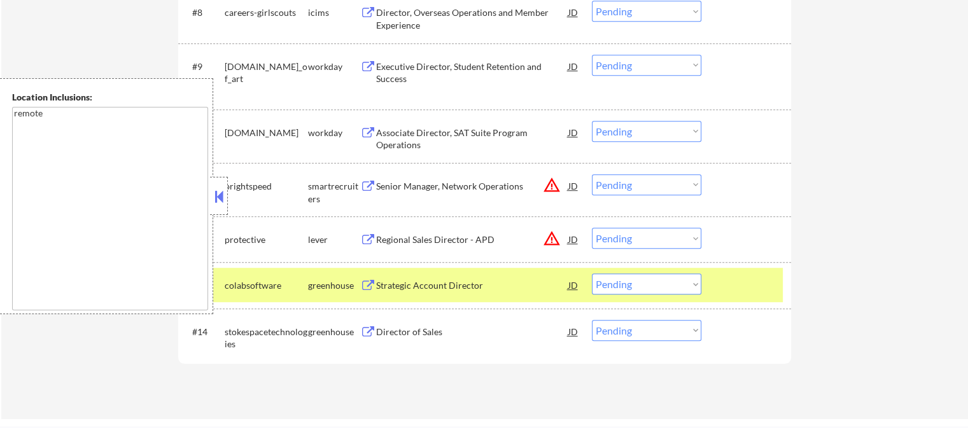
click at [746, 298] on div "#13 colabsoftware greenhouse Strategic Account Director JD warning_amber Choose…" at bounding box center [482, 285] width 601 height 34
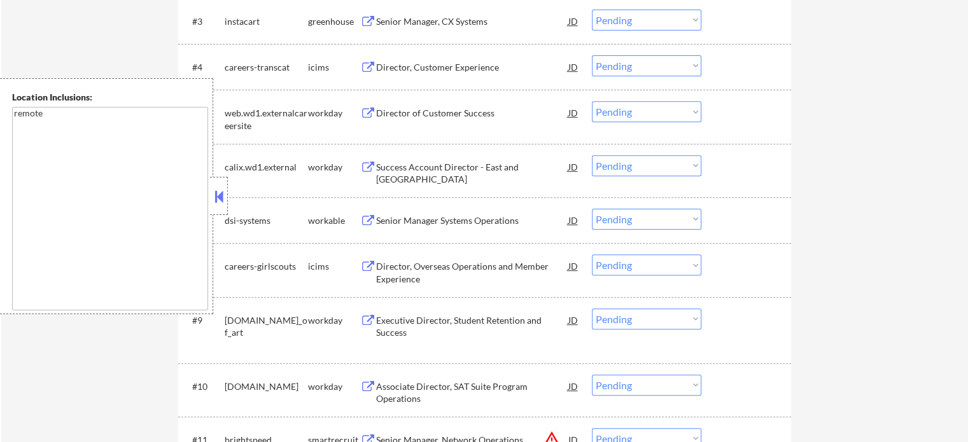
scroll to position [509, 0]
click at [426, 222] on div "Senior Manager Systems Operations" at bounding box center [472, 221] width 192 height 13
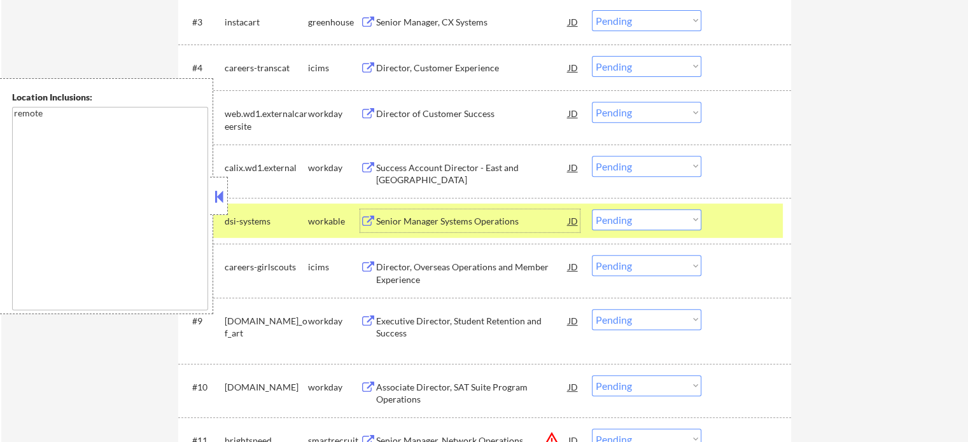
click at [757, 222] on div at bounding box center [748, 220] width 56 height 23
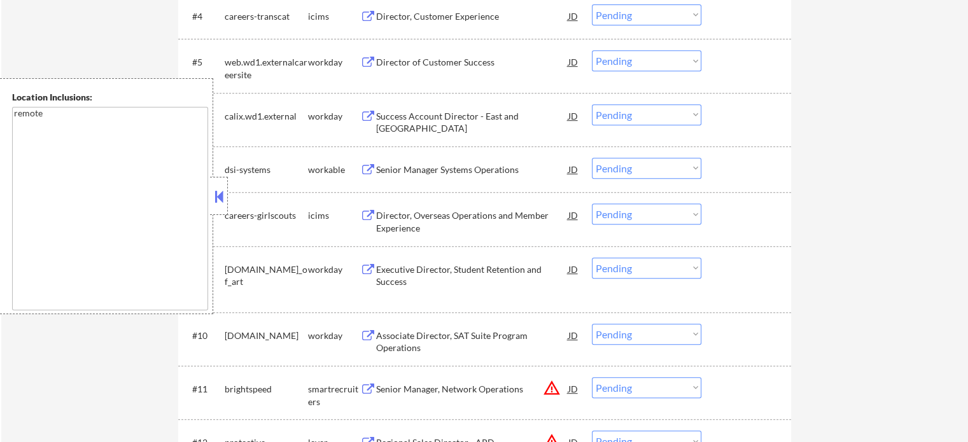
scroll to position [700, 0]
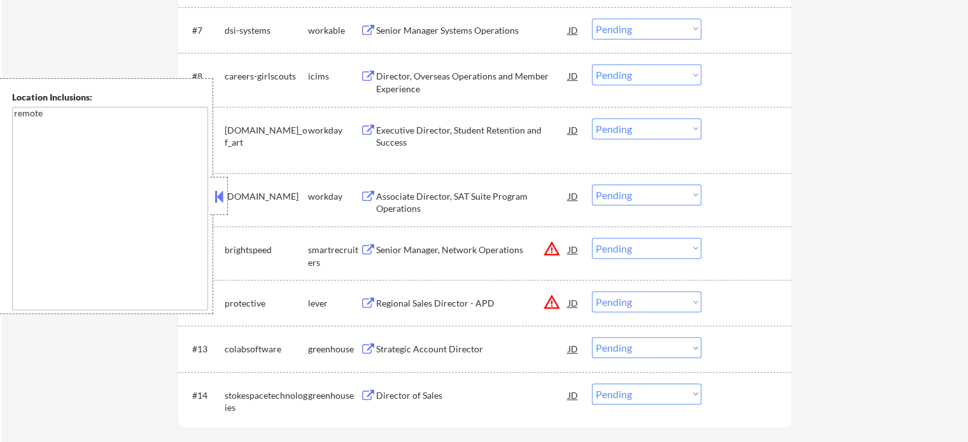
click at [412, 254] on div "Senior Manager, Network Operations" at bounding box center [472, 250] width 192 height 13
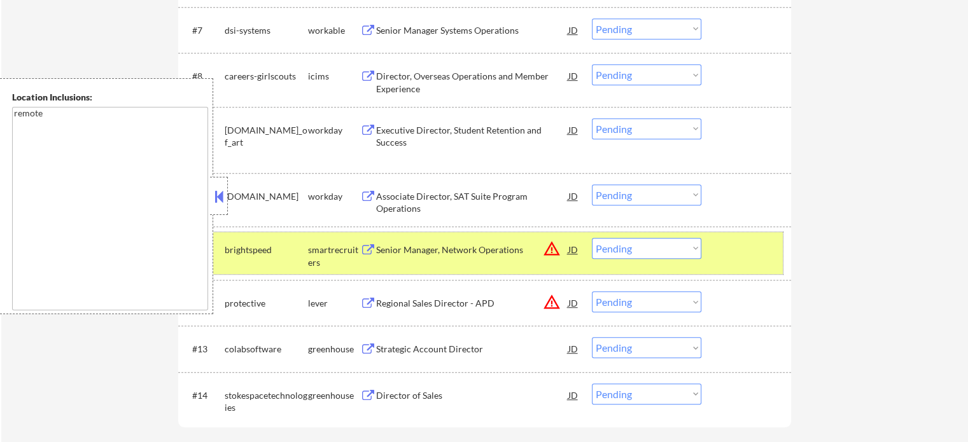
click at [741, 246] on div at bounding box center [748, 249] width 56 height 23
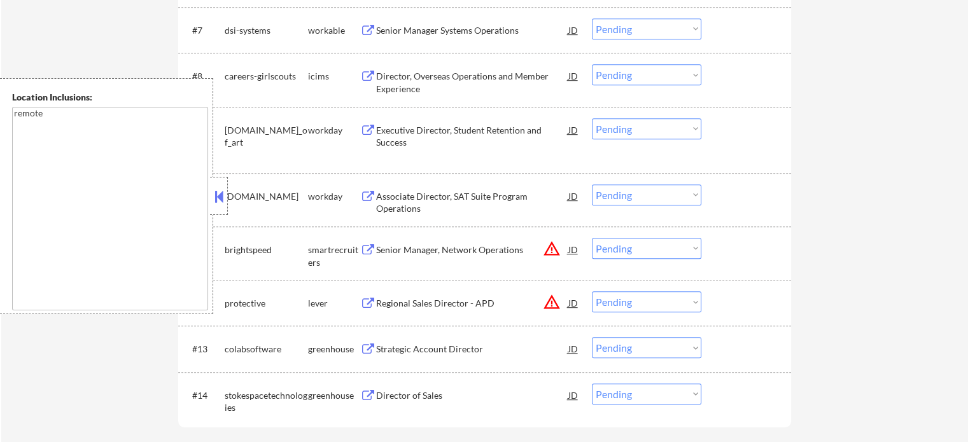
click at [731, 311] on div at bounding box center [748, 303] width 56 height 23
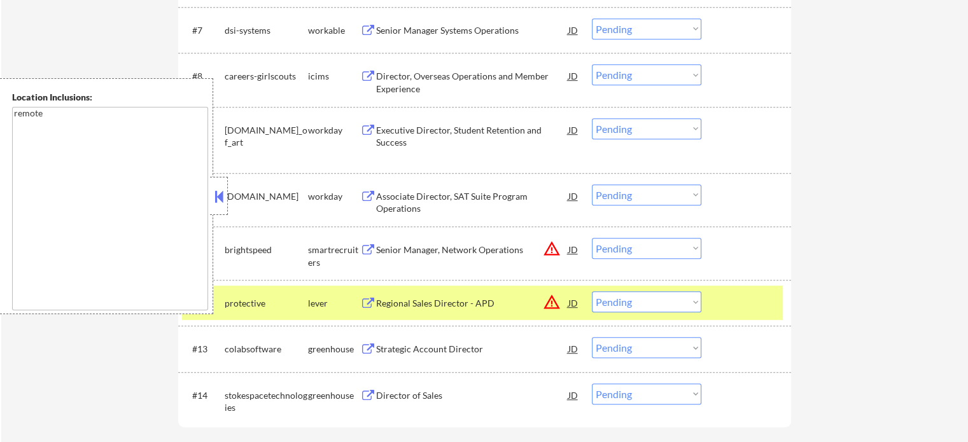
click at [726, 297] on div at bounding box center [748, 303] width 56 height 23
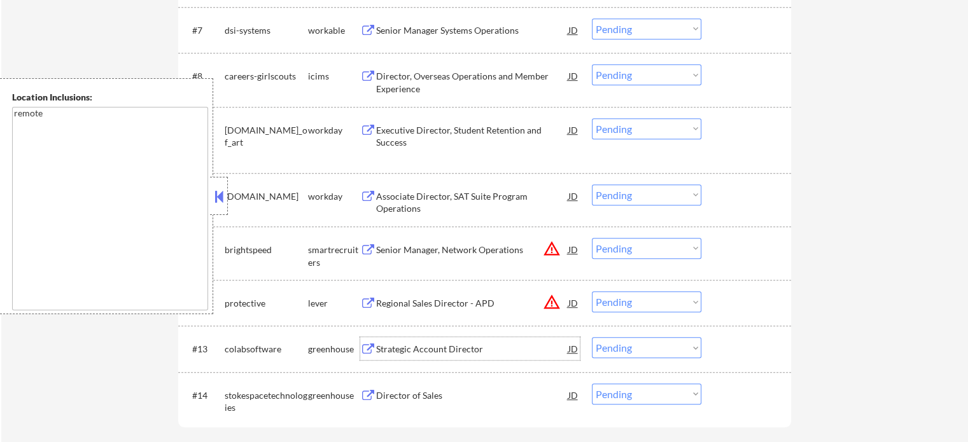
click at [446, 351] on div "Strategic Account Director" at bounding box center [472, 349] width 192 height 13
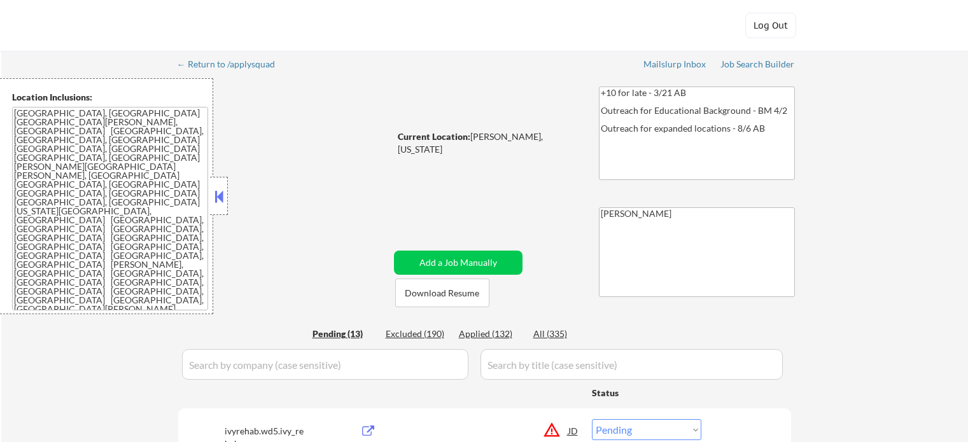
select select ""pending""
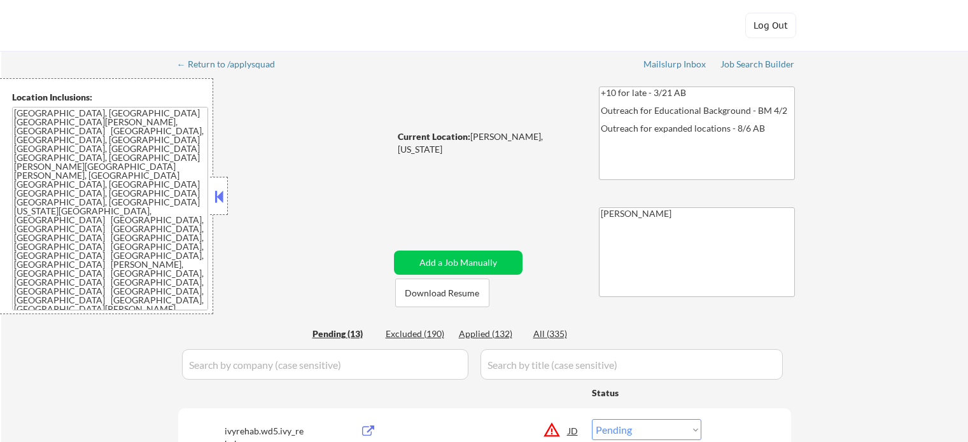
select select ""pending""
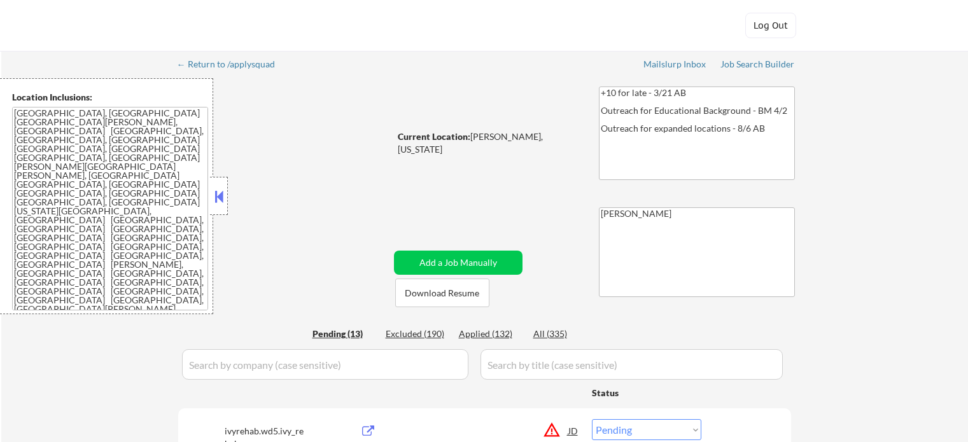
select select ""pending""
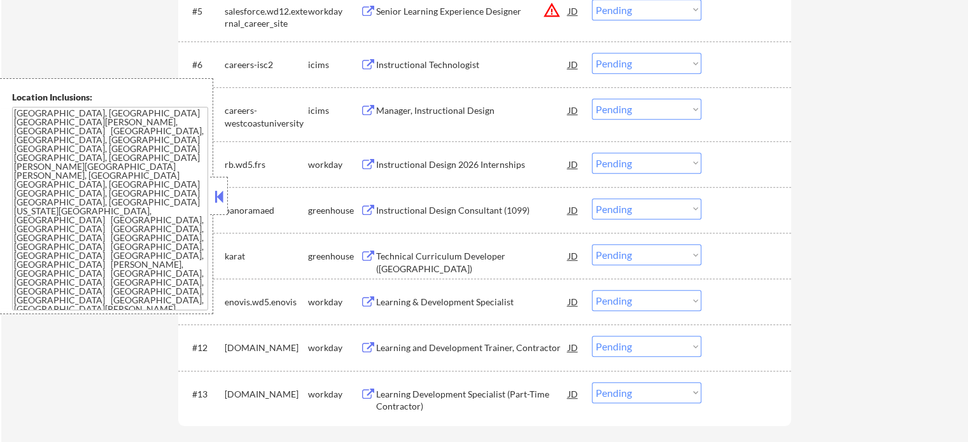
scroll to position [637, 0]
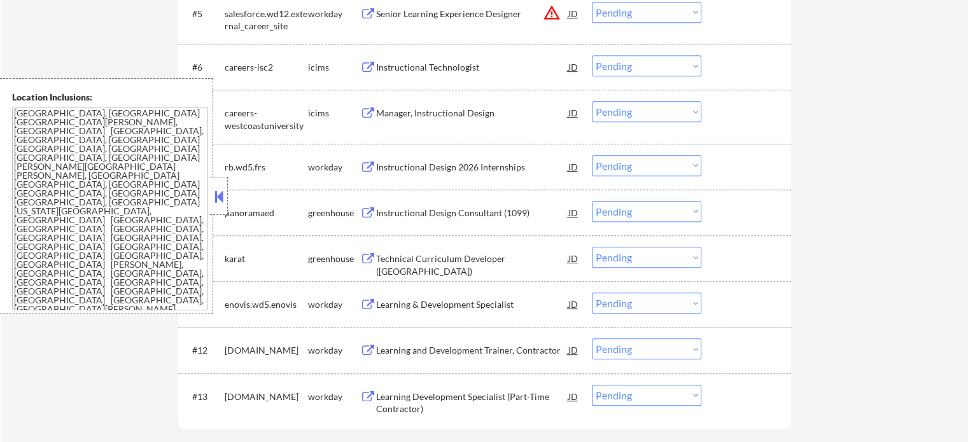
click at [449, 215] on div "Instructional Design Consultant (1099)" at bounding box center [472, 213] width 192 height 13
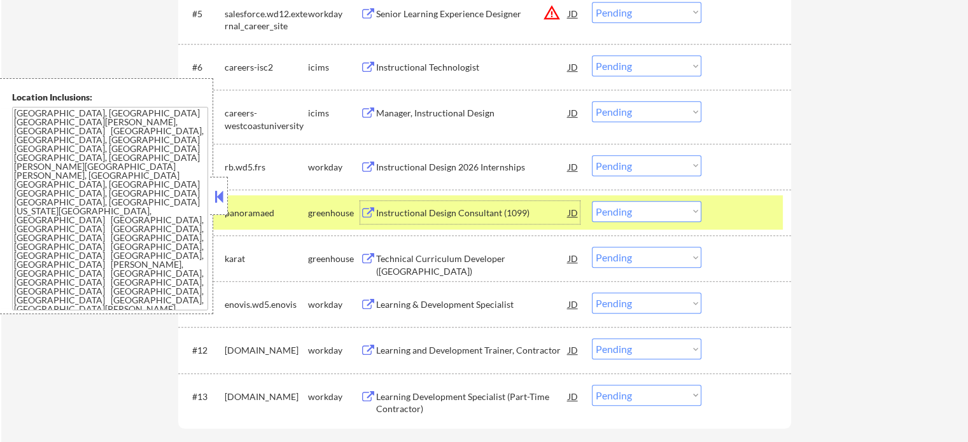
click at [749, 204] on div at bounding box center [748, 212] width 56 height 23
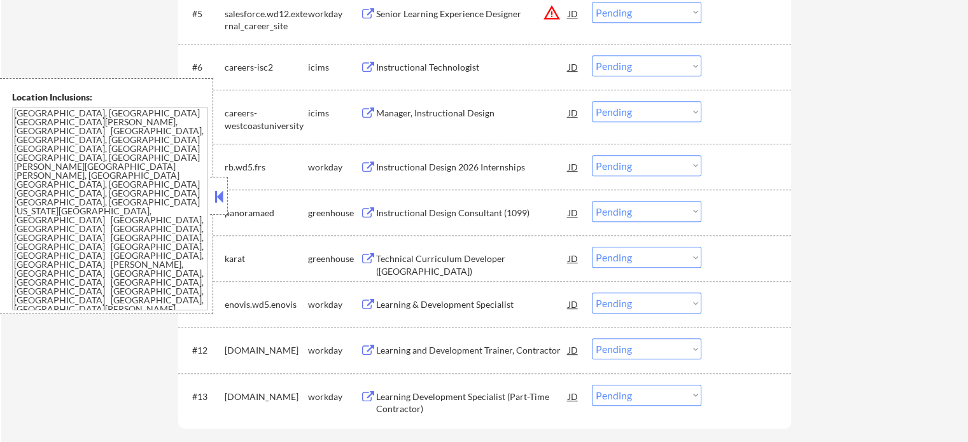
click at [435, 262] on div "Technical Curriculum Developer ([GEOGRAPHIC_DATA])" at bounding box center [472, 265] width 192 height 25
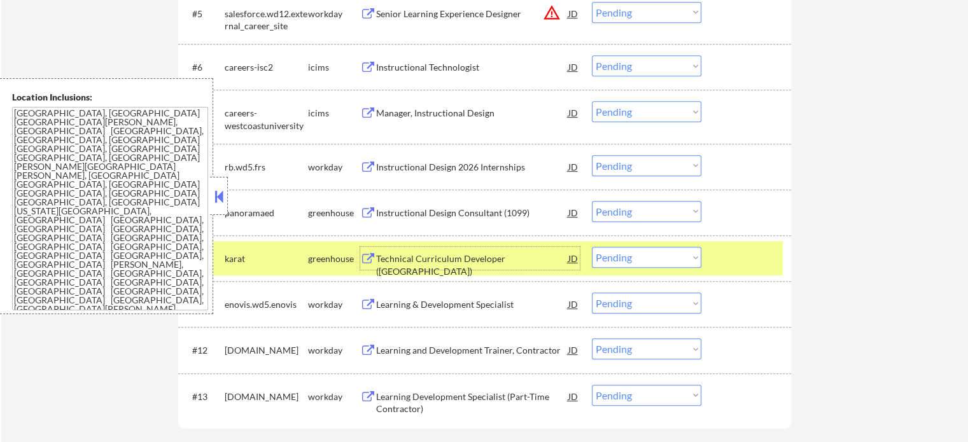
click at [739, 257] on div at bounding box center [748, 258] width 56 height 23
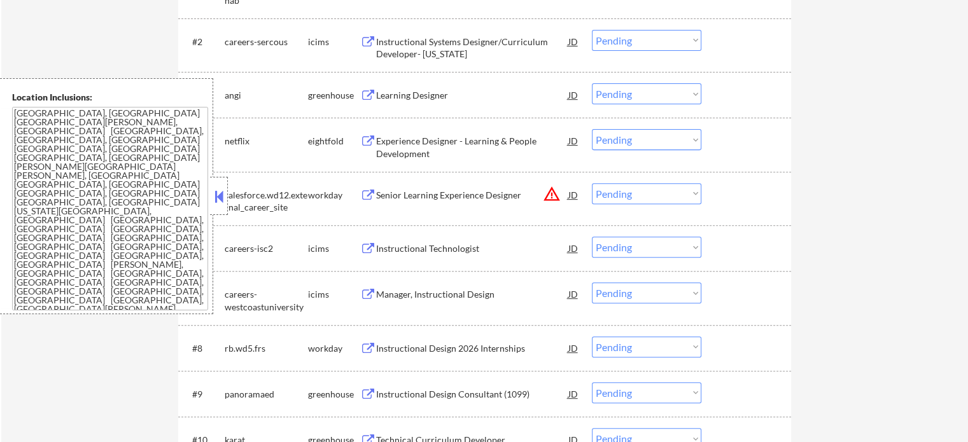
scroll to position [382, 0]
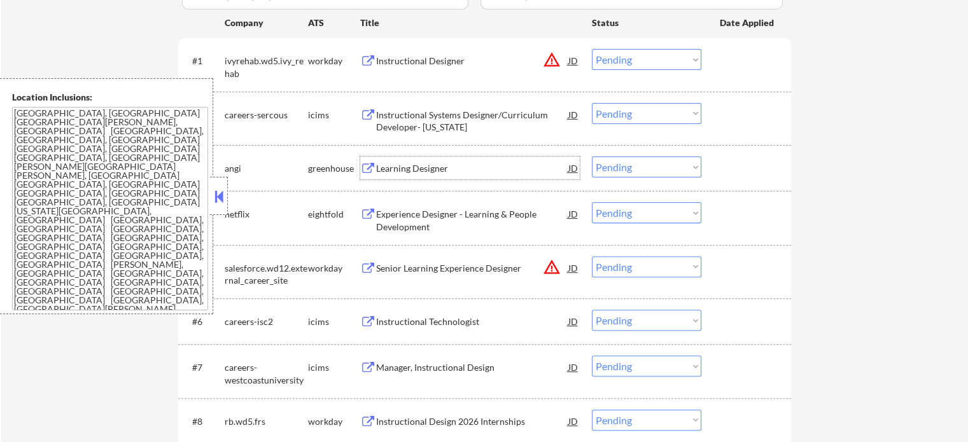
click at [418, 167] on div "Learning Designer" at bounding box center [472, 168] width 192 height 13
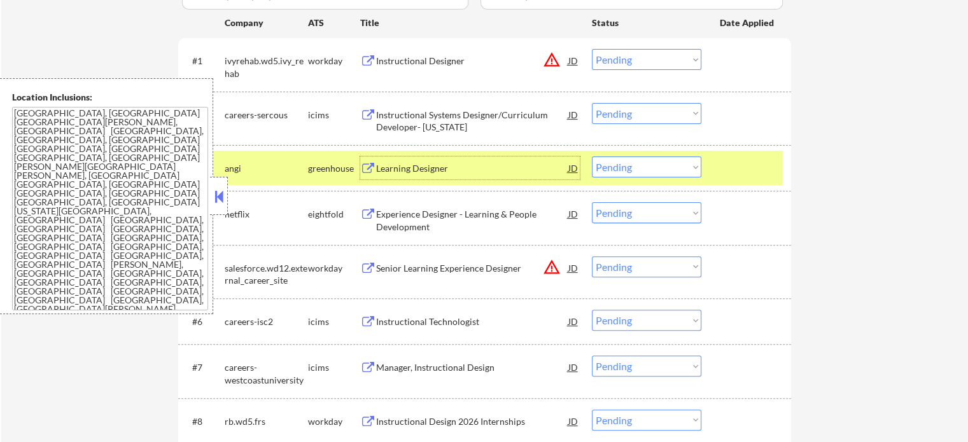
click at [726, 171] on div at bounding box center [748, 168] width 56 height 23
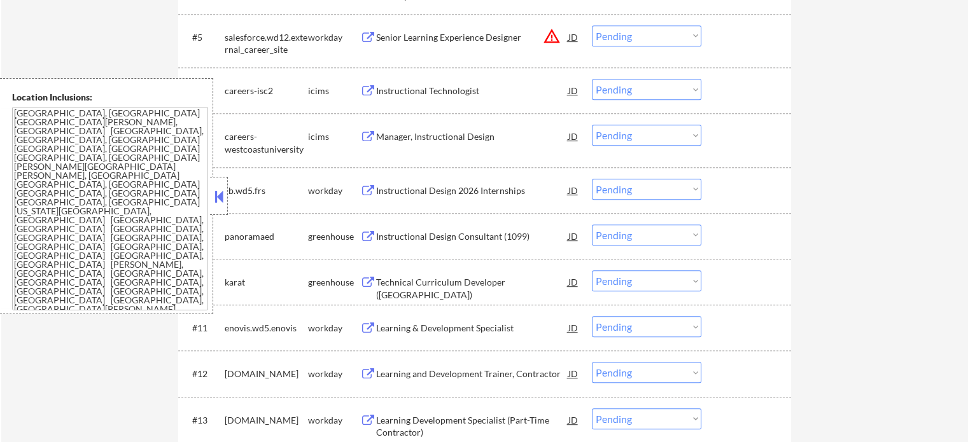
scroll to position [700, 0]
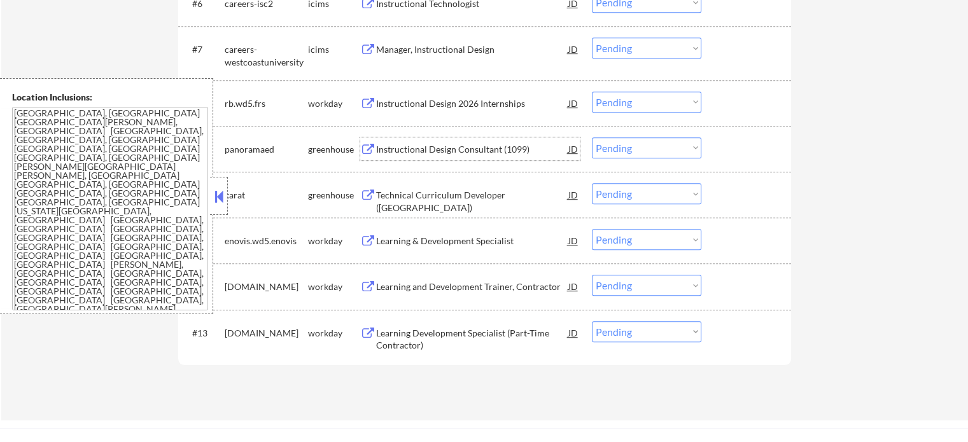
click at [412, 148] on div "Instructional Design Consultant (1099)" at bounding box center [472, 149] width 192 height 13
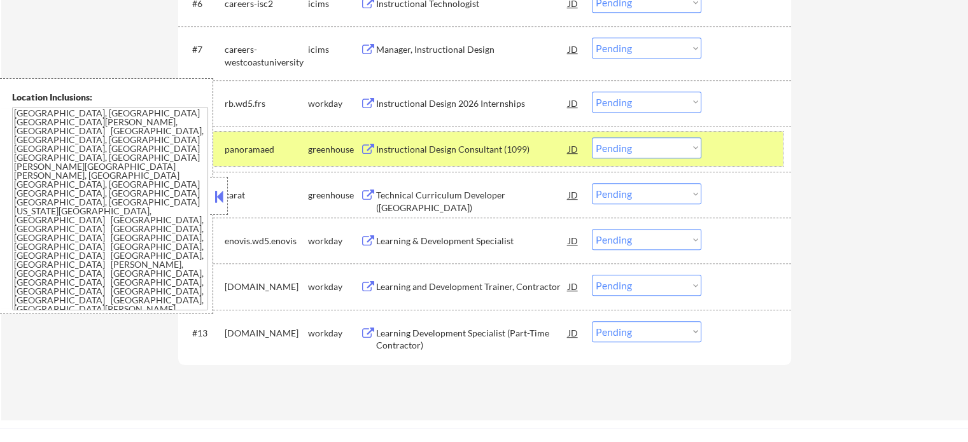
click at [754, 164] on div "#9 panoramaed greenhouse Instructional Design Consultant (1099) JD Choose an op…" at bounding box center [482, 149] width 601 height 34
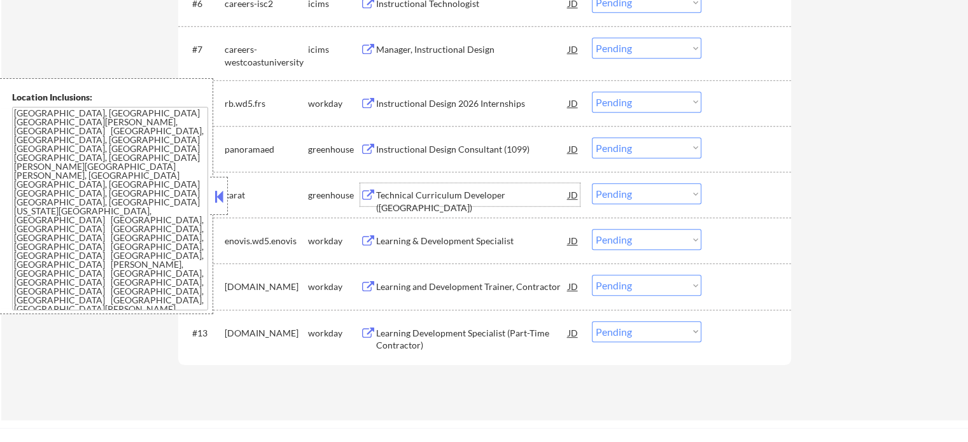
click at [450, 206] on div "Technical Curriculum Developer ([GEOGRAPHIC_DATA])" at bounding box center [472, 194] width 192 height 23
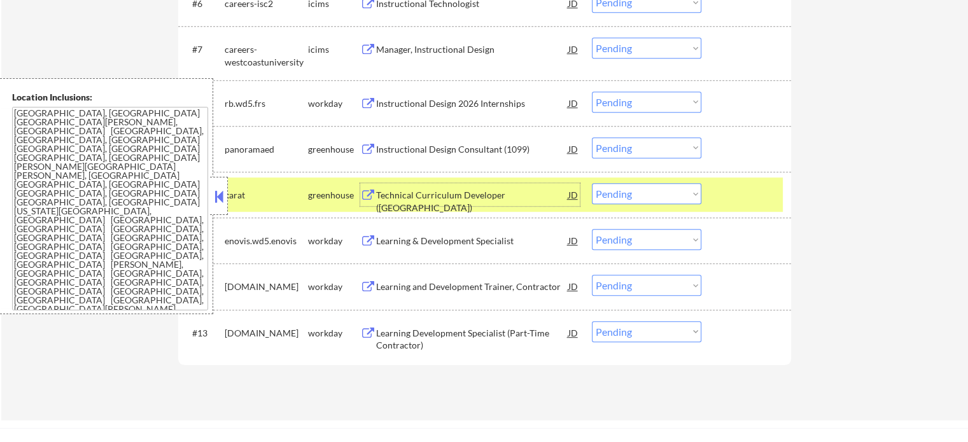
click at [740, 202] on div at bounding box center [748, 194] width 56 height 23
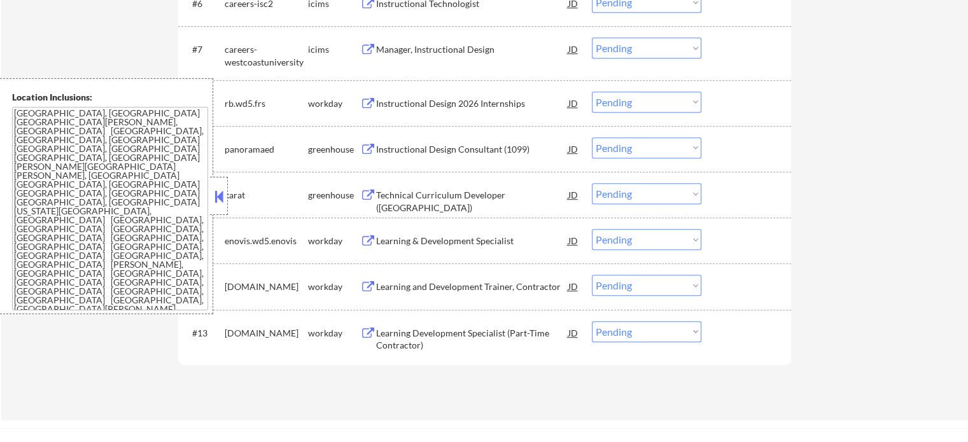
click at [475, 239] on div "Learning & Development Specialist" at bounding box center [472, 241] width 192 height 13
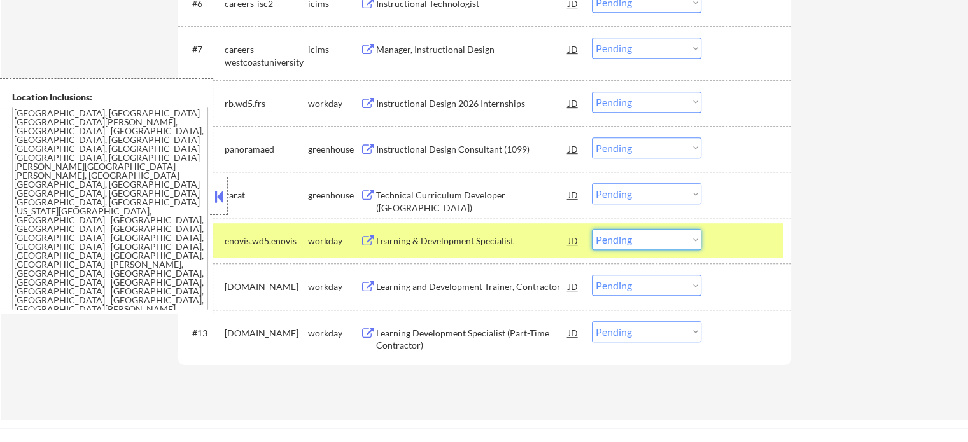
click at [668, 241] on select "Choose an option... Pending Applied Excluded (Questions) Excluded (Expired) Exc…" at bounding box center [646, 239] width 109 height 21
click at [592, 229] on select "Choose an option... Pending Applied Excluded (Questions) Excluded (Expired) Exc…" at bounding box center [646, 239] width 109 height 21
click at [729, 245] on div at bounding box center [748, 240] width 56 height 23
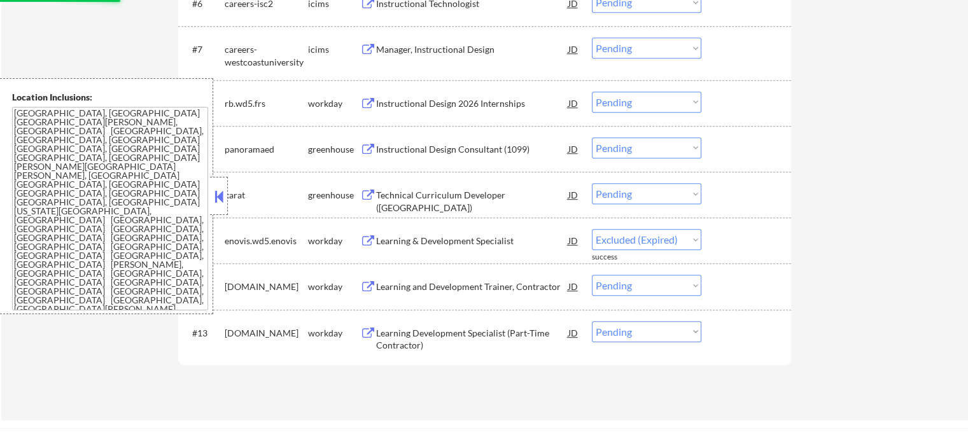
select select ""pending""
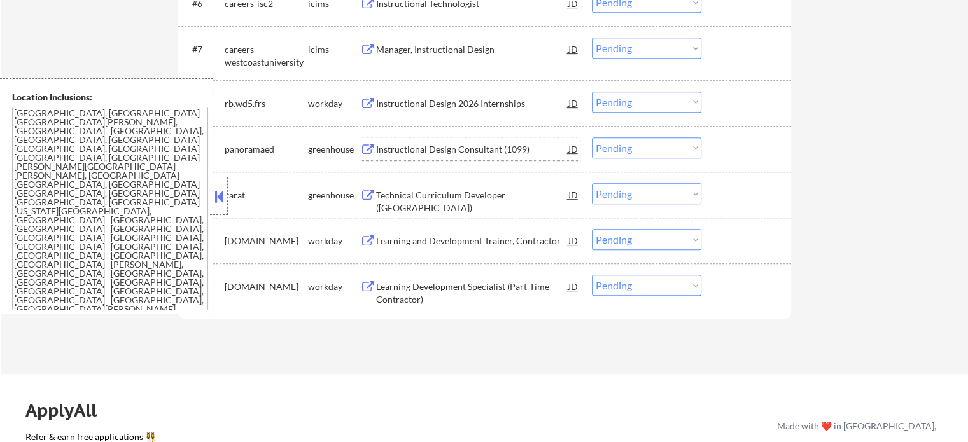
click at [396, 147] on div "Instructional Design Consultant (1099)" at bounding box center [472, 149] width 192 height 13
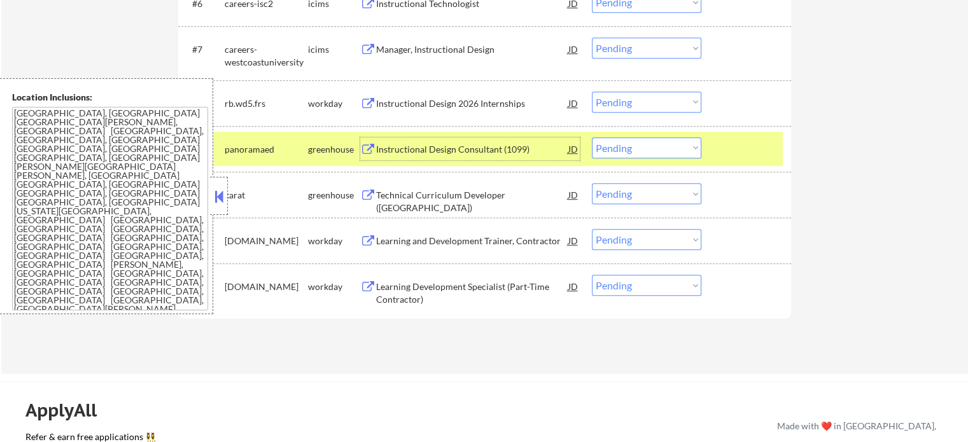
click at [748, 156] on div at bounding box center [748, 148] width 56 height 23
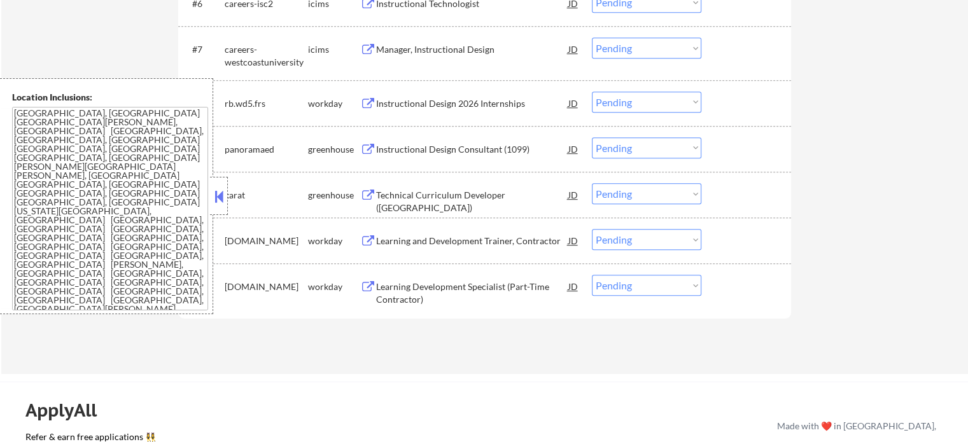
click at [419, 50] on div "Manager, Instructional Design" at bounding box center [472, 49] width 192 height 13
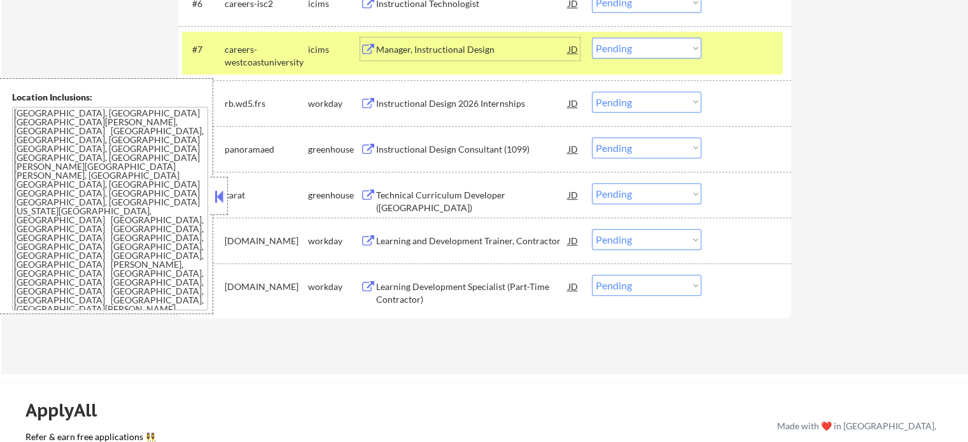
click at [735, 60] on div at bounding box center [748, 49] width 56 height 23
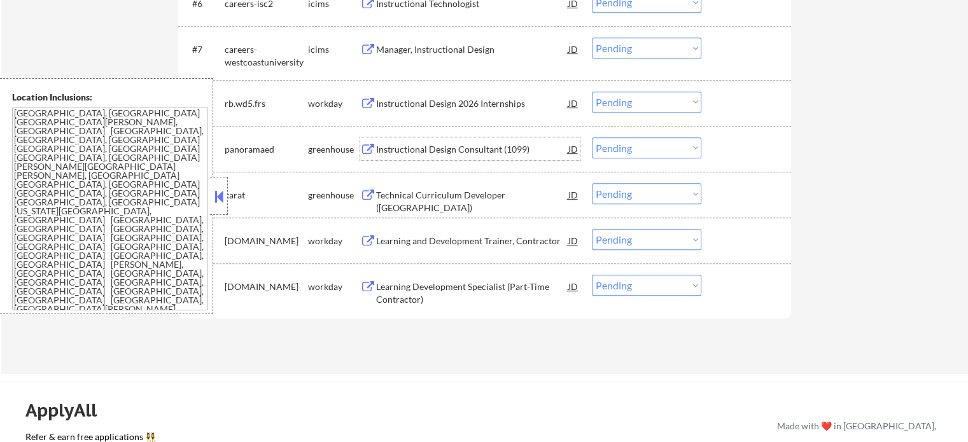
click at [467, 141] on div "Instructional Design Consultant (1099)" at bounding box center [472, 148] width 192 height 23
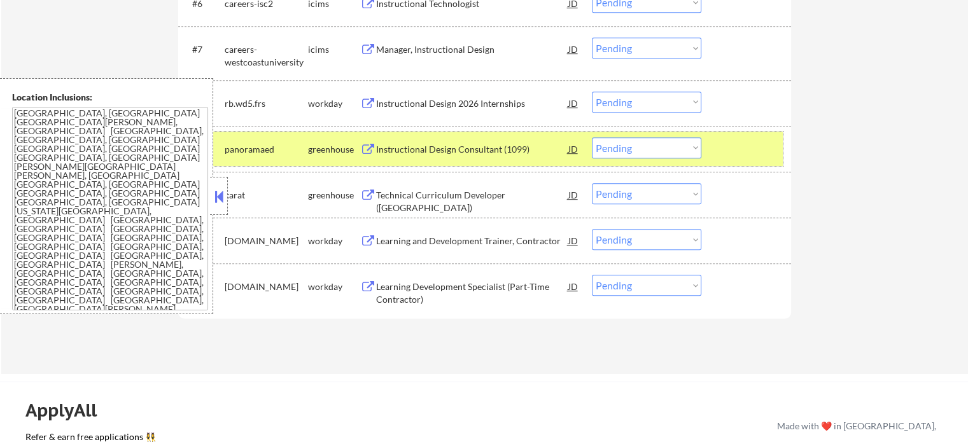
click at [759, 154] on div at bounding box center [748, 148] width 56 height 23
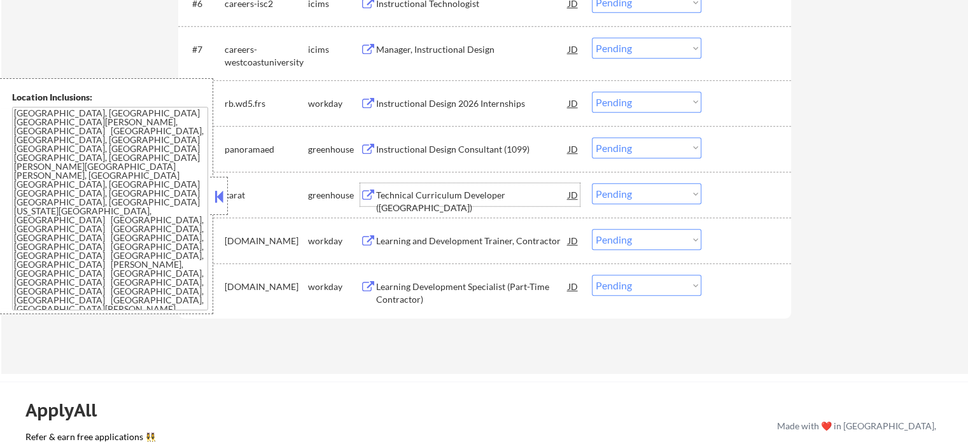
click at [418, 204] on div "Technical Curriculum Developer ([GEOGRAPHIC_DATA])" at bounding box center [472, 194] width 192 height 23
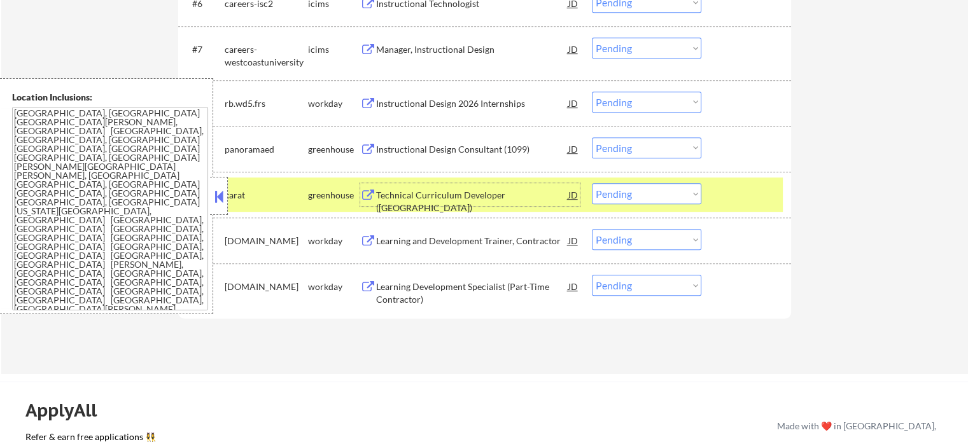
click at [754, 187] on div at bounding box center [748, 194] width 56 height 23
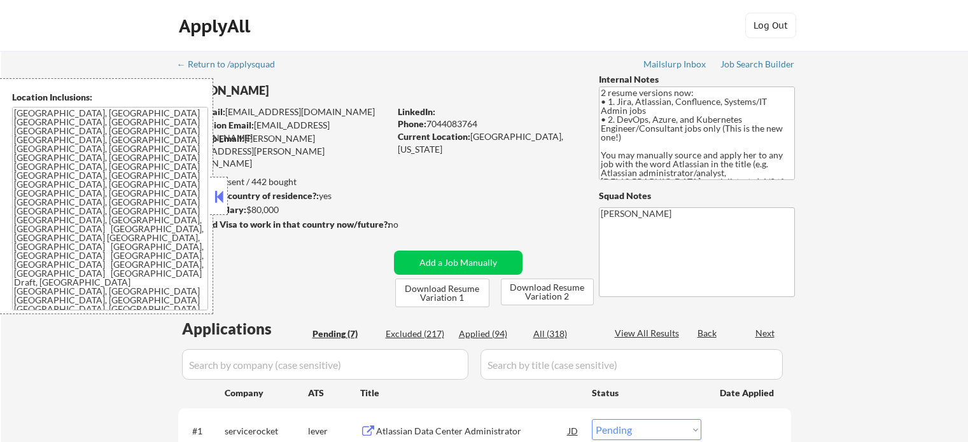
select select ""pending""
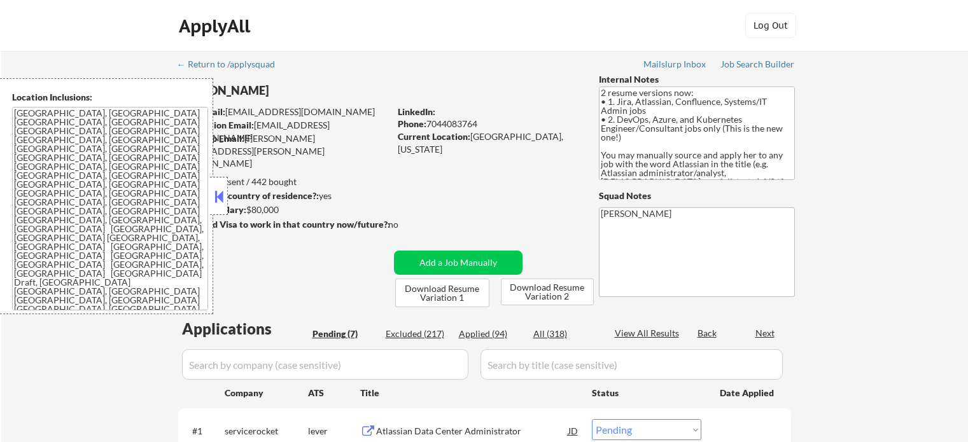
select select ""pending""
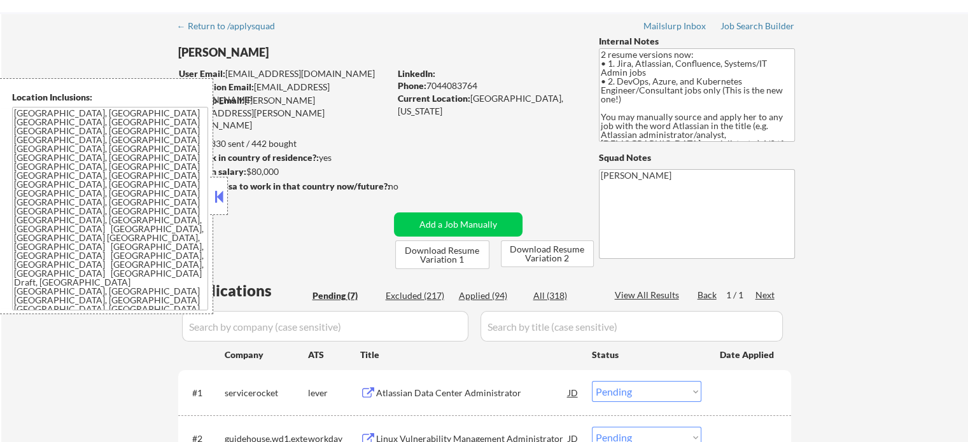
scroll to position [191, 0]
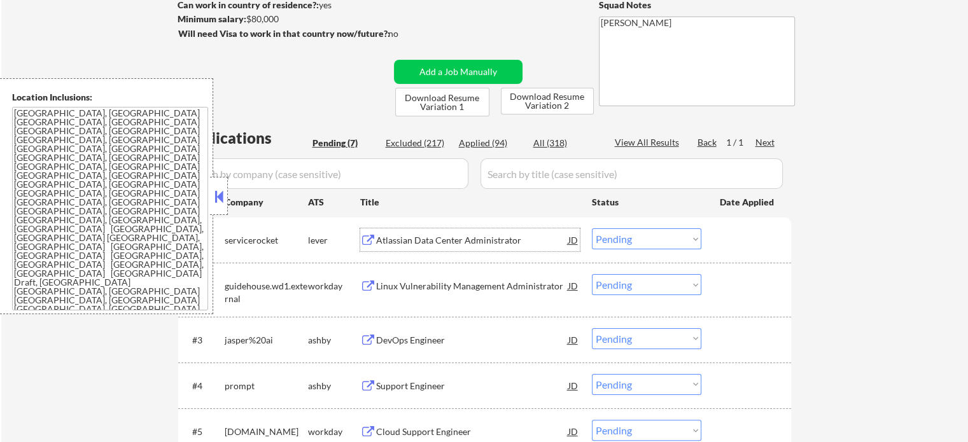
click at [444, 236] on div "Atlassian Data Center Administrator" at bounding box center [472, 240] width 192 height 13
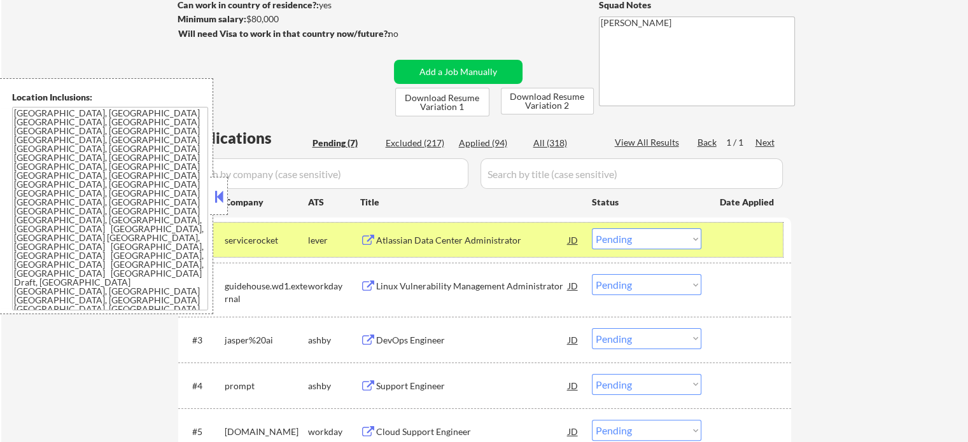
click at [721, 249] on div at bounding box center [748, 240] width 56 height 23
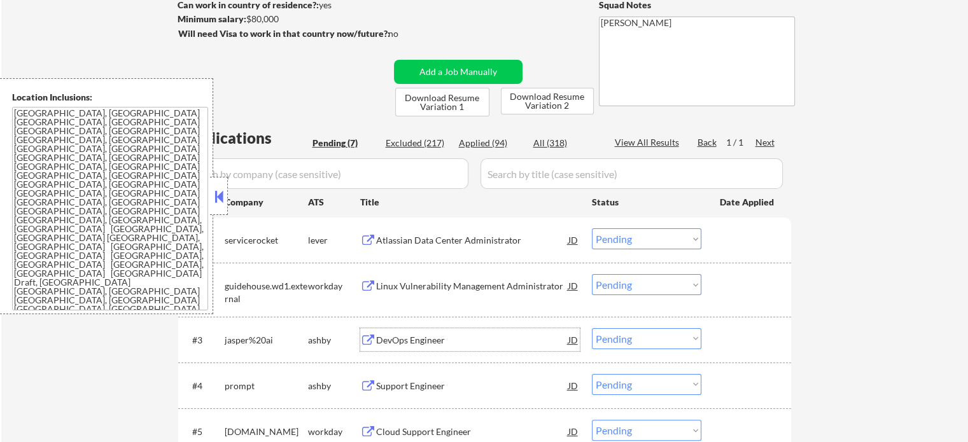
click at [390, 337] on div "DevOps Engineer" at bounding box center [472, 340] width 192 height 13
